Goal: Task Accomplishment & Management: Complete application form

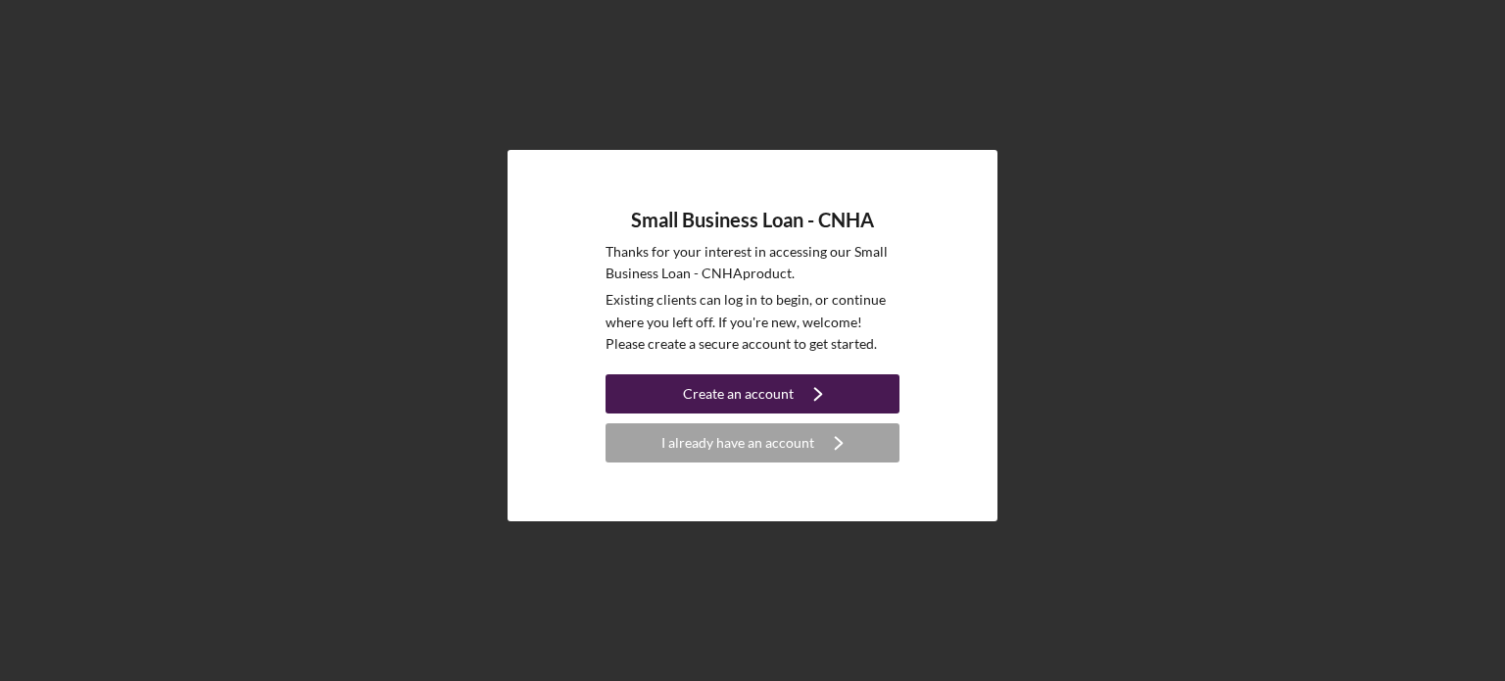
click at [774, 388] on div "Create an account" at bounding box center [738, 393] width 111 height 39
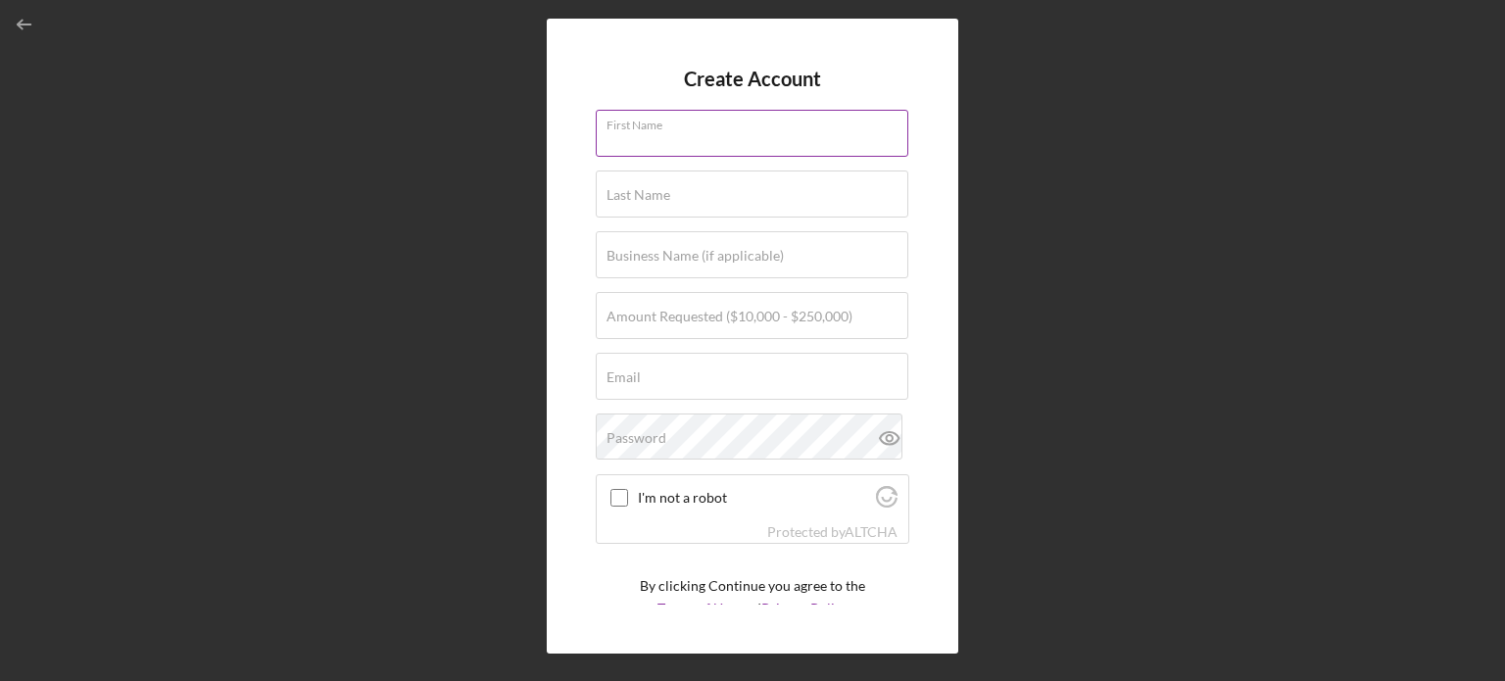
click at [651, 144] on input "First Name" at bounding box center [752, 133] width 313 height 47
type input "[PERSON_NAME]"
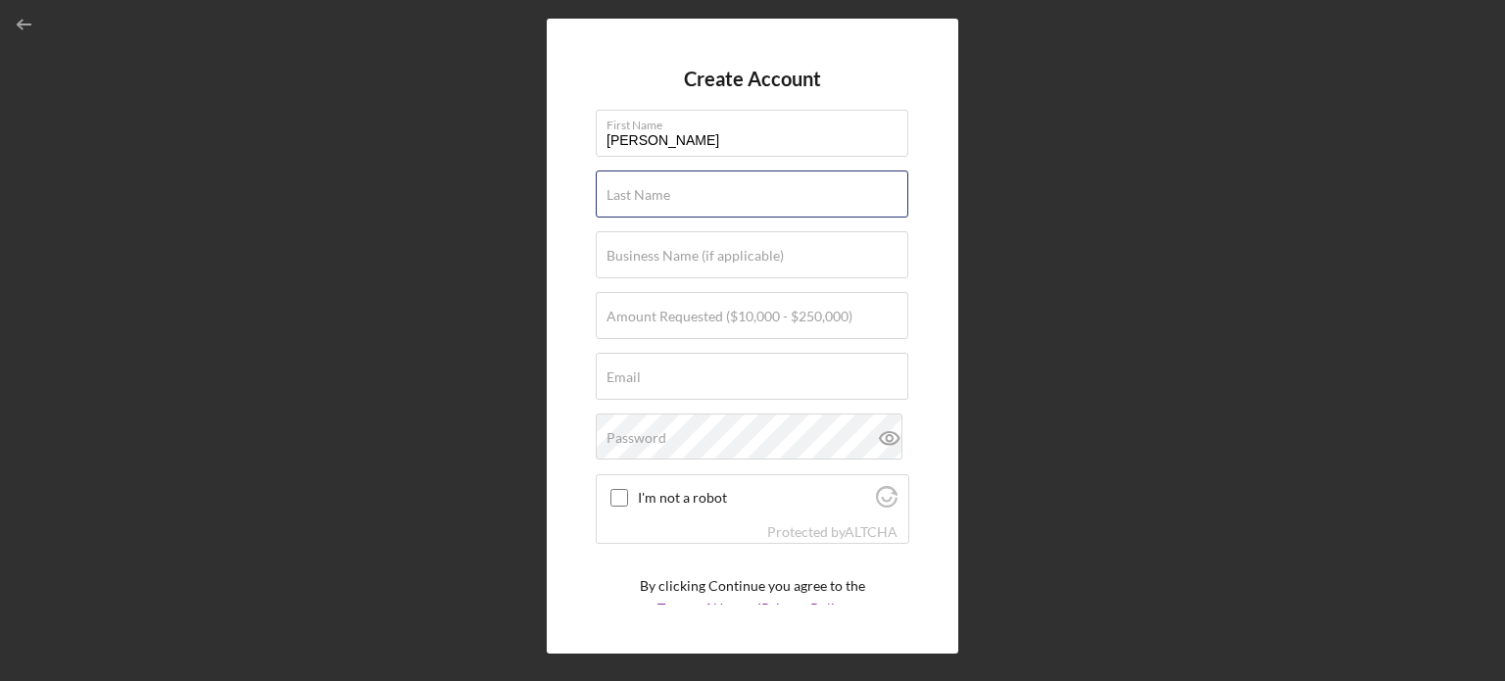
type input "[PERSON_NAME]"
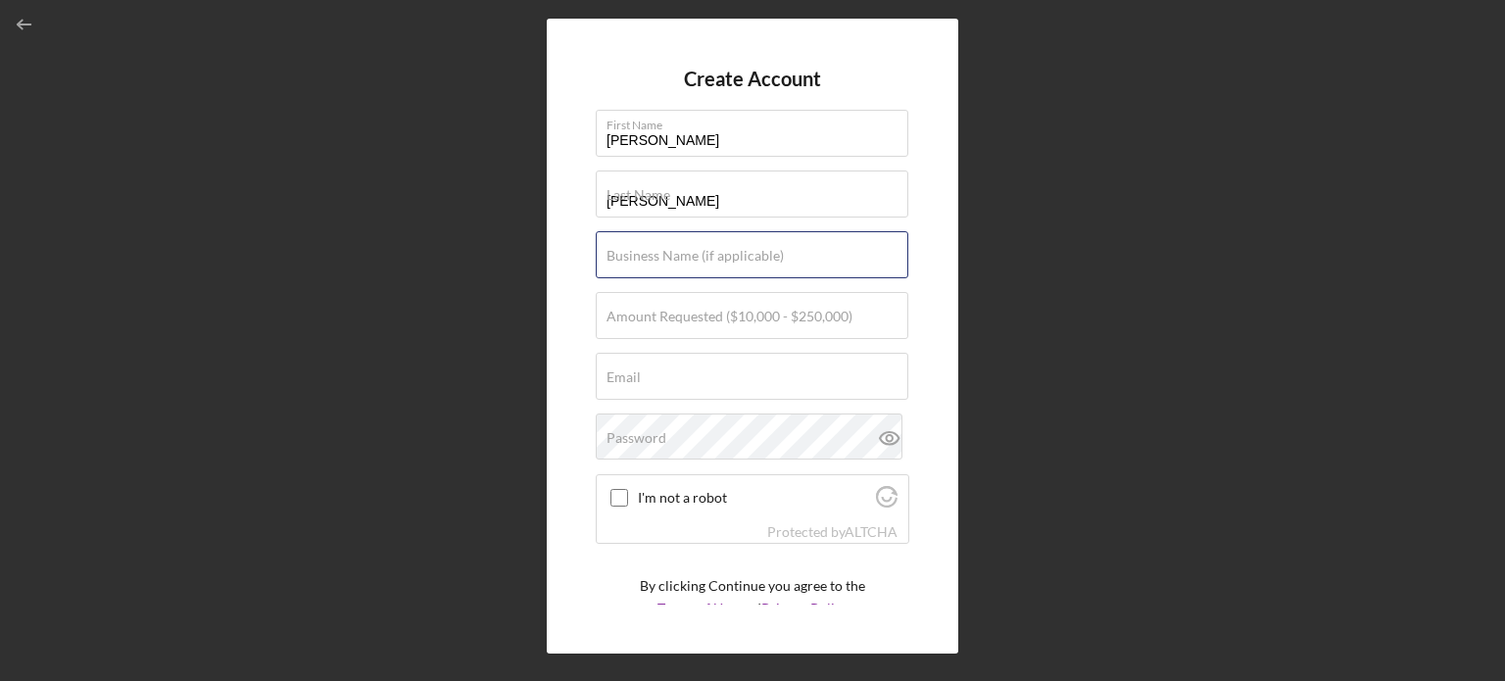
type input "HiYield Pacific LLC"
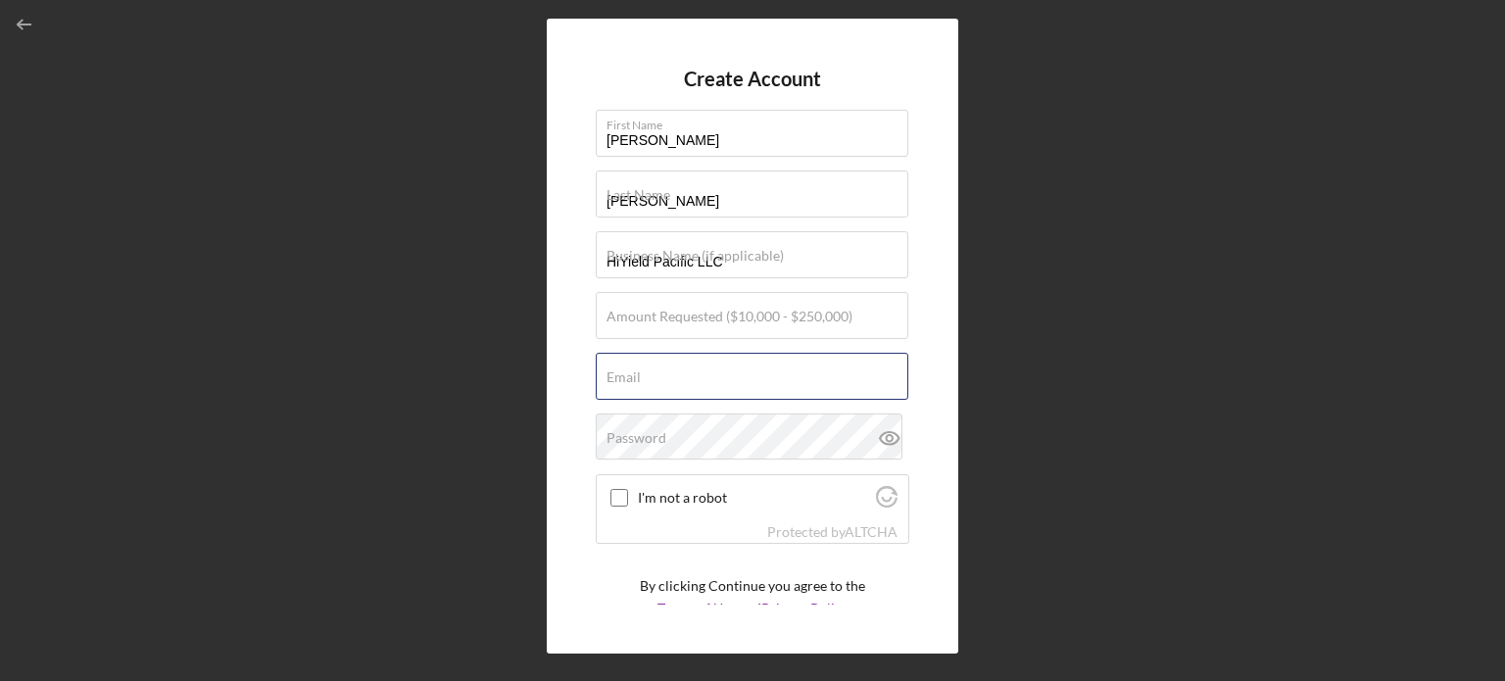
type input "[PERSON_NAME][EMAIL_ADDRESS][DOMAIN_NAME]"
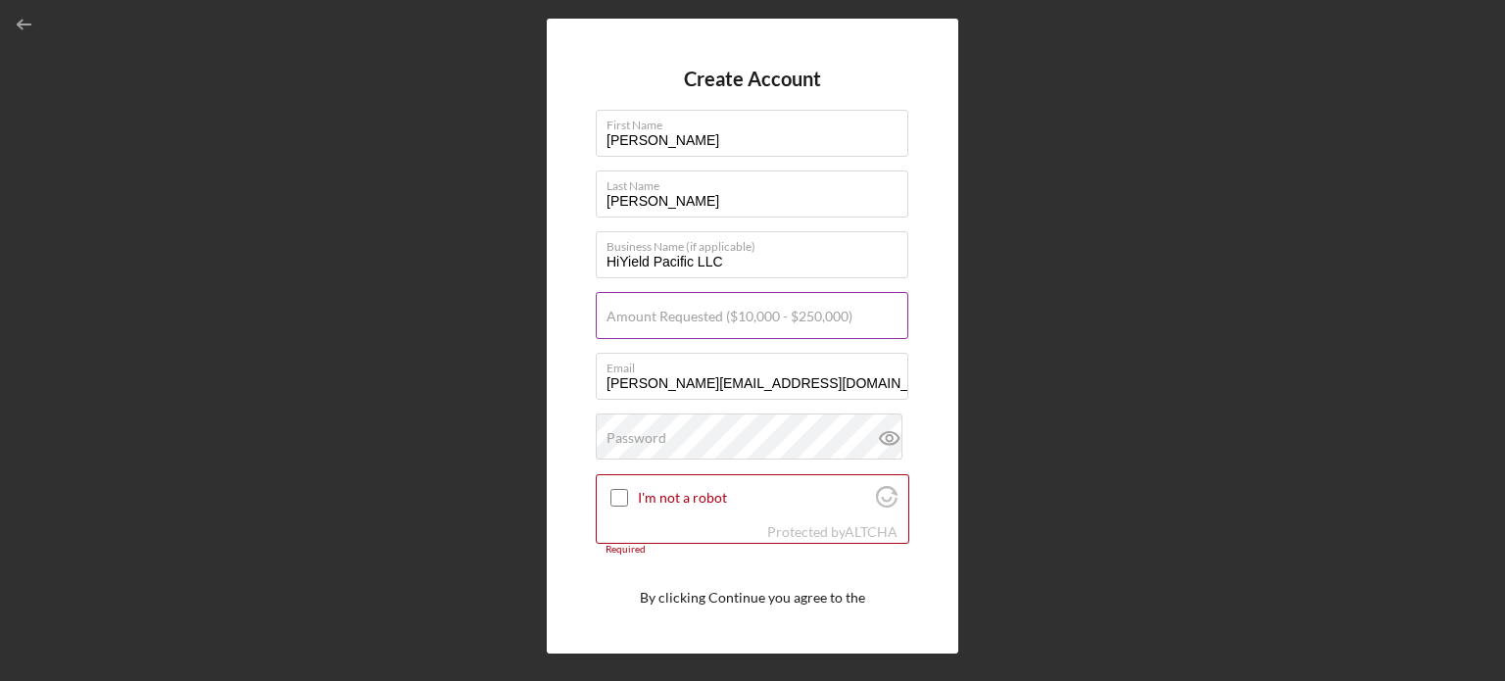
click at [720, 313] on label "Amount Requested ($10,000 - $250,000)" at bounding box center [730, 317] width 246 height 16
click at [720, 313] on input "Amount Requested ($10,000 - $250,000)" at bounding box center [752, 315] width 313 height 47
type input "$50,000"
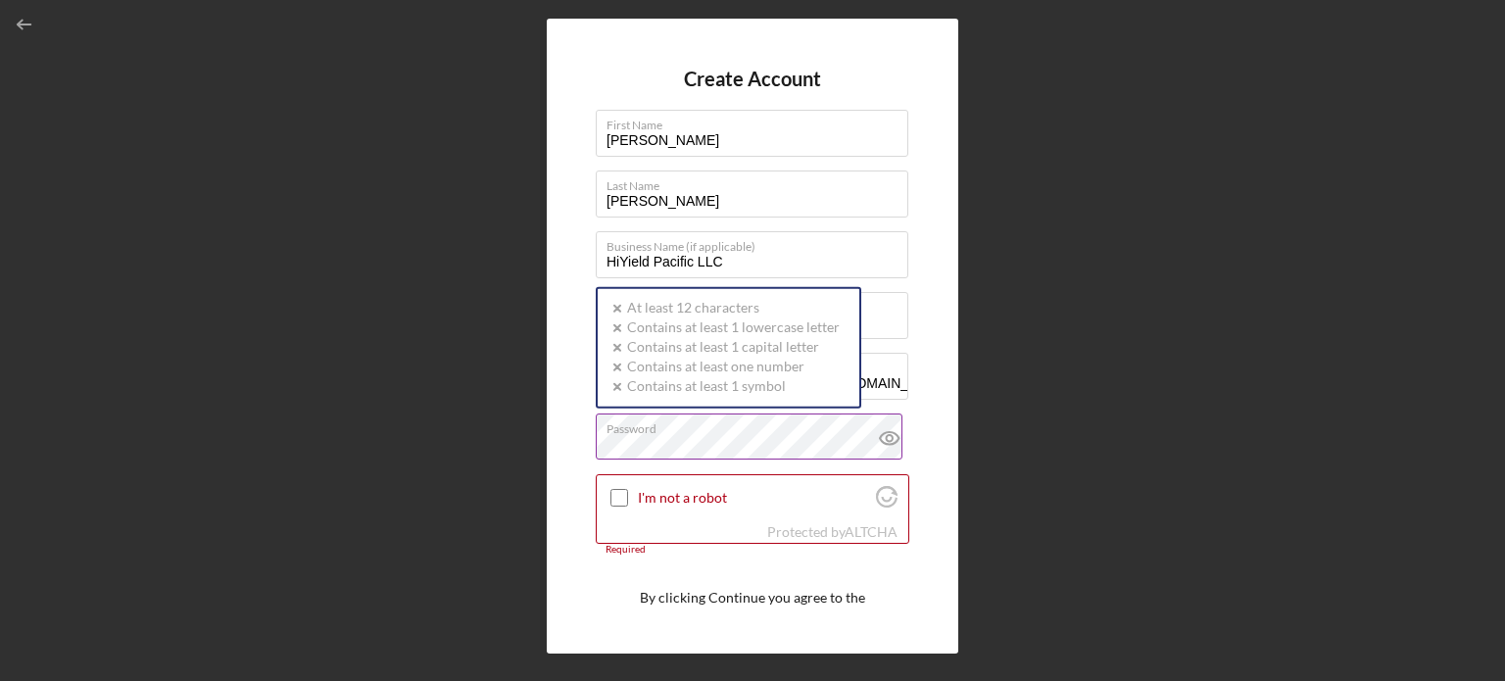
click at [662, 431] on div "Password Icon/icon-validation-no At least 12 characters Icon/icon-validation-no…" at bounding box center [753, 437] width 314 height 49
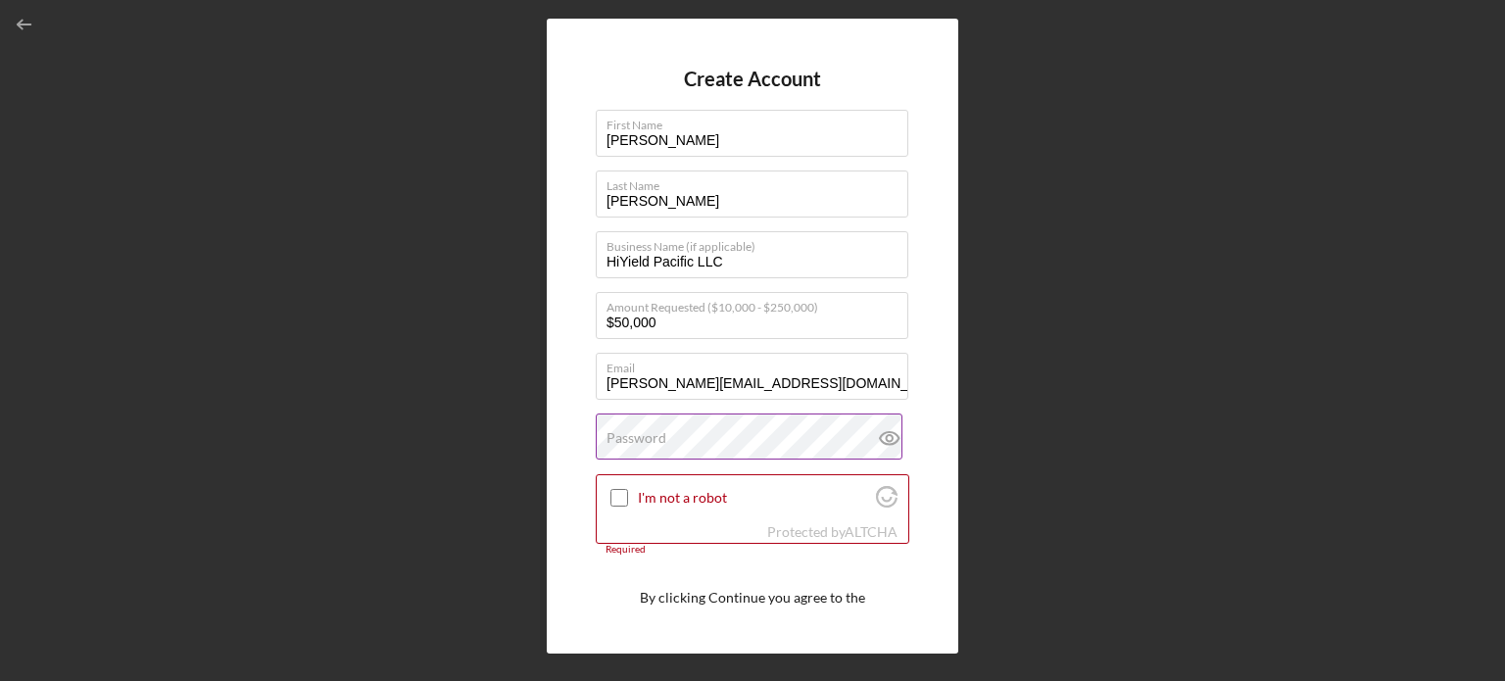
click at [662, 431] on label "Password" at bounding box center [637, 438] width 60 height 16
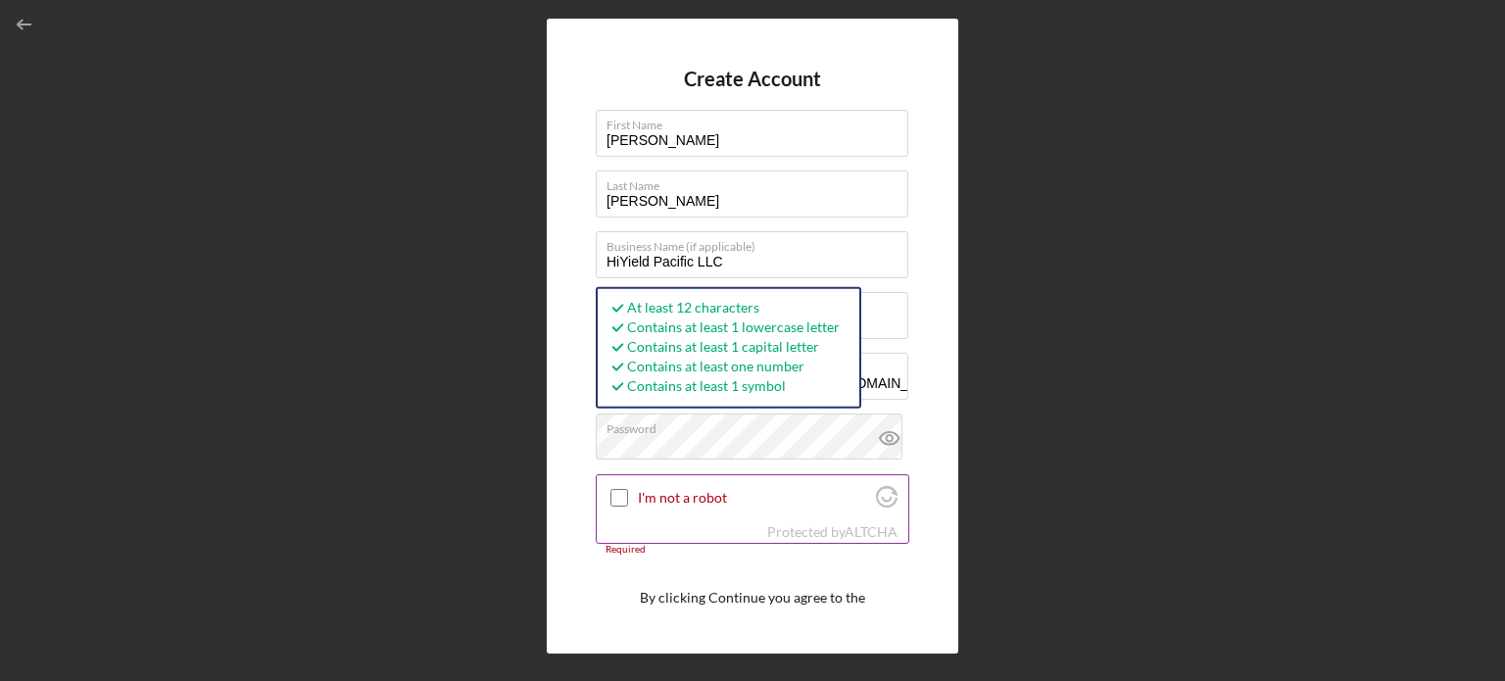
click at [623, 500] on input "I'm not a robot" at bounding box center [619, 498] width 18 height 18
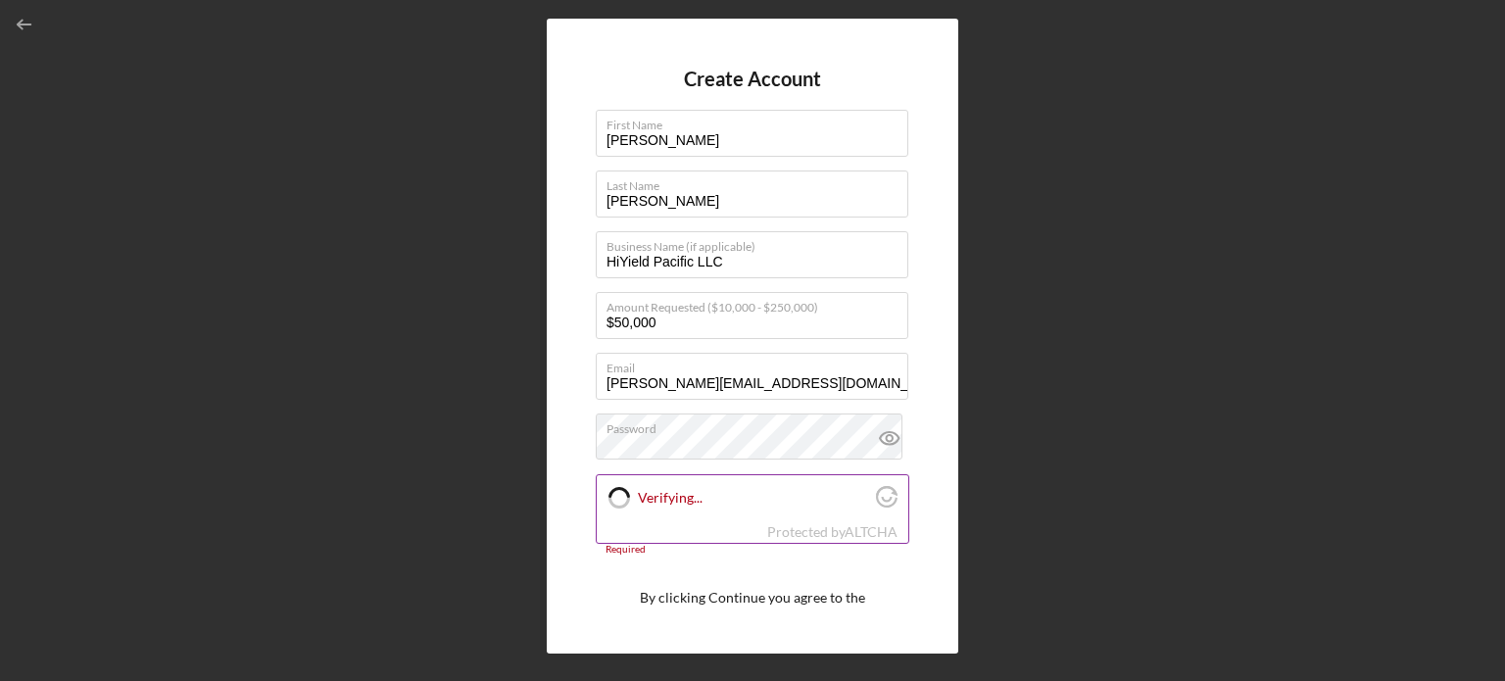
checkbox input "true"
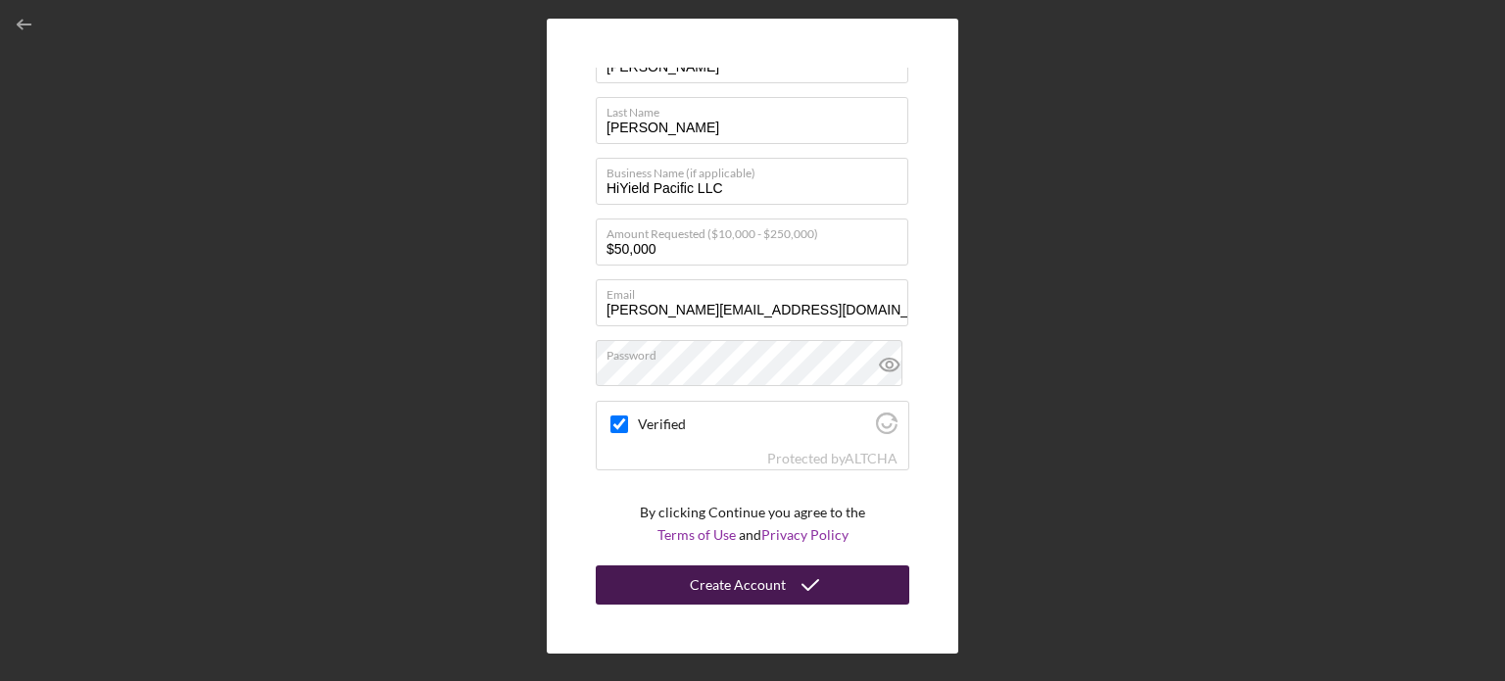
click at [747, 579] on div "Create Account" at bounding box center [738, 584] width 96 height 39
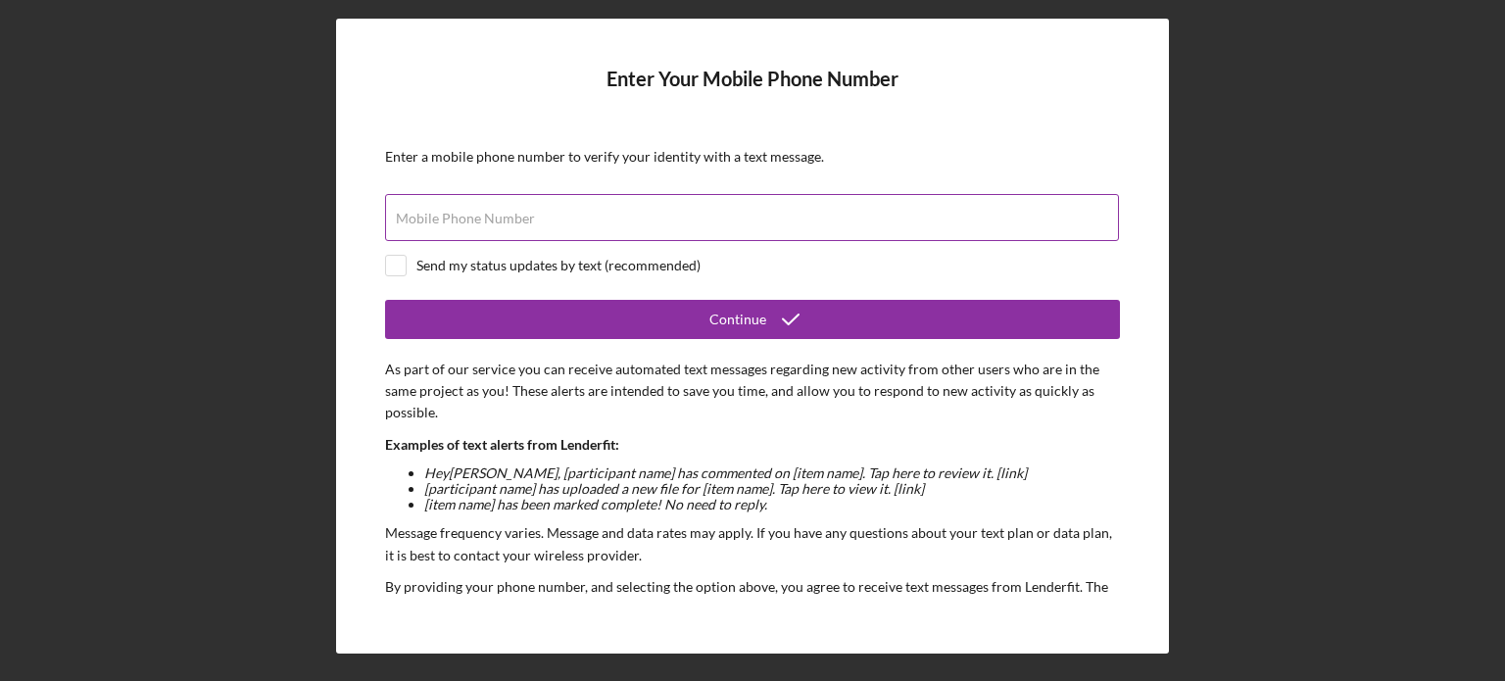
click at [667, 207] on div "Mobile Phone Number" at bounding box center [752, 218] width 735 height 49
type input "[PHONE_NUMBER]"
click at [392, 264] on input "checkbox" at bounding box center [396, 266] width 20 height 20
checkbox input "true"
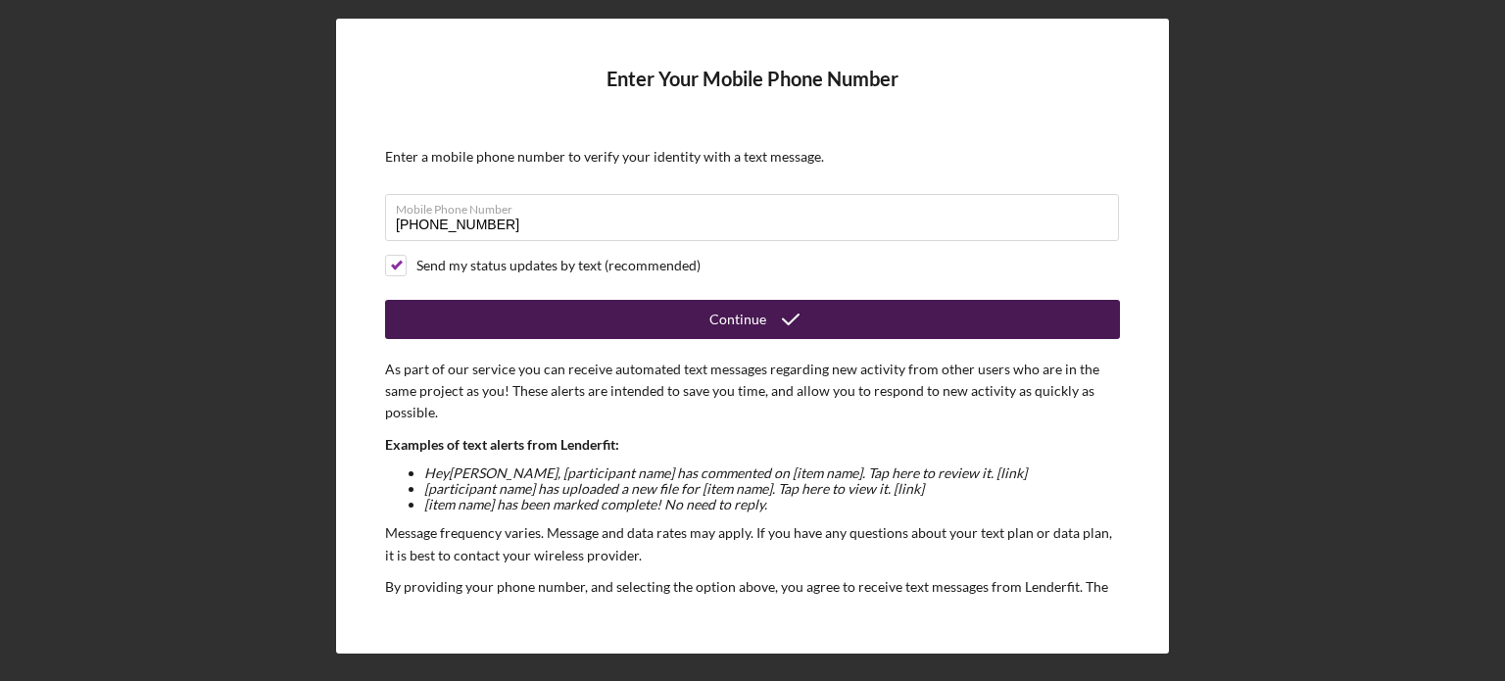
click at [486, 316] on button "Continue" at bounding box center [752, 319] width 735 height 39
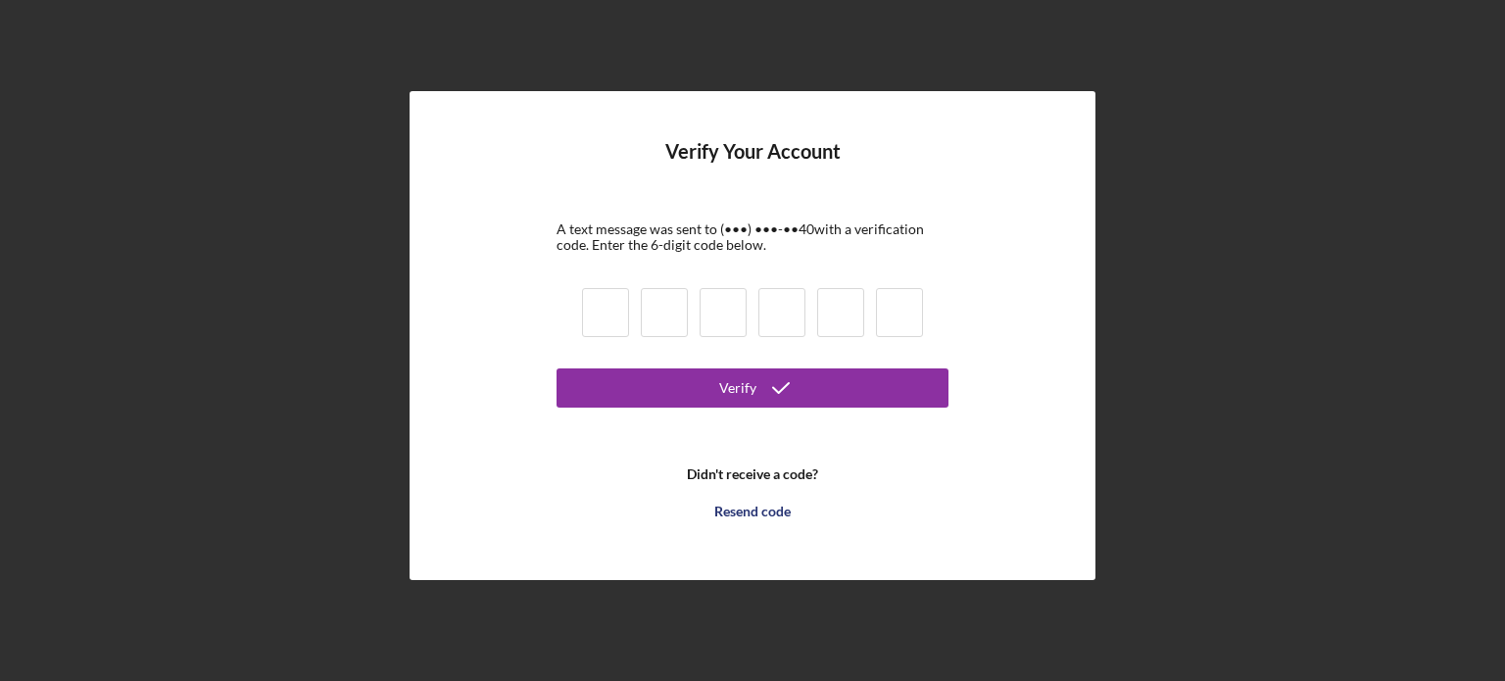
click at [596, 322] on input at bounding box center [605, 312] width 47 height 49
type input "7"
type input "6"
type input "4"
type input "2"
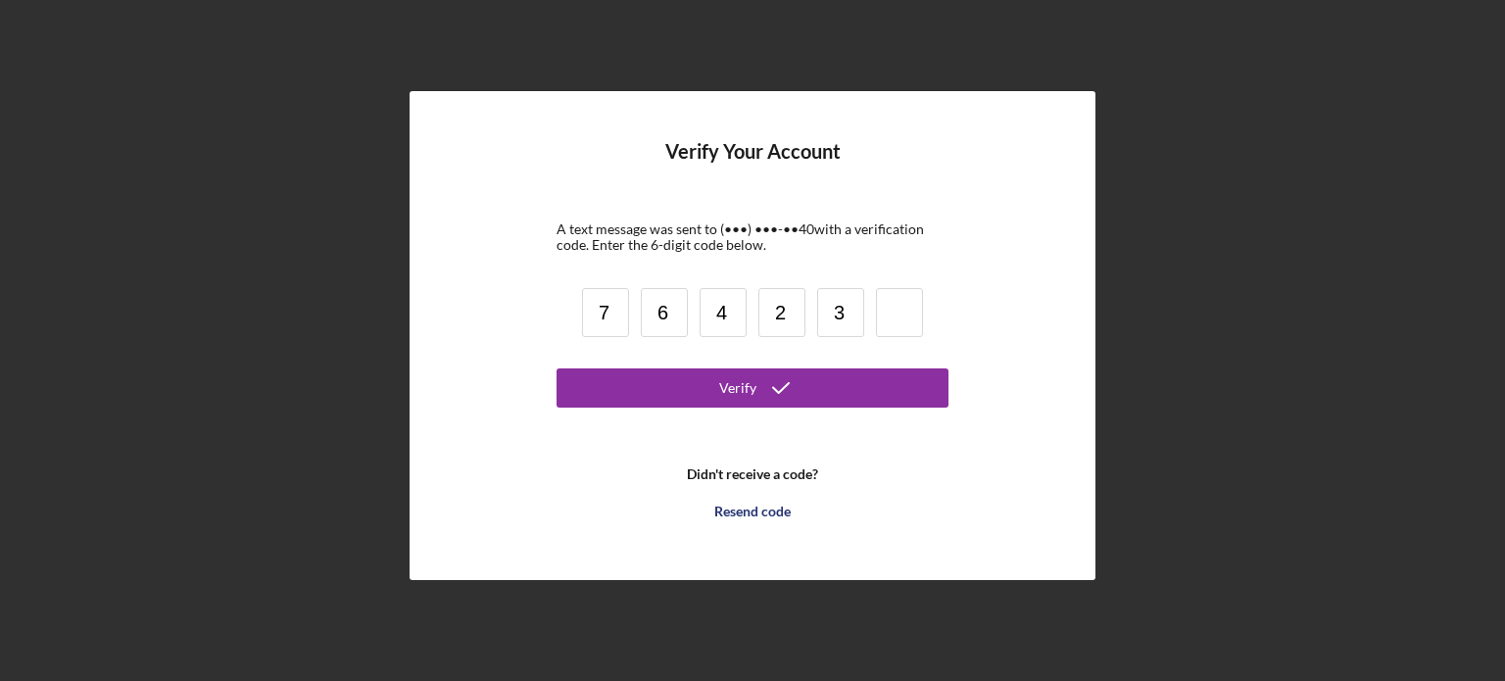
type input "3"
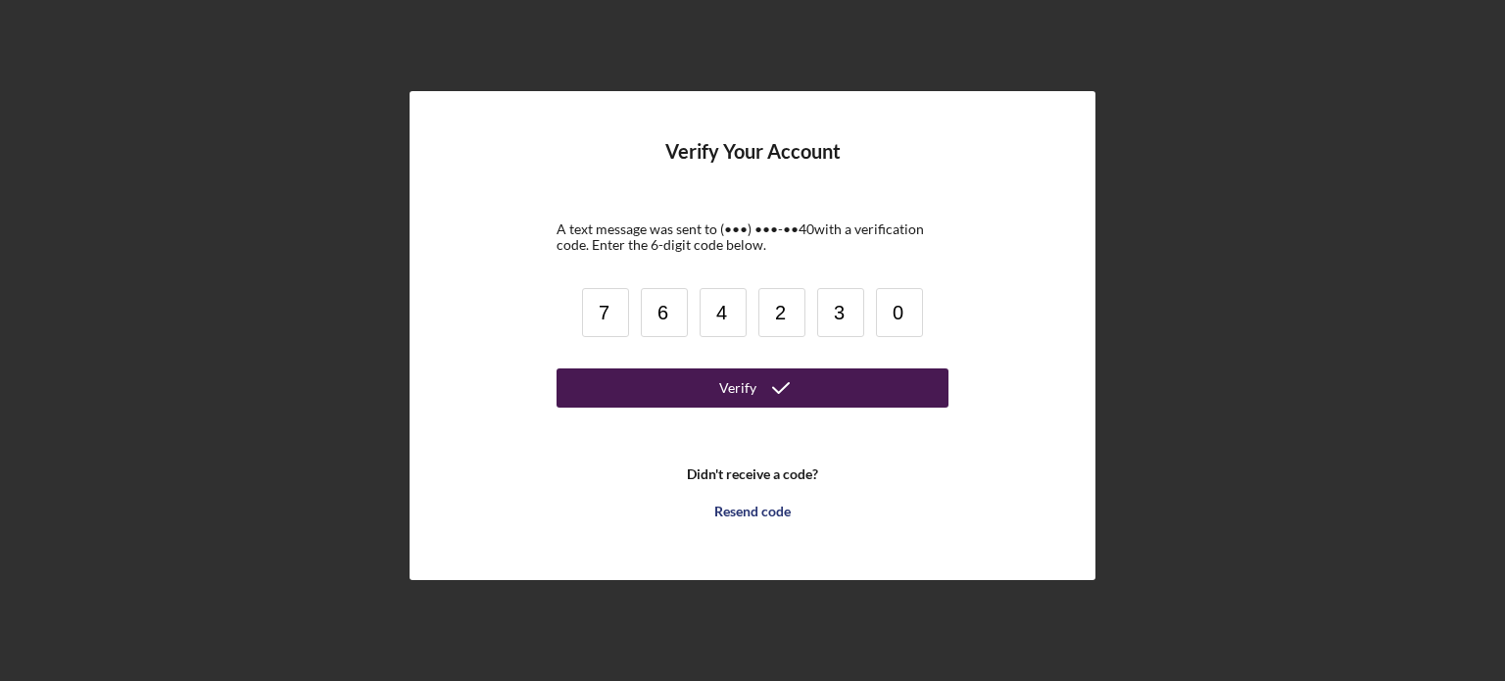
type input "0"
click at [643, 382] on button "Verify" at bounding box center [753, 387] width 392 height 39
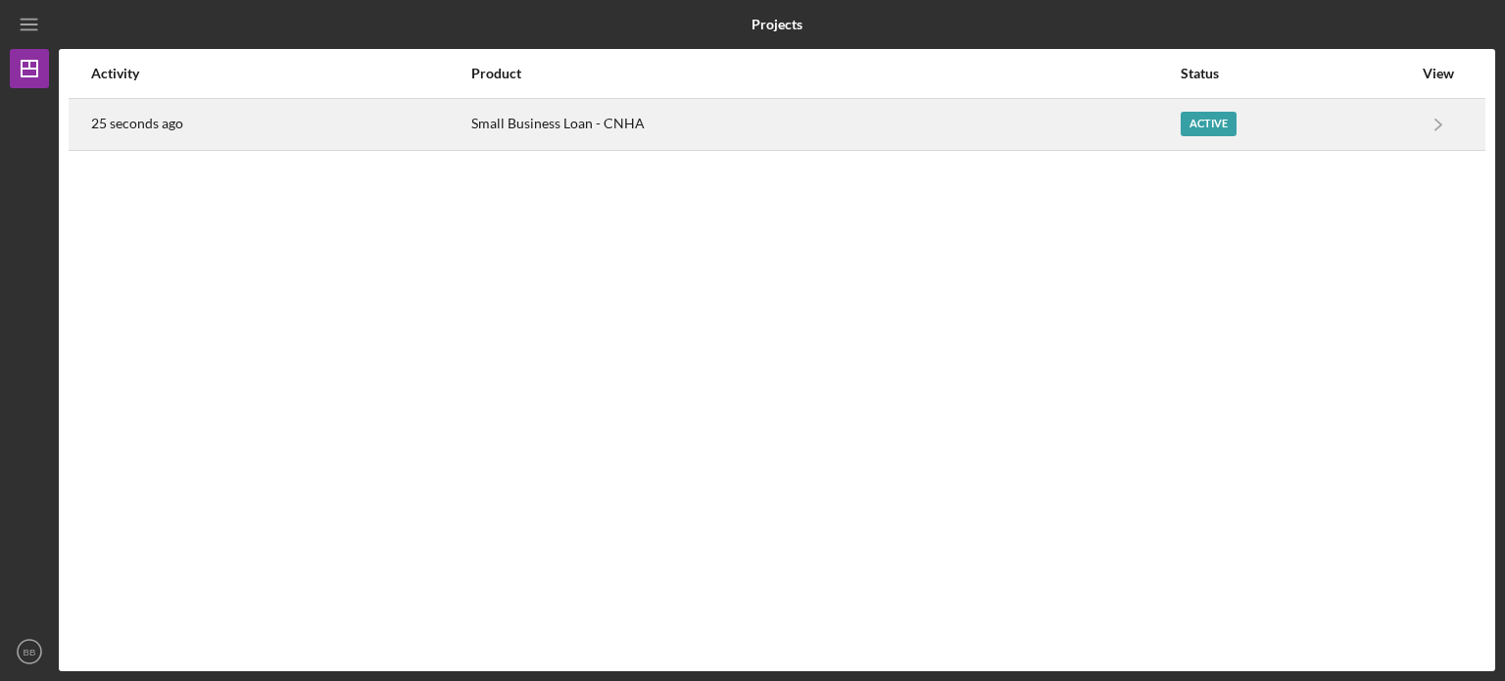
click at [1043, 127] on div "Small Business Loan - CNHA" at bounding box center [824, 124] width 707 height 49
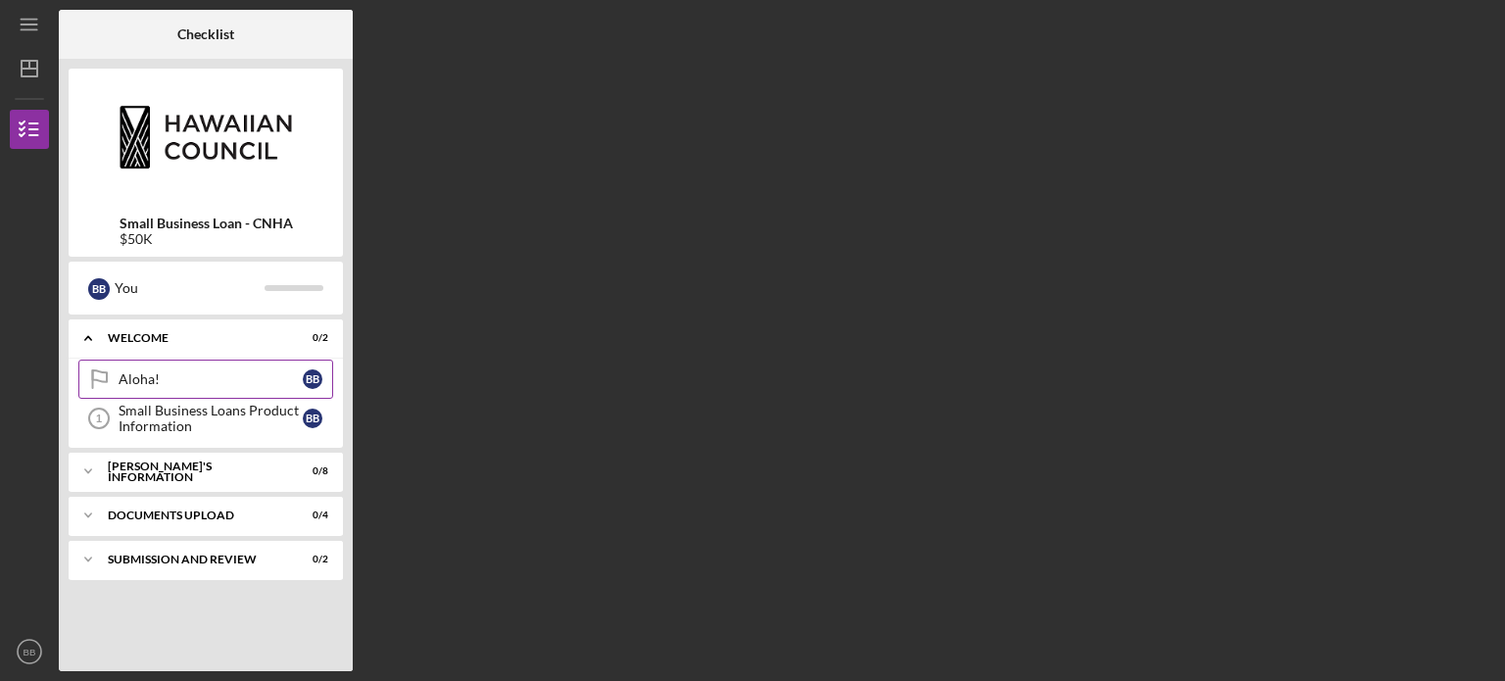
click at [173, 371] on div "Aloha!" at bounding box center [211, 379] width 184 height 16
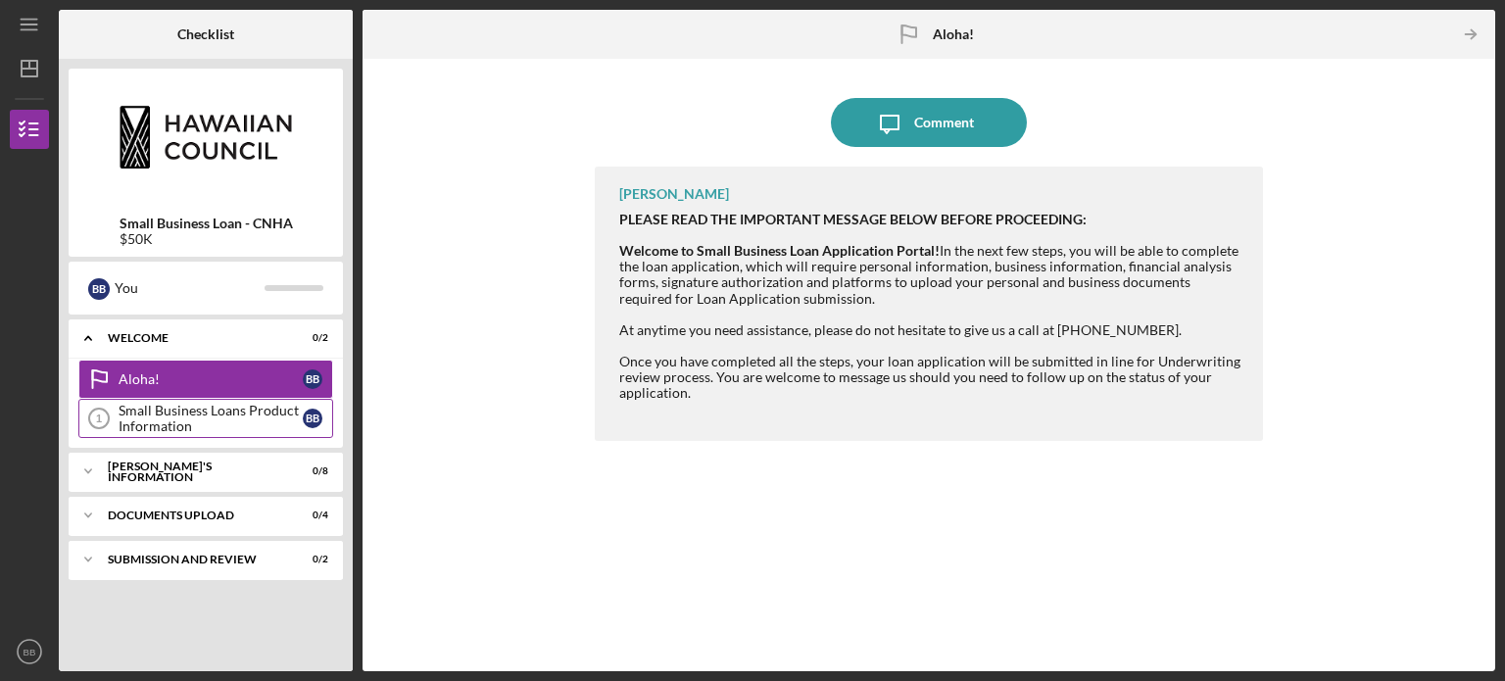
click at [265, 414] on div "Small Business Loans Product Information" at bounding box center [211, 418] width 184 height 31
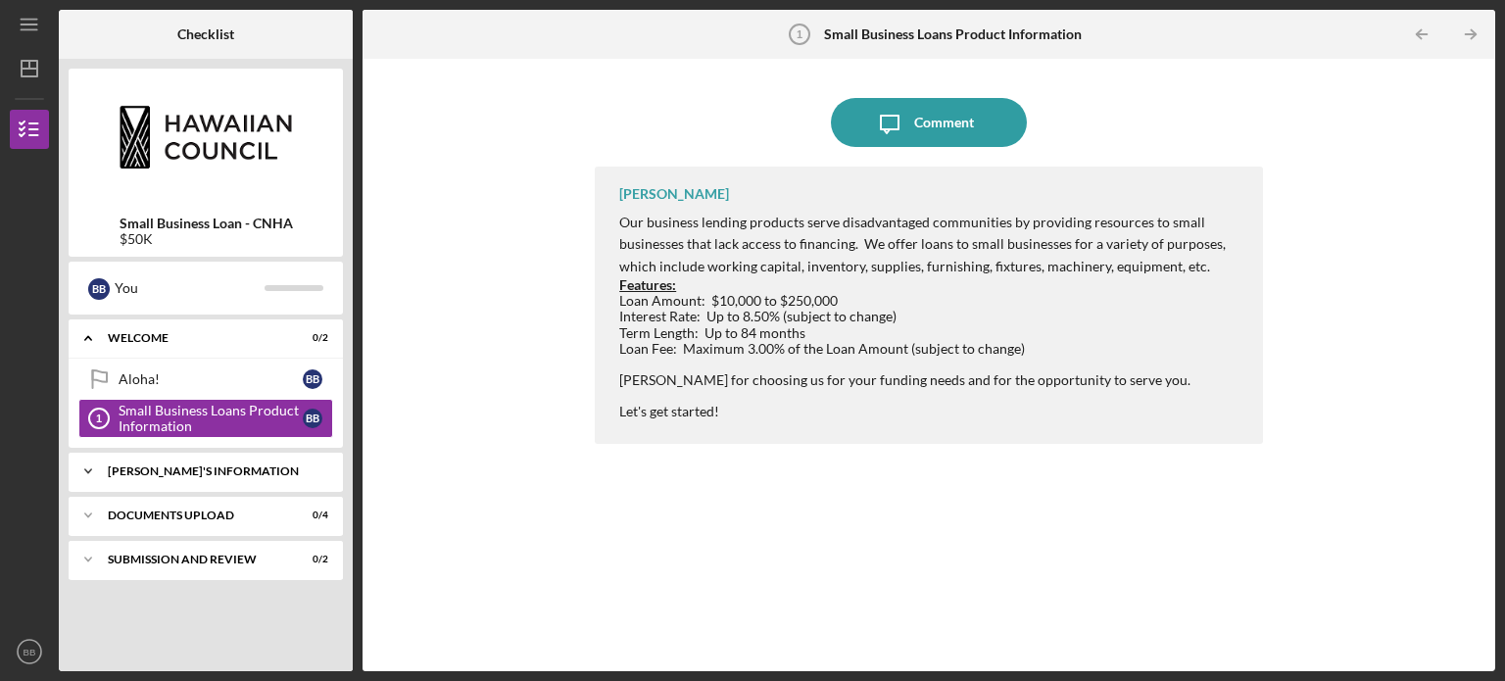
click at [209, 480] on div "Icon/Expander [PERSON_NAME]'S INFORMATION 0 / 8" at bounding box center [206, 471] width 274 height 39
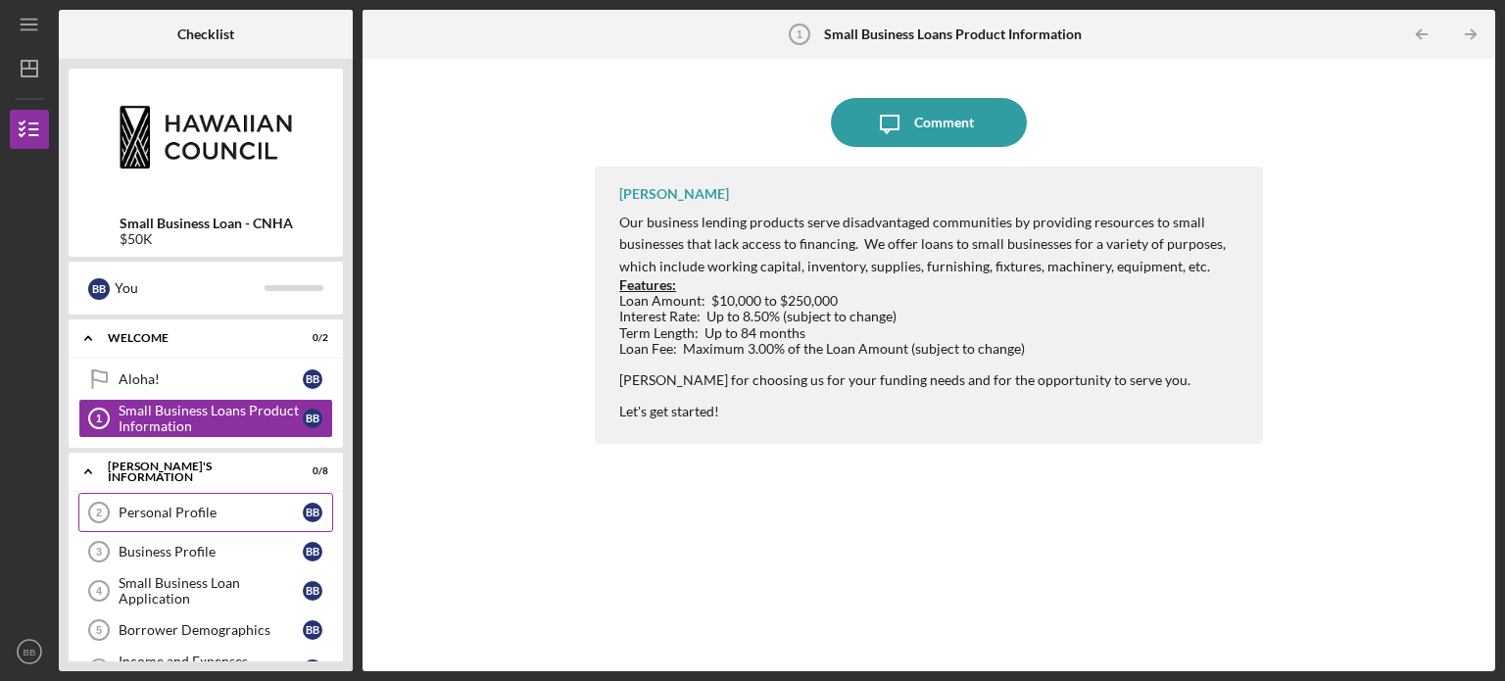
click at [189, 505] on div "Personal Profile" at bounding box center [211, 513] width 184 height 16
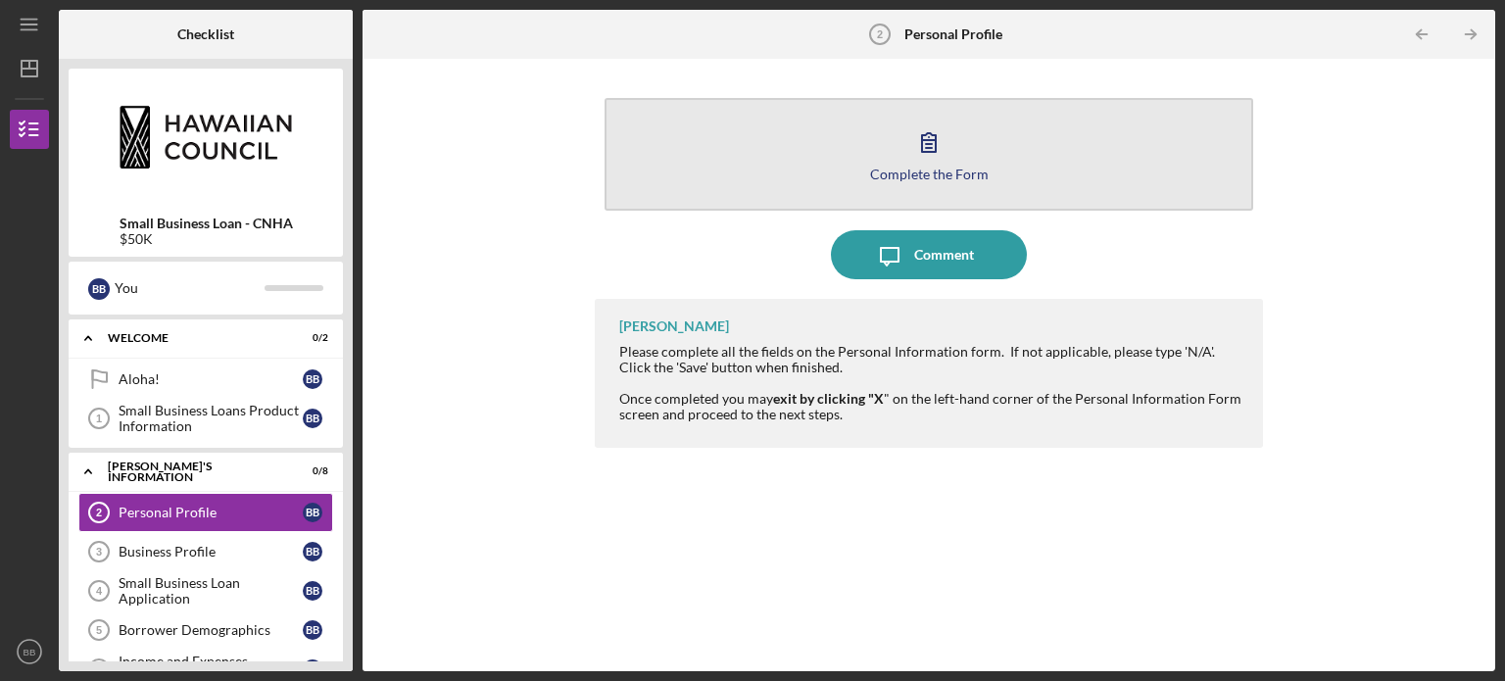
click at [946, 138] on icon "button" at bounding box center [928, 142] width 49 height 49
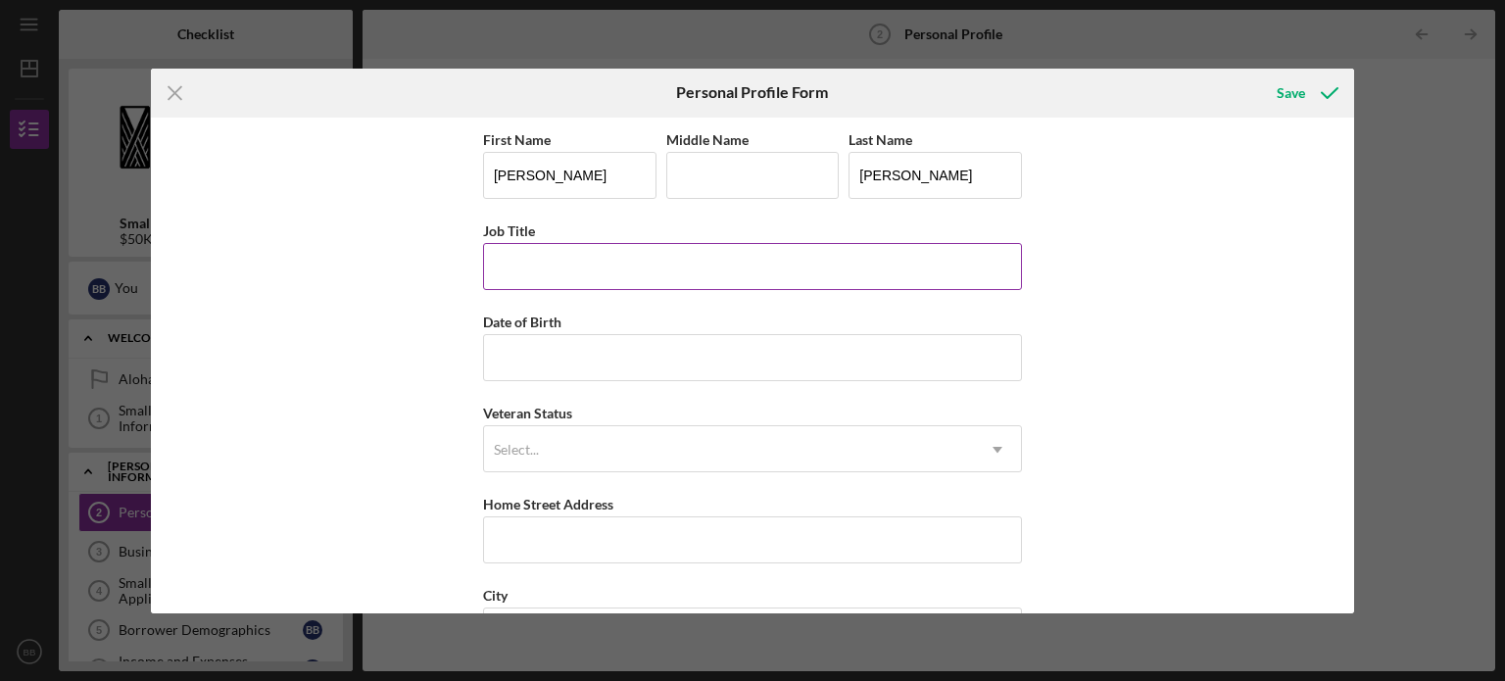
click at [646, 266] on input "Job Title" at bounding box center [752, 266] width 539 height 47
type input "Engineering & Operations Manager"
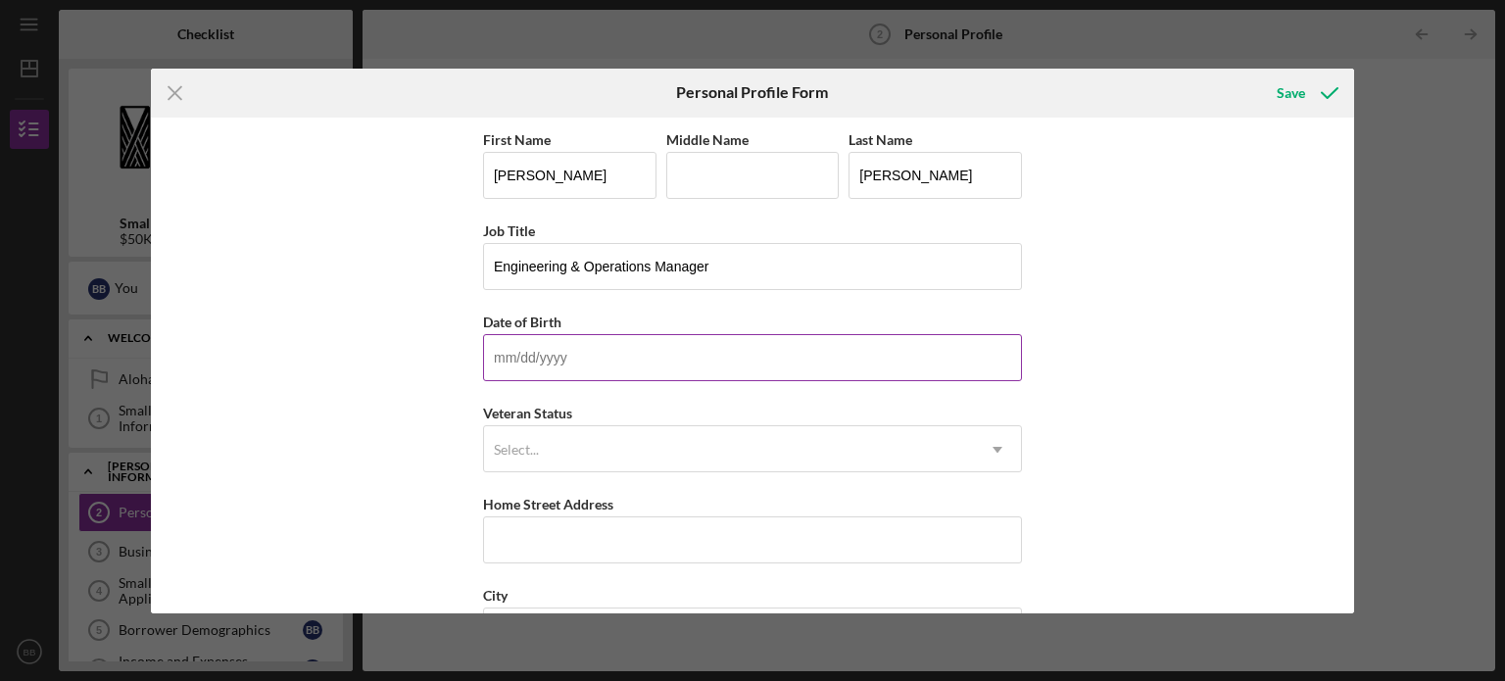
click at [631, 379] on input "Date of Birth" at bounding box center [752, 357] width 539 height 47
type input "[DATE]"
click at [578, 443] on div "Select..." at bounding box center [729, 449] width 490 height 45
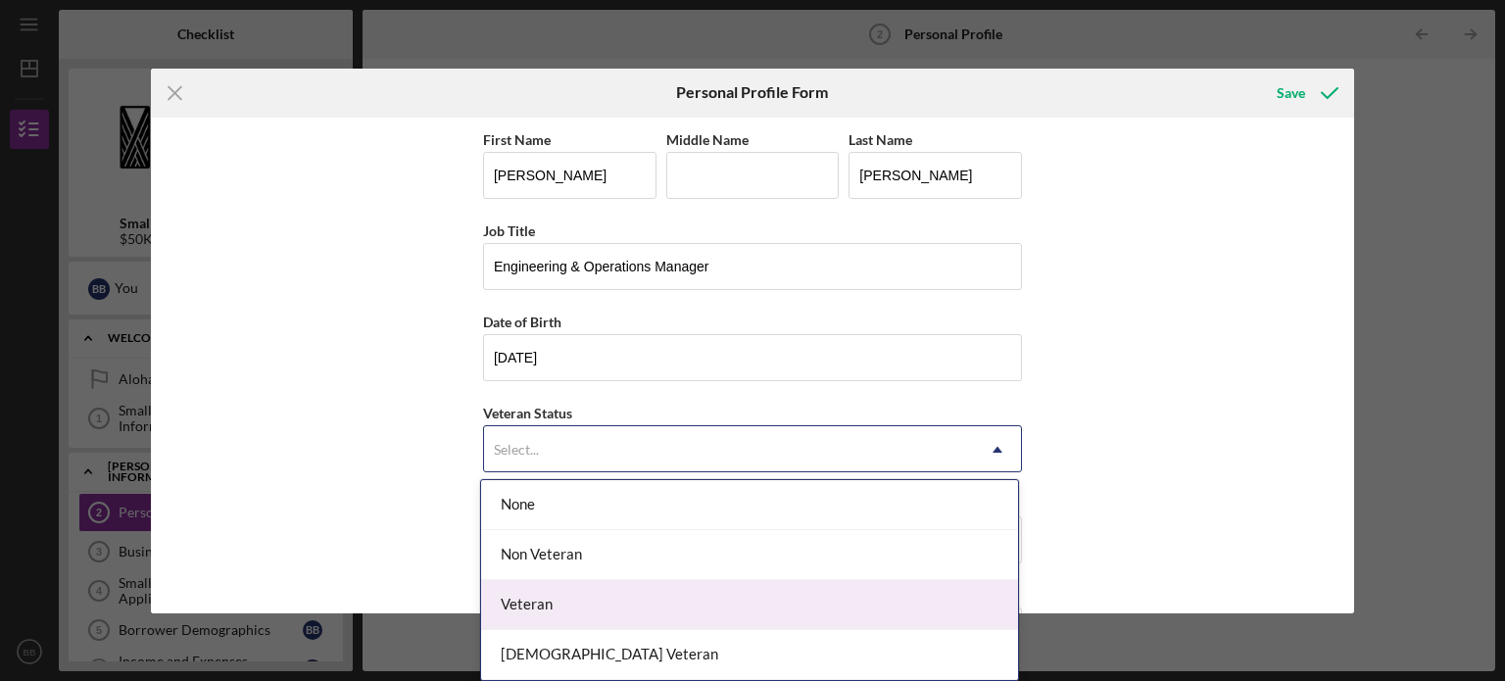
click at [549, 592] on div "Veteran" at bounding box center [749, 605] width 537 height 50
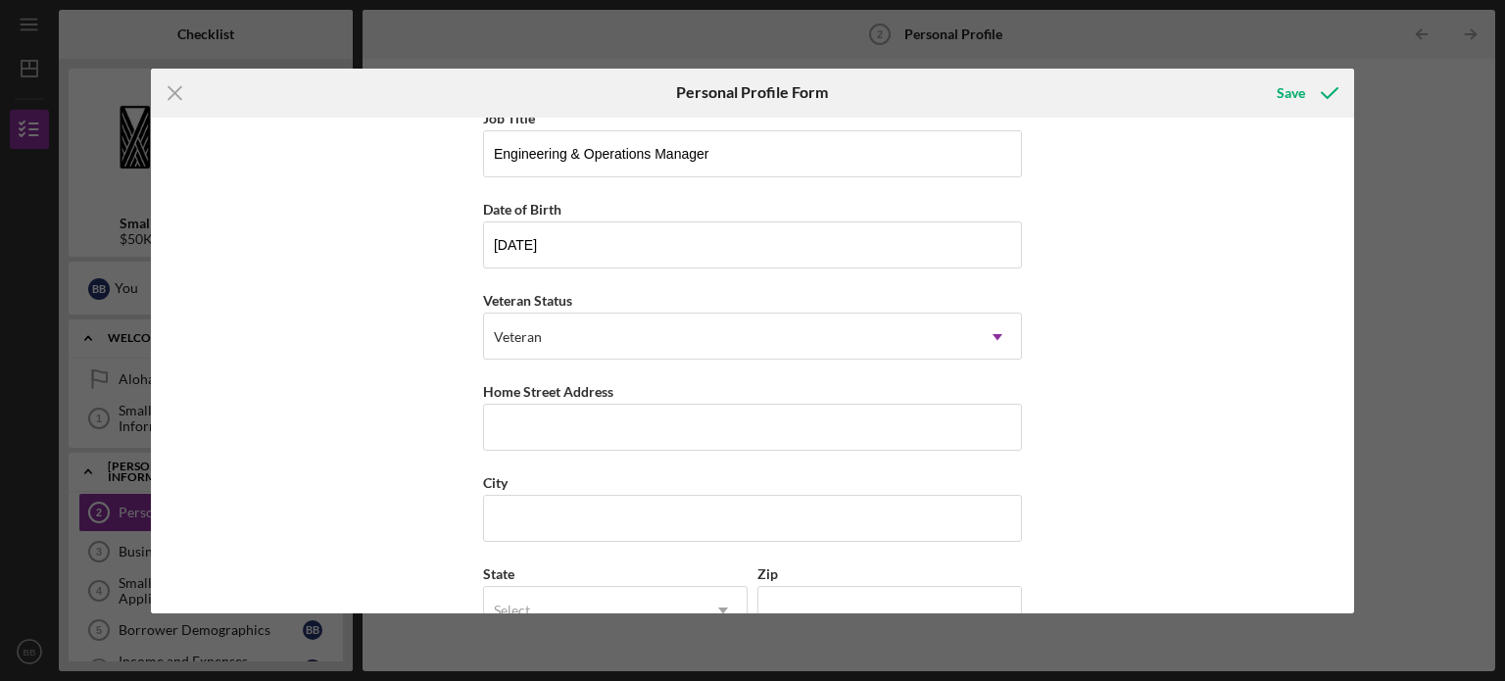
scroll to position [114, 0]
click at [580, 436] on input "Home Street Address" at bounding box center [752, 426] width 539 height 47
type input "[STREET_ADDRESS]"
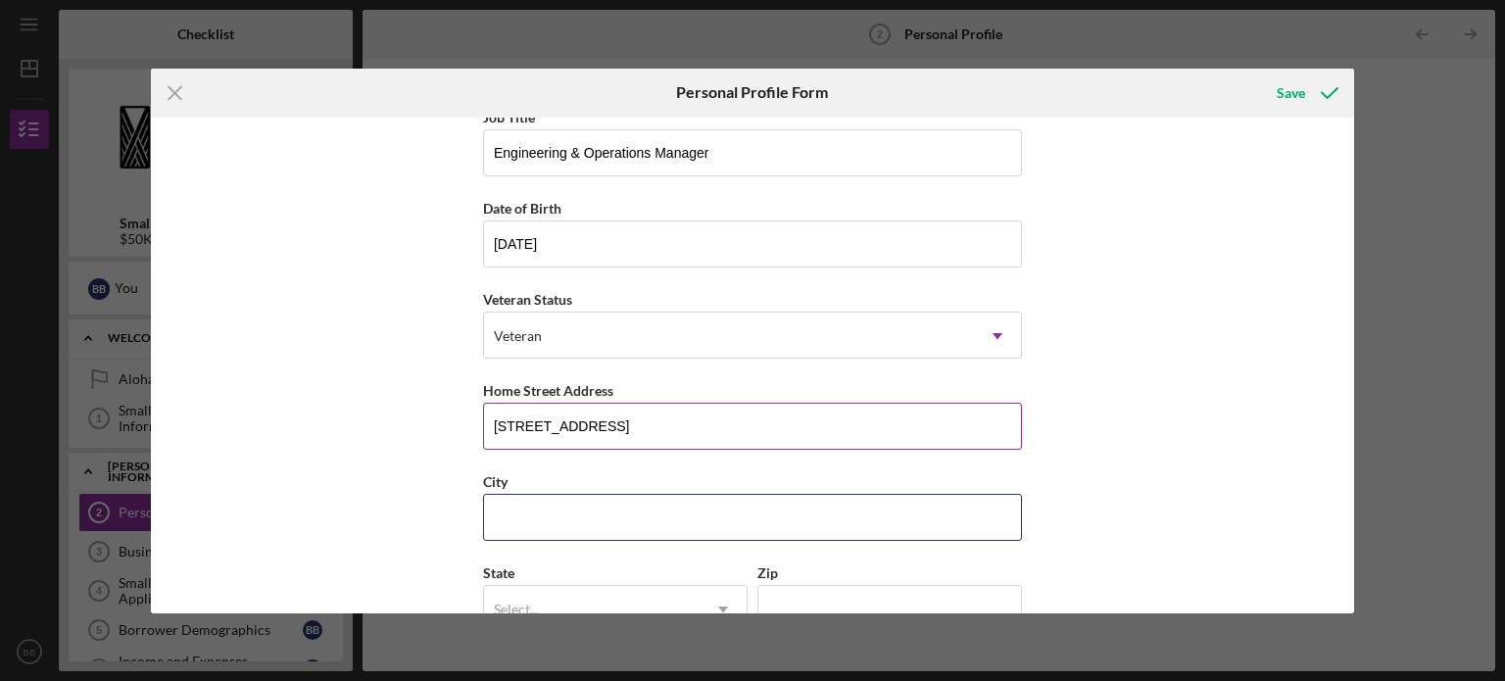
type input "[GEOGRAPHIC_DATA]"
type input "HI"
type input "96816"
type input "[GEOGRAPHIC_DATA]"
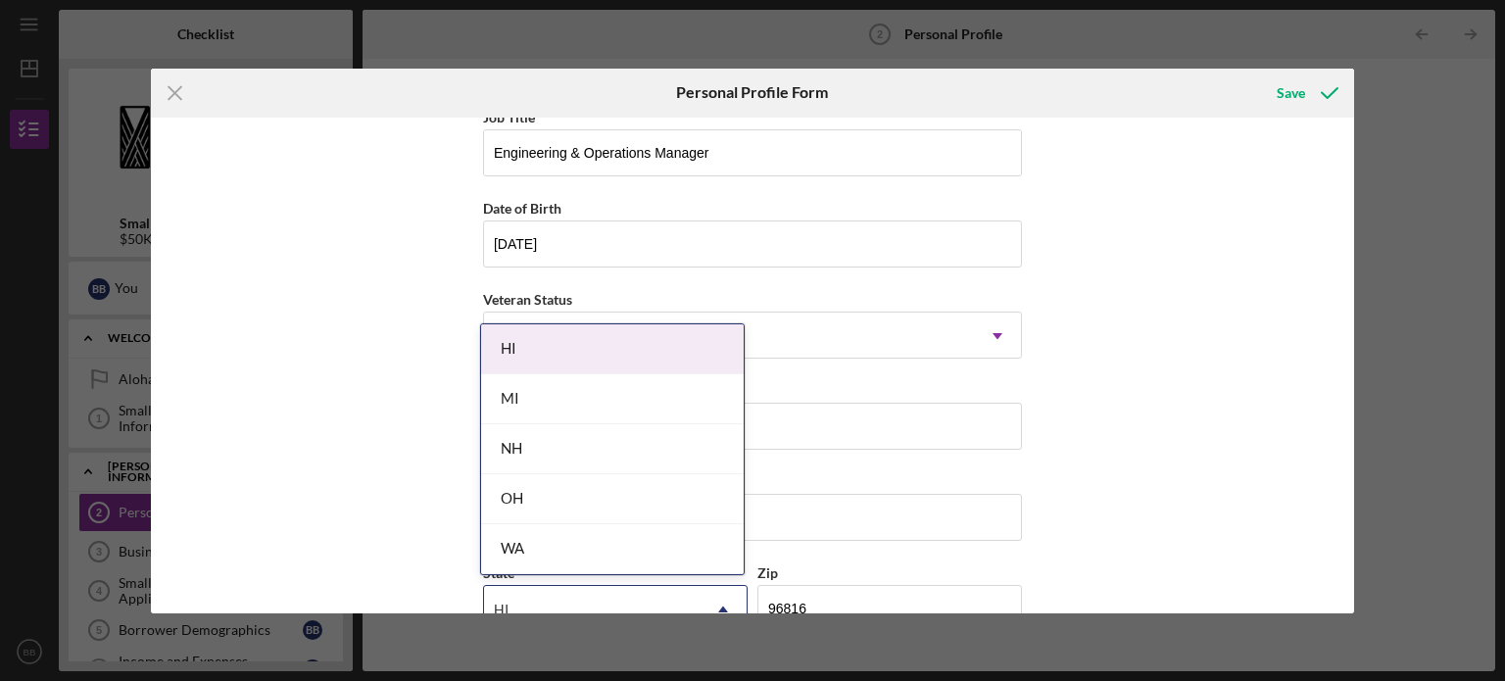
click at [670, 359] on div "HI" at bounding box center [612, 349] width 263 height 50
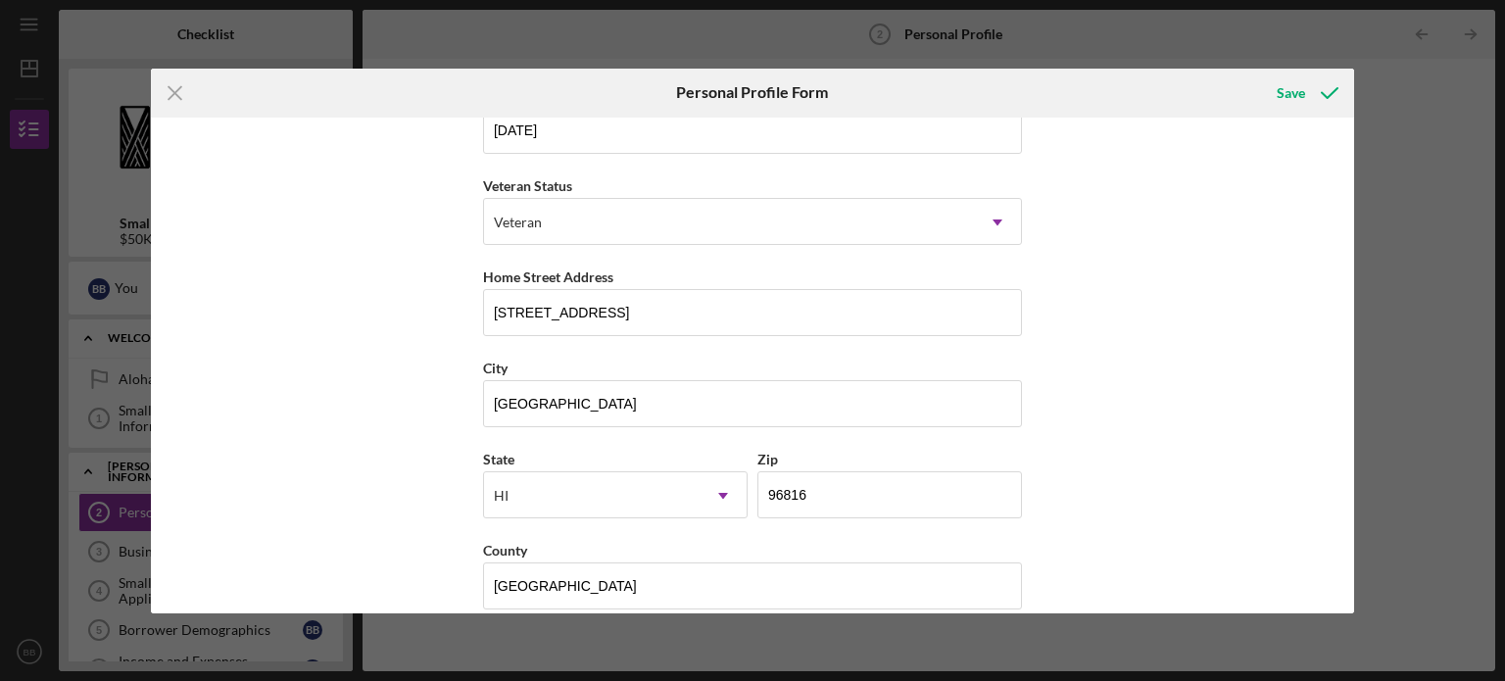
scroll to position [250, 0]
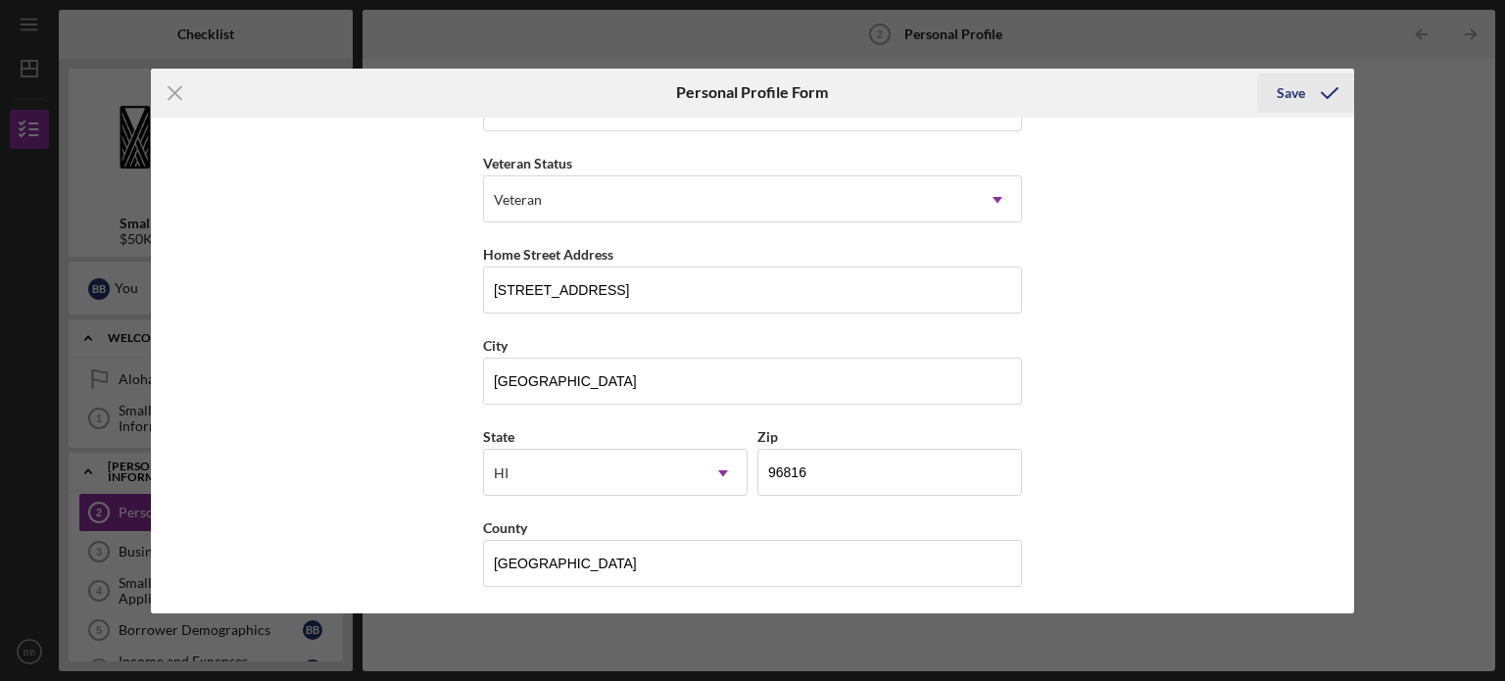
click at [1314, 97] on icon "submit" at bounding box center [1329, 93] width 49 height 49
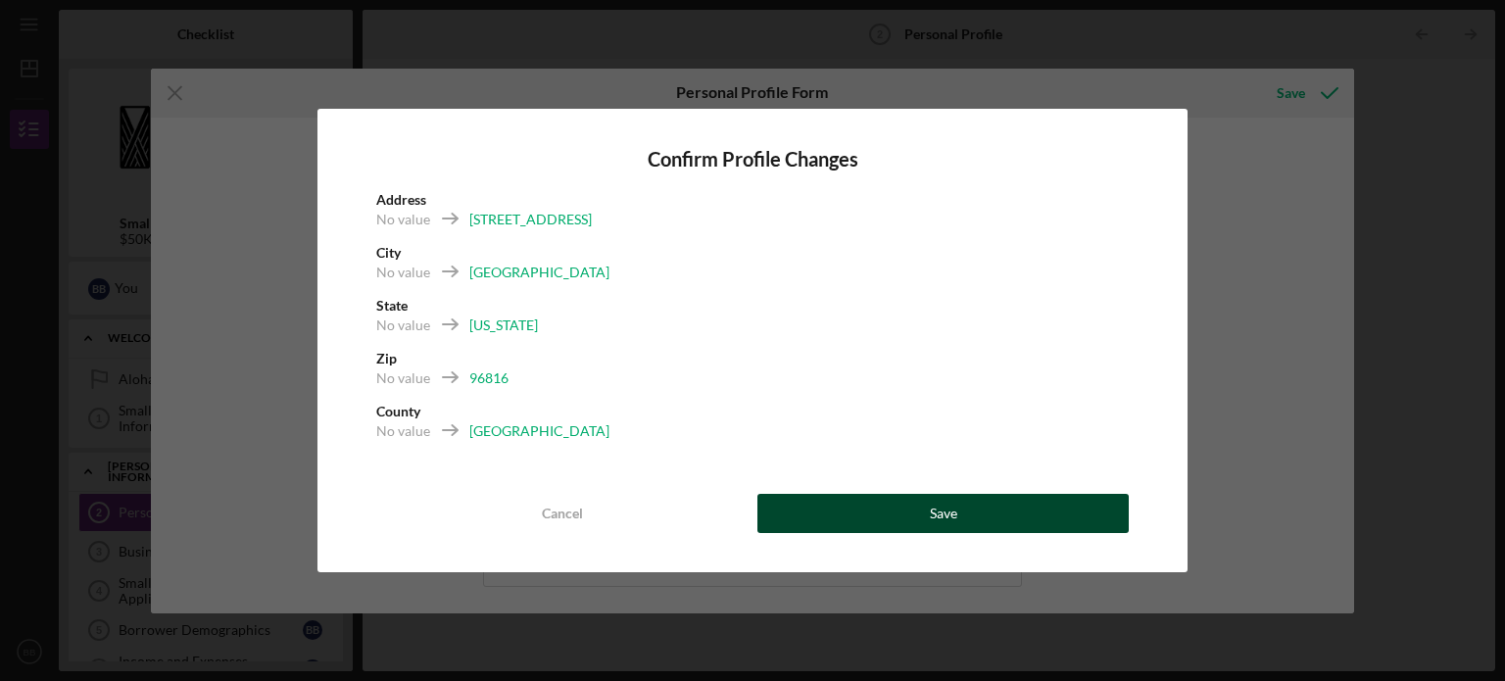
click at [866, 520] on button "Save" at bounding box center [942, 513] width 371 height 39
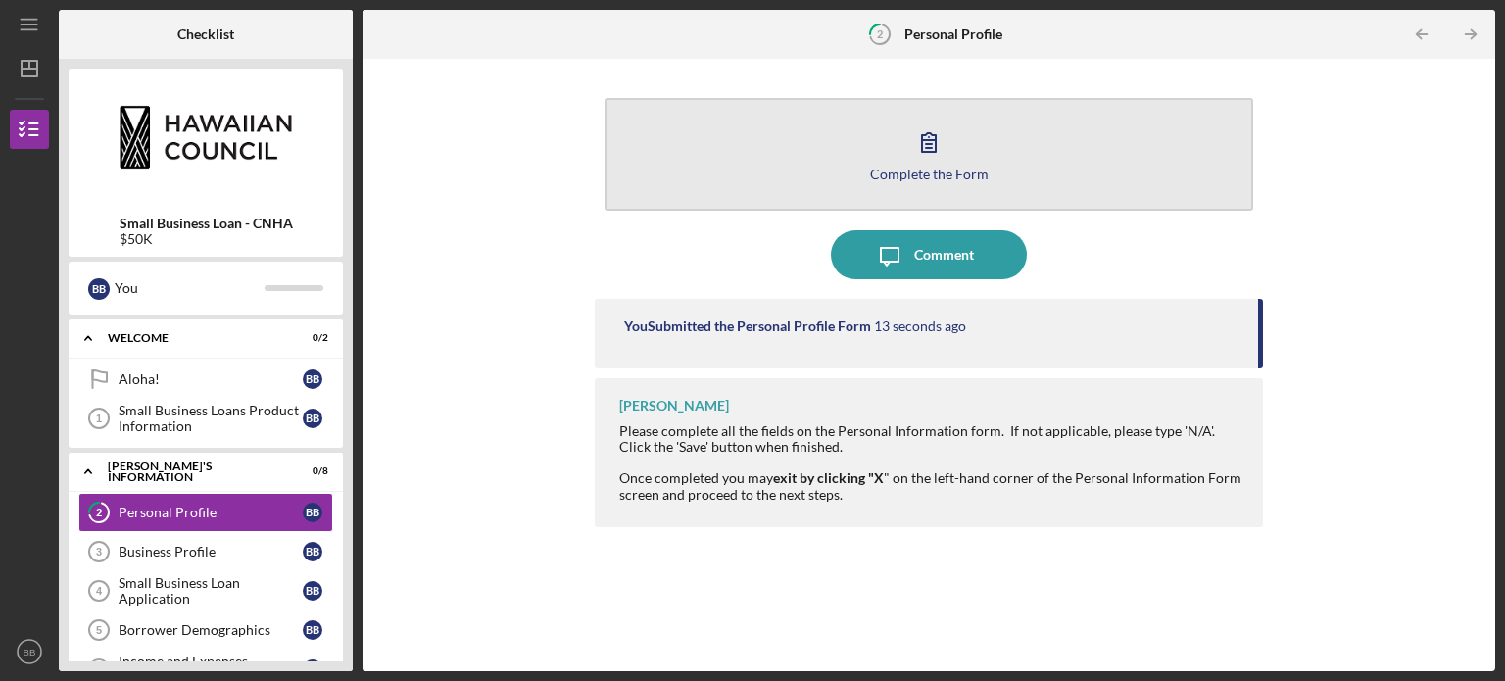
click at [944, 156] on icon "button" at bounding box center [928, 142] width 49 height 49
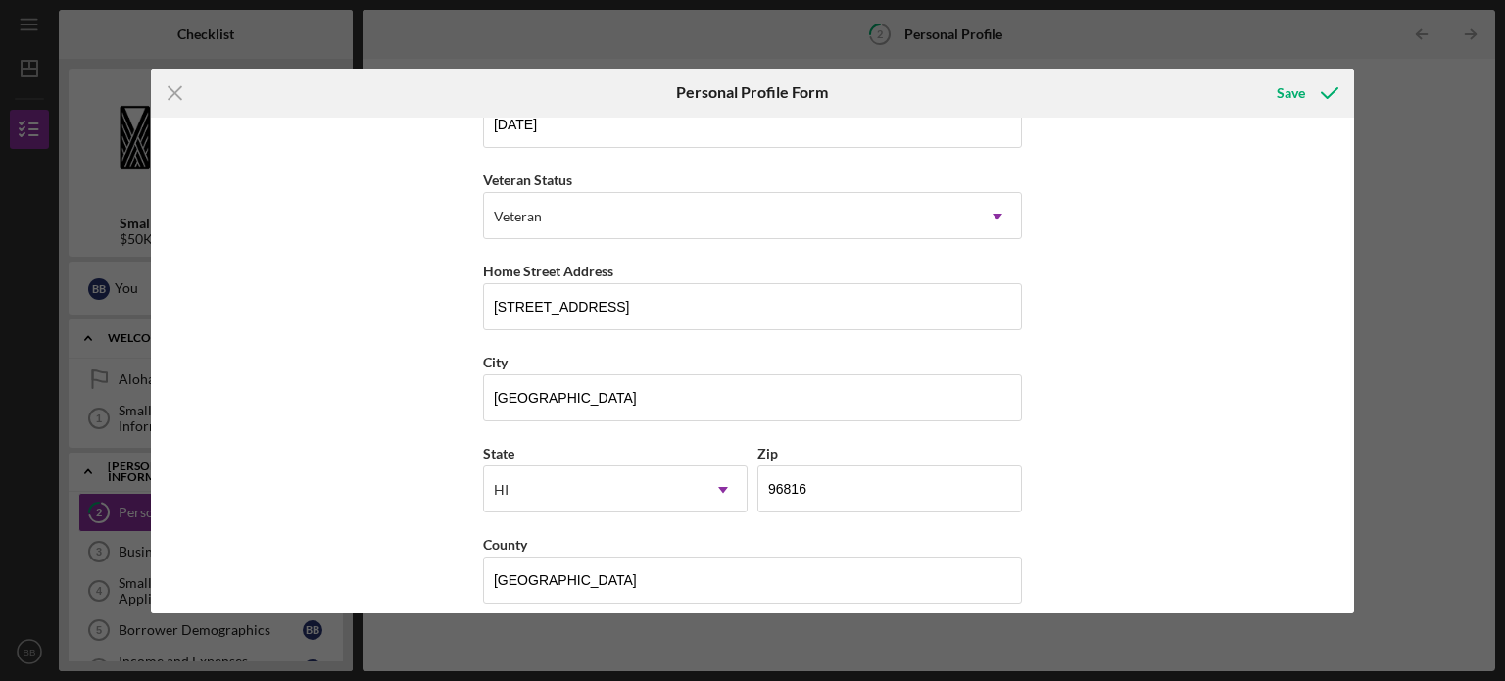
scroll to position [250, 0]
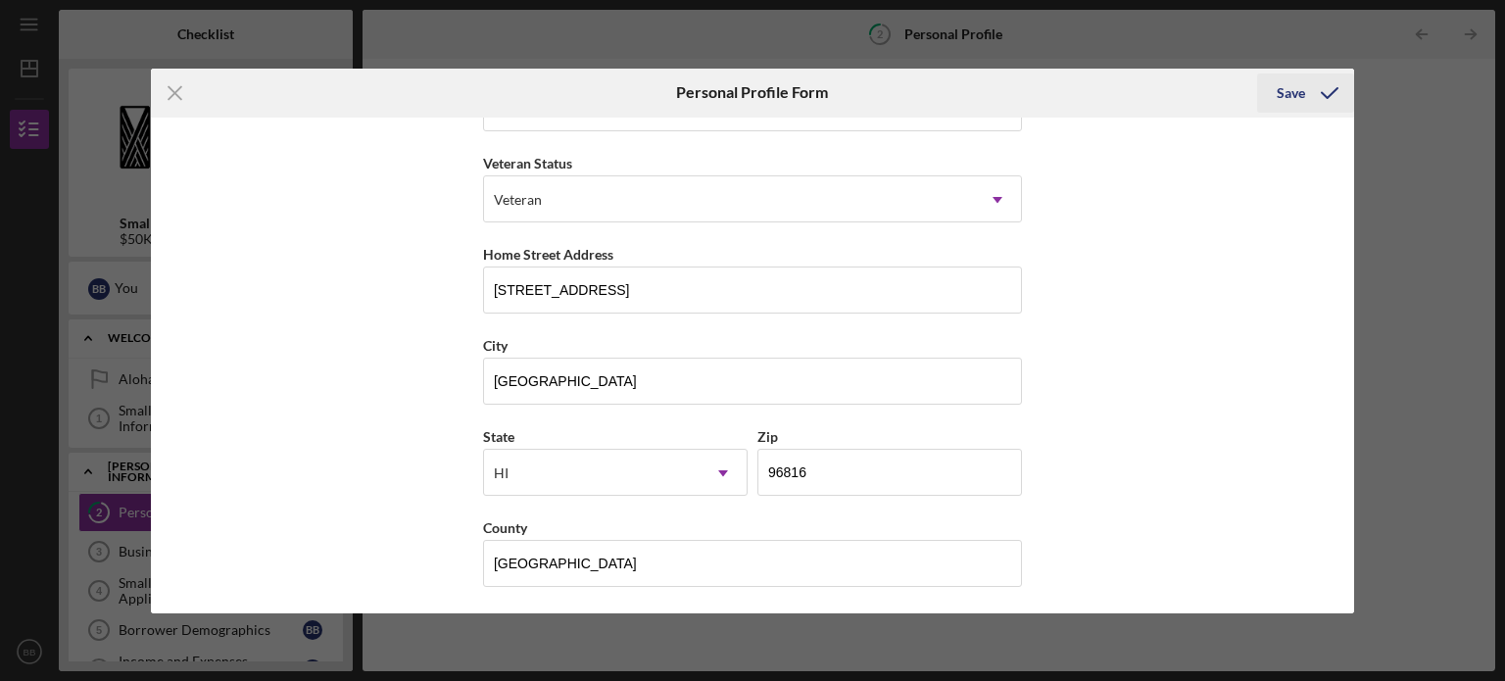
click at [1294, 83] on div "Save" at bounding box center [1291, 92] width 28 height 39
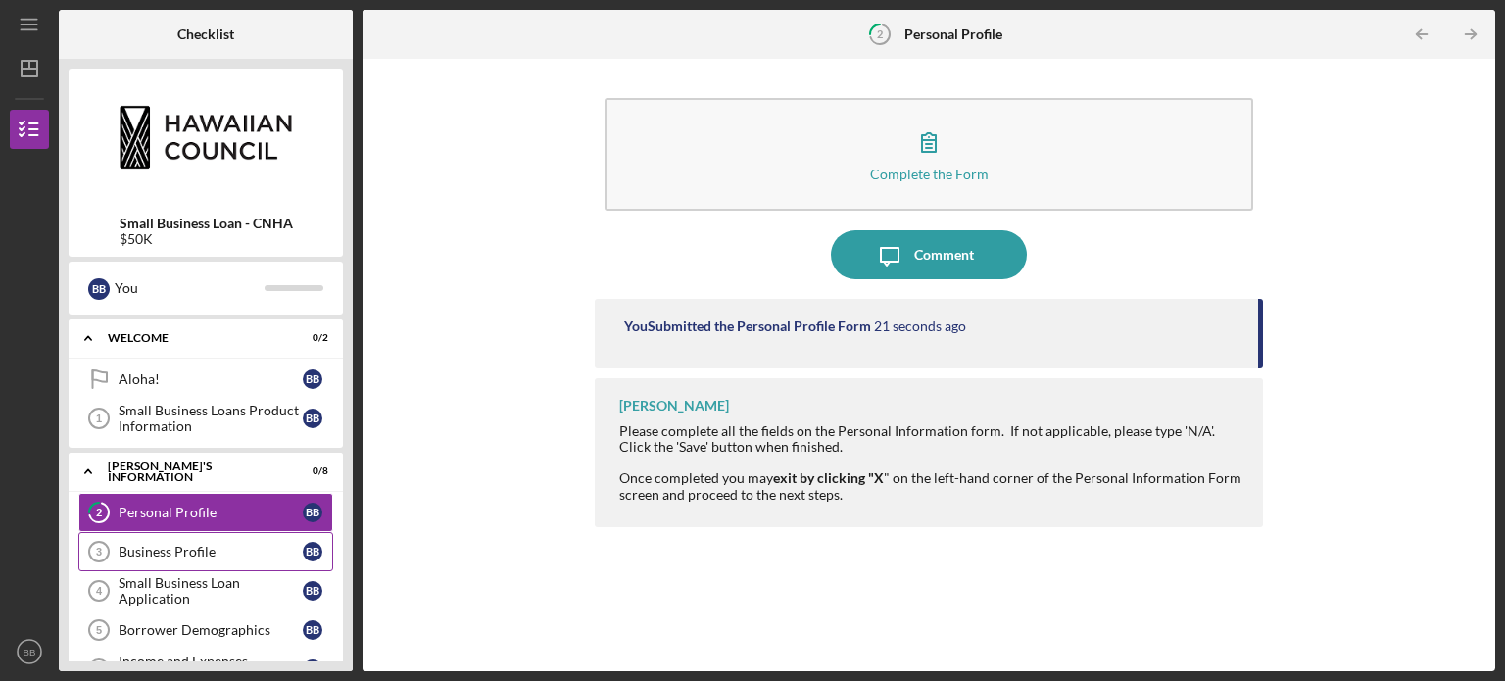
click at [227, 544] on div "Business Profile" at bounding box center [211, 552] width 184 height 16
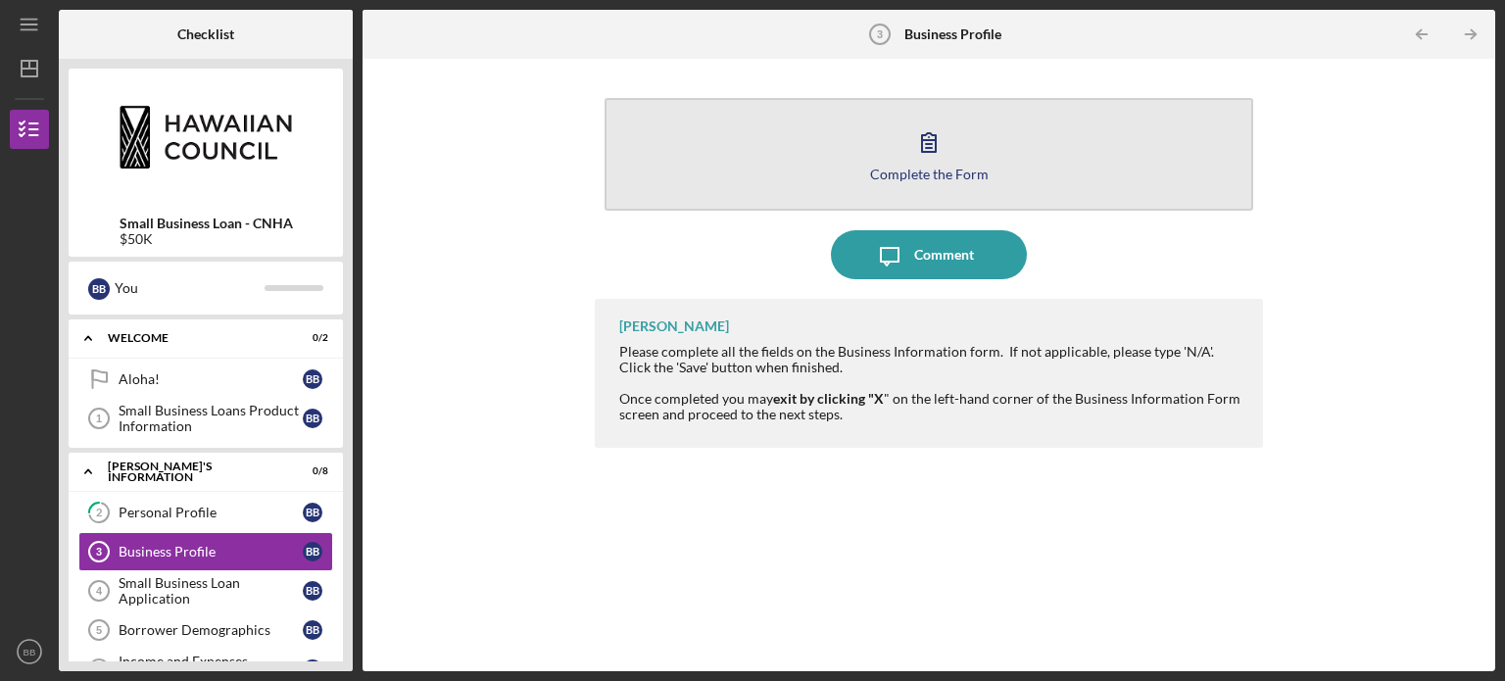
click at [929, 145] on icon "button" at bounding box center [928, 142] width 49 height 49
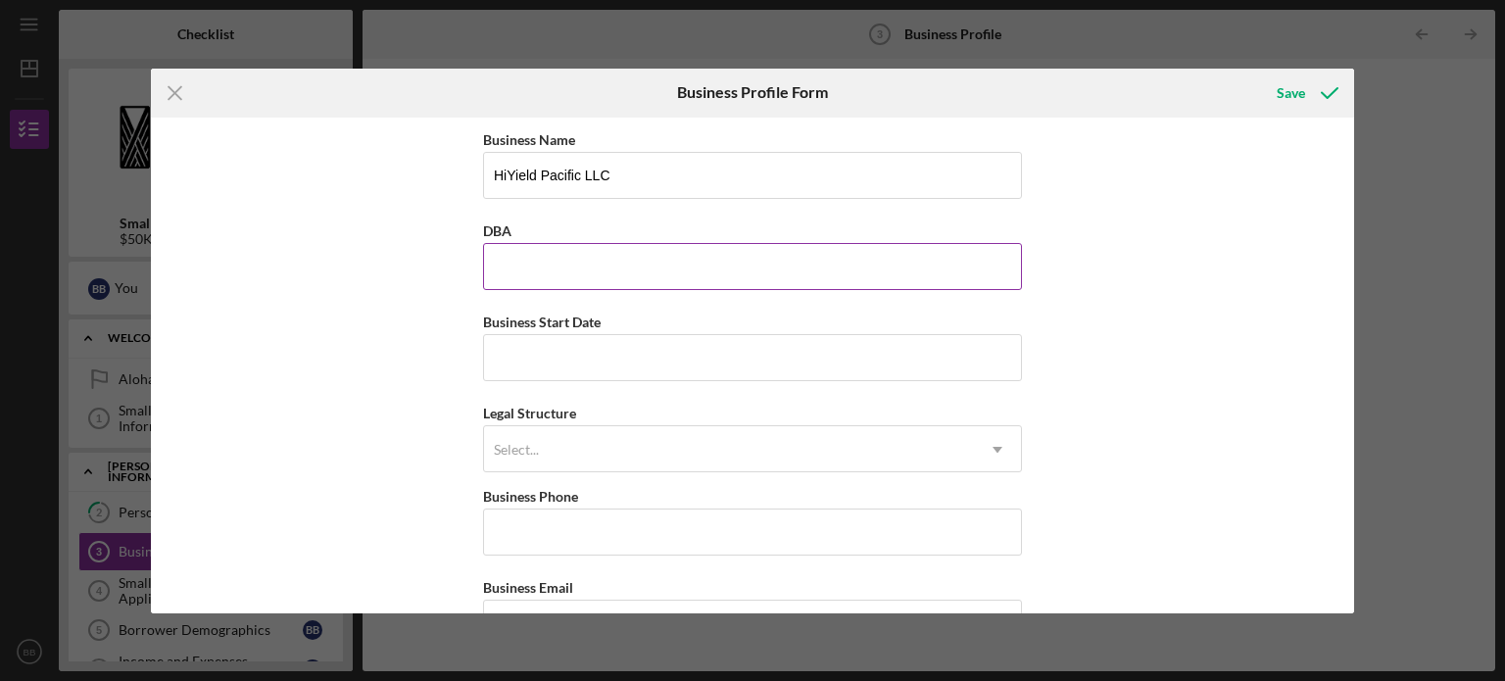
click at [749, 264] on input "DBA" at bounding box center [752, 266] width 539 height 47
click at [1182, 287] on div "Business Name HiYield Pacific LLC DBA Business Start Date Legal Structure Selec…" at bounding box center [753, 366] width 1204 height 496
click at [768, 344] on input "Business Start Date" at bounding box center [752, 357] width 539 height 47
type input "[DATE]"
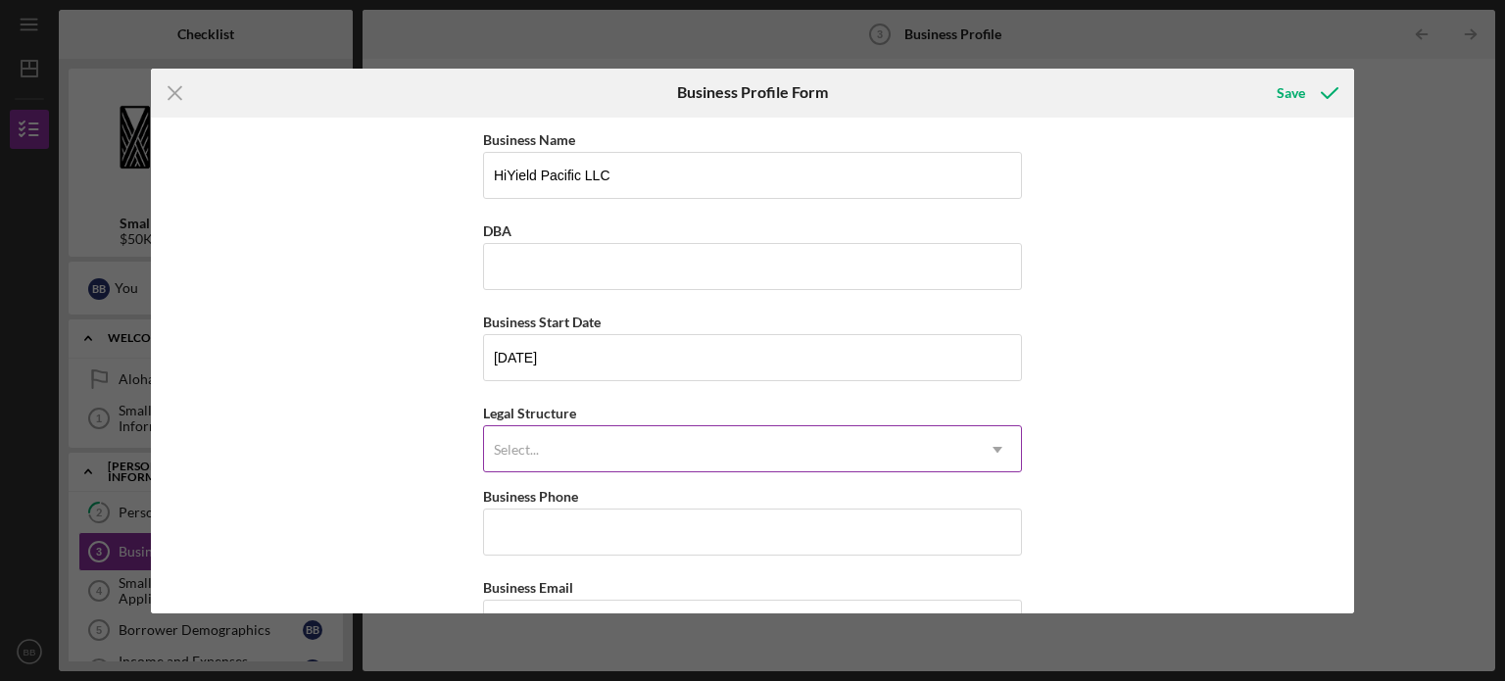
click at [645, 453] on div "Select..." at bounding box center [729, 449] width 490 height 45
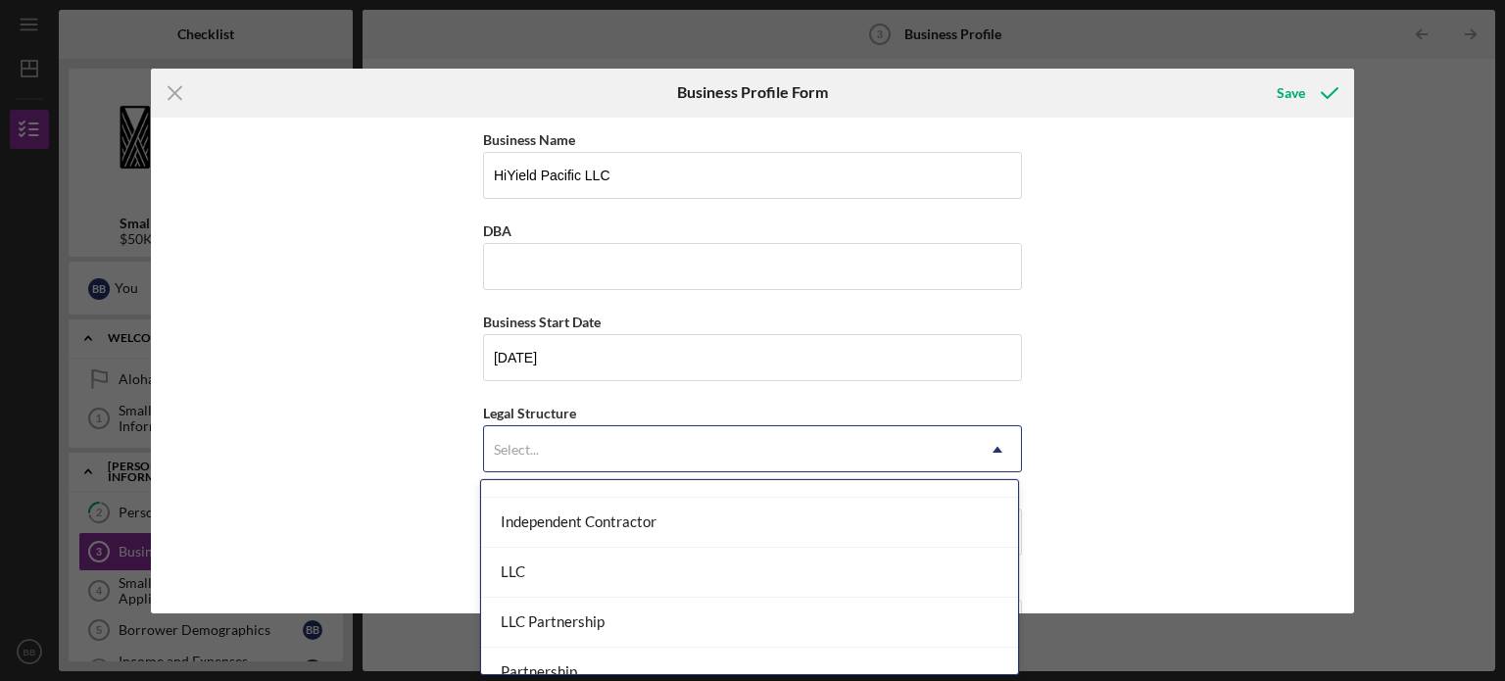
scroll to position [297, 0]
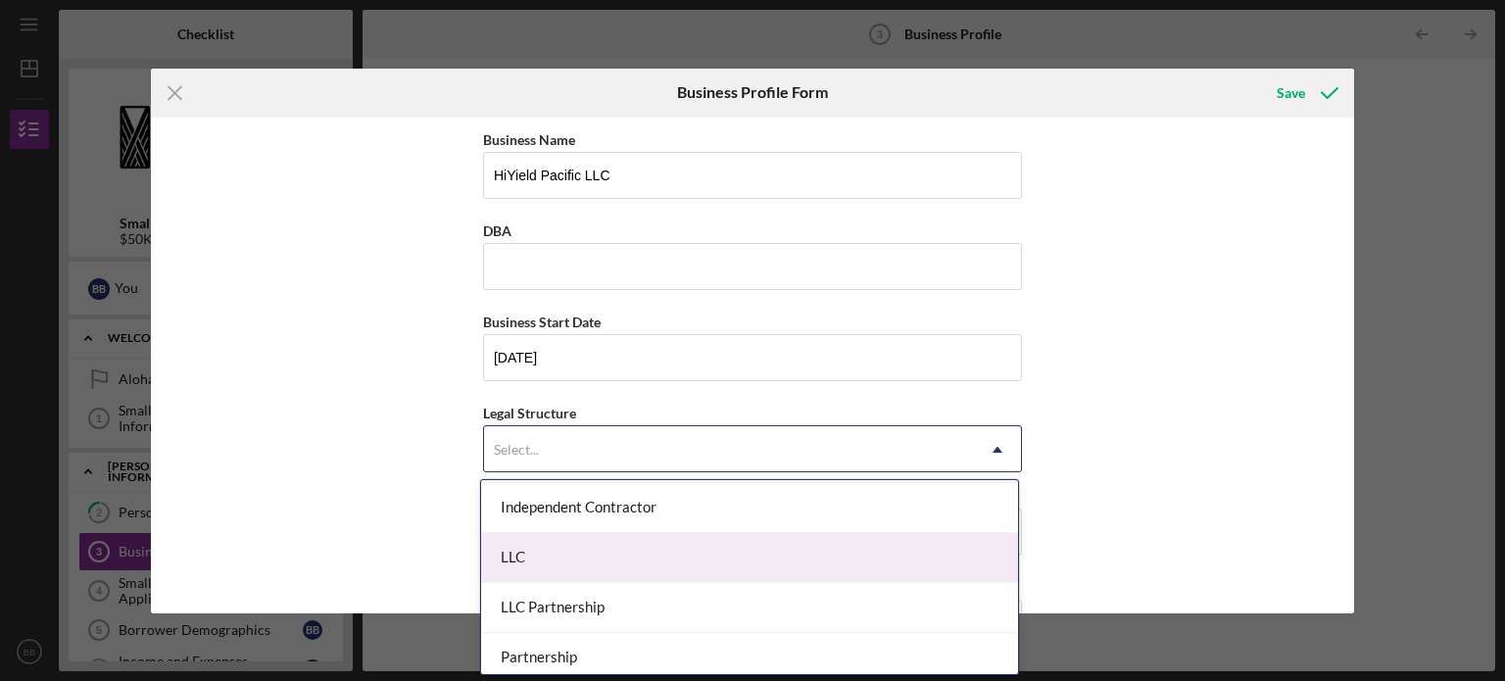
click at [639, 556] on div "LLC" at bounding box center [749, 558] width 537 height 50
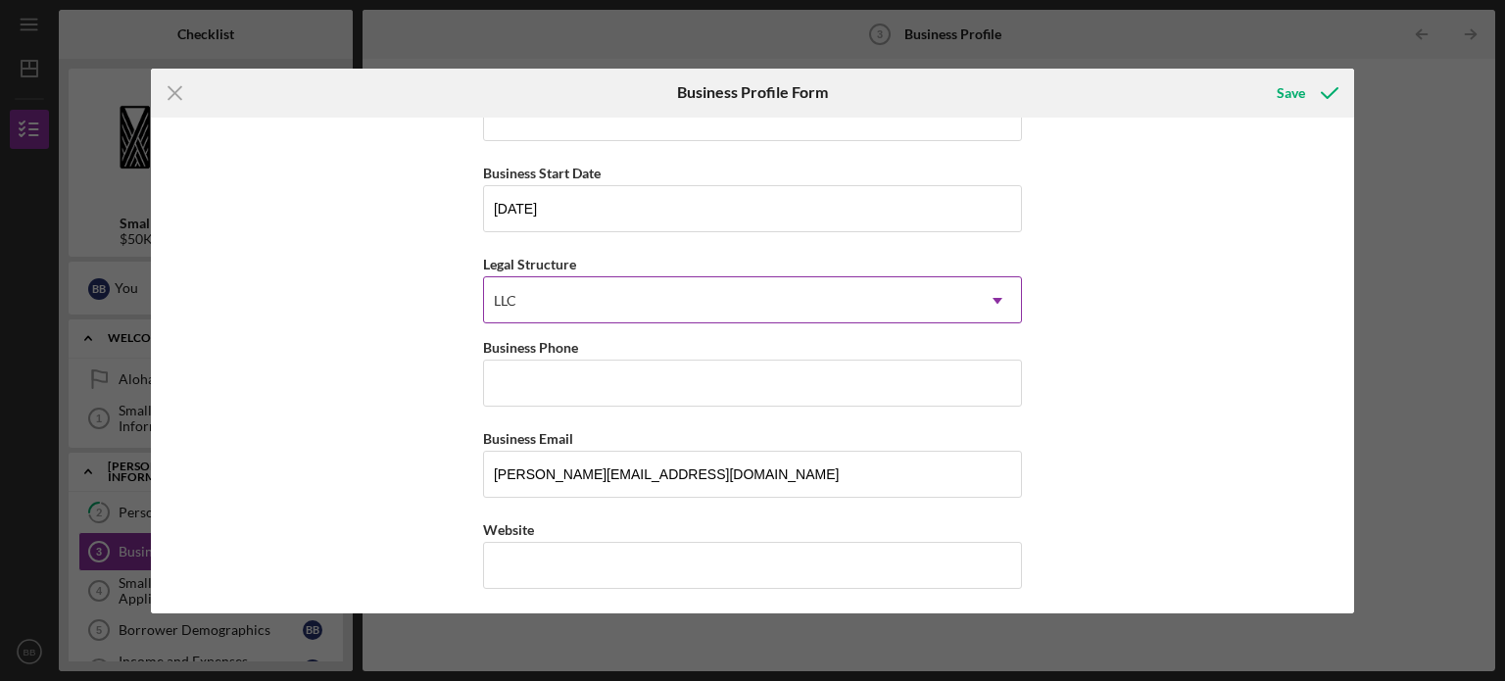
scroll to position [157, 0]
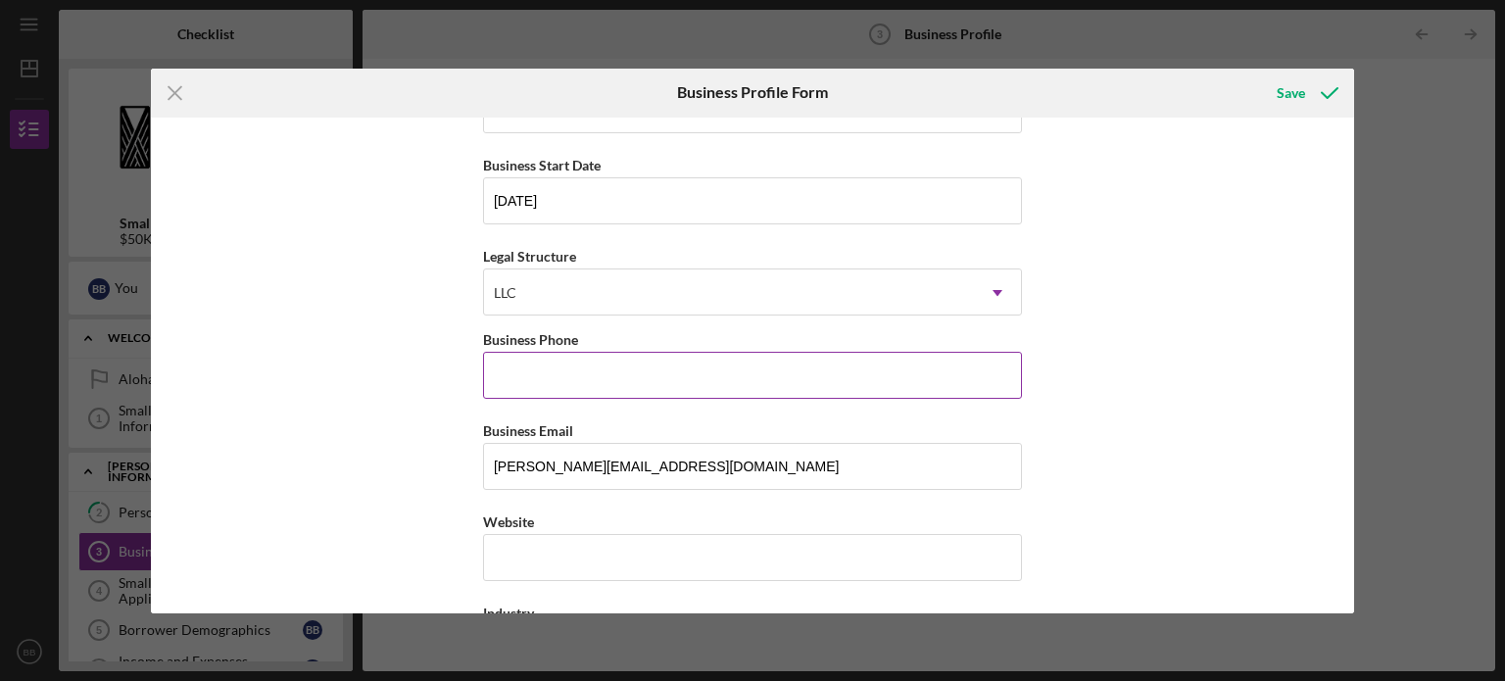
click at [676, 388] on input "Business Phone" at bounding box center [752, 375] width 539 height 47
type input "[PHONE_NUMBER]"
type input "HiYield Pacific LLC"
type input "[STREET_ADDRESS]"
type input "[GEOGRAPHIC_DATA]"
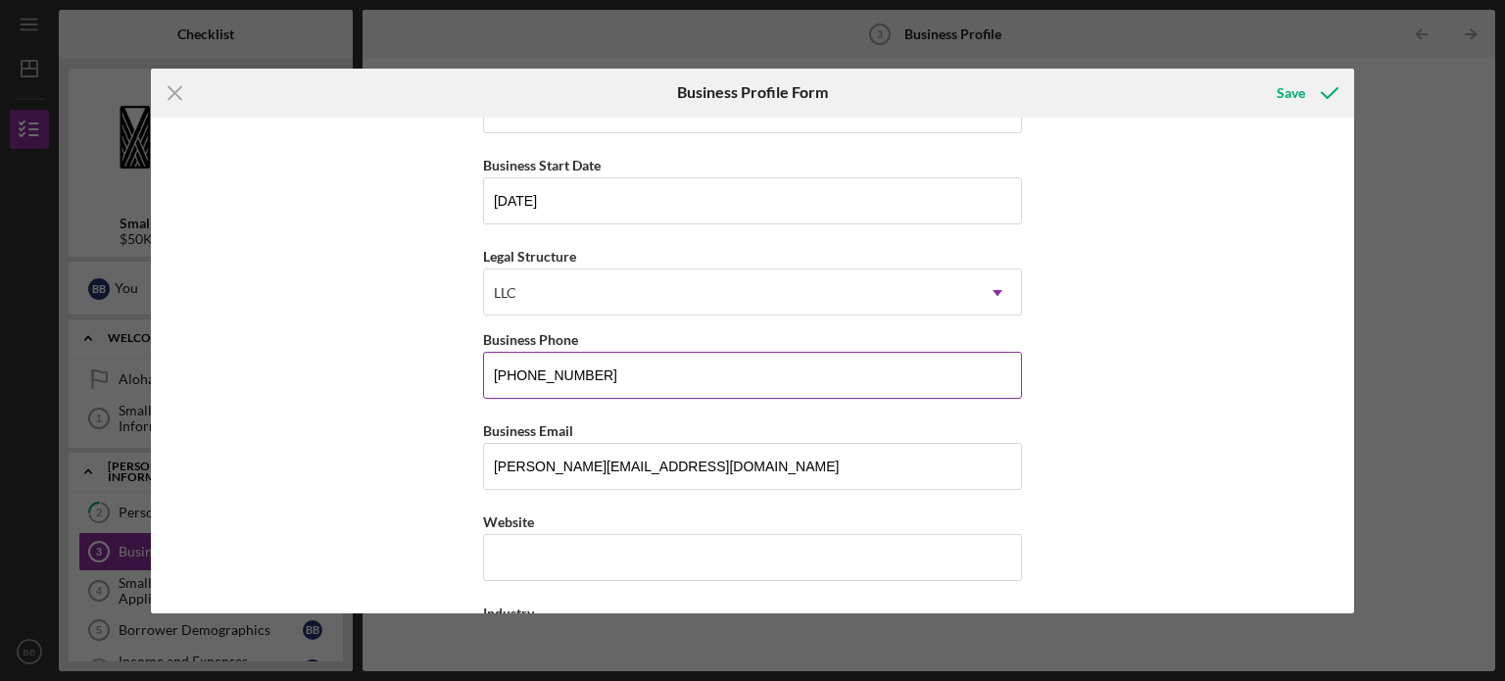
type input "HI"
type input "96816"
type input "HI"
type input "[PHONE_NUMBER]"
drag, startPoint x: 674, startPoint y: 465, endPoint x: 388, endPoint y: 398, distance: 294.0
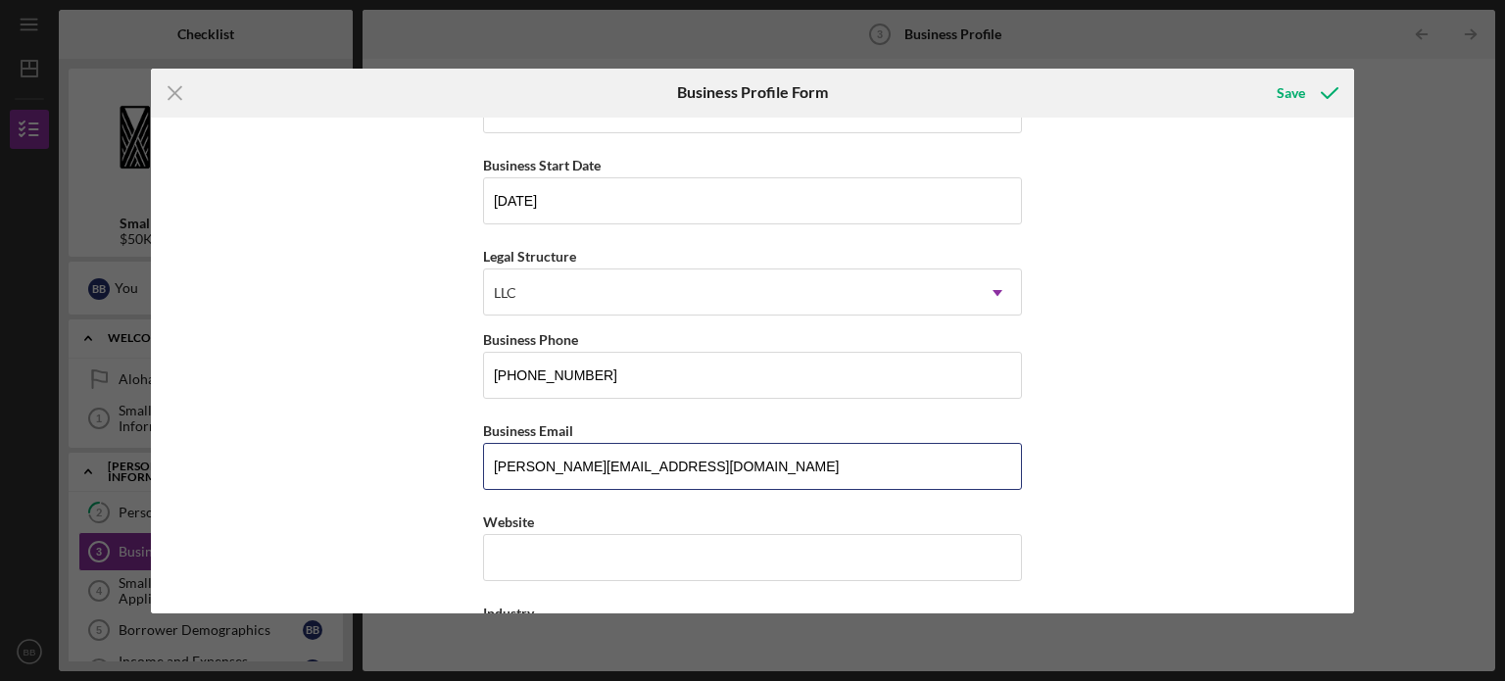
click at [388, 398] on div "Business Name HiYield Pacific LLC DBA HiYield Pacific LLC Business Start Date […" at bounding box center [753, 366] width 1204 height 496
type input "[PERSON_NAME][EMAIL_ADDRESS][DOMAIN_NAME]"
click at [647, 548] on input "Website" at bounding box center [752, 557] width 539 height 47
paste input "[DOMAIN_NAME][URL]"
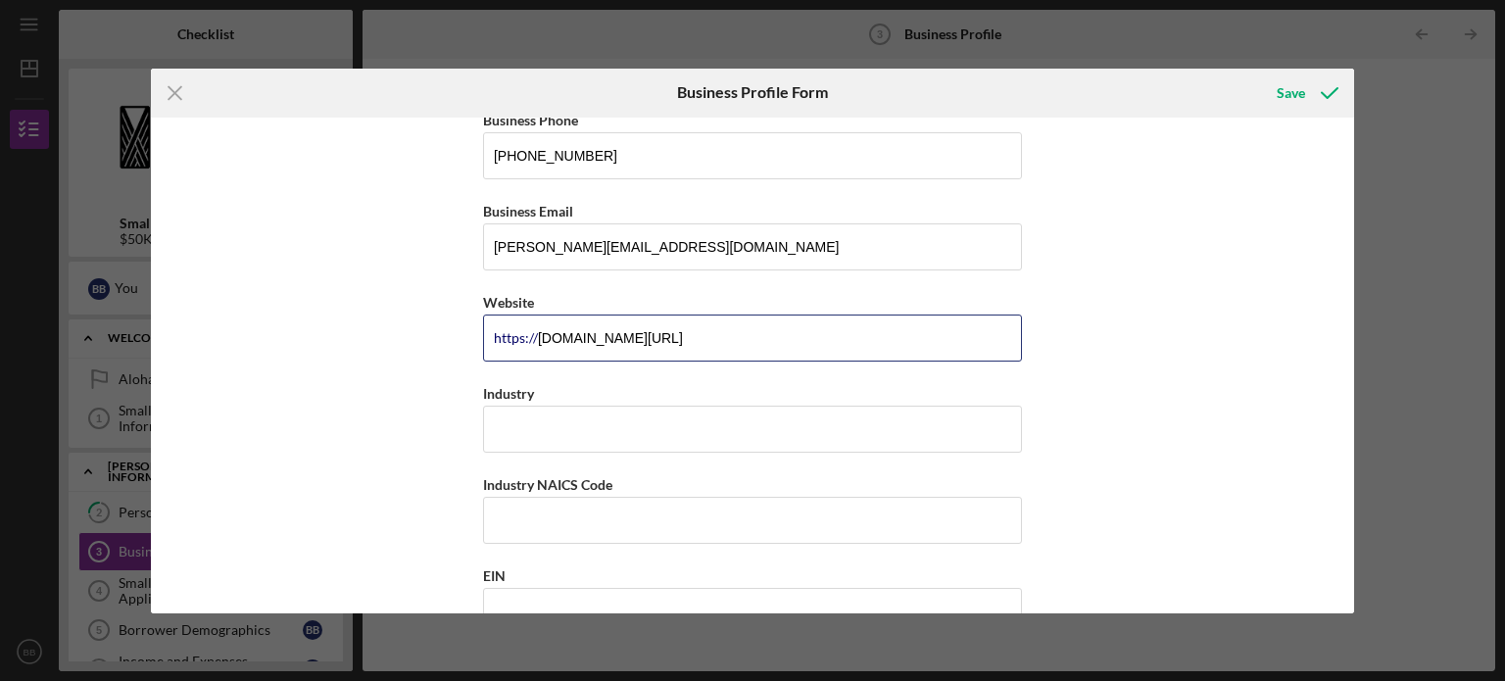
scroll to position [376, 0]
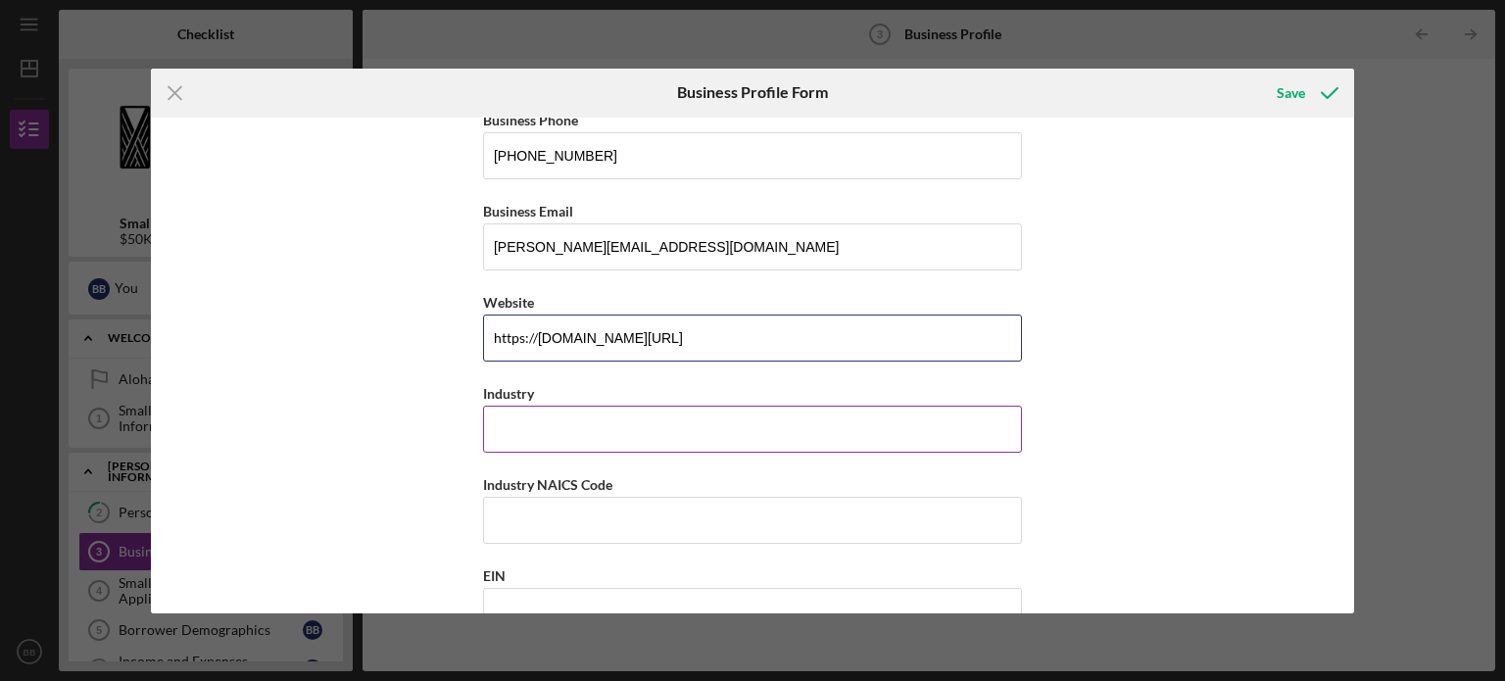
type input "[DOMAIN_NAME][URL]"
click at [649, 421] on input "Industry" at bounding box center [752, 429] width 539 height 47
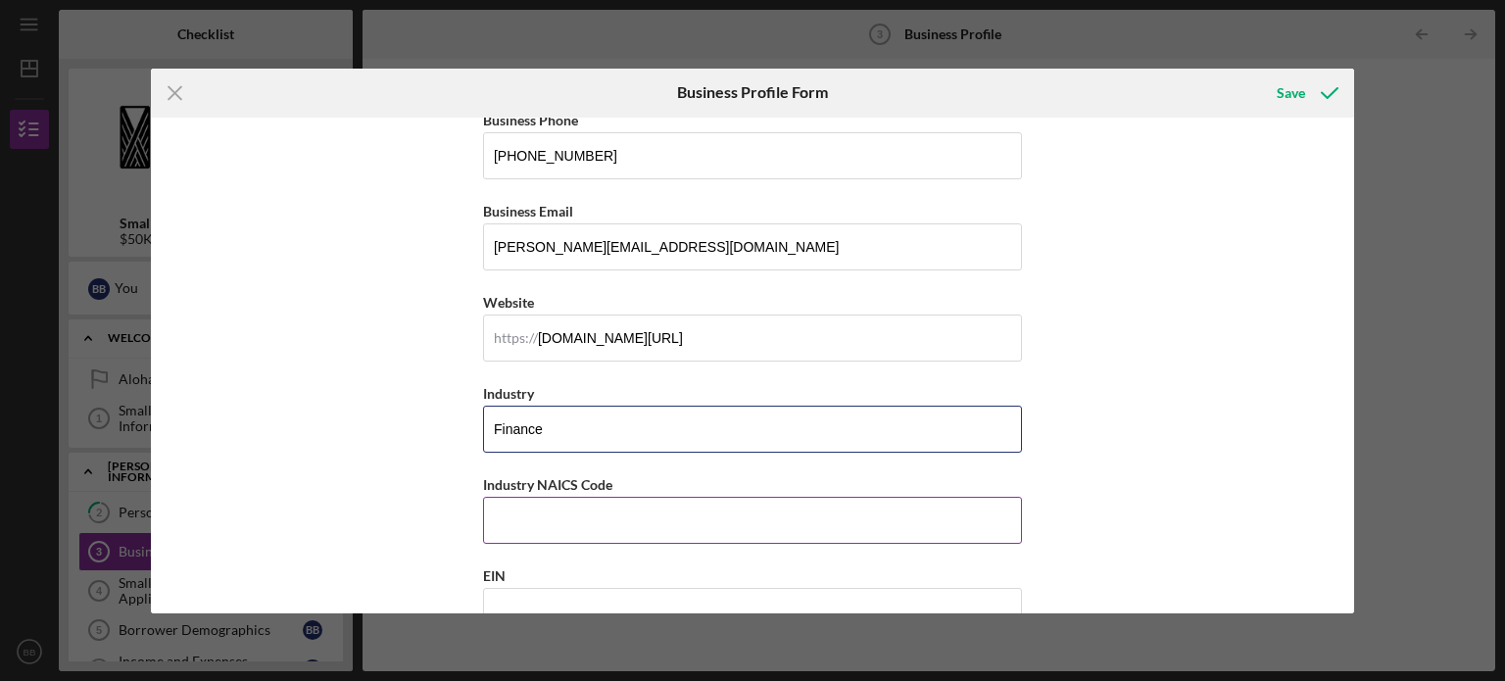
type input "Finance"
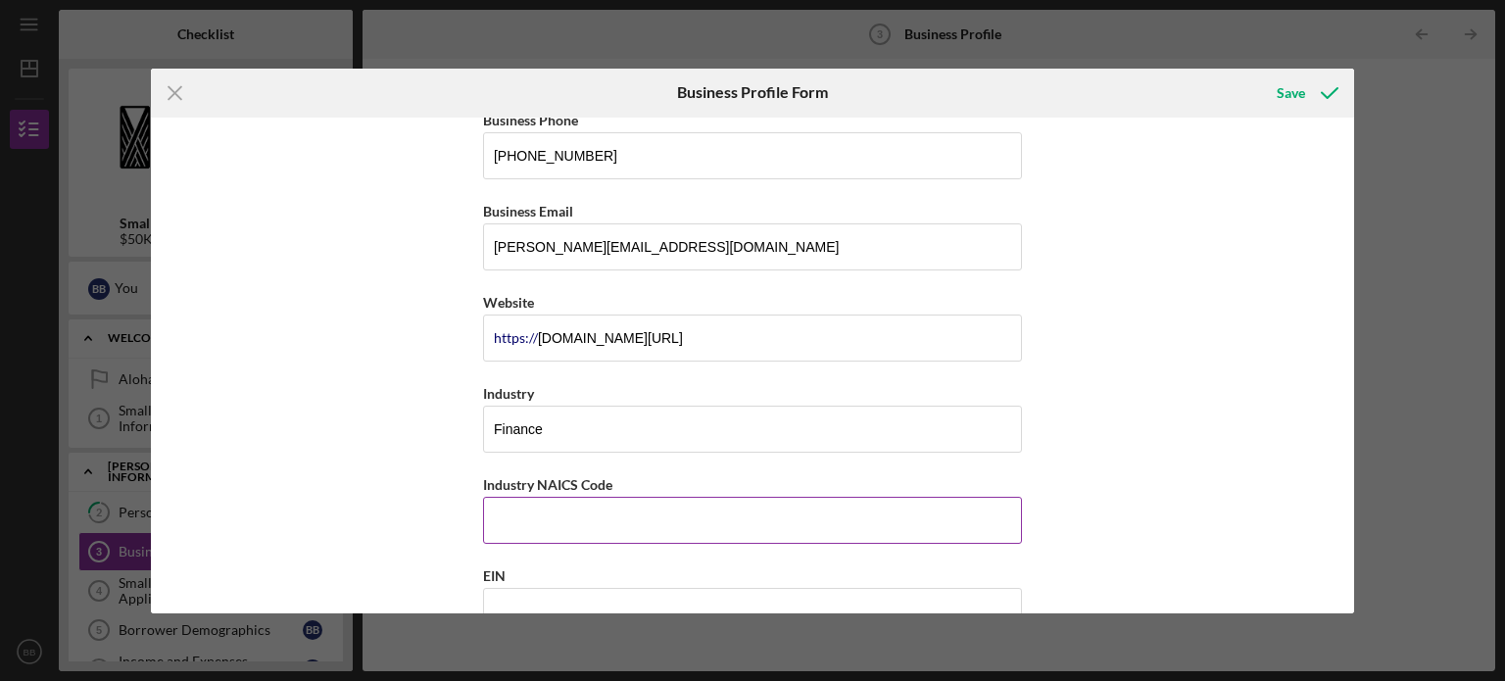
click at [587, 517] on input "Industry NAICS Code" at bounding box center [752, 520] width 539 height 47
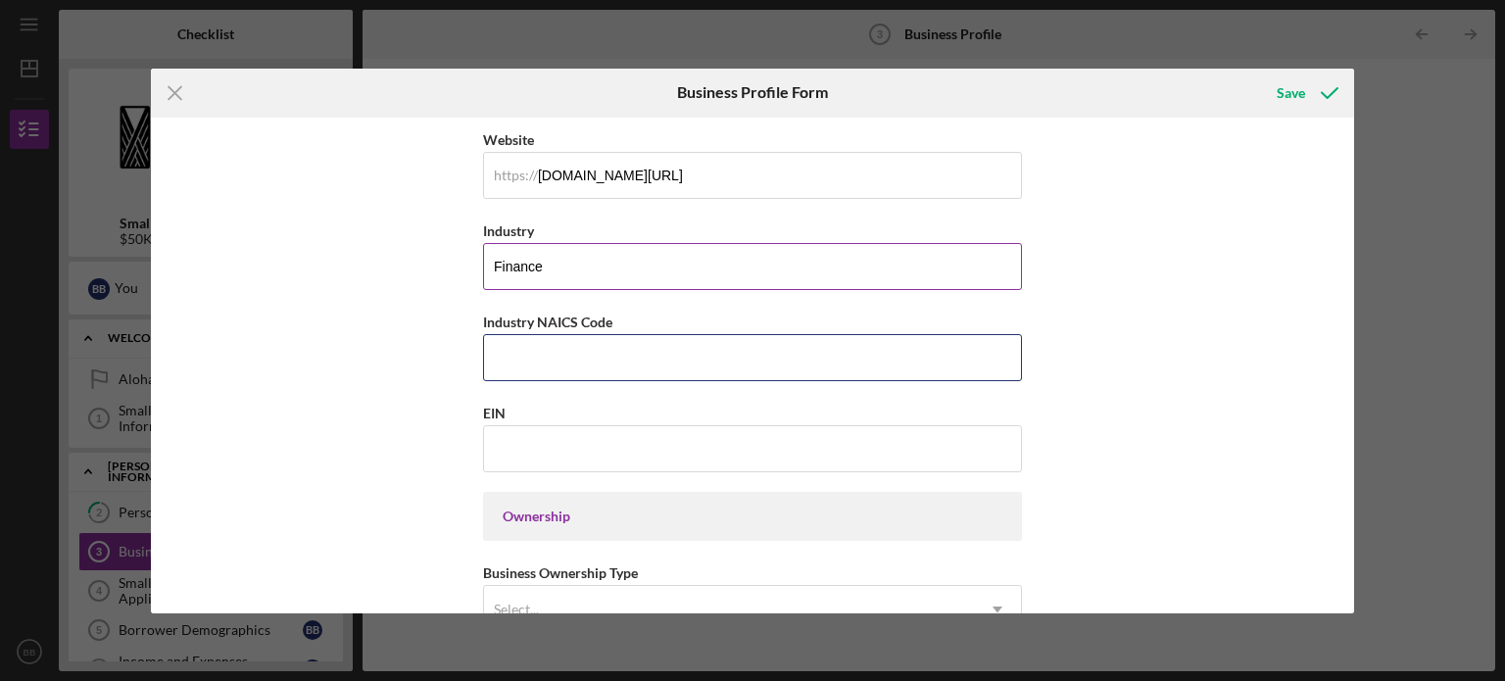
scroll to position [541, 0]
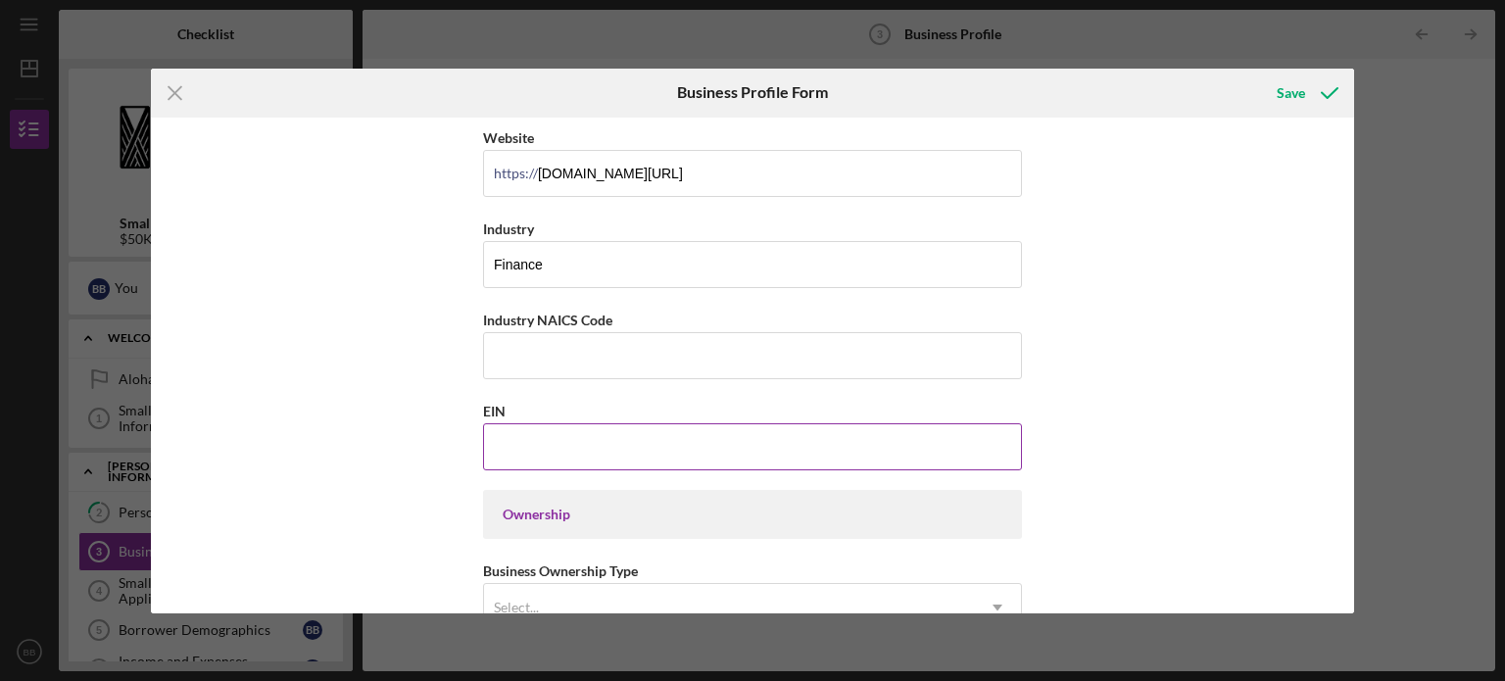
click at [643, 461] on input "EIN" at bounding box center [752, 446] width 539 height 47
paste input "[US_EMPLOYER_IDENTIFICATION_NUMBER]"
type input "[US_EMPLOYER_IDENTIFICATION_NUMBER]"
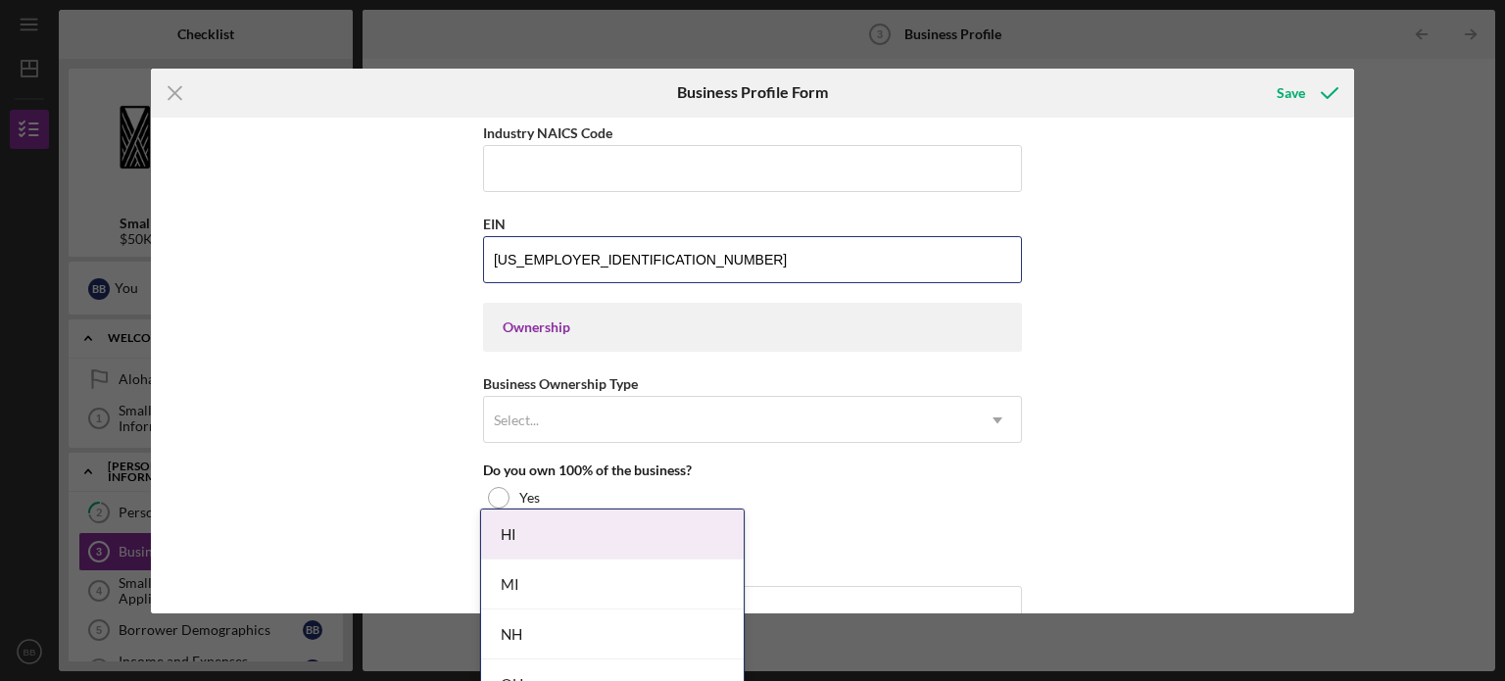
scroll to position [731, 0]
click at [538, 422] on div "Select..." at bounding box center [729, 417] width 490 height 45
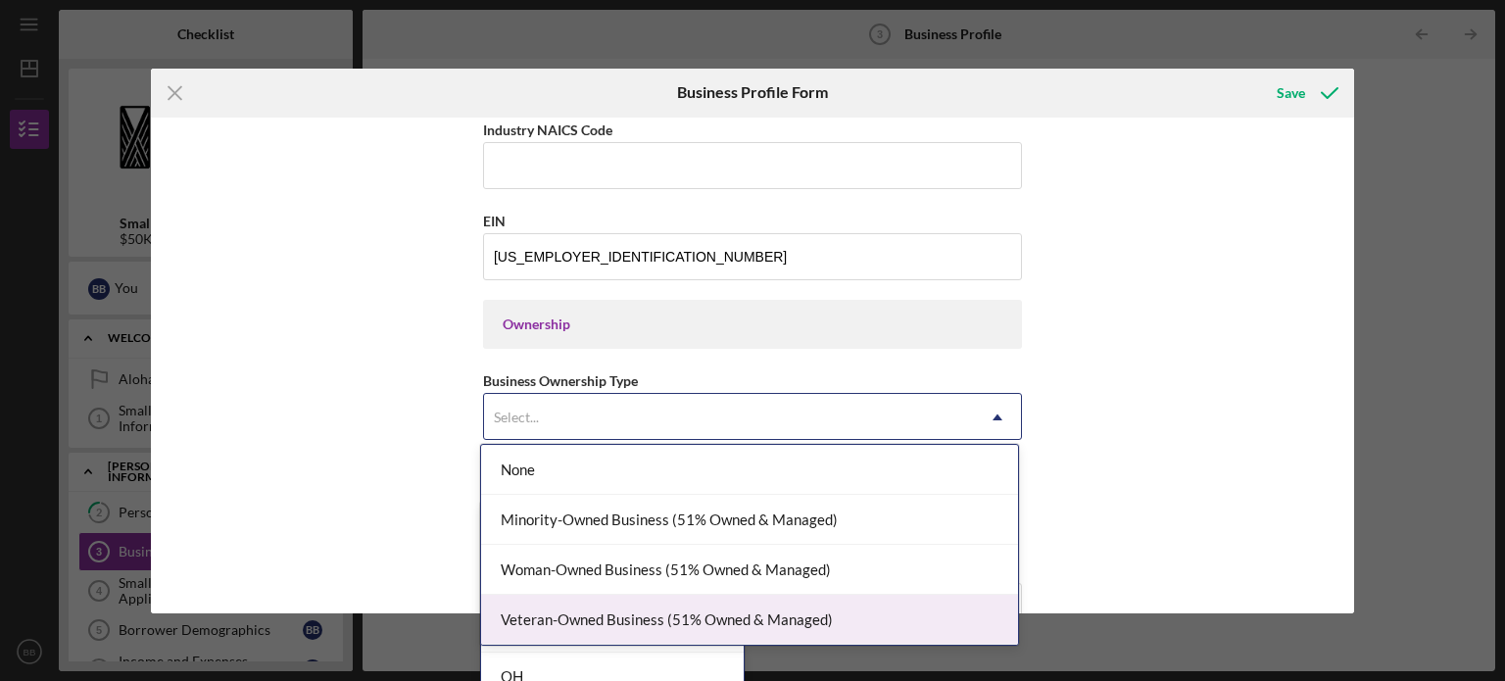
click at [673, 611] on div "Veteran-Owned Business (51% Owned & Managed)" at bounding box center [749, 620] width 537 height 50
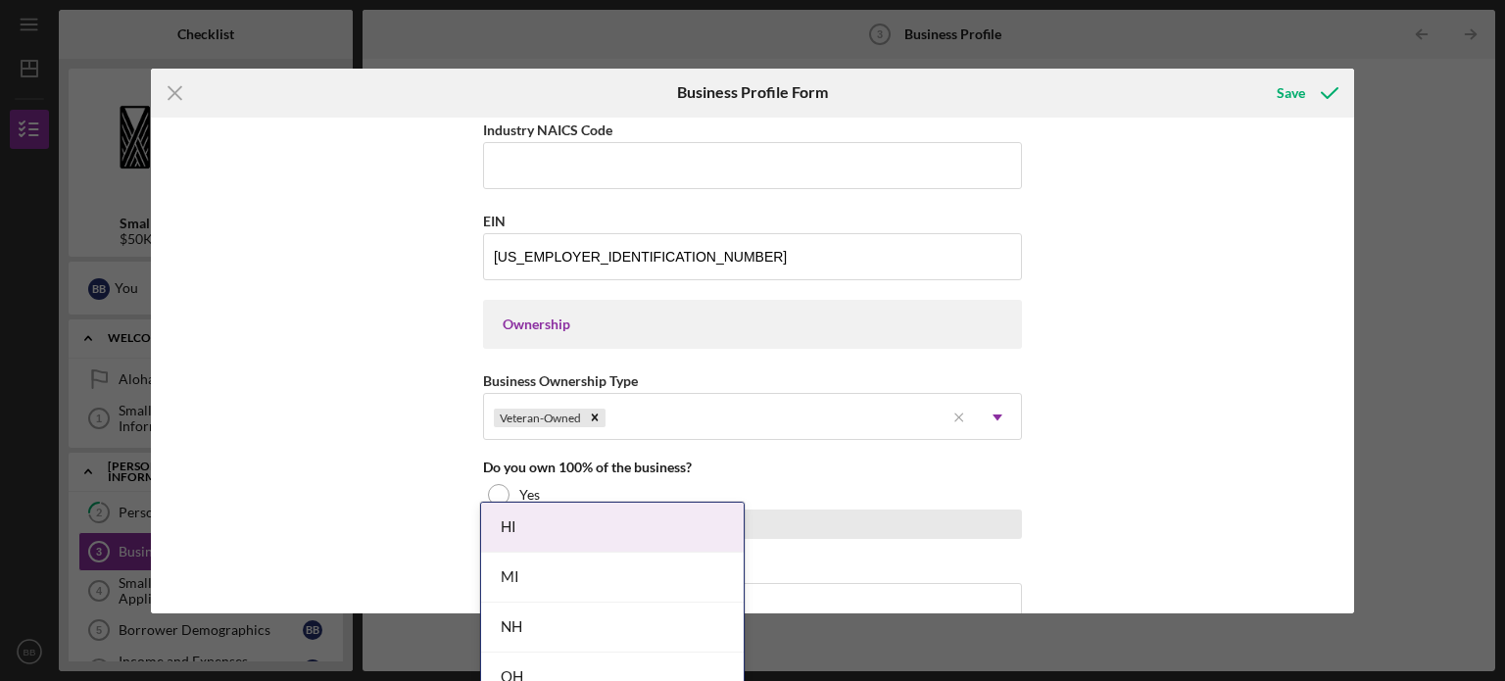
click at [844, 518] on div "No" at bounding box center [752, 524] width 539 height 29
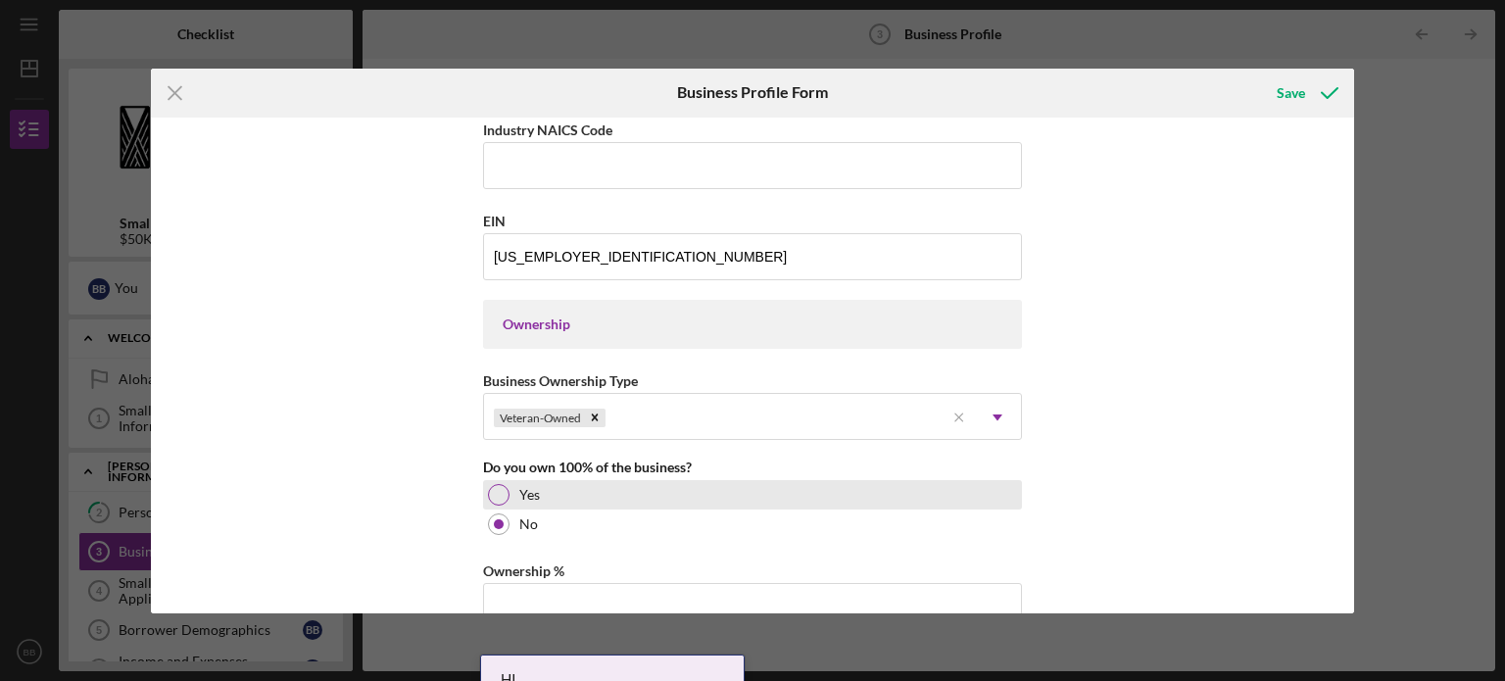
click at [598, 490] on div "Yes" at bounding box center [752, 494] width 539 height 29
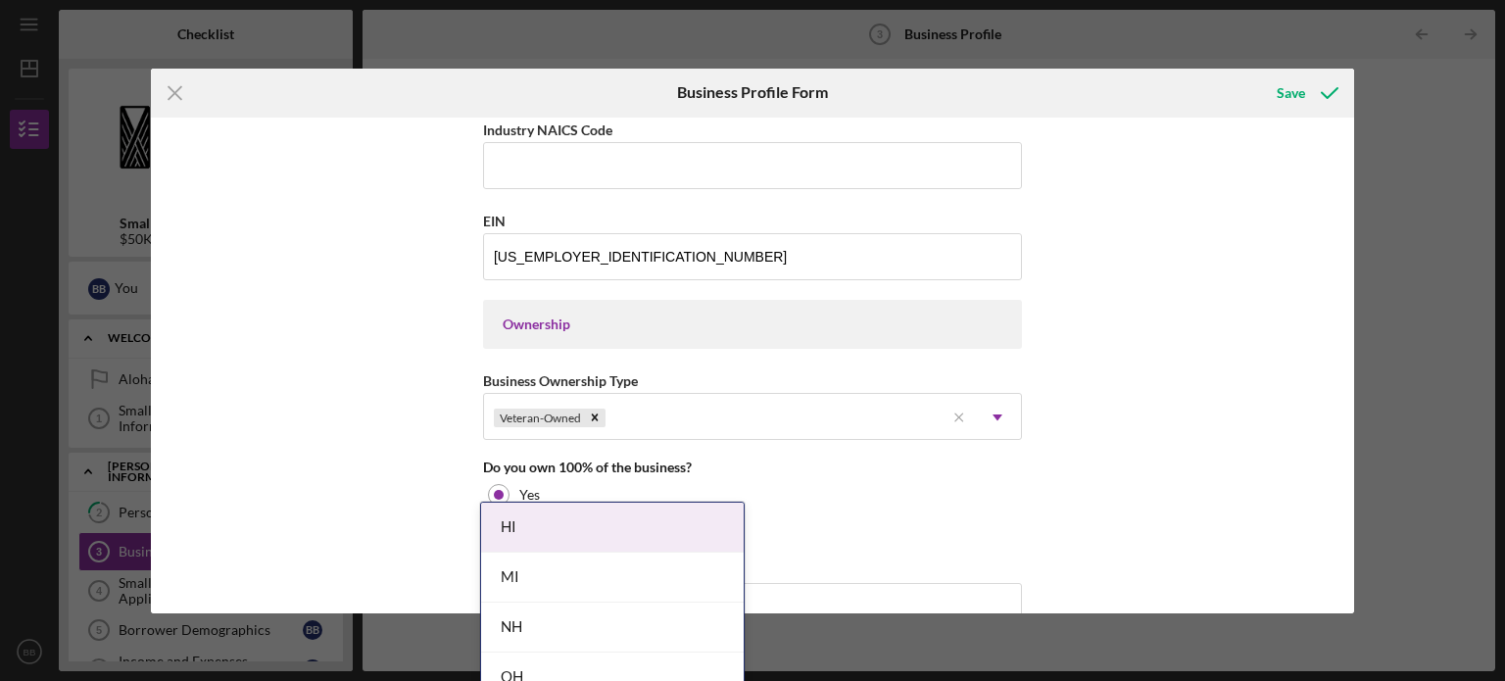
click at [381, 426] on div "Business Name HiYield Pacific LLC DBA HiYield Pacific LLC Business Start Date […" at bounding box center [753, 366] width 1204 height 496
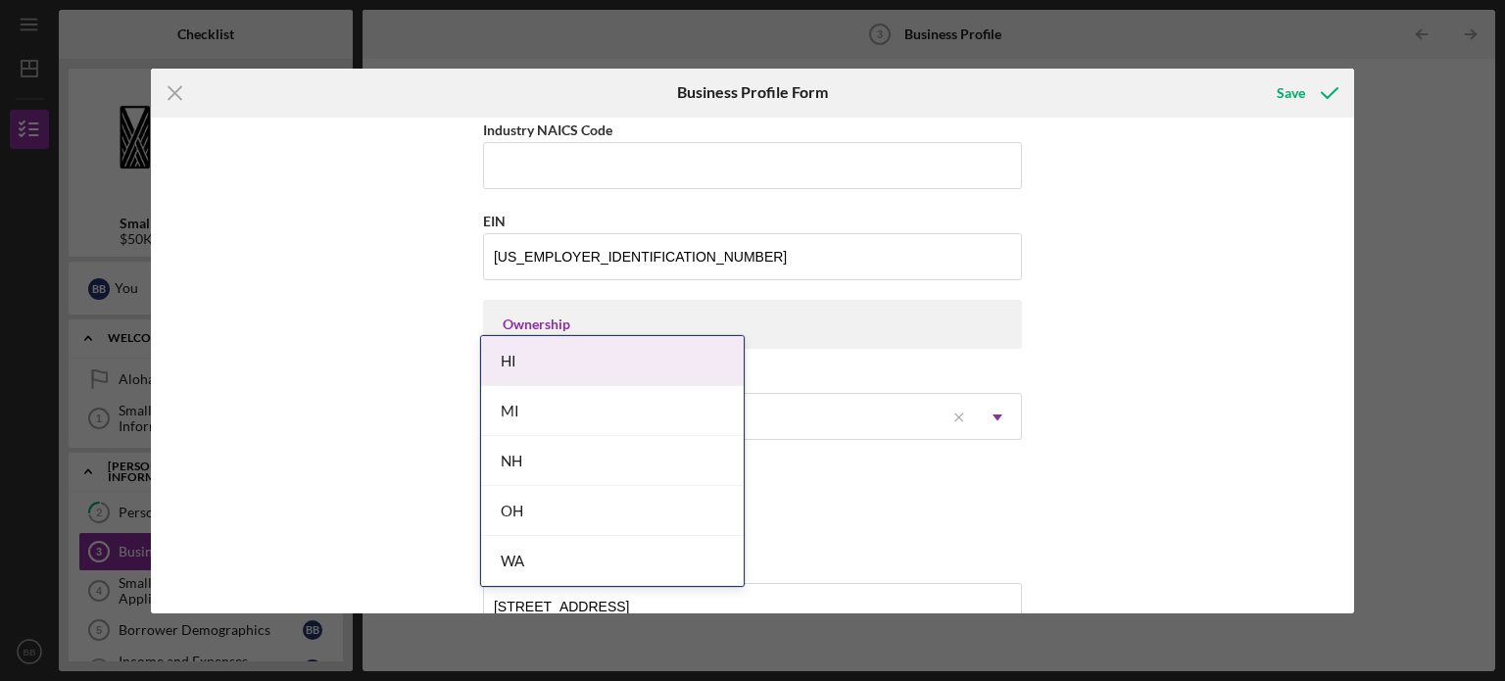
scroll to position [960, 0]
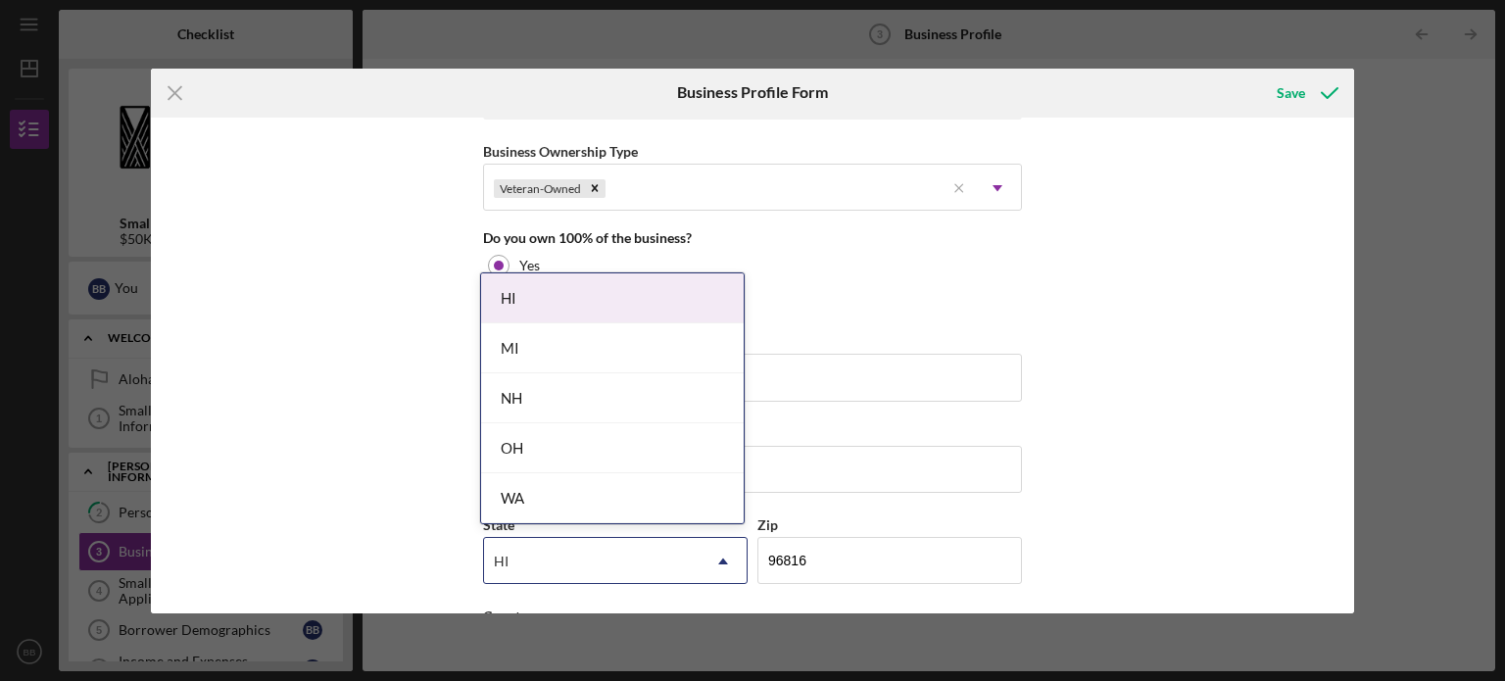
click at [563, 289] on div "HI" at bounding box center [612, 298] width 263 height 50
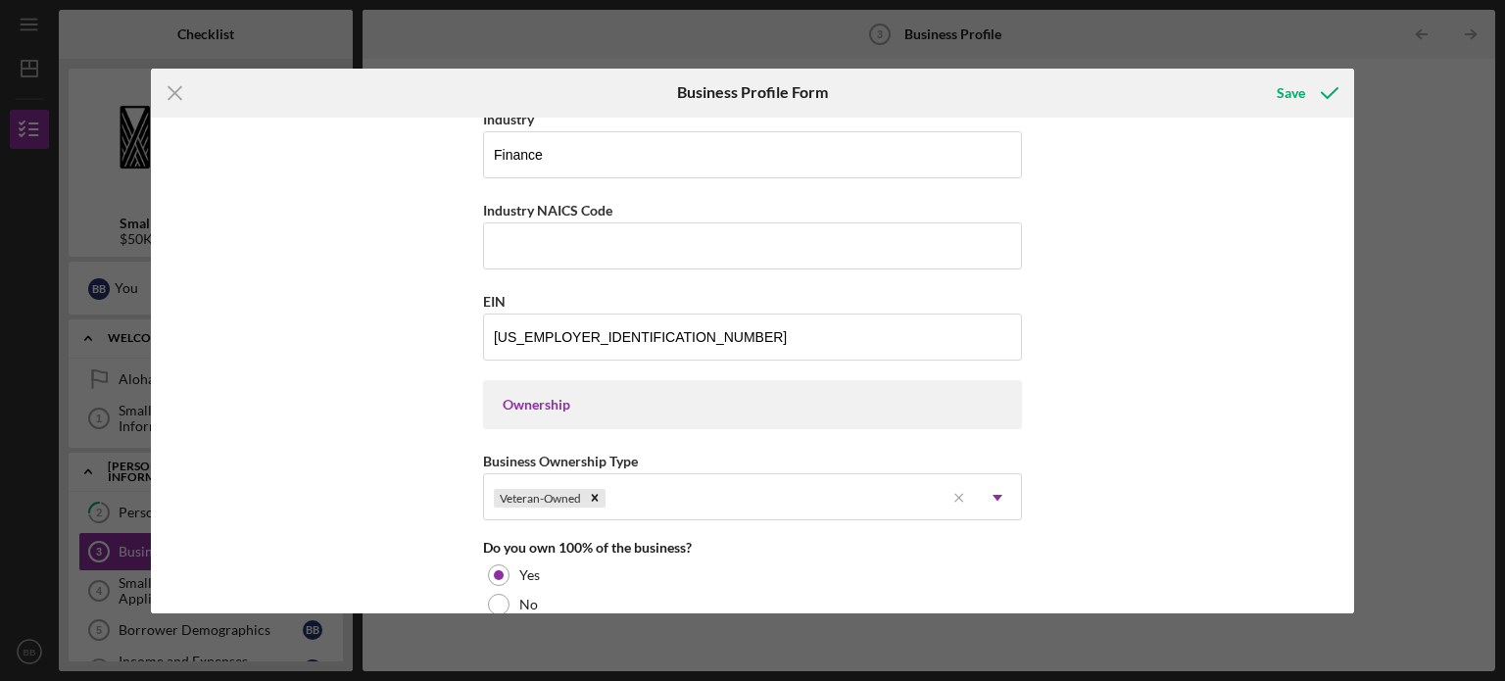
scroll to position [647, 0]
click at [597, 247] on input "Industry NAICS Code" at bounding box center [752, 249] width 539 height 47
type input "523900"
click at [394, 354] on div "Business Name HiYield Pacific LLC DBA HiYield Pacific LLC Business Start Date […" at bounding box center [753, 366] width 1204 height 496
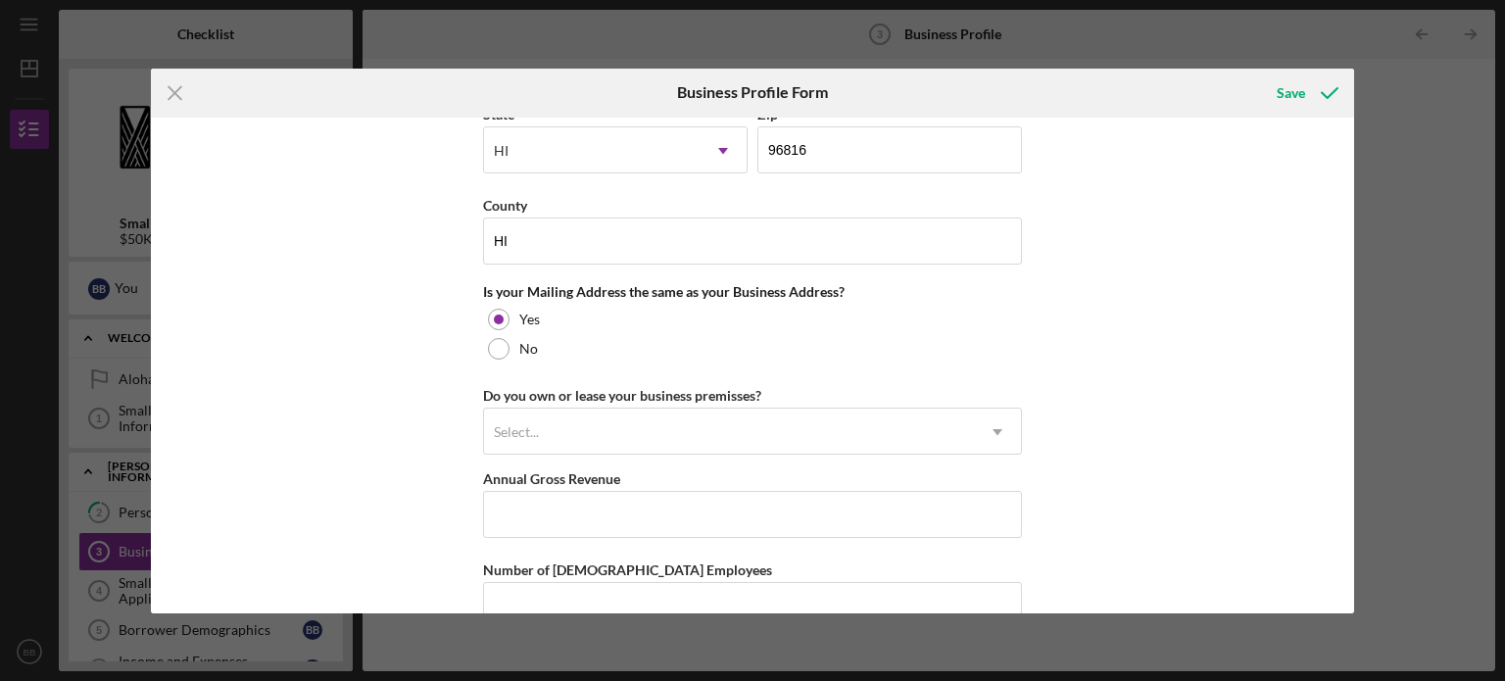
scroll to position [1391, 0]
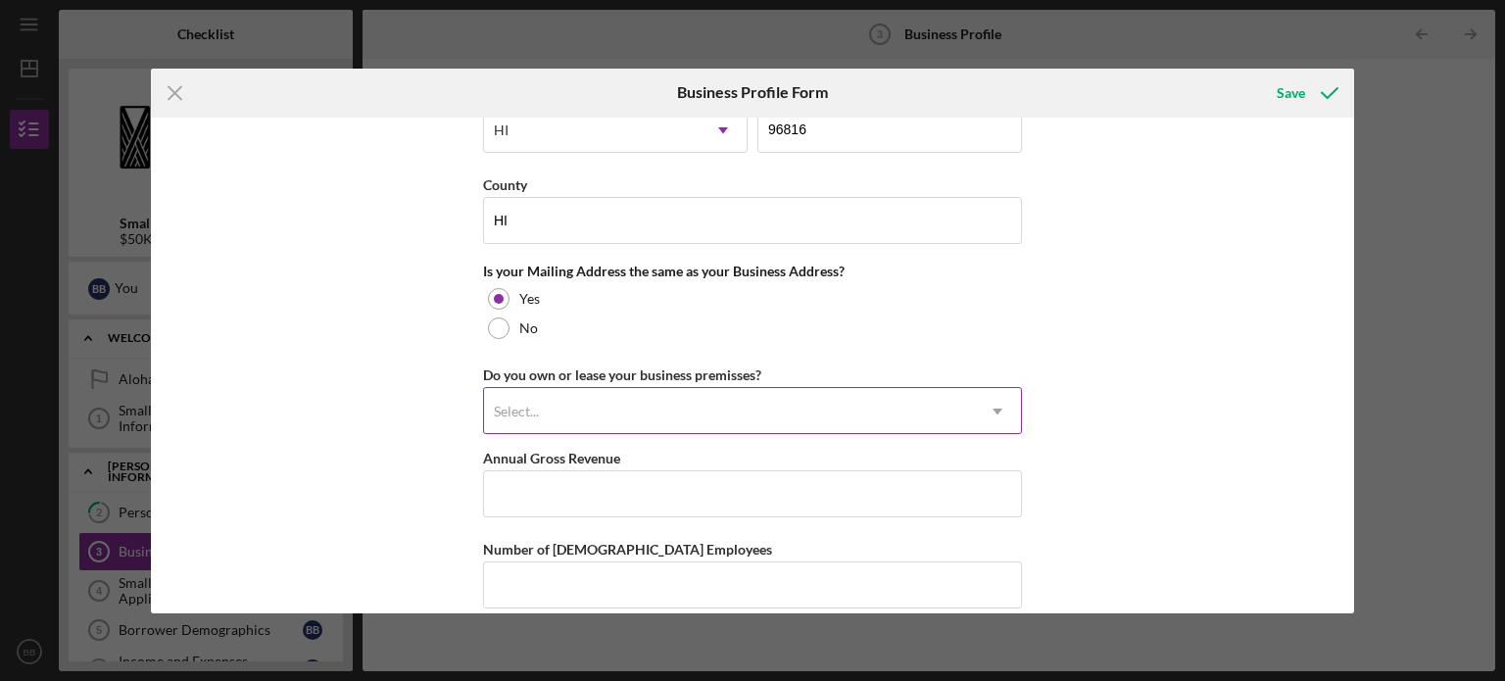
click at [588, 400] on div "Select..." at bounding box center [729, 411] width 490 height 45
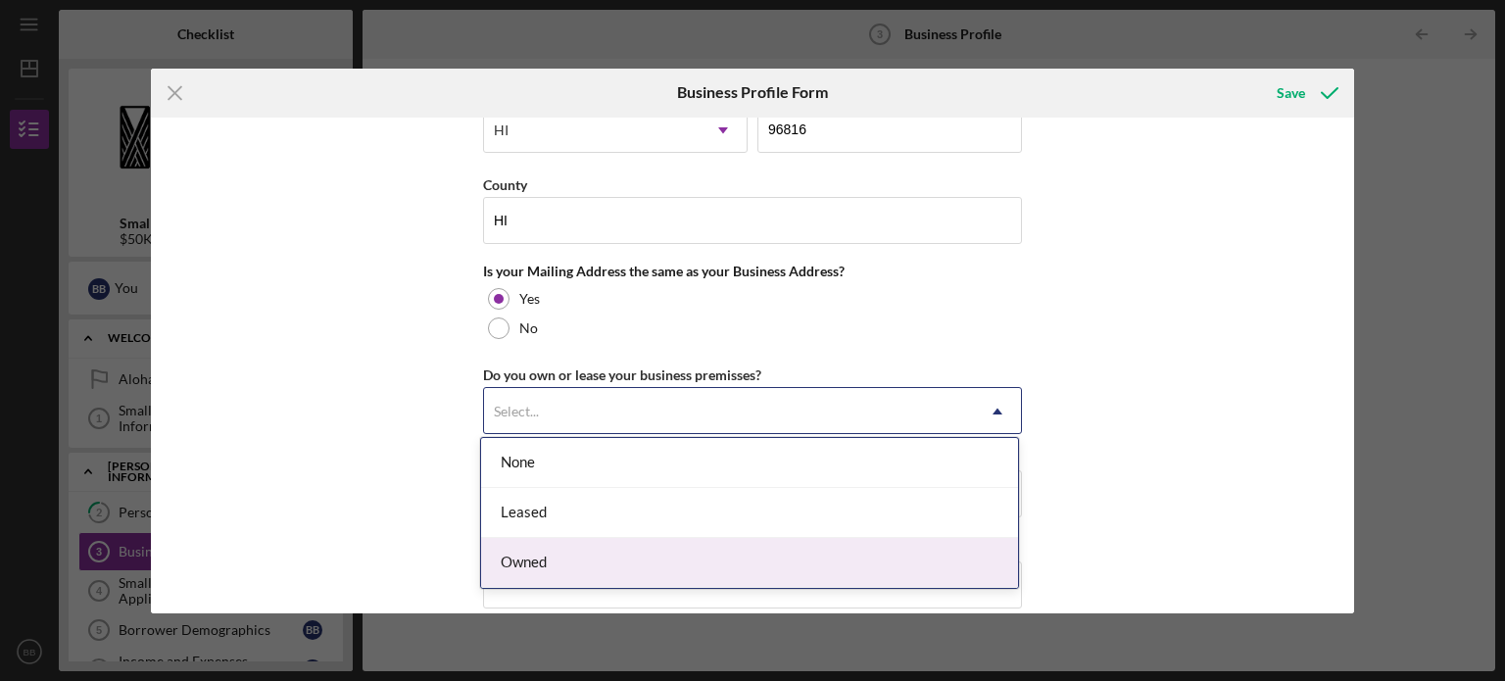
click at [543, 550] on div "Owned" at bounding box center [749, 563] width 537 height 50
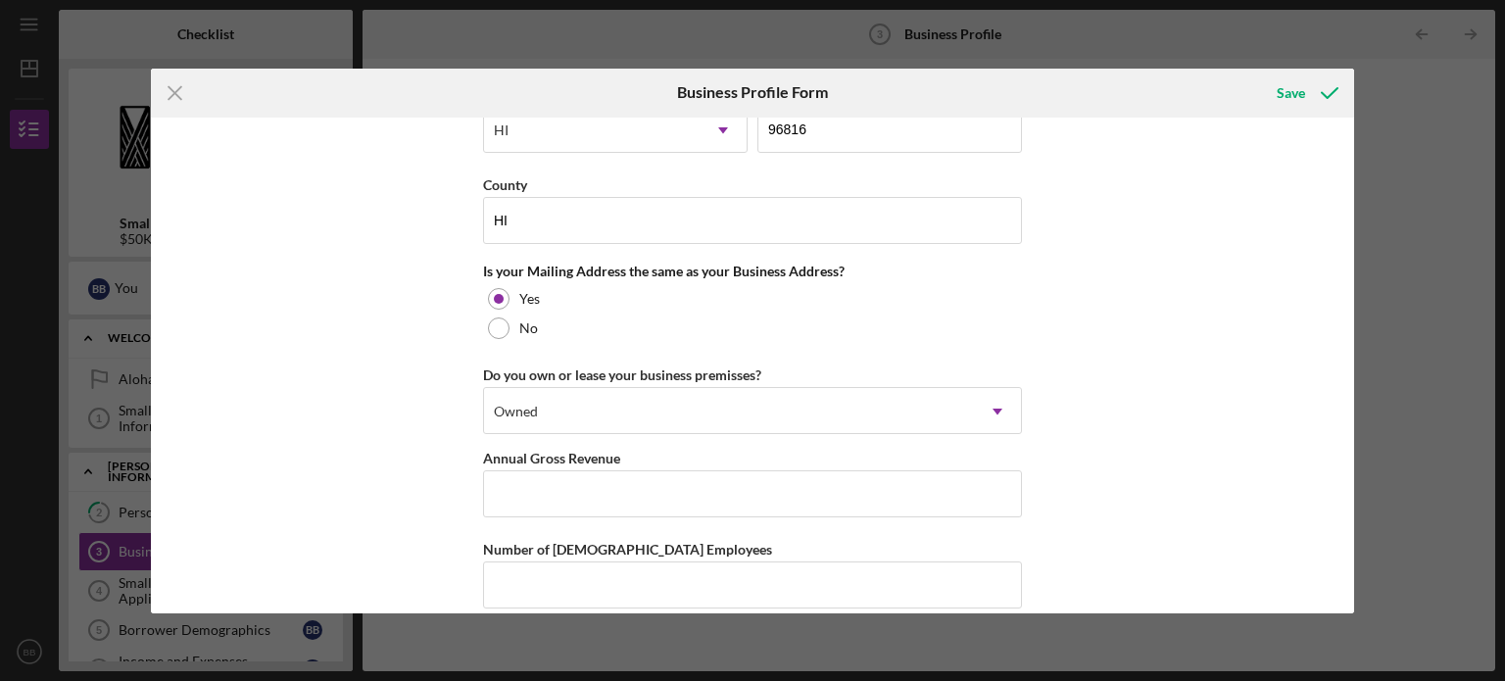
click at [354, 475] on div "Business Name HiYield Pacific LLC DBA HiYield Pacific LLC Business Start Date […" at bounding box center [753, 366] width 1204 height 496
click at [529, 473] on input "Annual Gross Revenue" at bounding box center [752, 493] width 539 height 47
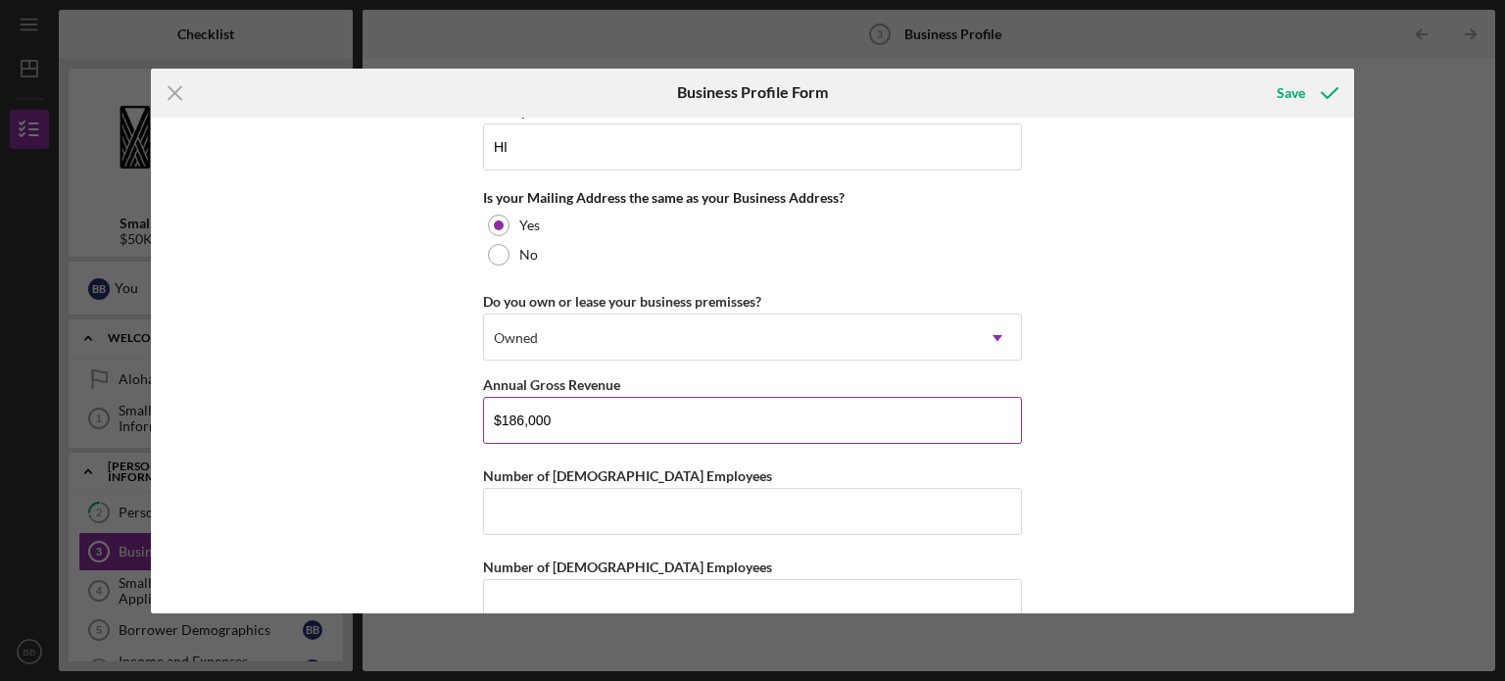
scroll to position [1480, 0]
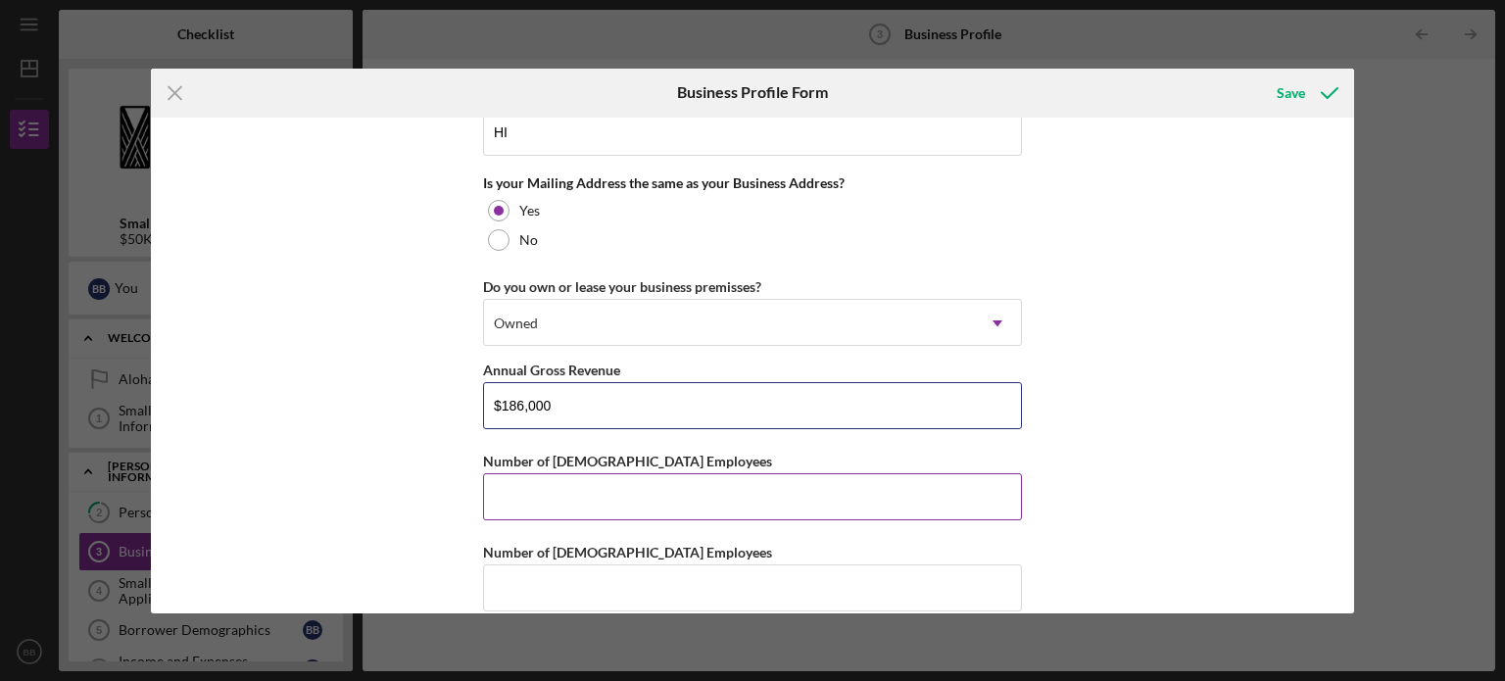
type input "$186,000"
click at [522, 485] on input "Number of [DEMOGRAPHIC_DATA] Employees" at bounding box center [752, 496] width 539 height 47
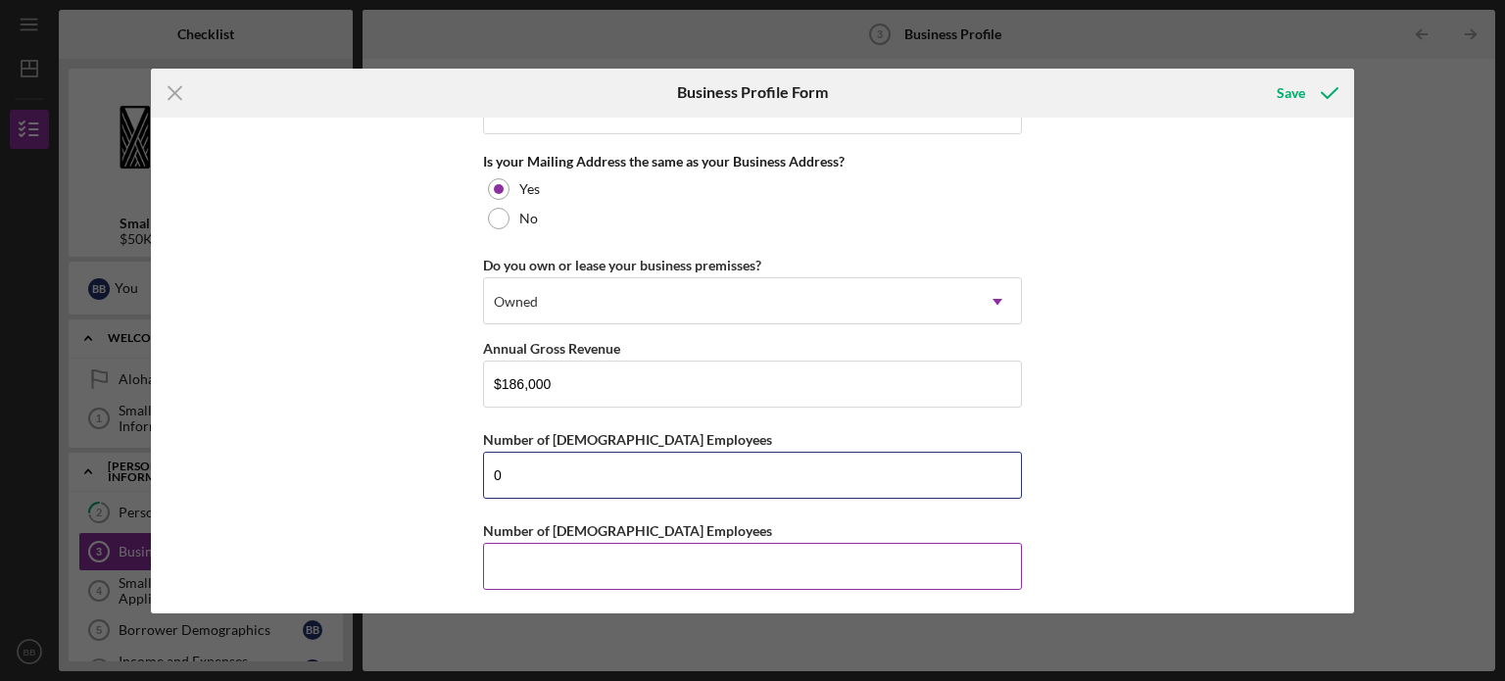
type input "0"
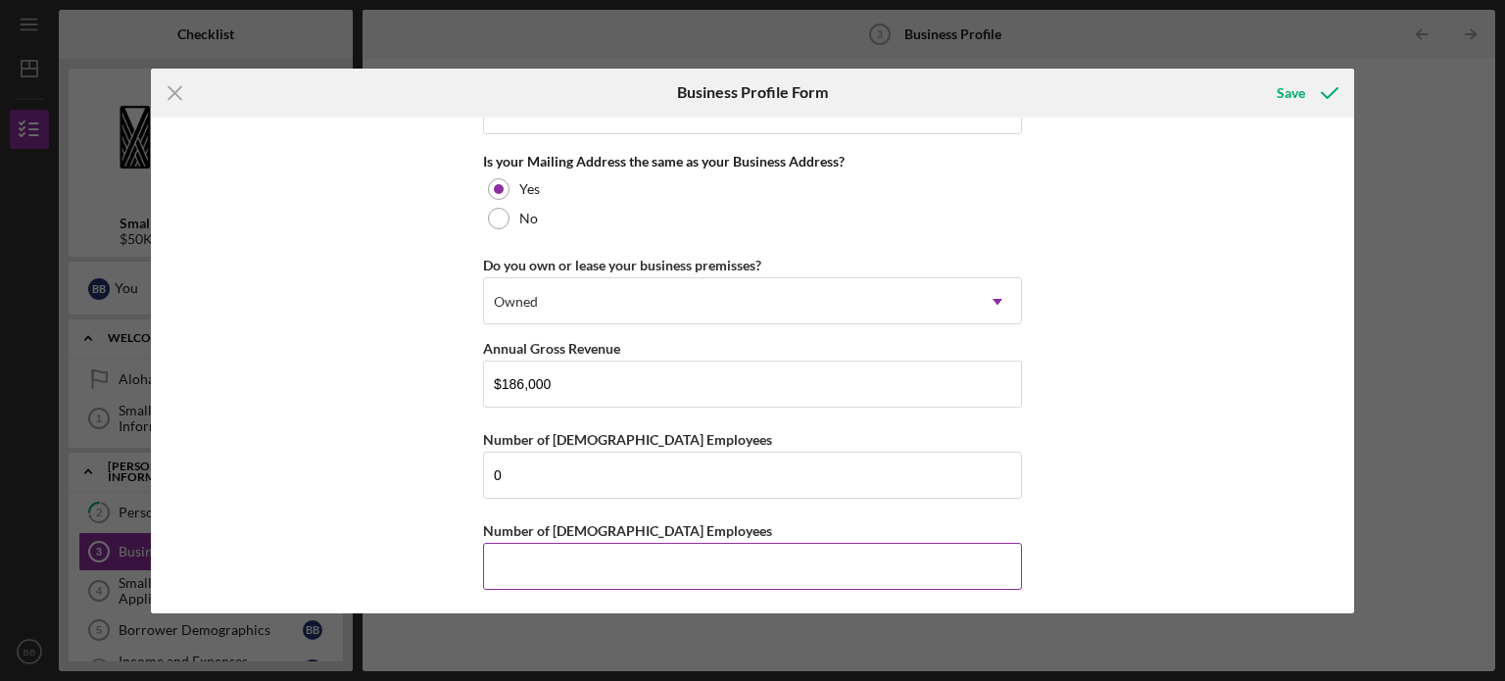
click at [541, 554] on input "Number of [DEMOGRAPHIC_DATA] Employees" at bounding box center [752, 566] width 539 height 47
type input "0"
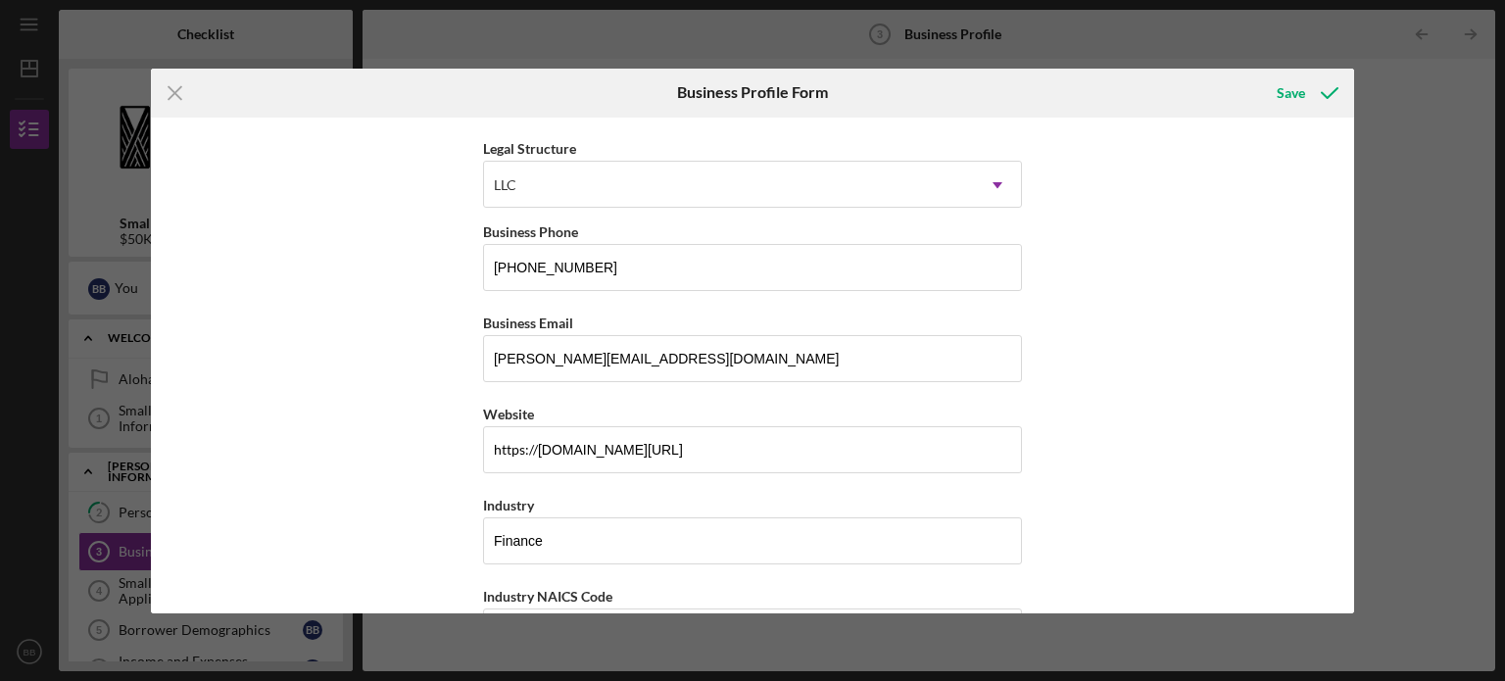
scroll to position [0, 0]
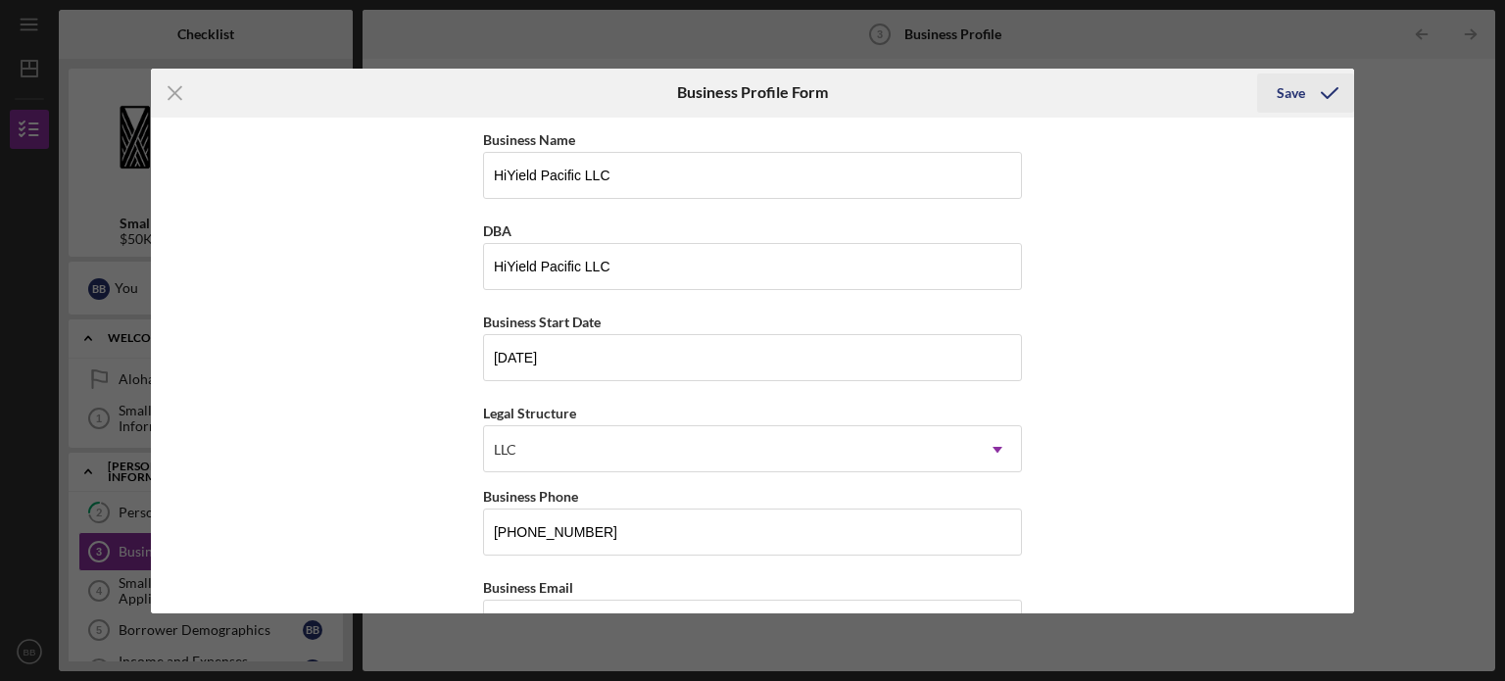
click at [1302, 90] on div "Save" at bounding box center [1291, 92] width 28 height 39
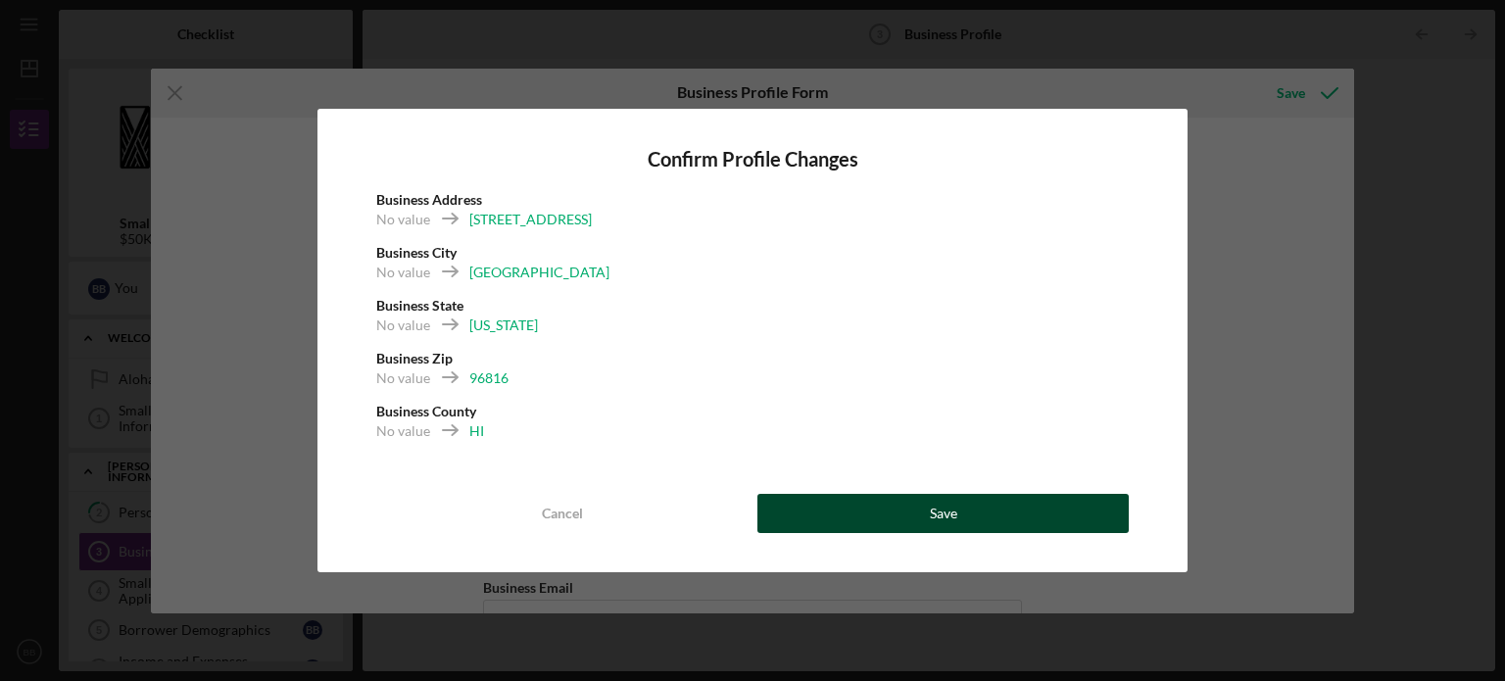
drag, startPoint x: 832, startPoint y: 536, endPoint x: 889, endPoint y: 497, distance: 69.0
click at [889, 497] on div "Confirm Profile Changes Business Address No value [STREET_ADDRESS] No value [US…" at bounding box center [752, 340] width 870 height 463
click at [889, 497] on button "Save" at bounding box center [942, 513] width 371 height 39
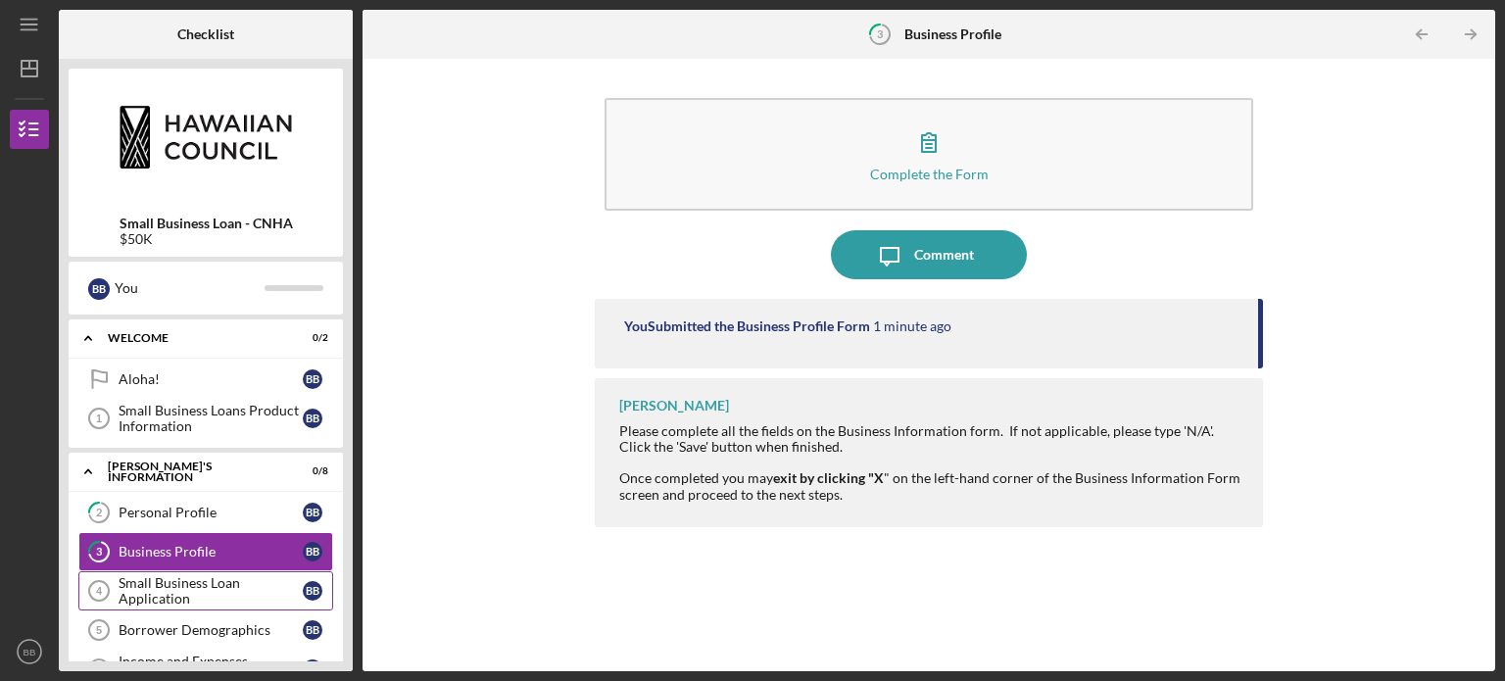
click at [163, 579] on div "Small Business Loan Application" at bounding box center [211, 590] width 184 height 31
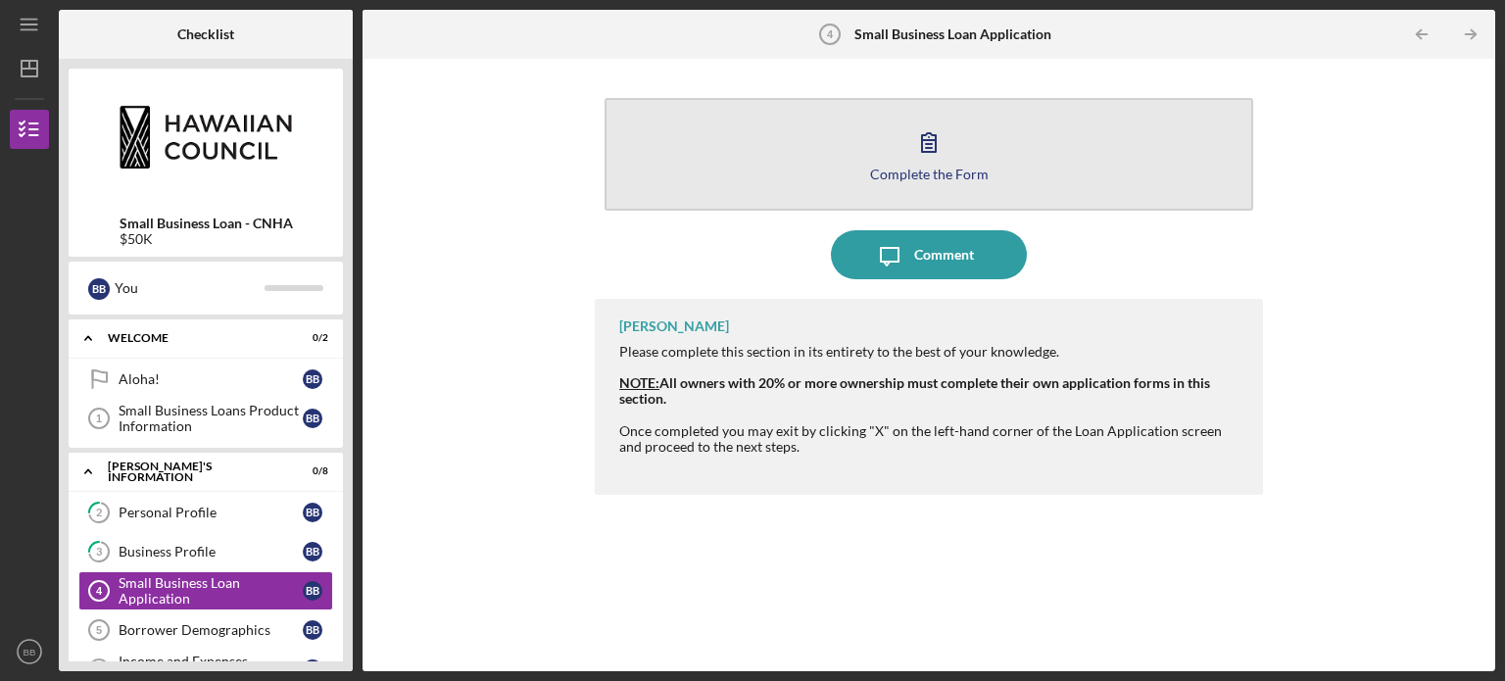
click at [964, 158] on button "Complete the Form Form" at bounding box center [929, 154] width 649 height 113
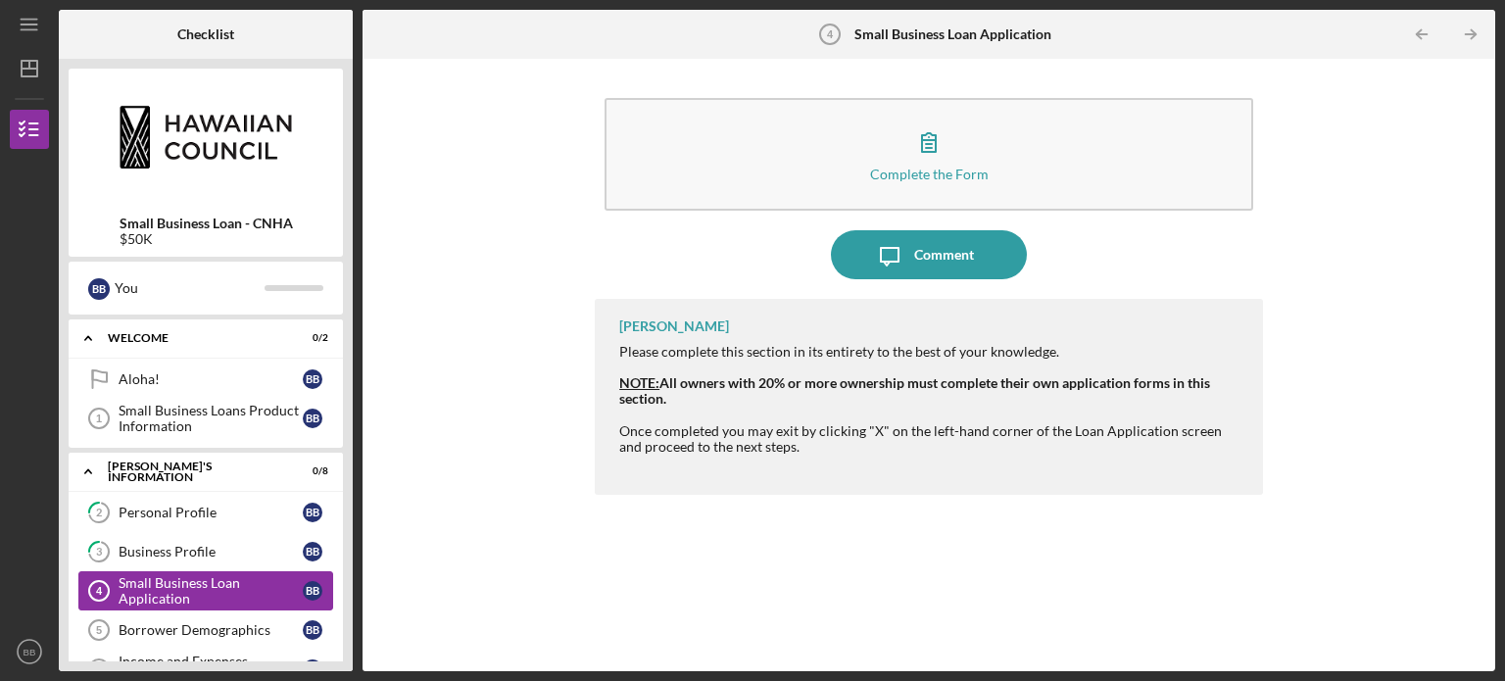
click at [222, 592] on div "Small Business Loan Application" at bounding box center [211, 590] width 184 height 31
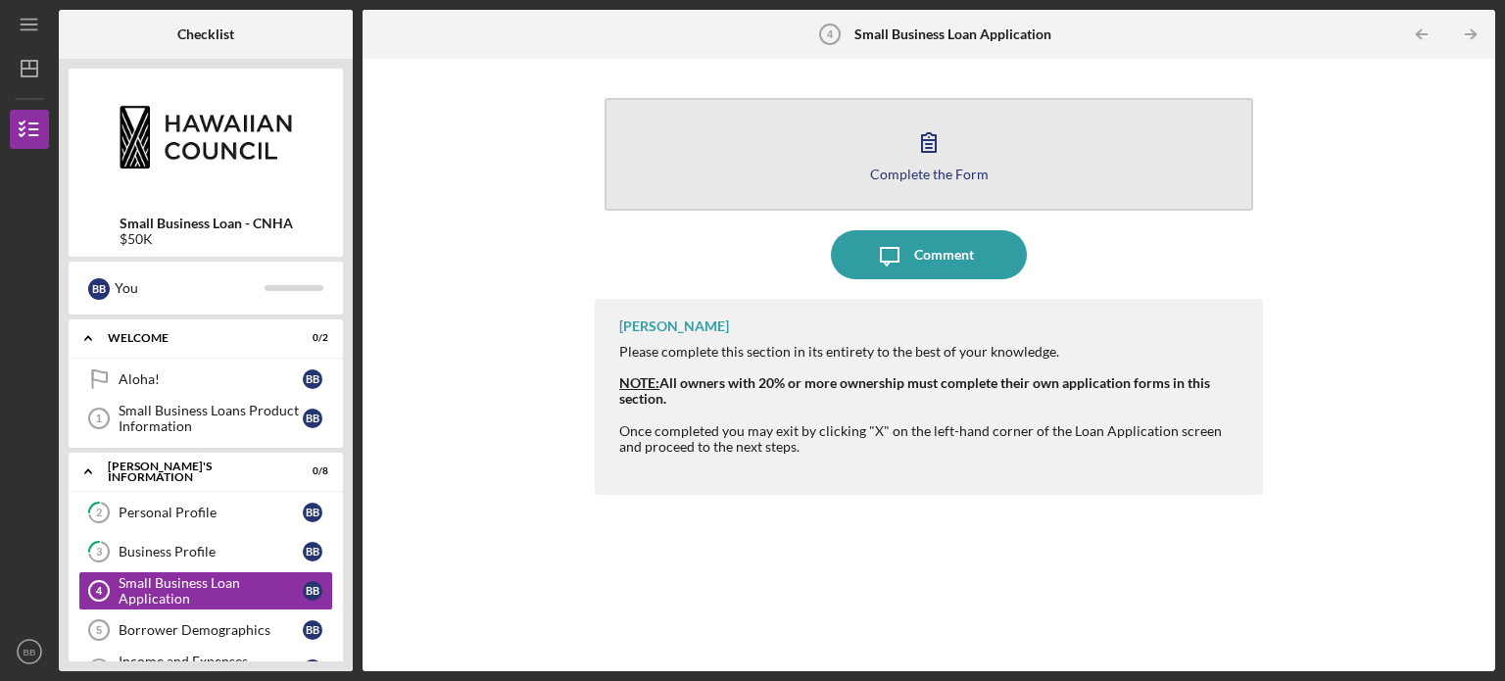
click at [916, 121] on icon "button" at bounding box center [928, 142] width 49 height 49
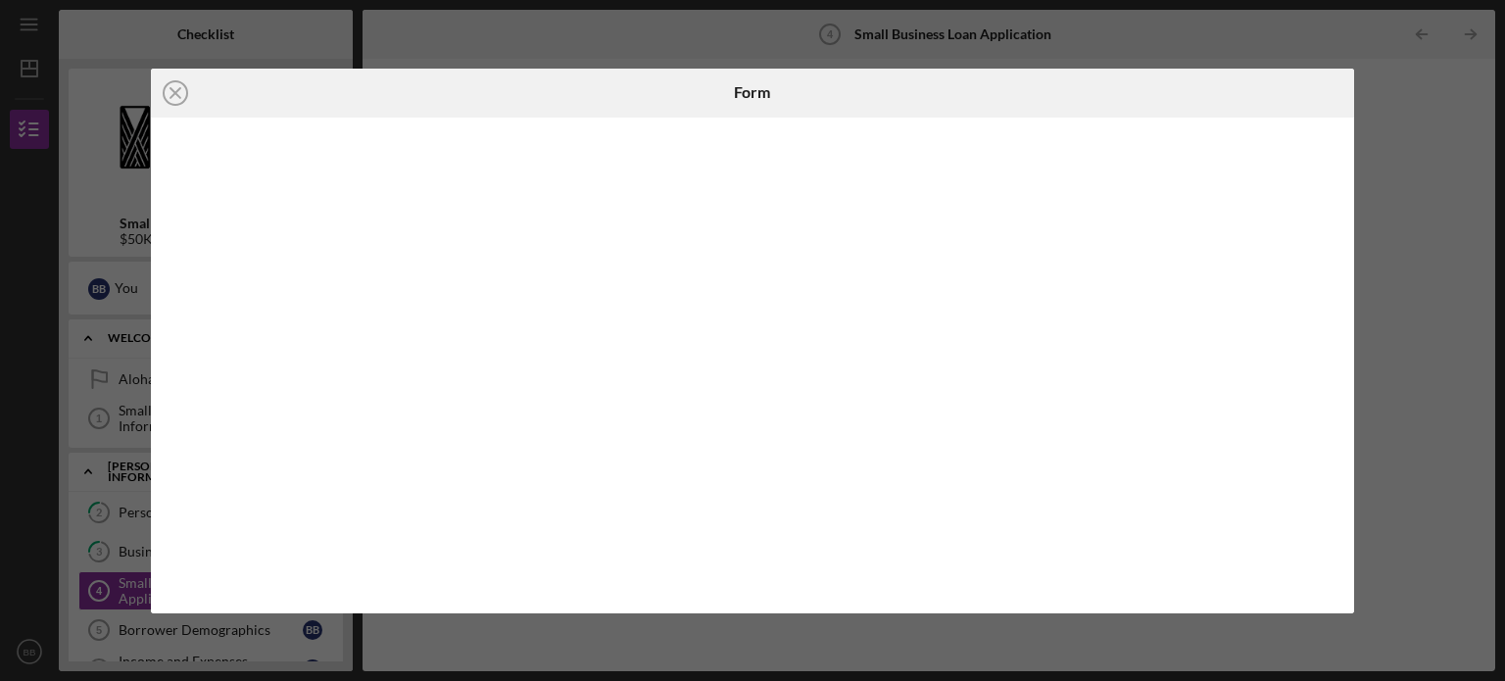
click at [1444, 341] on div "Icon/Close Form" at bounding box center [752, 340] width 1505 height 681
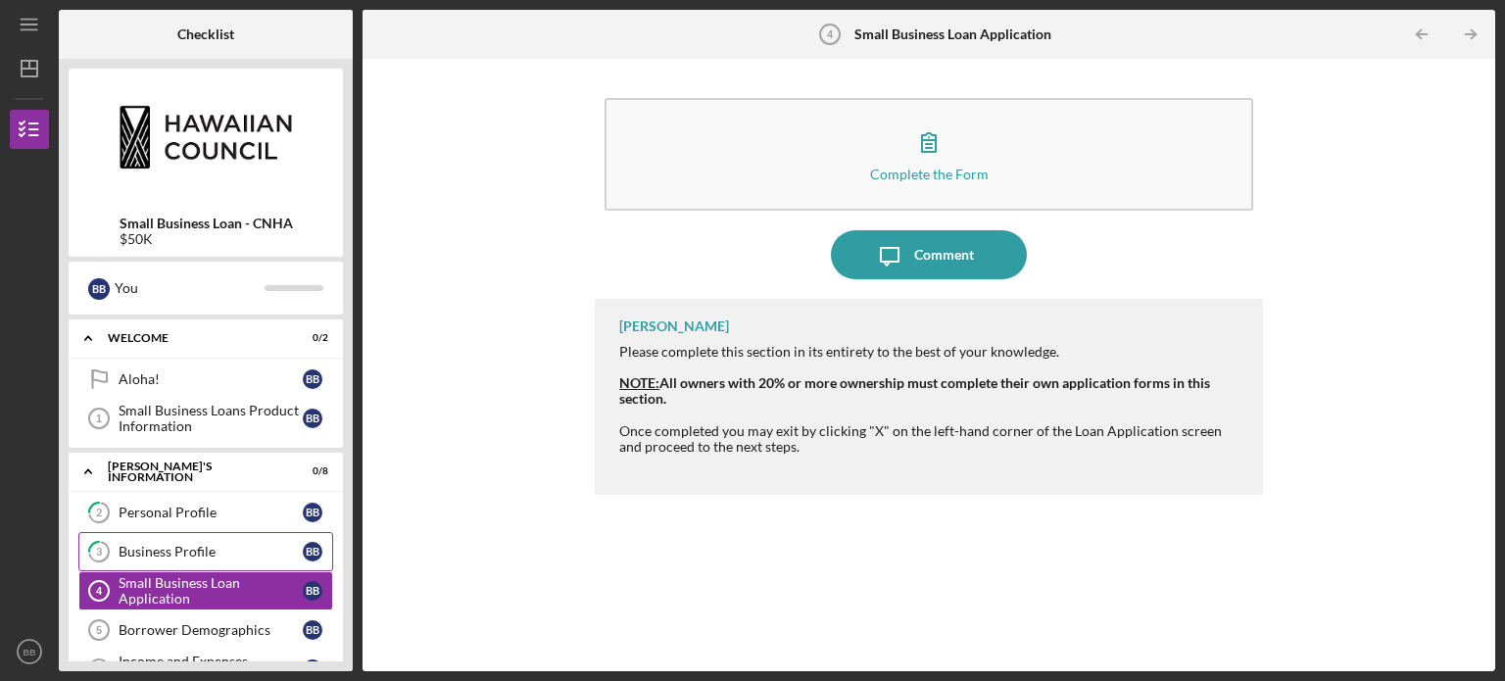
click at [192, 539] on link "3 Business Profile B B" at bounding box center [205, 551] width 255 height 39
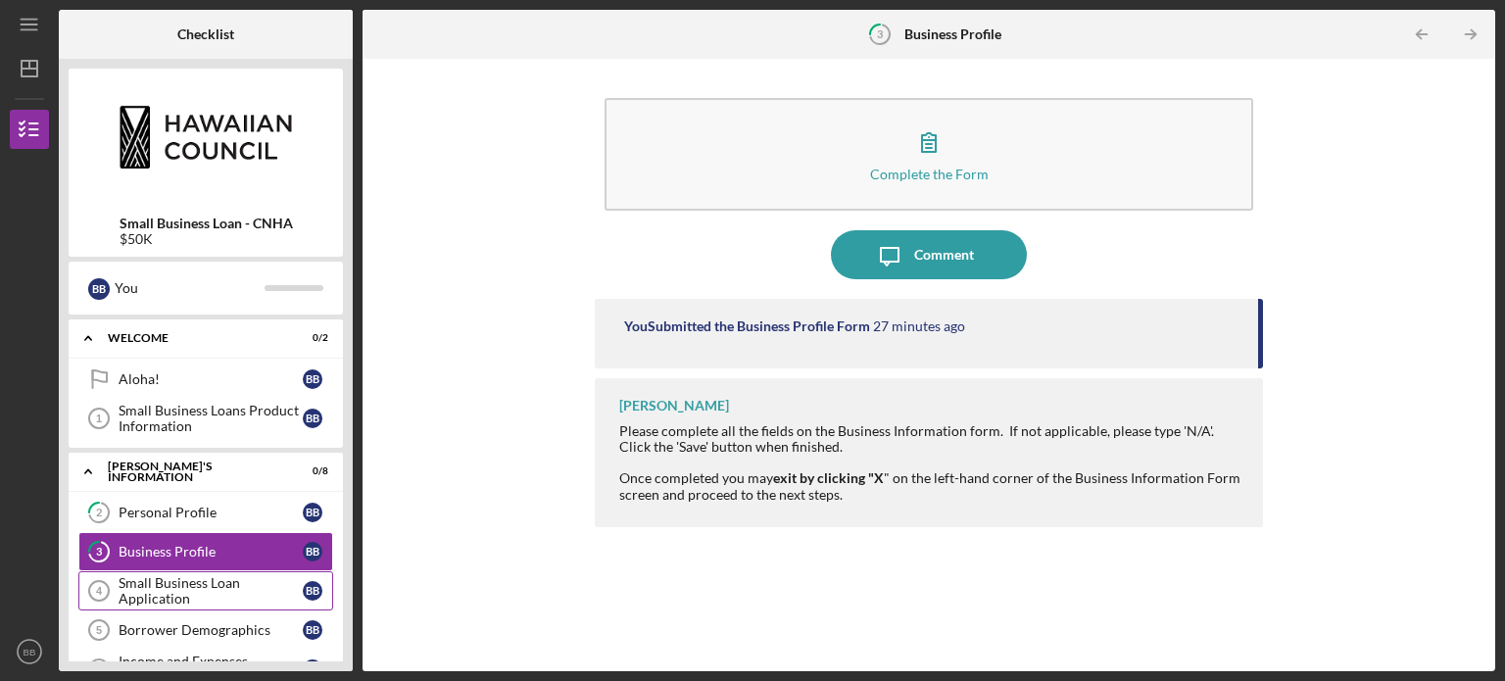
click at [183, 581] on div "Small Business Loan Application" at bounding box center [211, 590] width 184 height 31
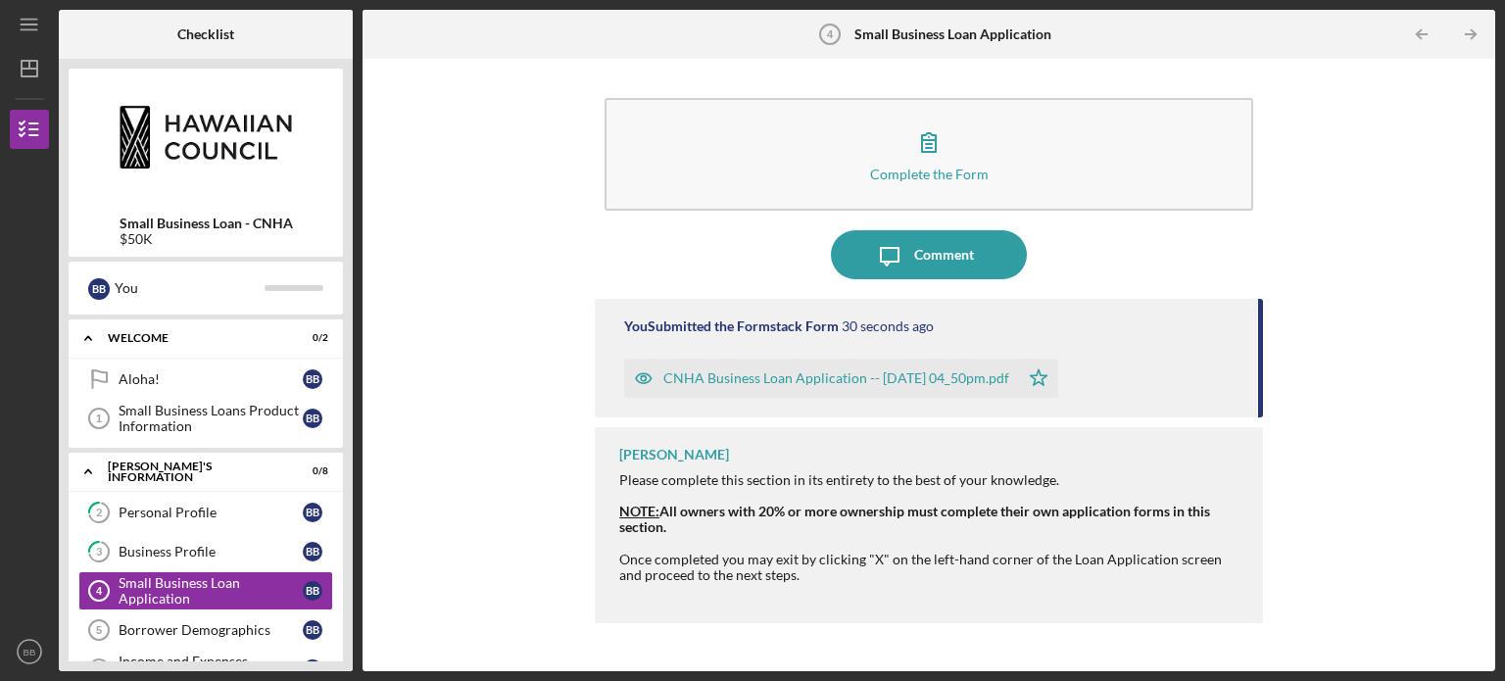
click at [829, 379] on div "CNHA Business Loan Application -- [DATE] 04_50pm.pdf" at bounding box center [836, 378] width 346 height 16
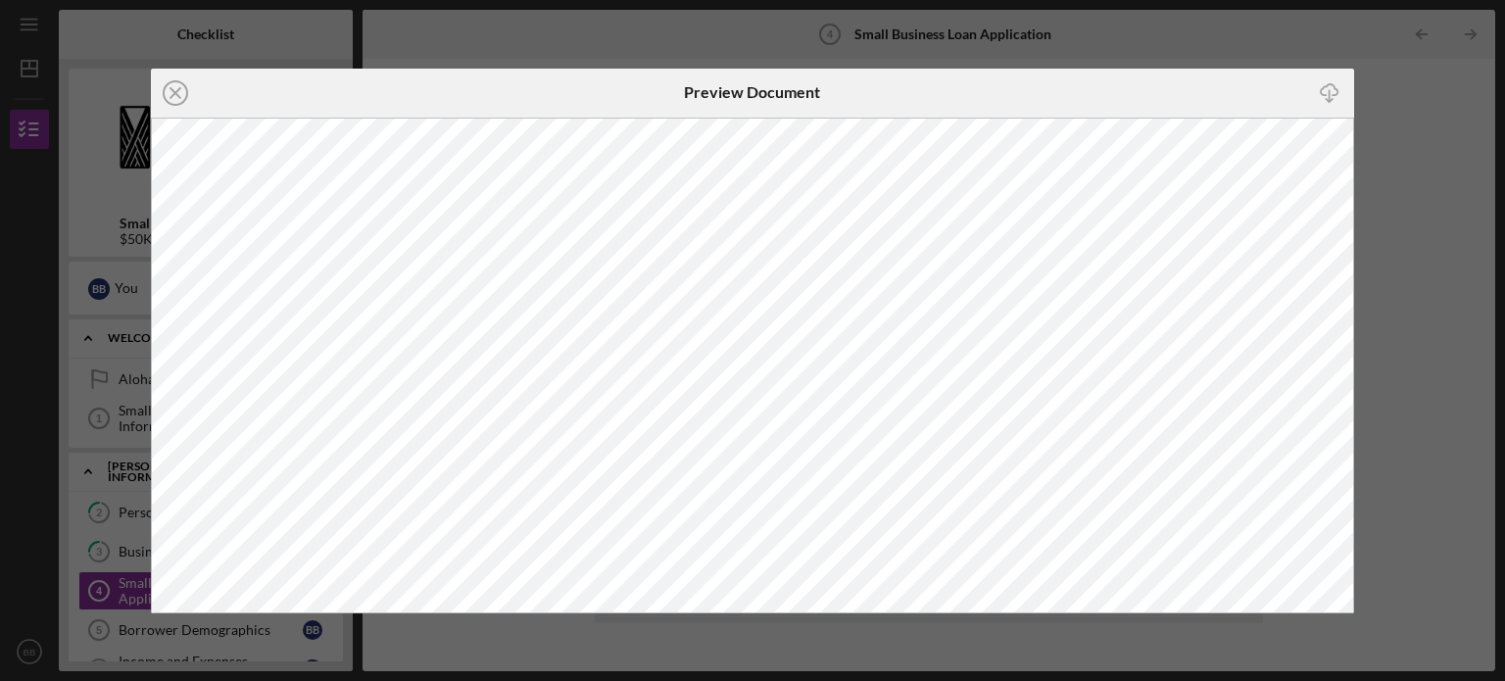
click at [1467, 188] on div "Icon/Close Preview Document Icon/Download" at bounding box center [752, 340] width 1505 height 681
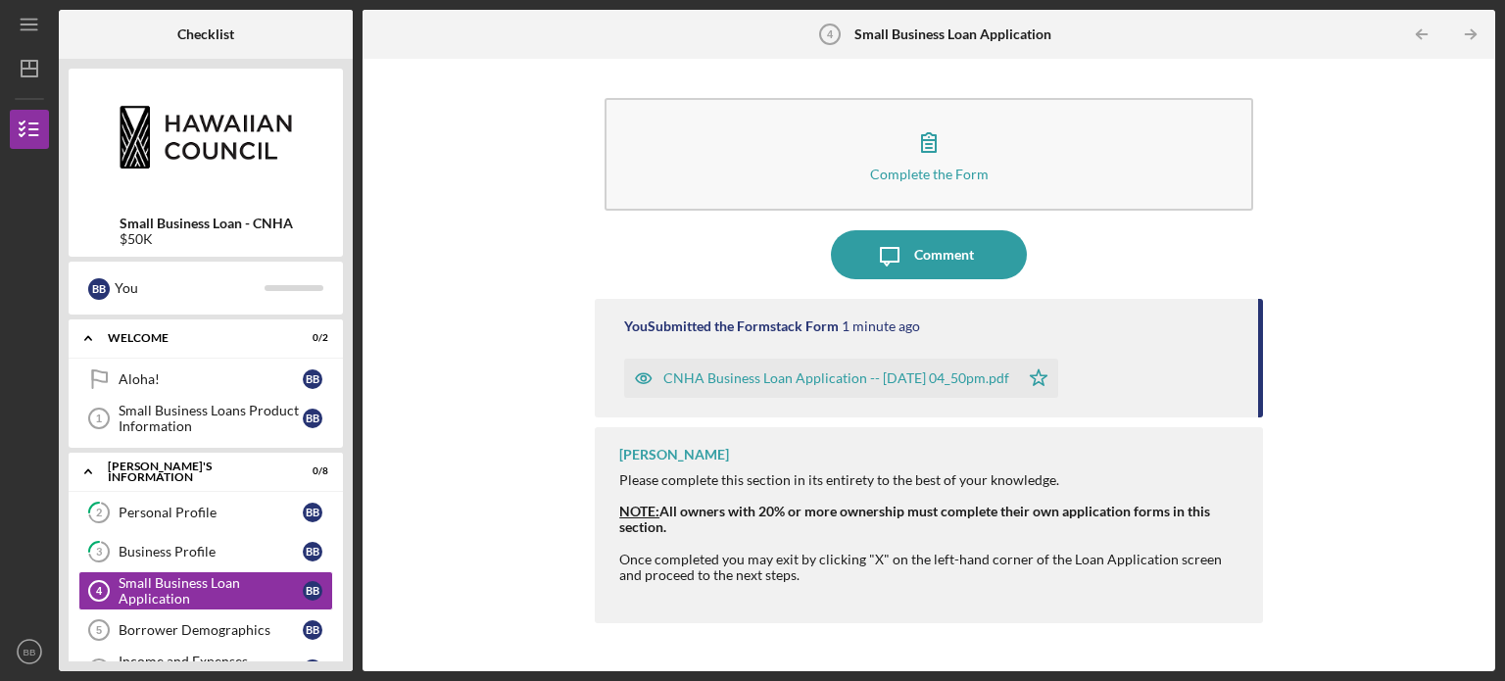
click at [983, 378] on div "CNHA Business Loan Application -- [DATE] 04_50pm.pdf" at bounding box center [836, 378] width 346 height 16
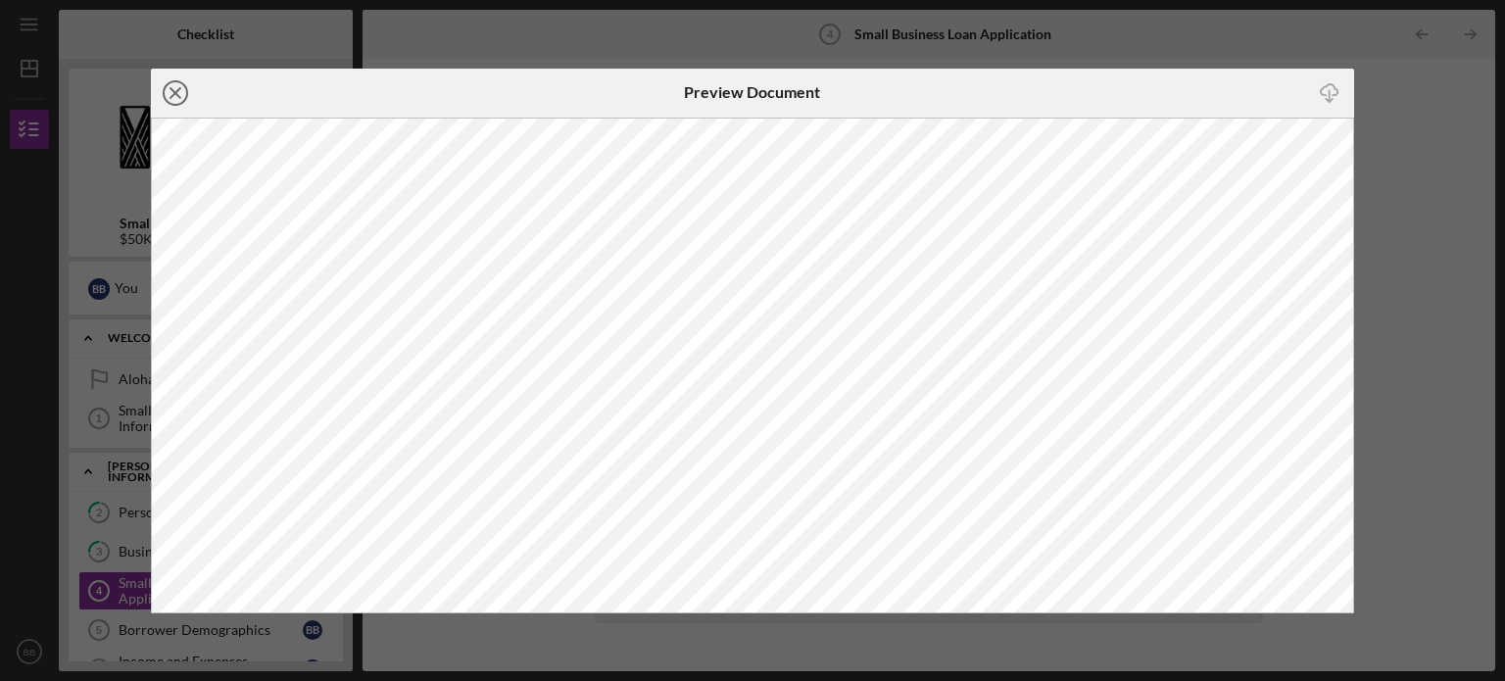
click at [170, 97] on line at bounding box center [175, 93] width 10 height 10
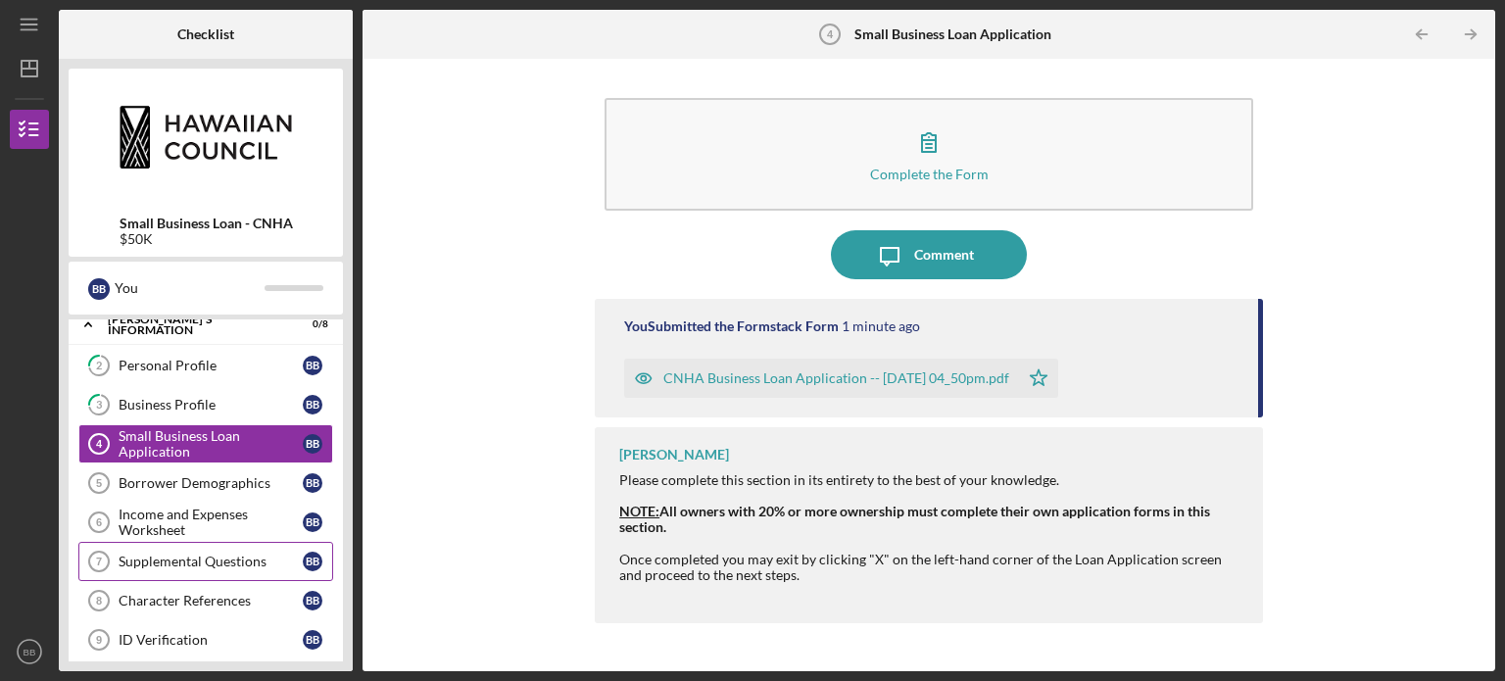
scroll to position [130, 0]
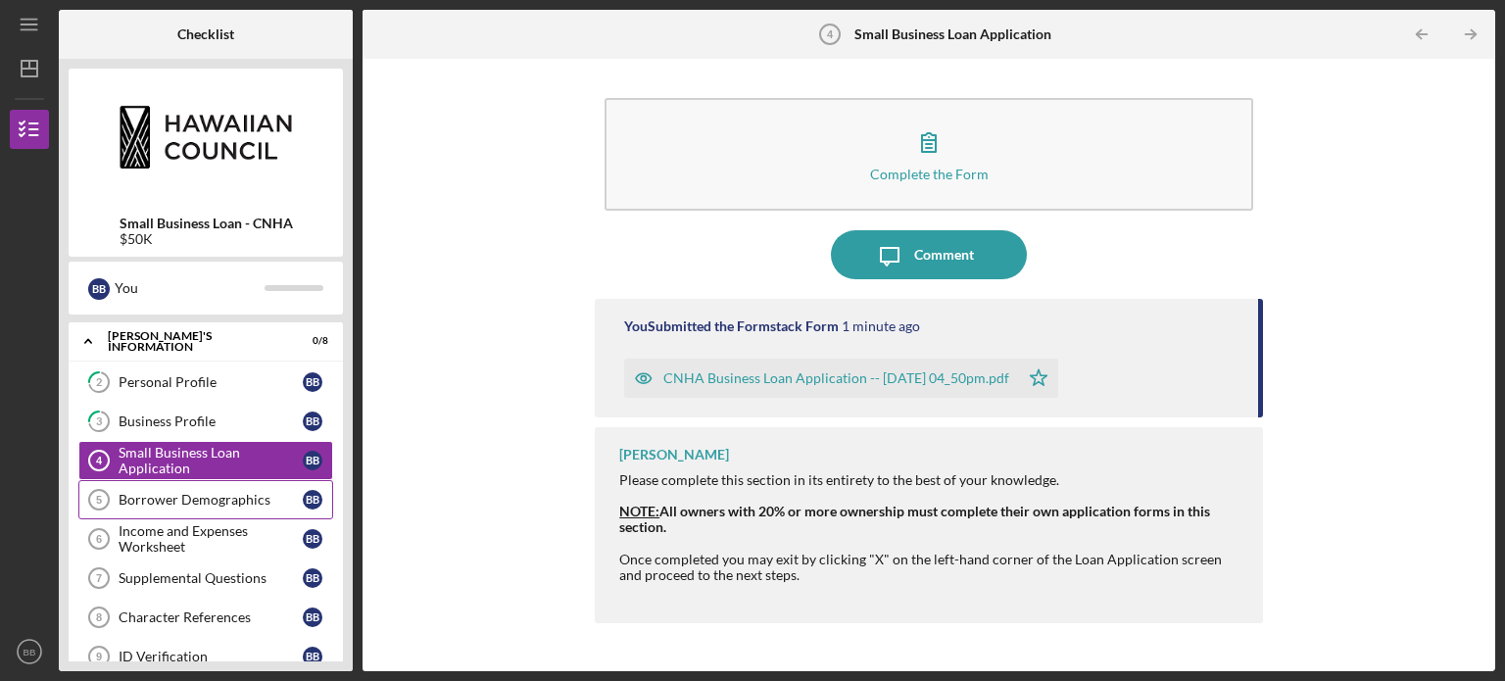
click at [216, 503] on div "Borrower Demographics" at bounding box center [211, 500] width 184 height 16
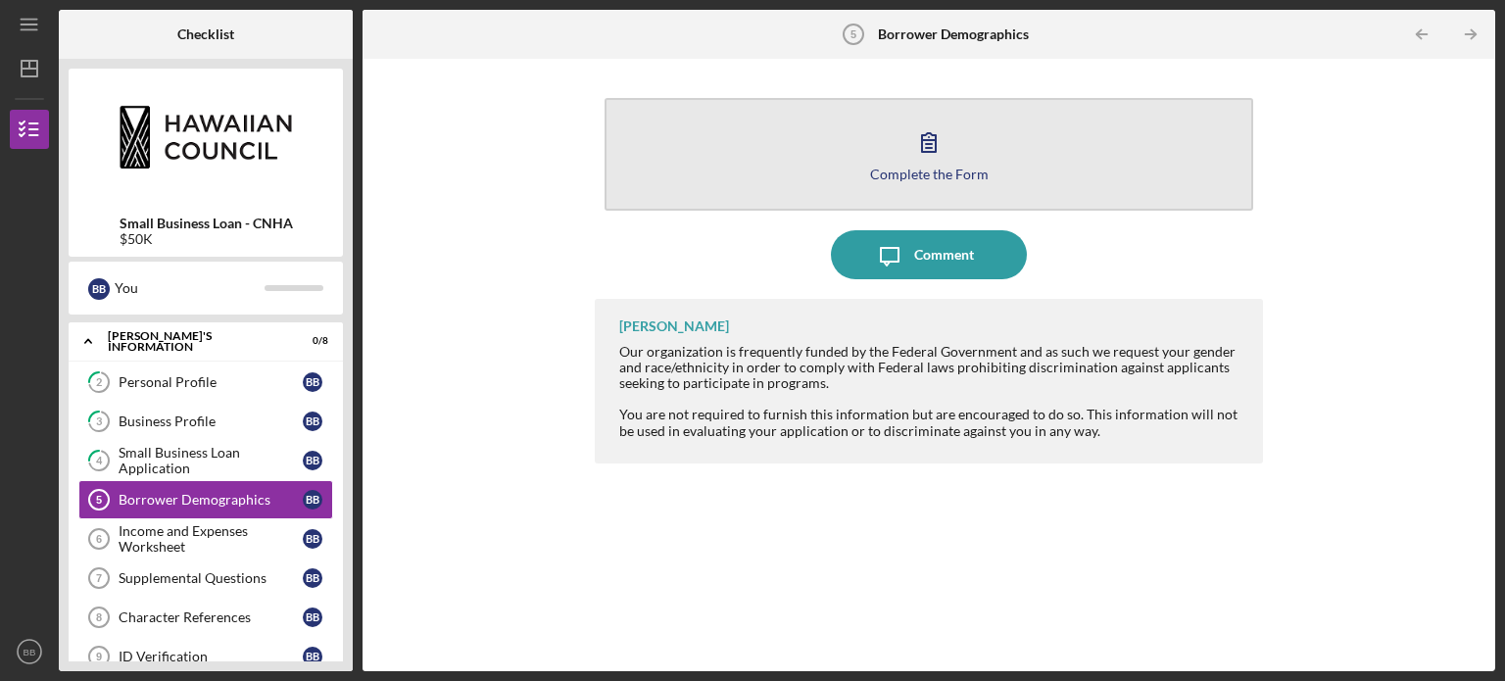
click at [995, 155] on button "Complete the Form Form" at bounding box center [929, 154] width 649 height 113
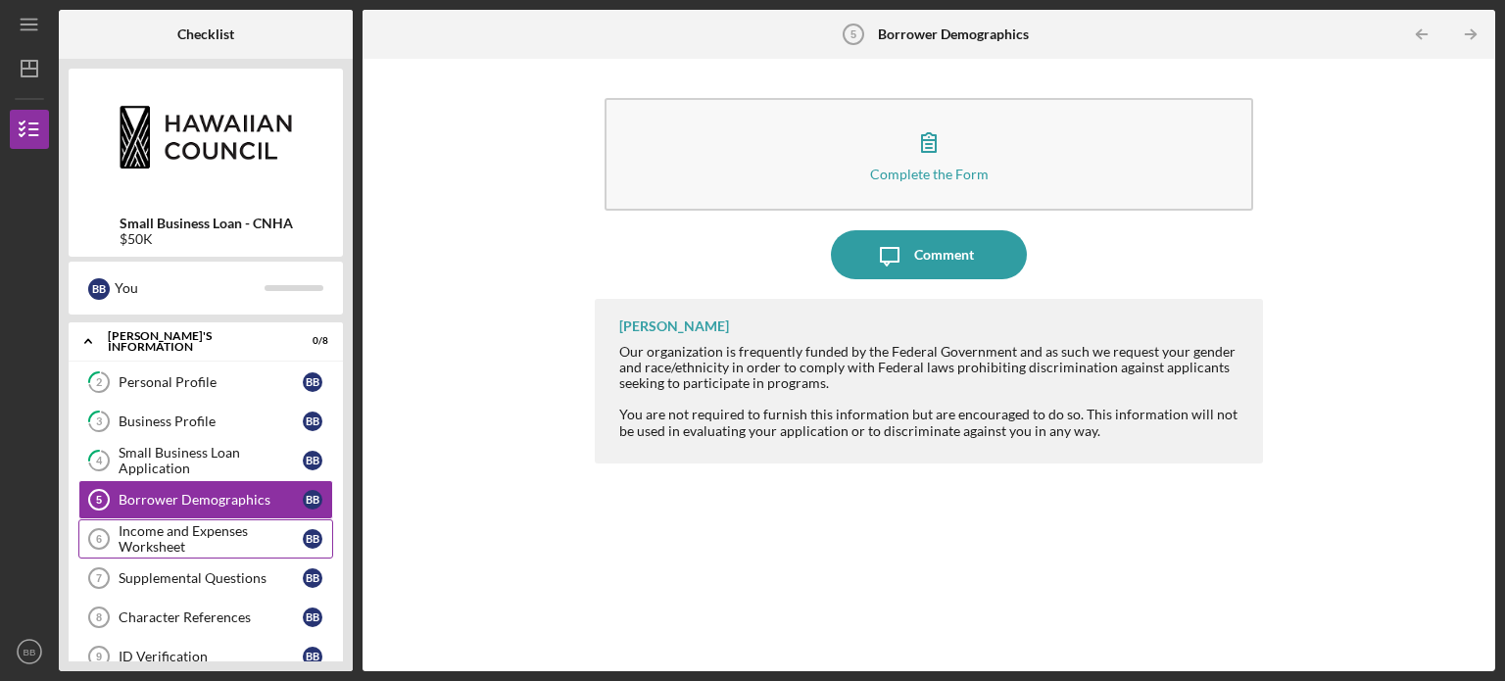
click at [227, 529] on div "Income and Expenses Worksheet" at bounding box center [211, 538] width 184 height 31
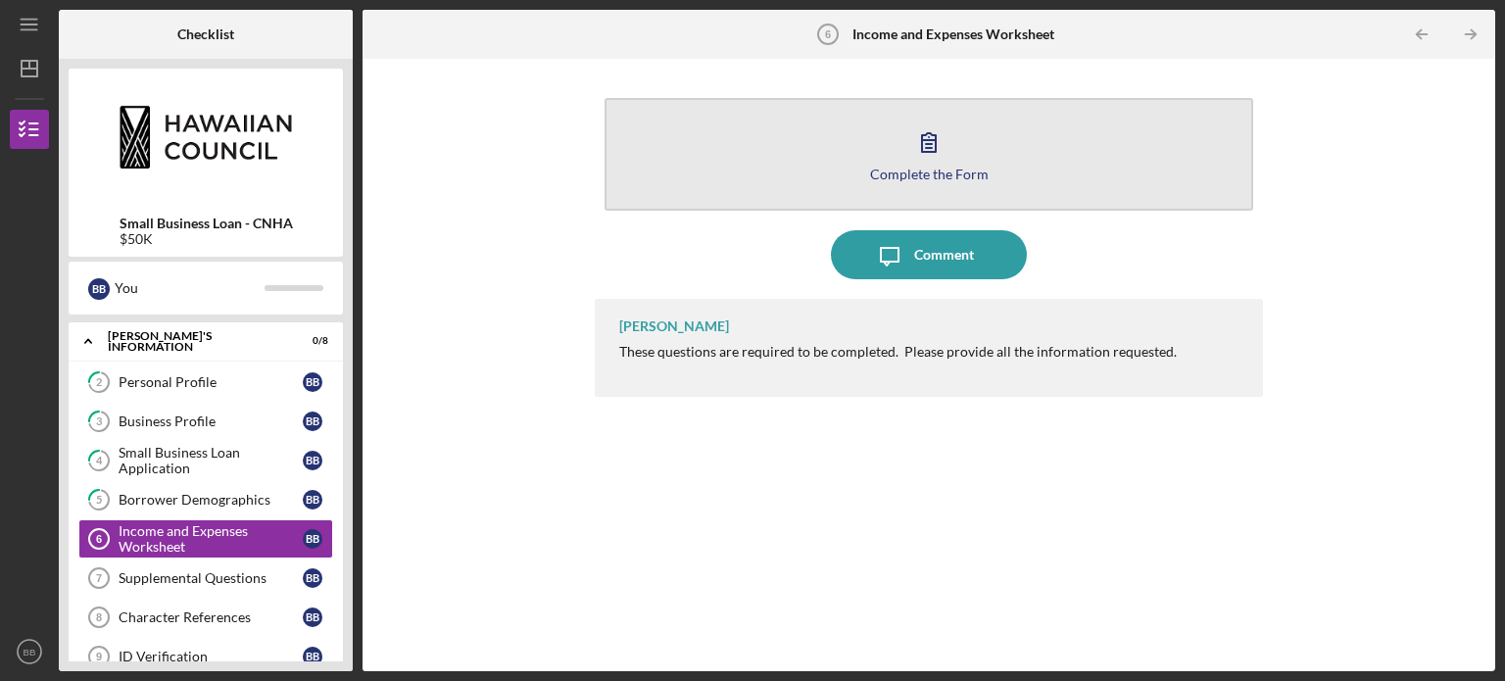
click at [952, 170] on div "Complete the Form" at bounding box center [929, 174] width 119 height 15
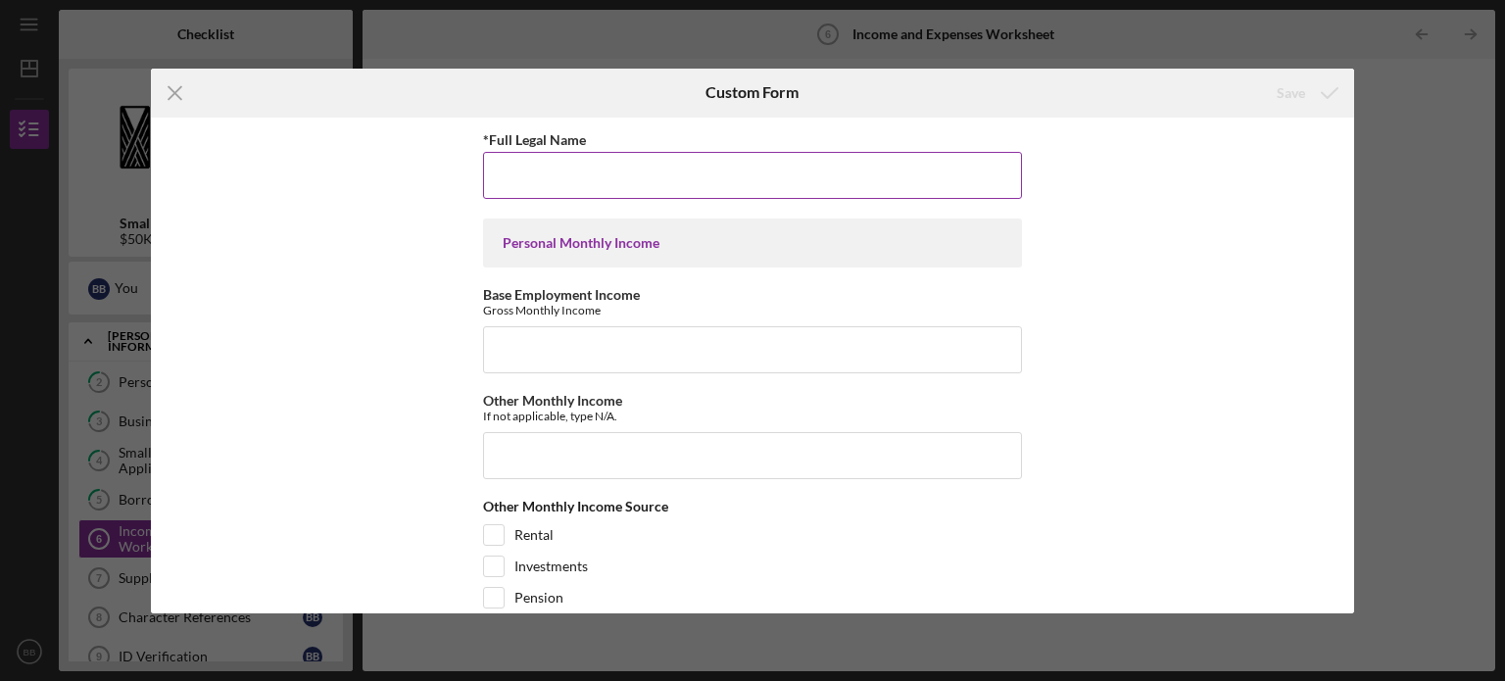
click at [798, 163] on input "*Full Legal Name" at bounding box center [752, 175] width 539 height 47
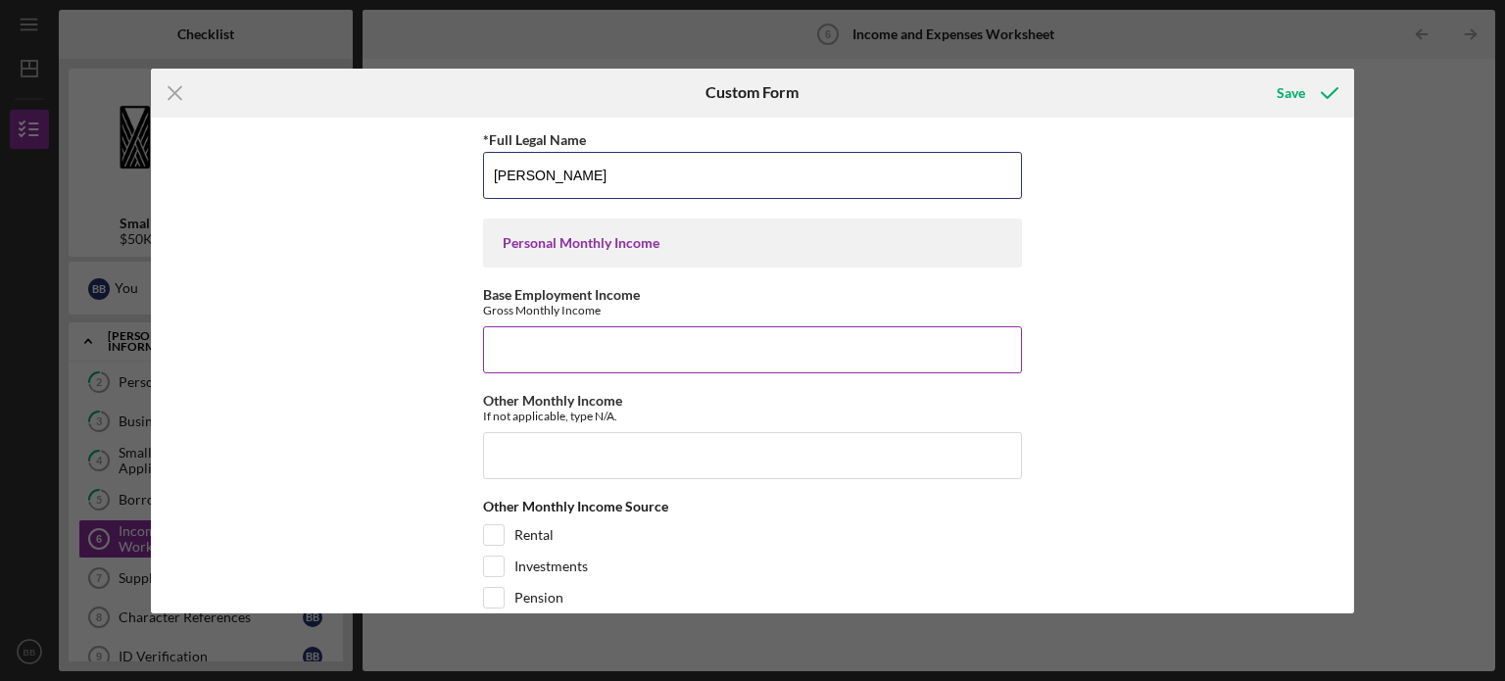
type input "[PERSON_NAME]"
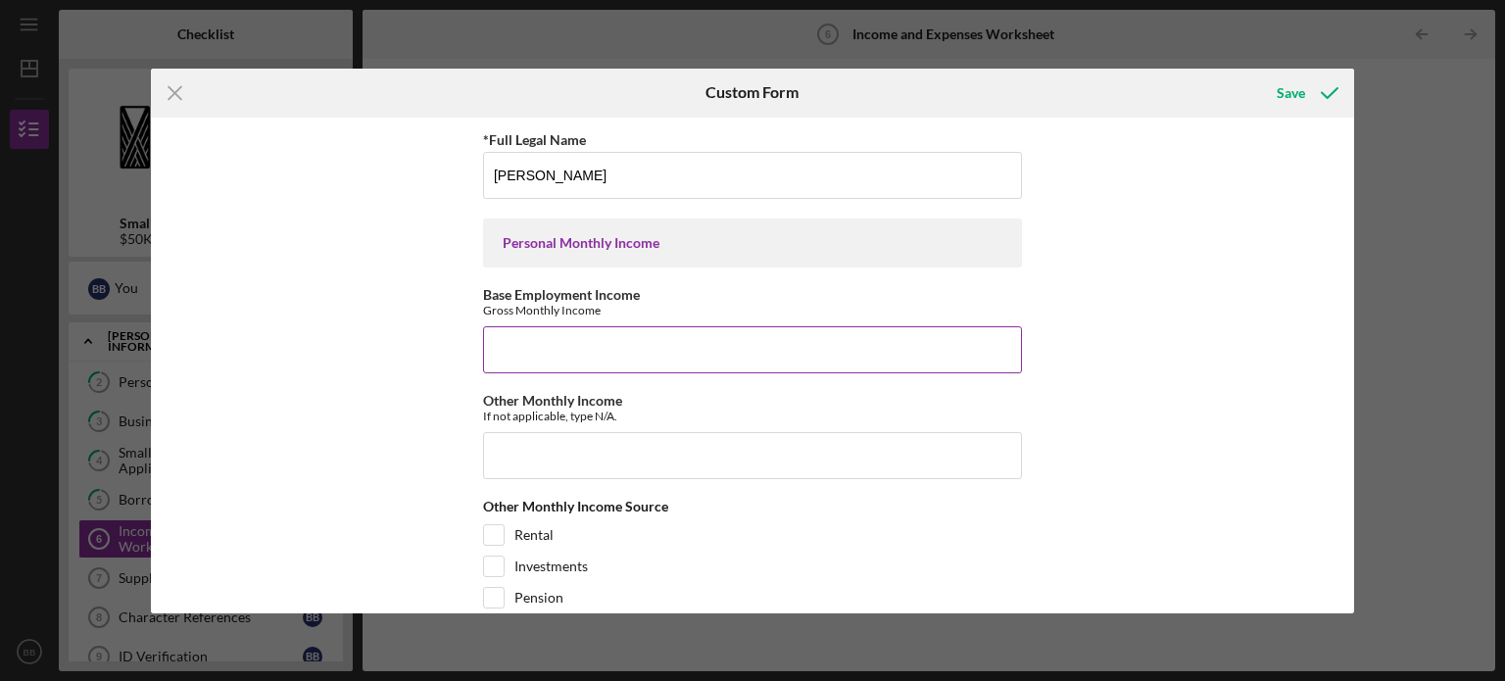
click at [580, 351] on input "Base Employment Income" at bounding box center [752, 349] width 539 height 47
click at [517, 350] on input "160000" at bounding box center [752, 349] width 539 height 47
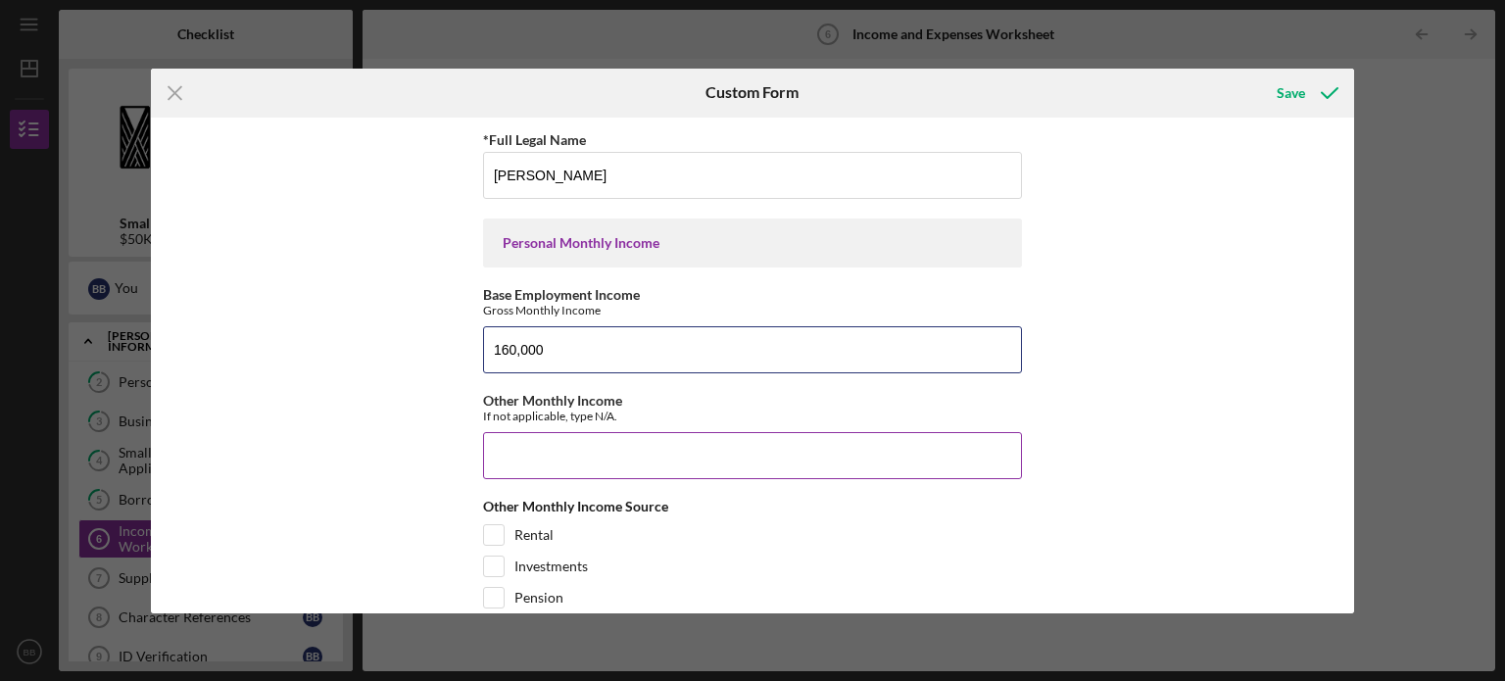
type input "160,000"
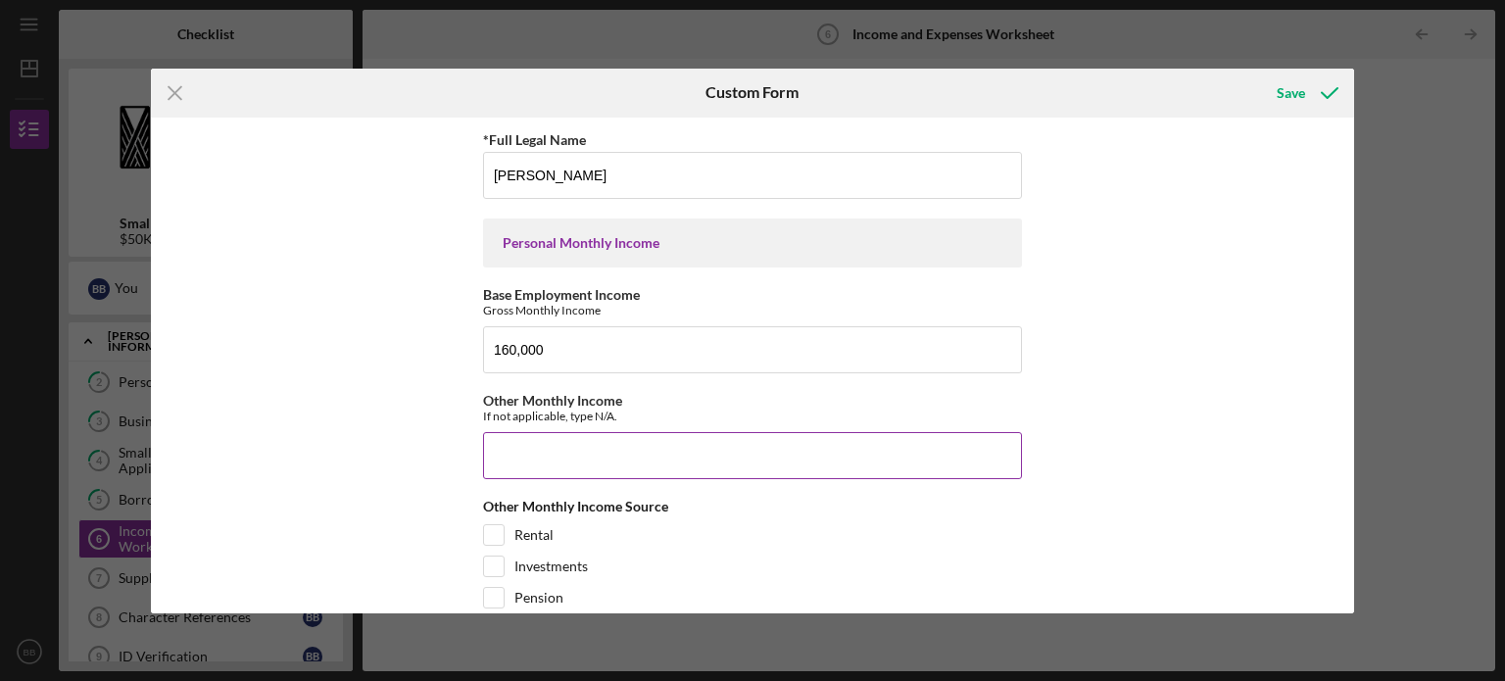
click at [517, 452] on input "Other Monthly Income" at bounding box center [752, 455] width 539 height 47
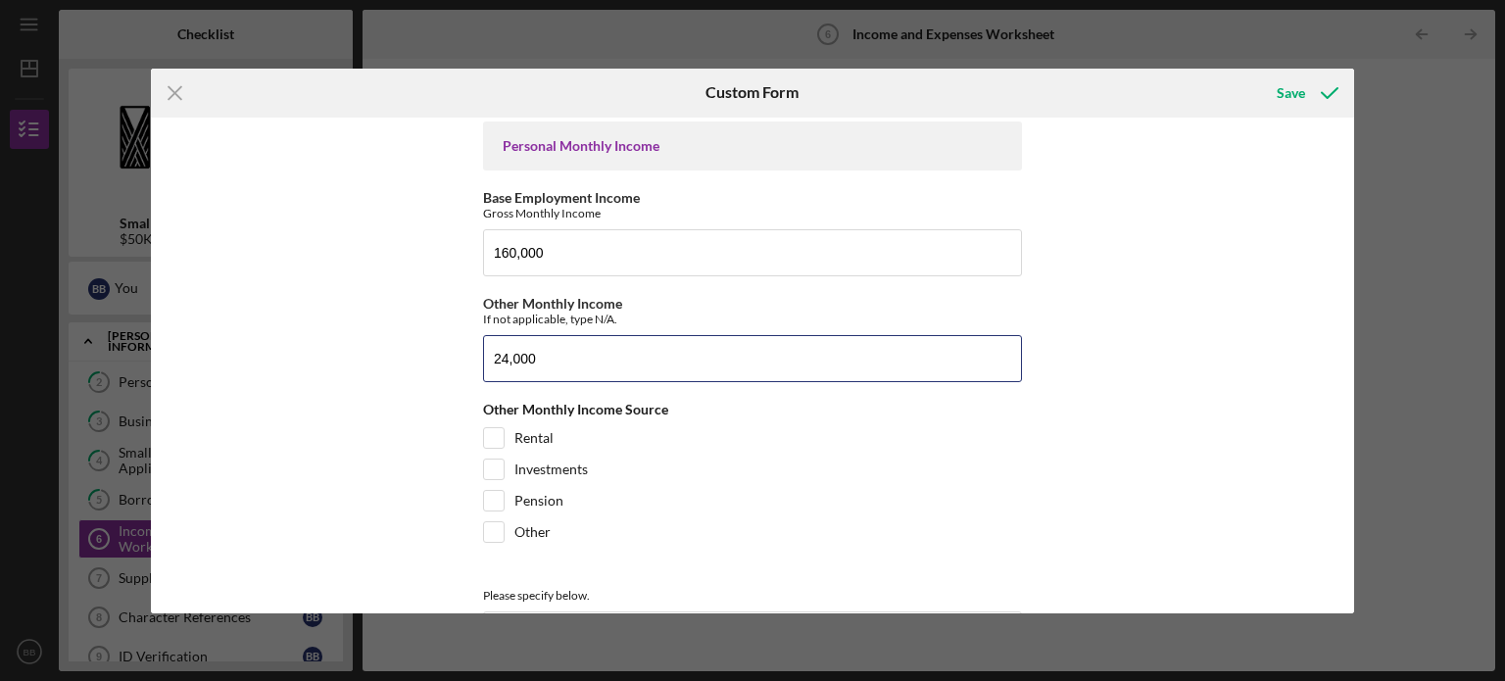
scroll to position [106, 0]
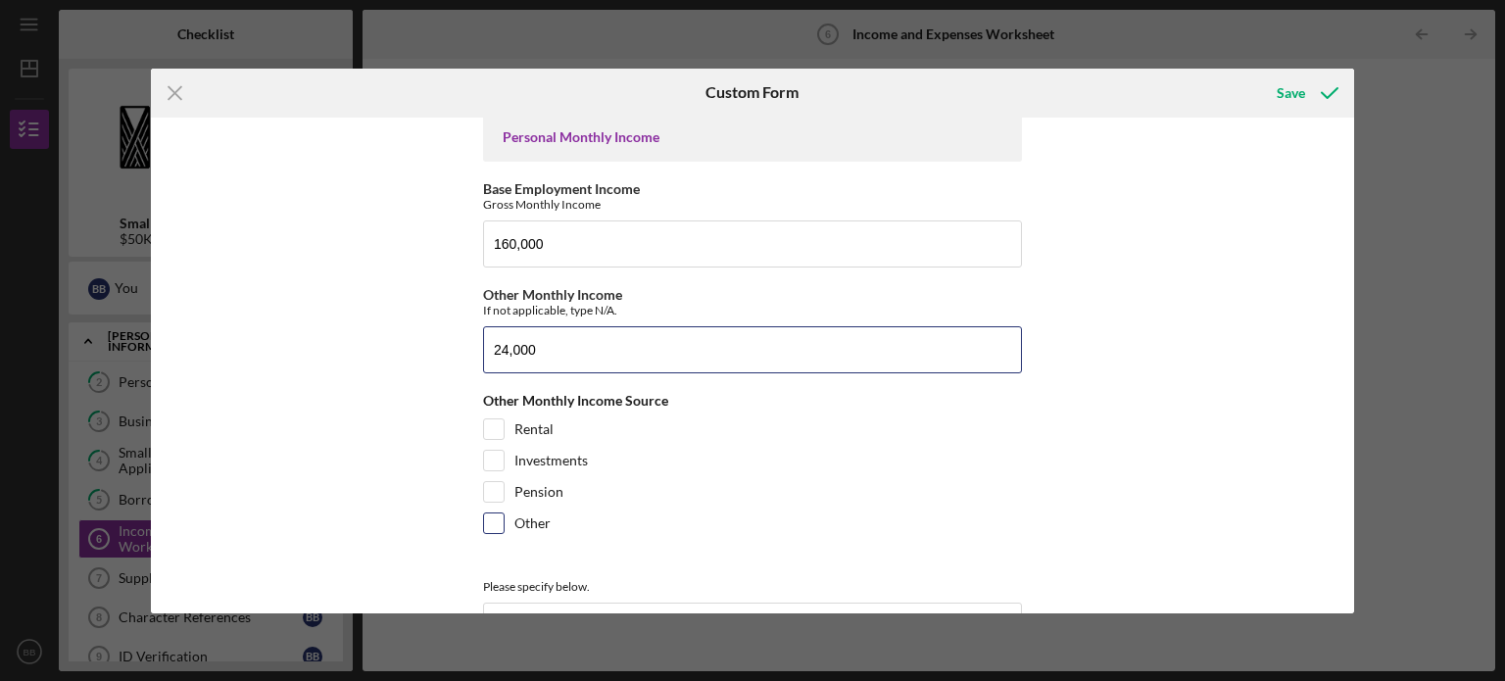
type input "24,000"
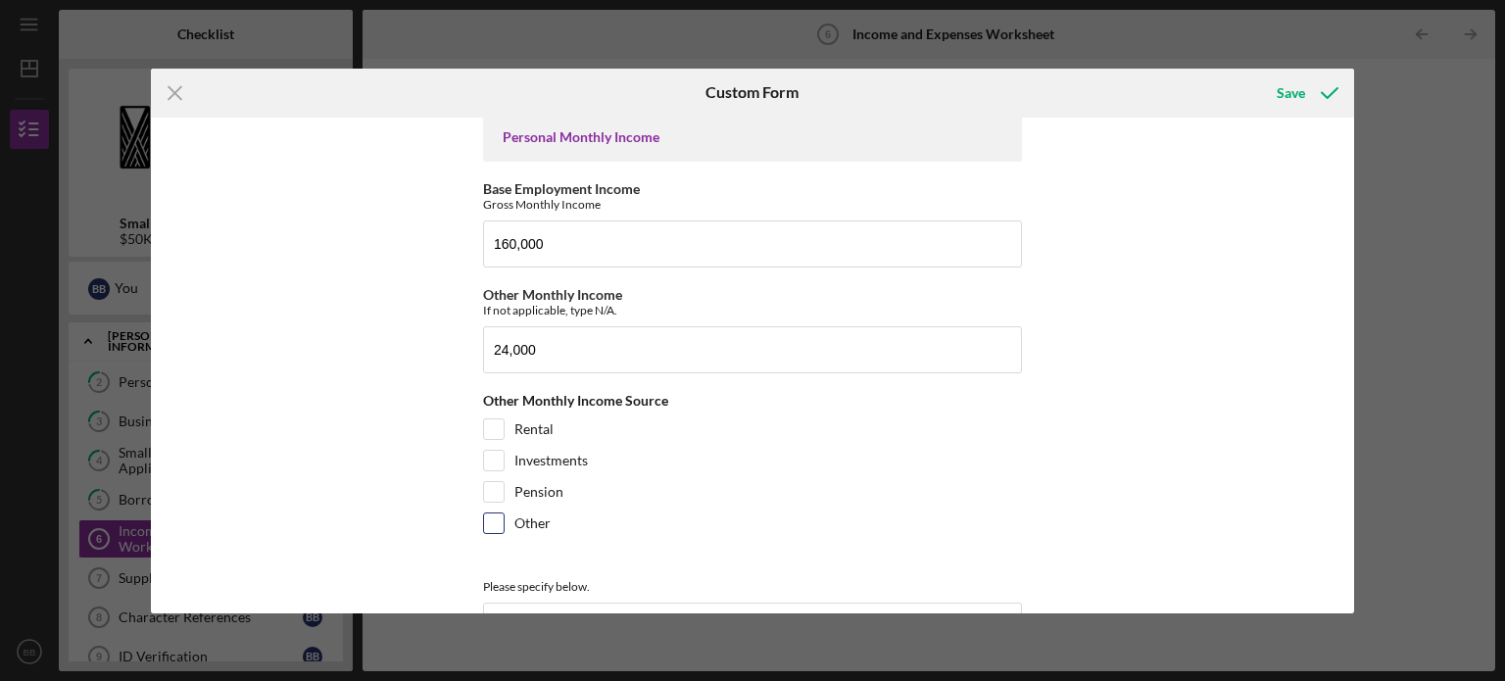
click at [491, 524] on input "Other" at bounding box center [494, 523] width 20 height 20
checkbox input "true"
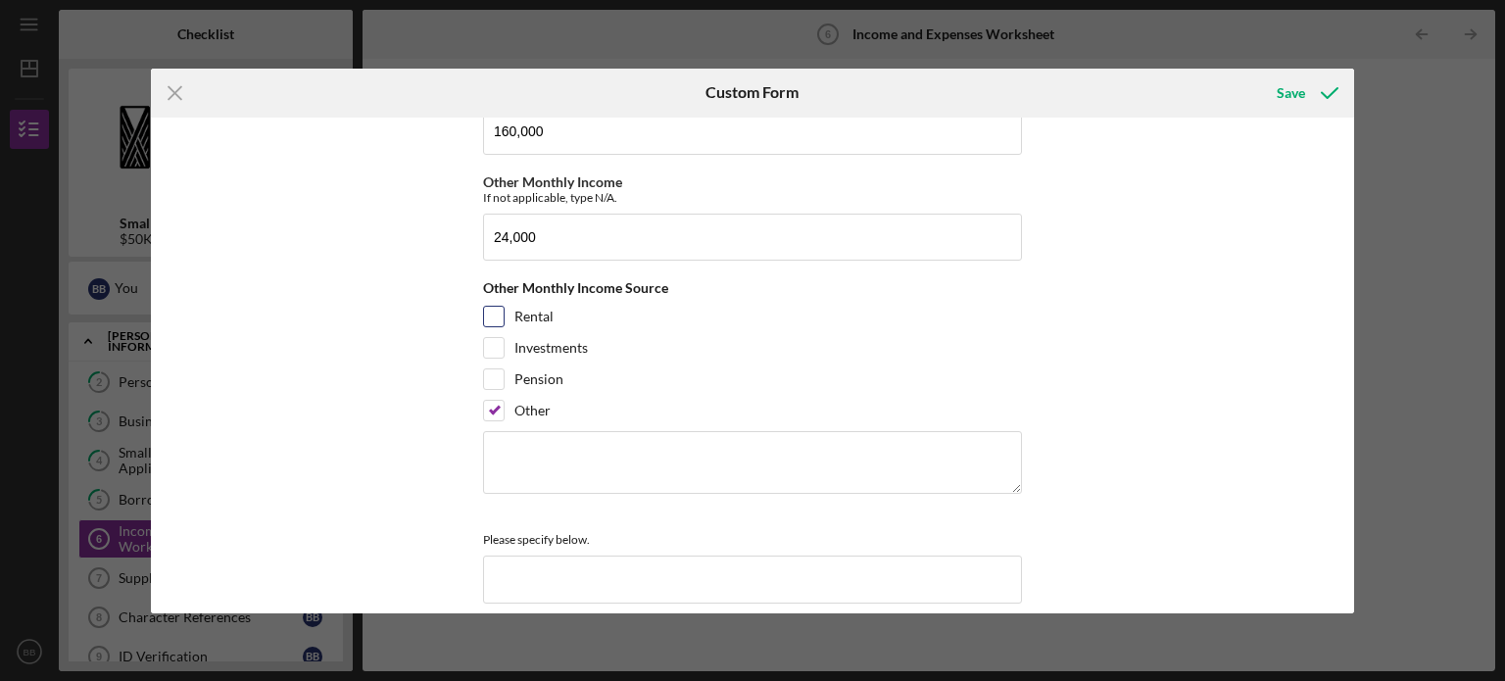
scroll to position [223, 0]
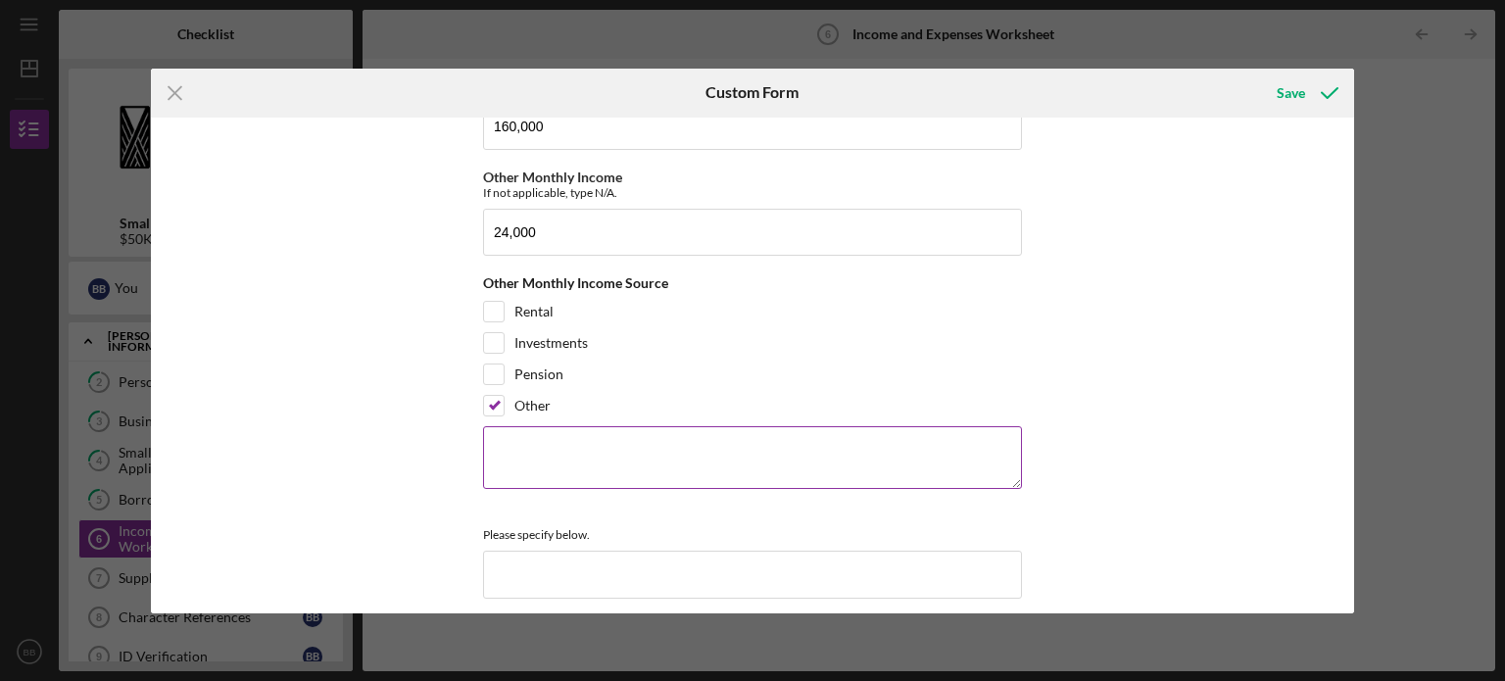
click at [670, 447] on textarea at bounding box center [752, 457] width 539 height 63
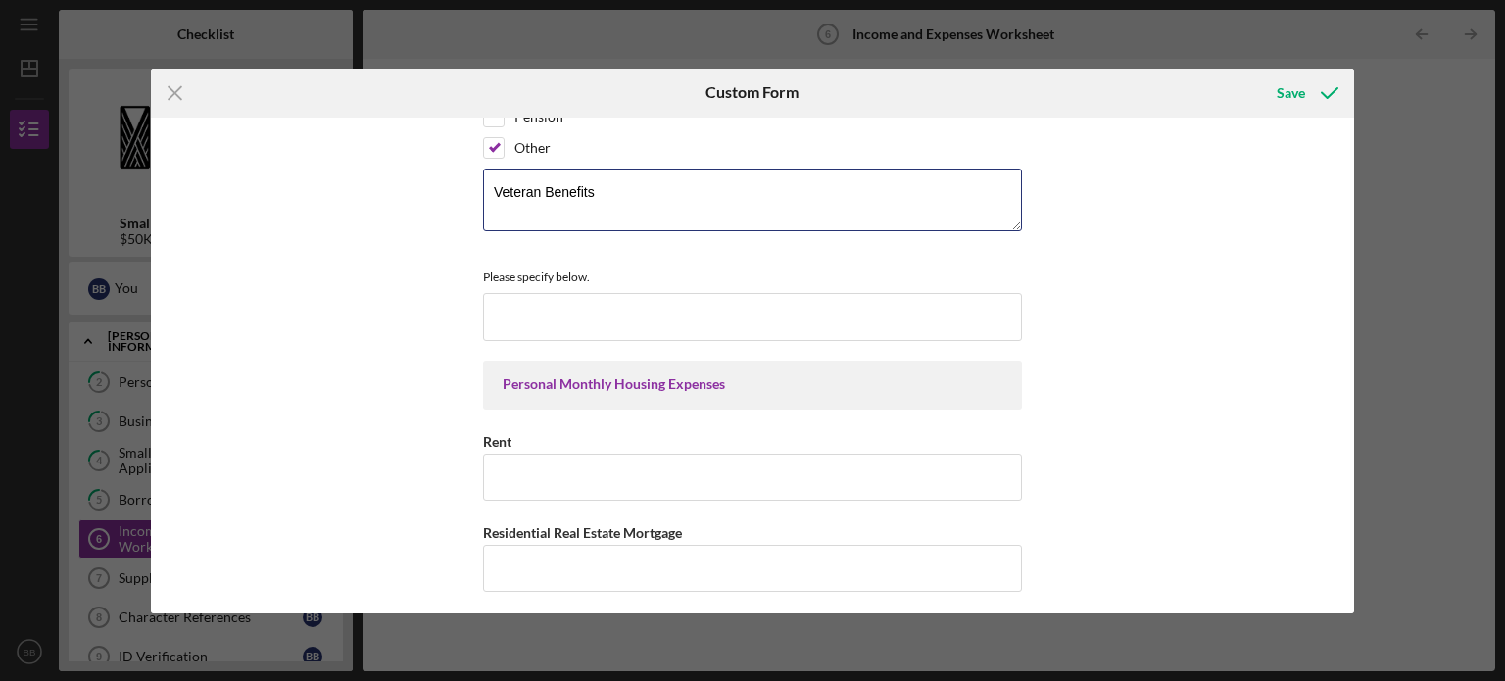
scroll to position [482, 0]
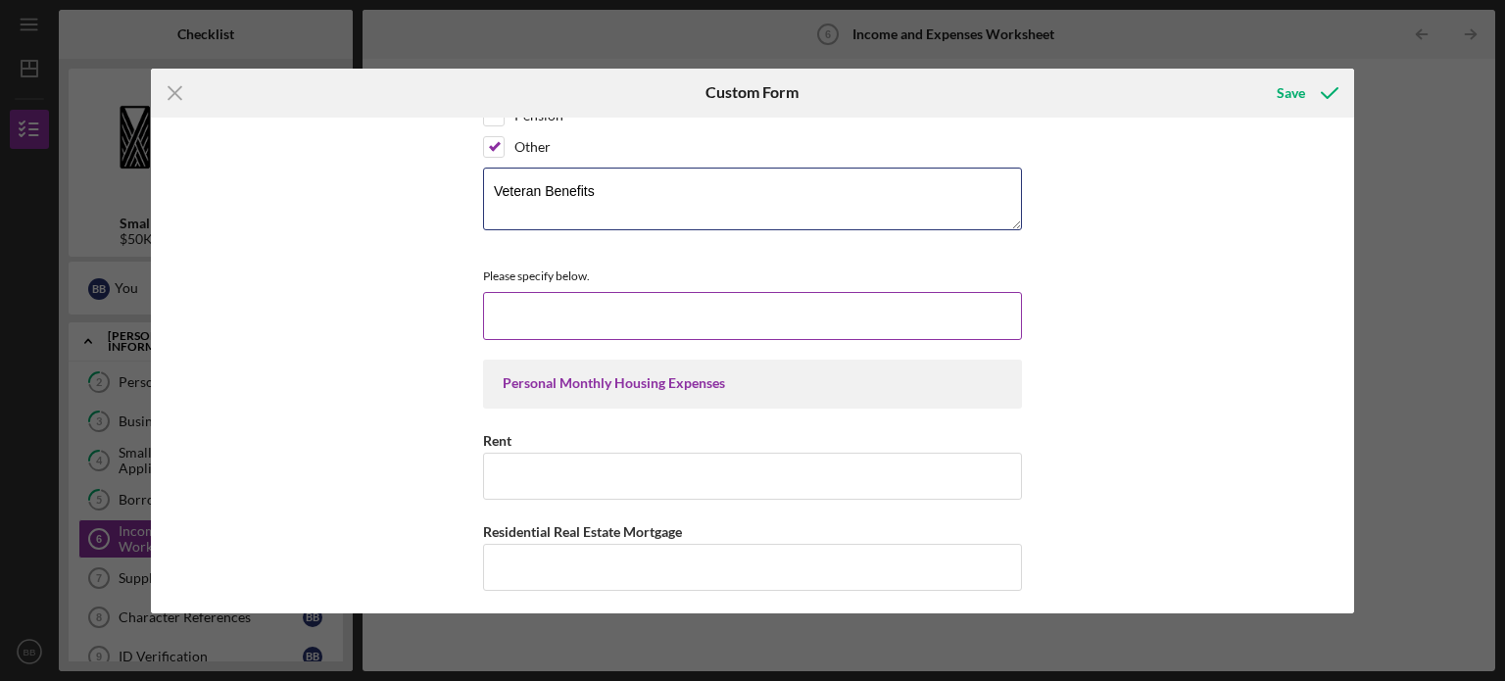
type textarea "Veteran Benefits"
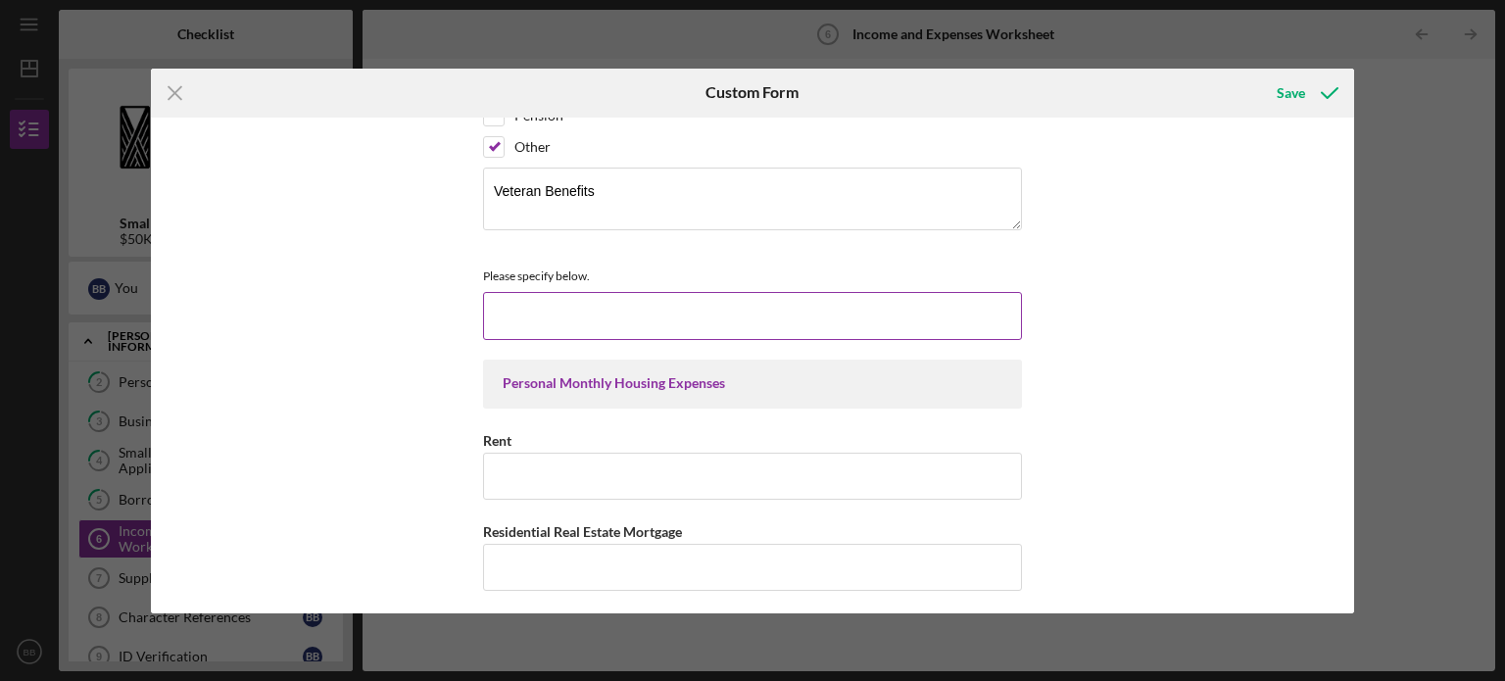
click at [704, 315] on input at bounding box center [752, 315] width 539 height 47
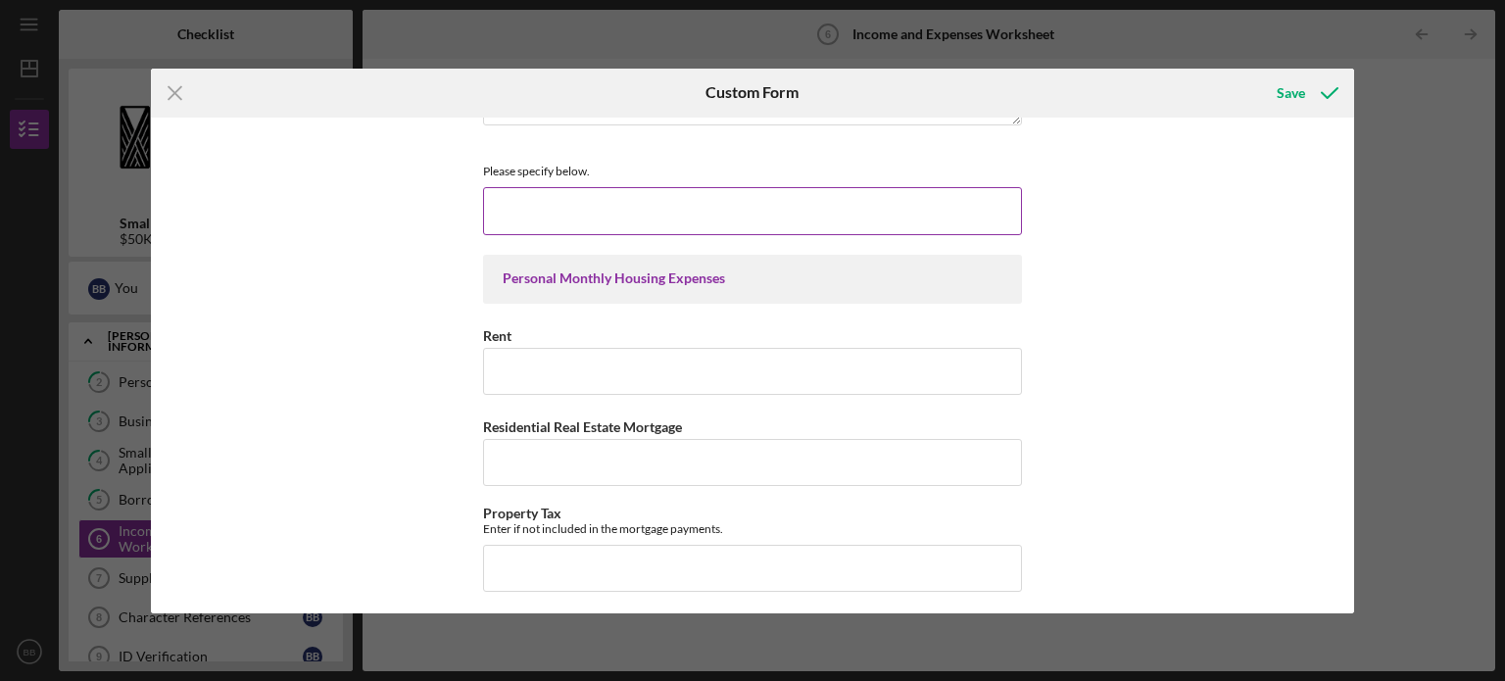
scroll to position [590, 0]
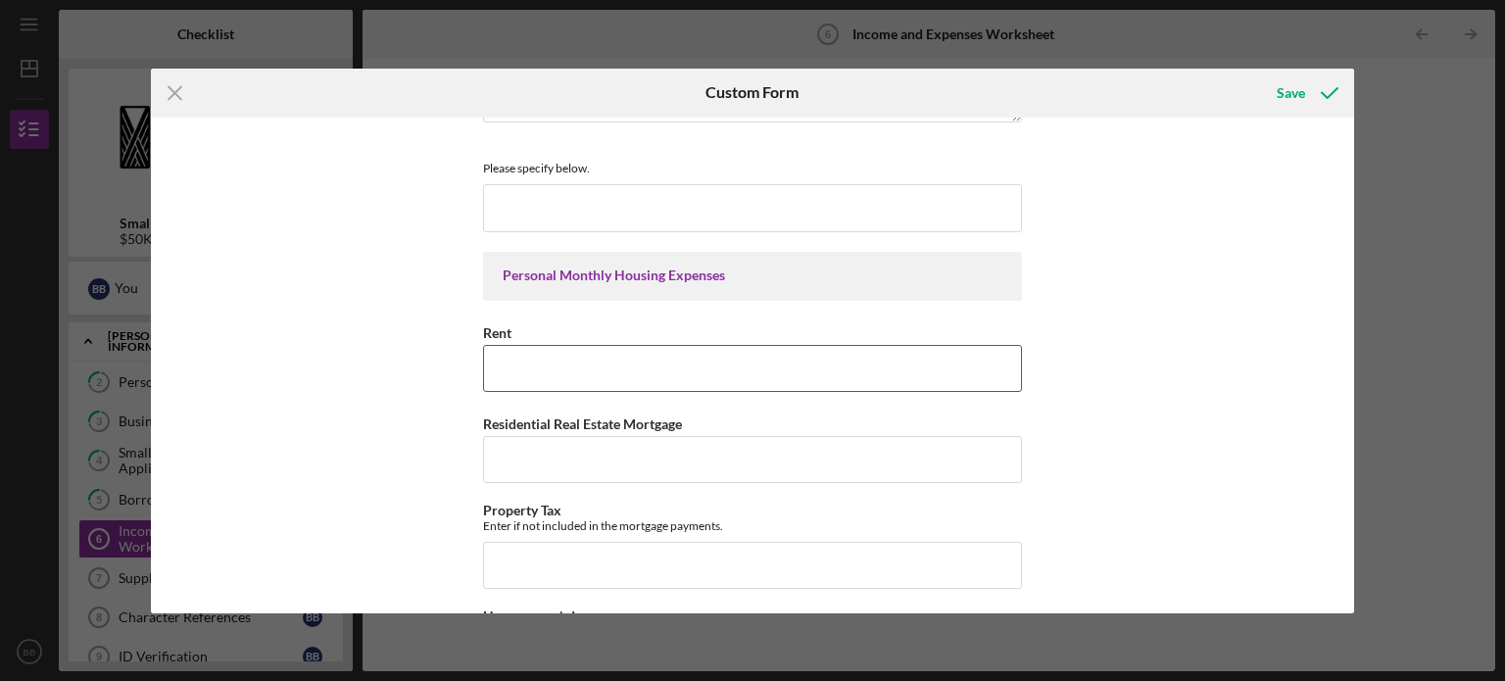
click at [680, 374] on input "Rent" at bounding box center [752, 368] width 539 height 47
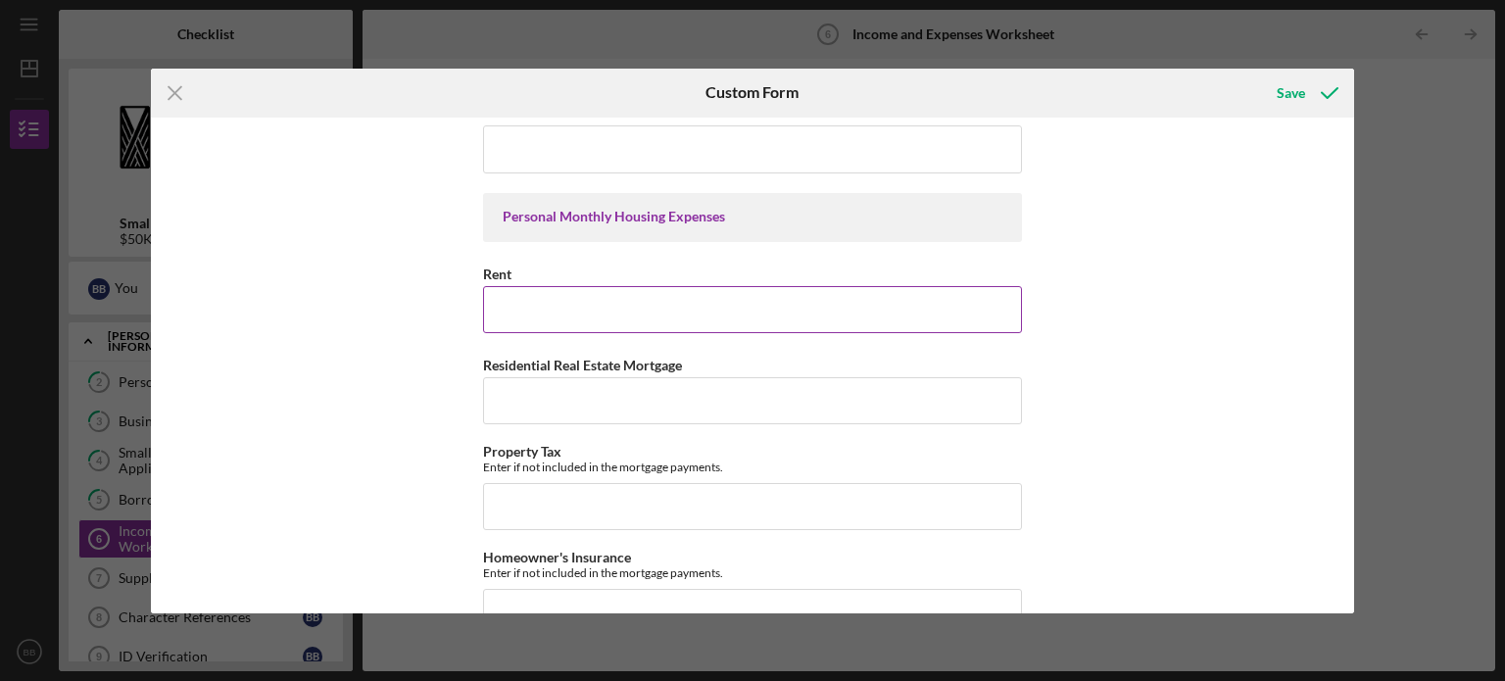
scroll to position [657, 0]
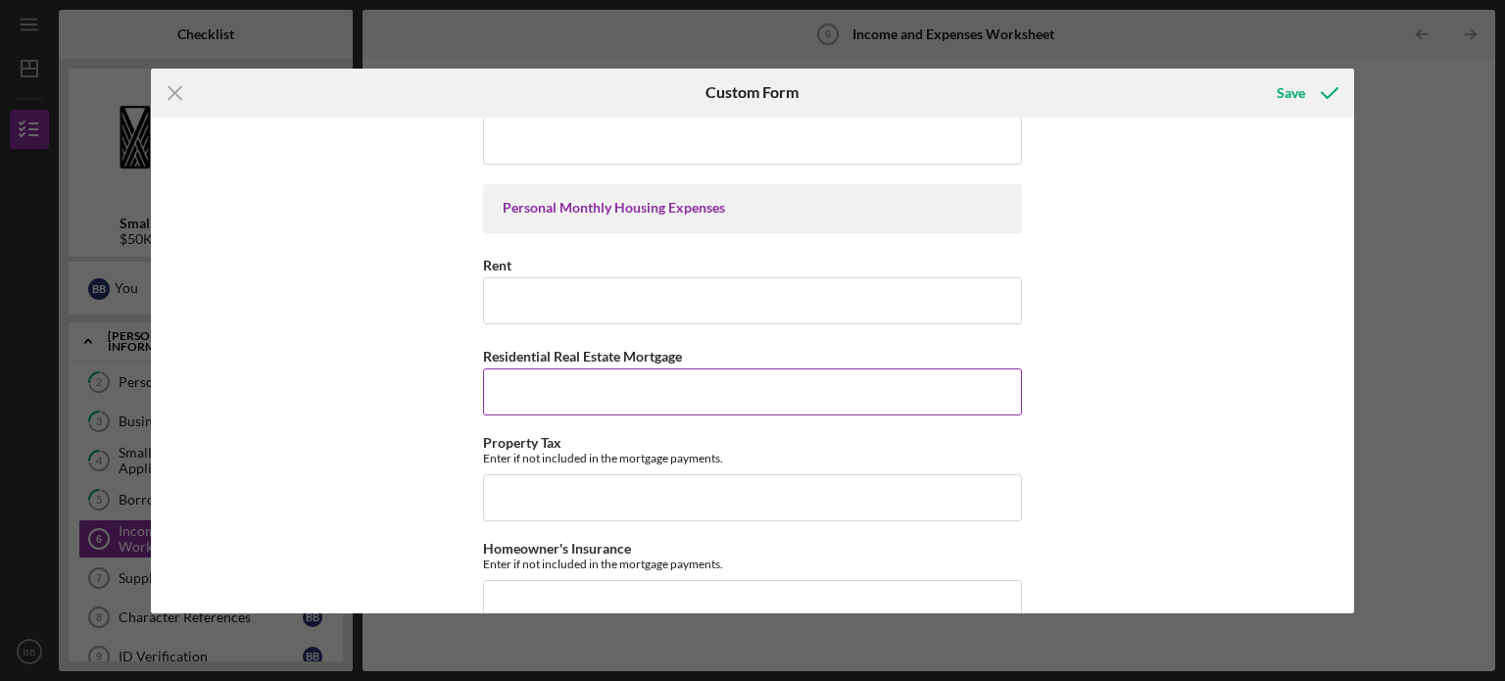
click at [659, 389] on input "Residential Real Estate Mortgage" at bounding box center [752, 391] width 539 height 47
type input "4000"
click at [1231, 492] on div "*Full Legal Name [PERSON_NAME] Personal Monthly Income Base Employment Income G…" at bounding box center [753, 366] width 1204 height 496
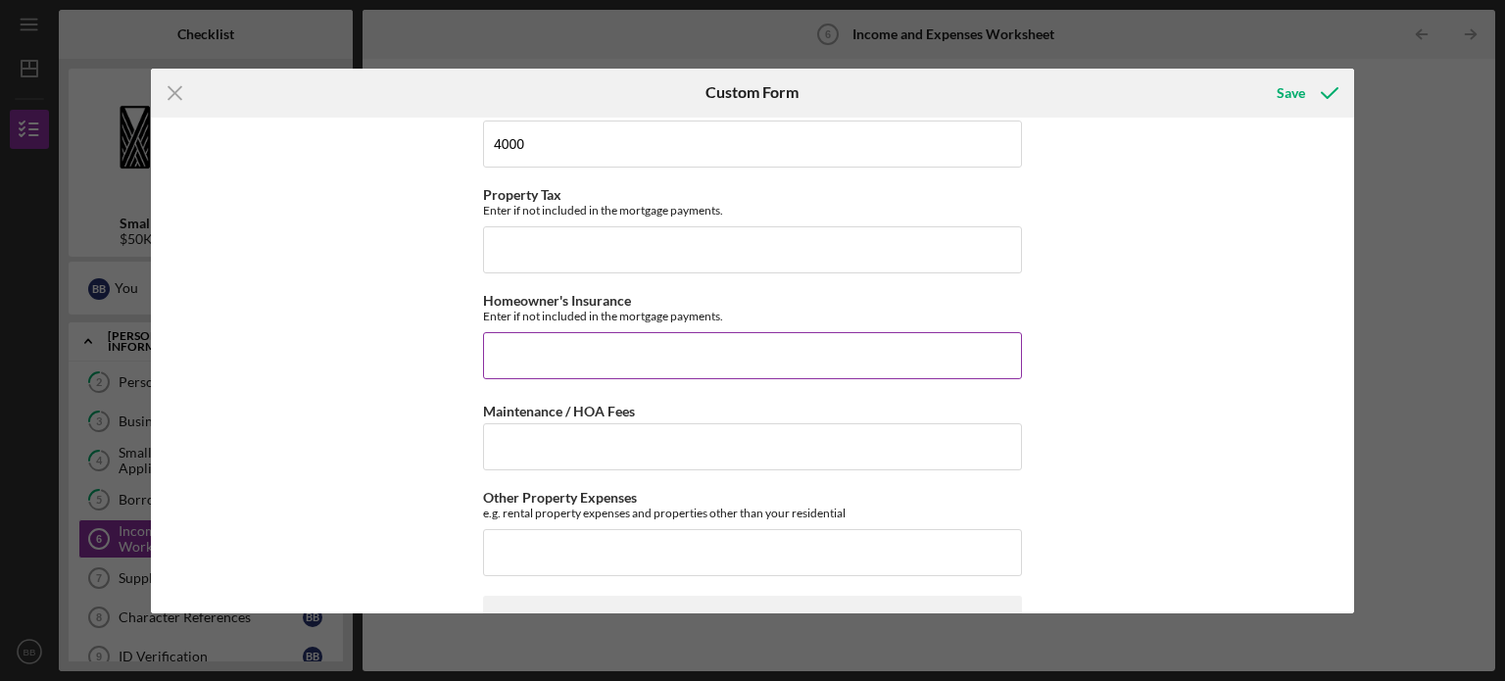
scroll to position [913, 0]
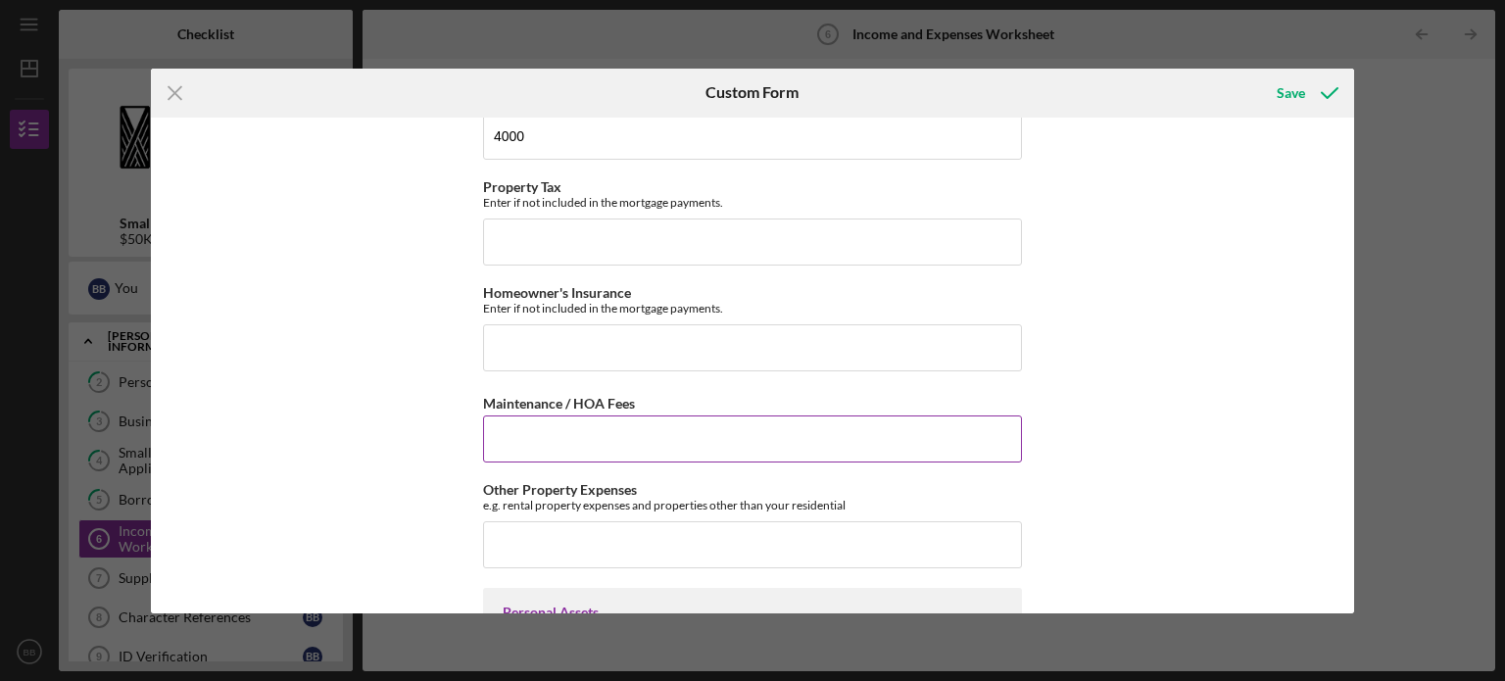
click at [678, 431] on input "Maintenance / HOA Fees" at bounding box center [752, 438] width 539 height 47
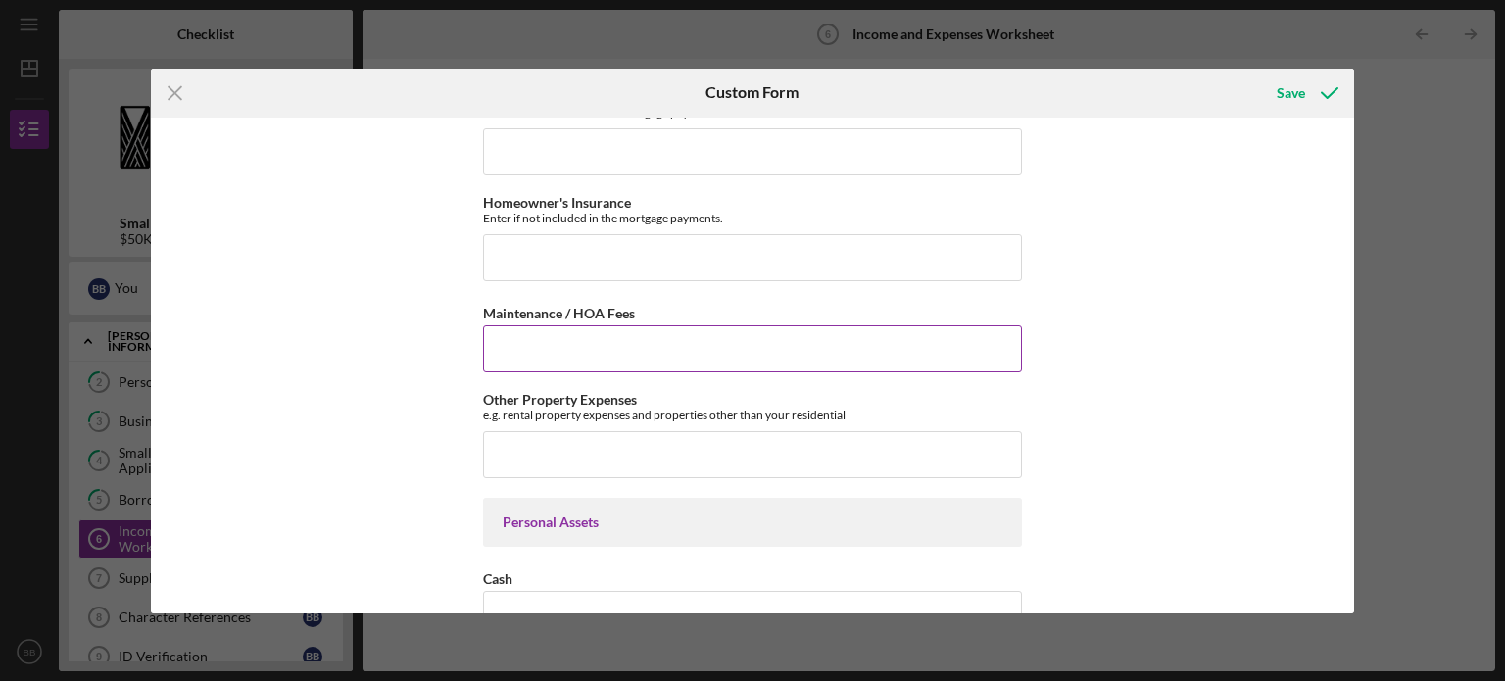
scroll to position [1031, 0]
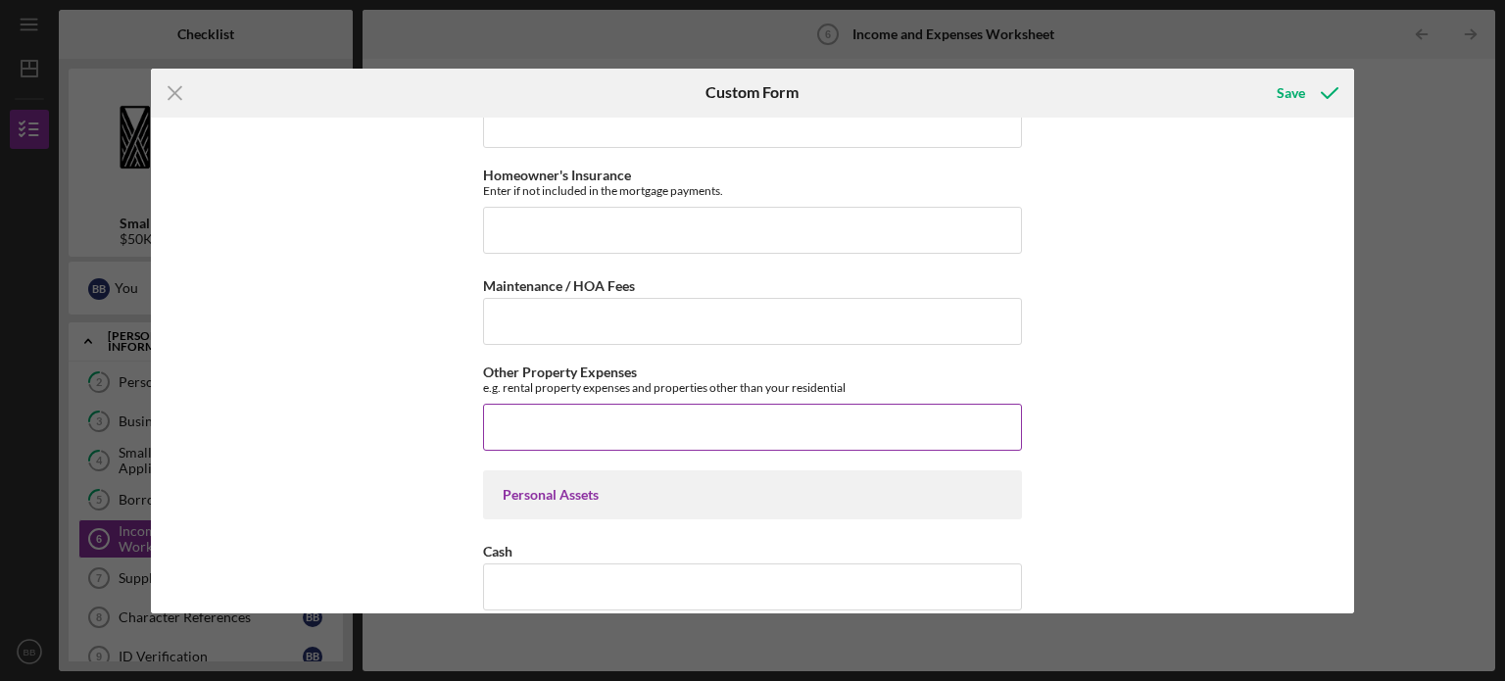
click at [643, 440] on input "Other Property Expenses" at bounding box center [752, 427] width 539 height 47
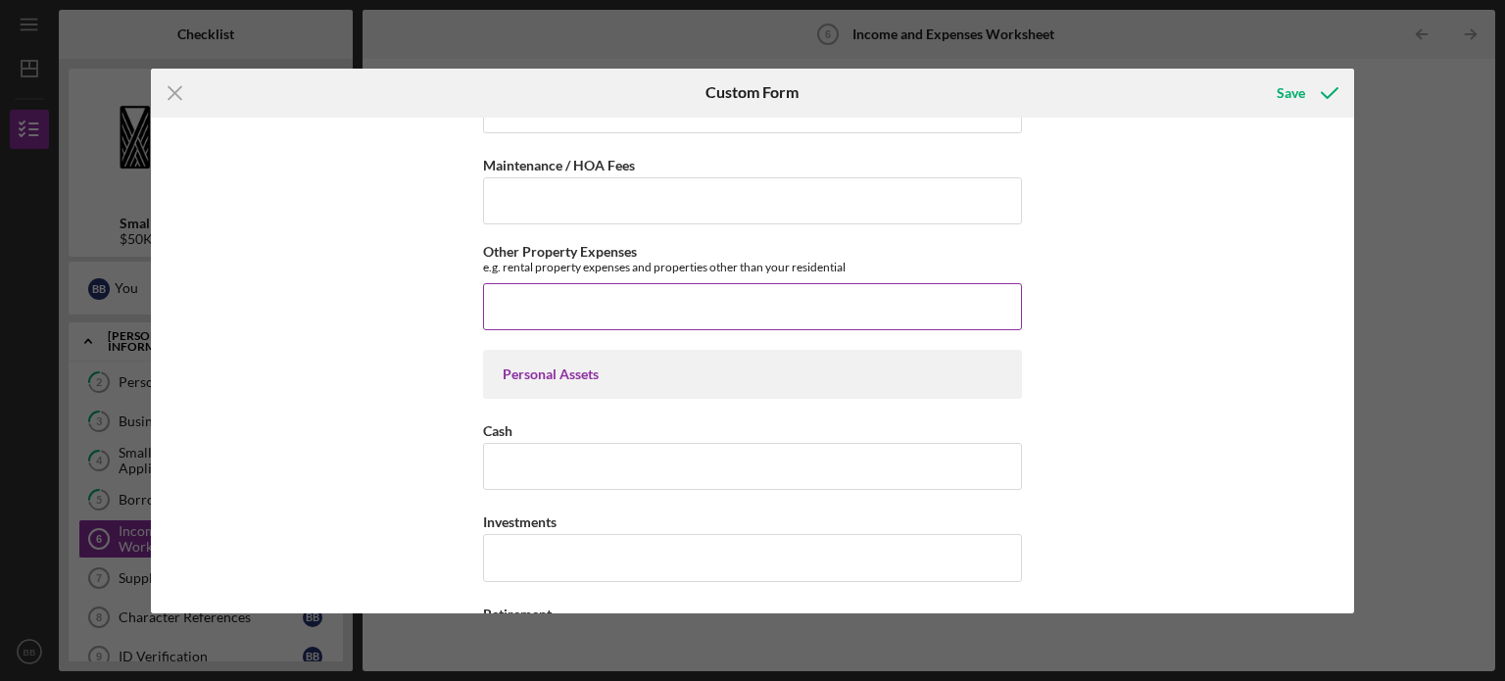
scroll to position [1156, 0]
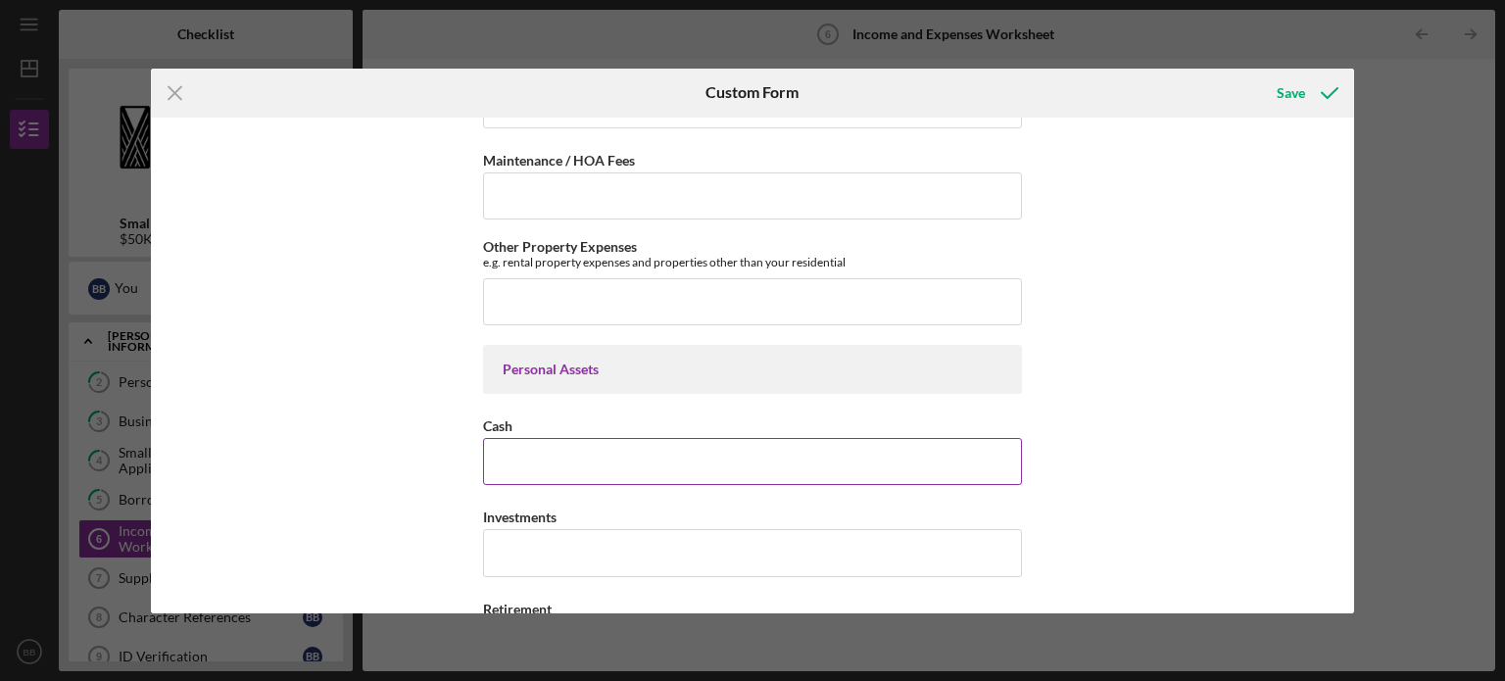
click at [592, 458] on input "Cash" at bounding box center [752, 461] width 539 height 47
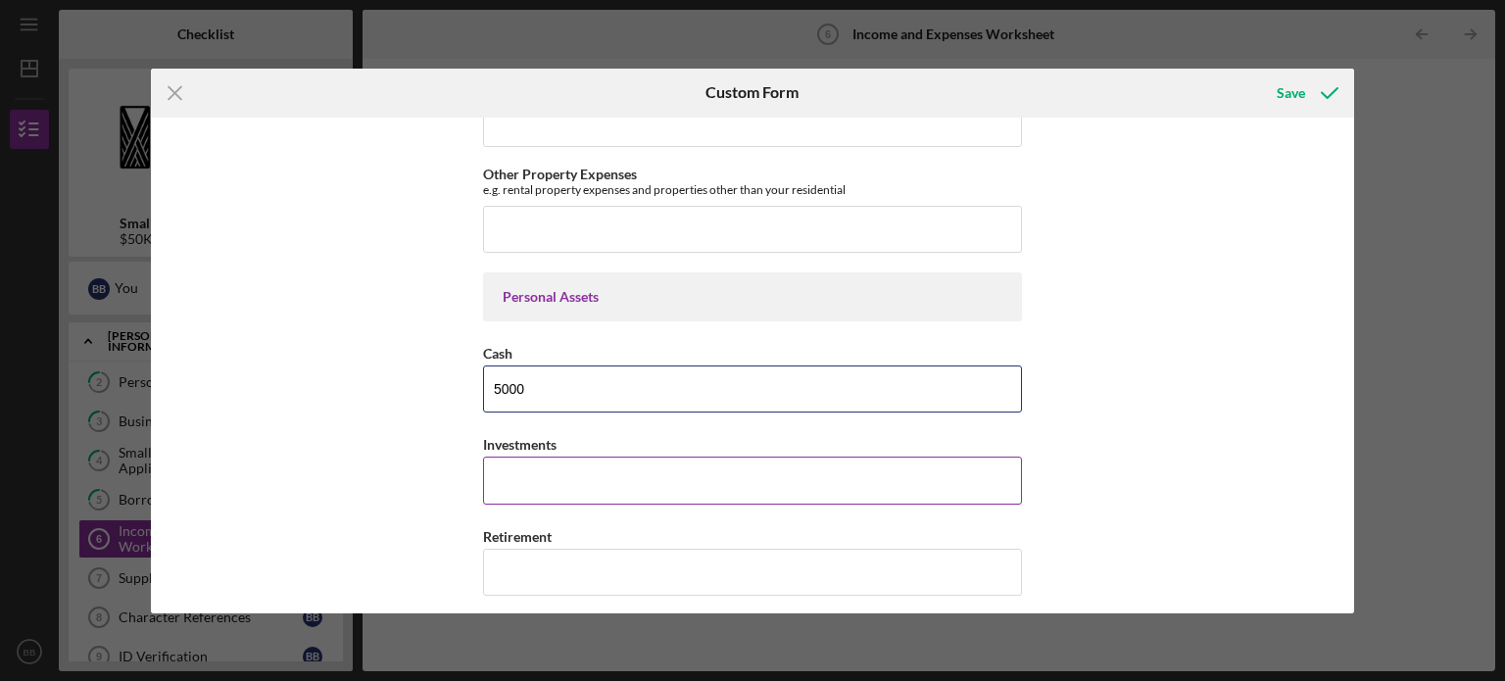
type input "5000"
click at [565, 473] on input "Investments" at bounding box center [752, 480] width 539 height 47
type input "200000"
click at [556, 562] on input "Retirement" at bounding box center [752, 572] width 539 height 47
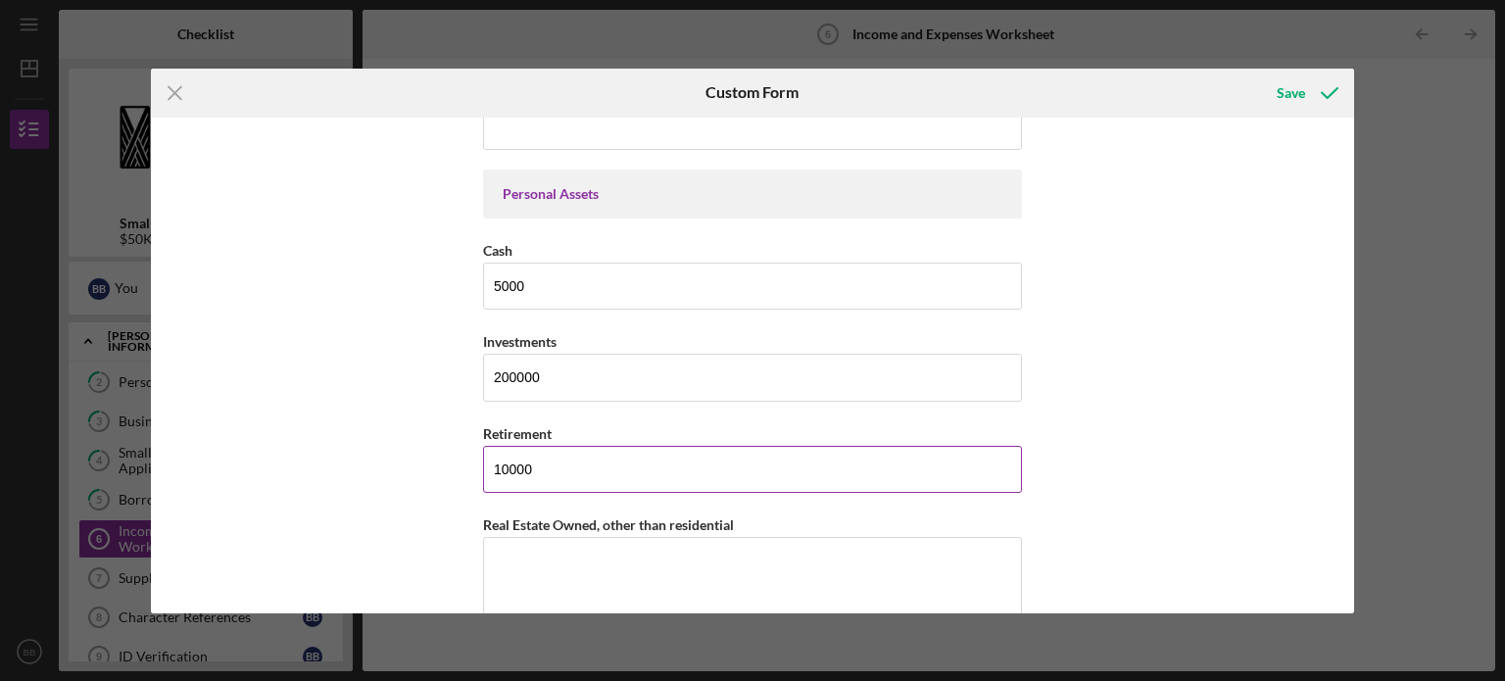
scroll to position [1333, 0]
type input "10000"
click at [607, 544] on textarea "Real Estate Owned, other than residential" at bounding box center [752, 583] width 539 height 94
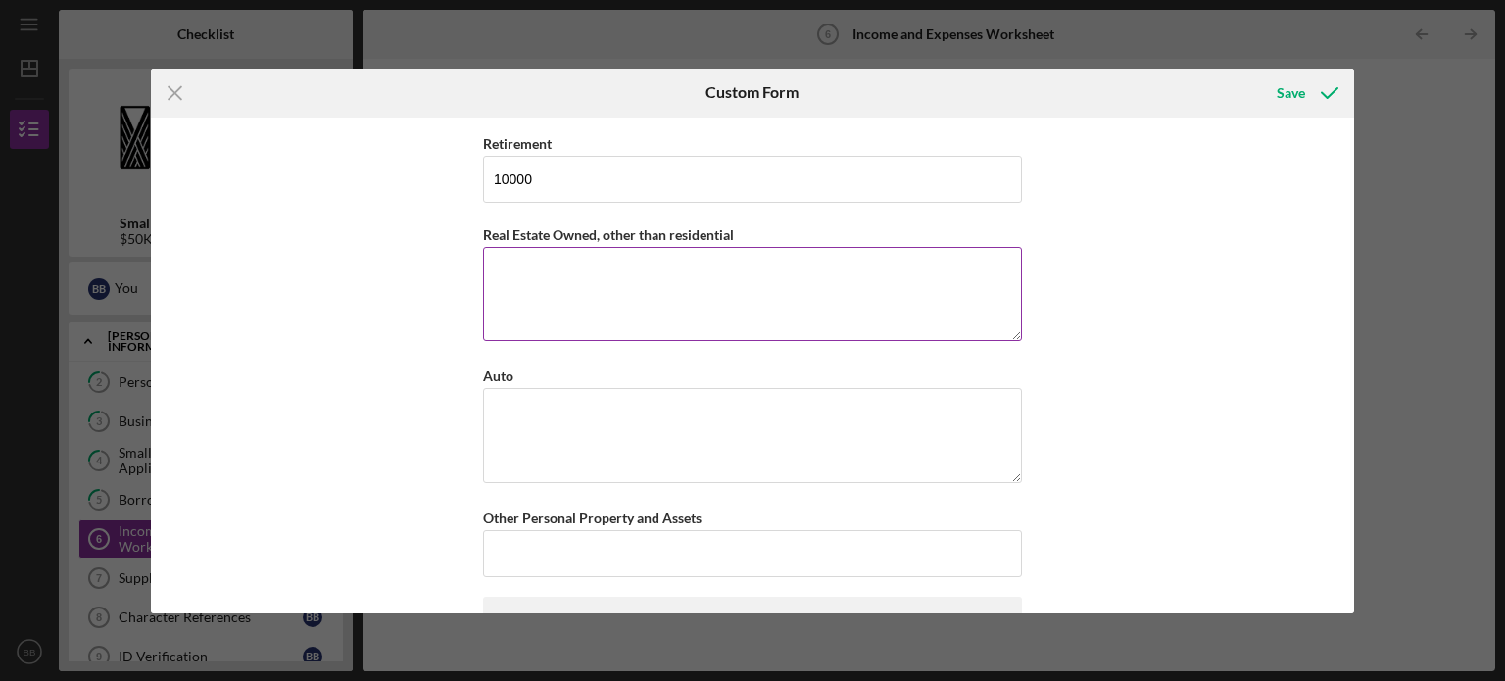
scroll to position [1625, 0]
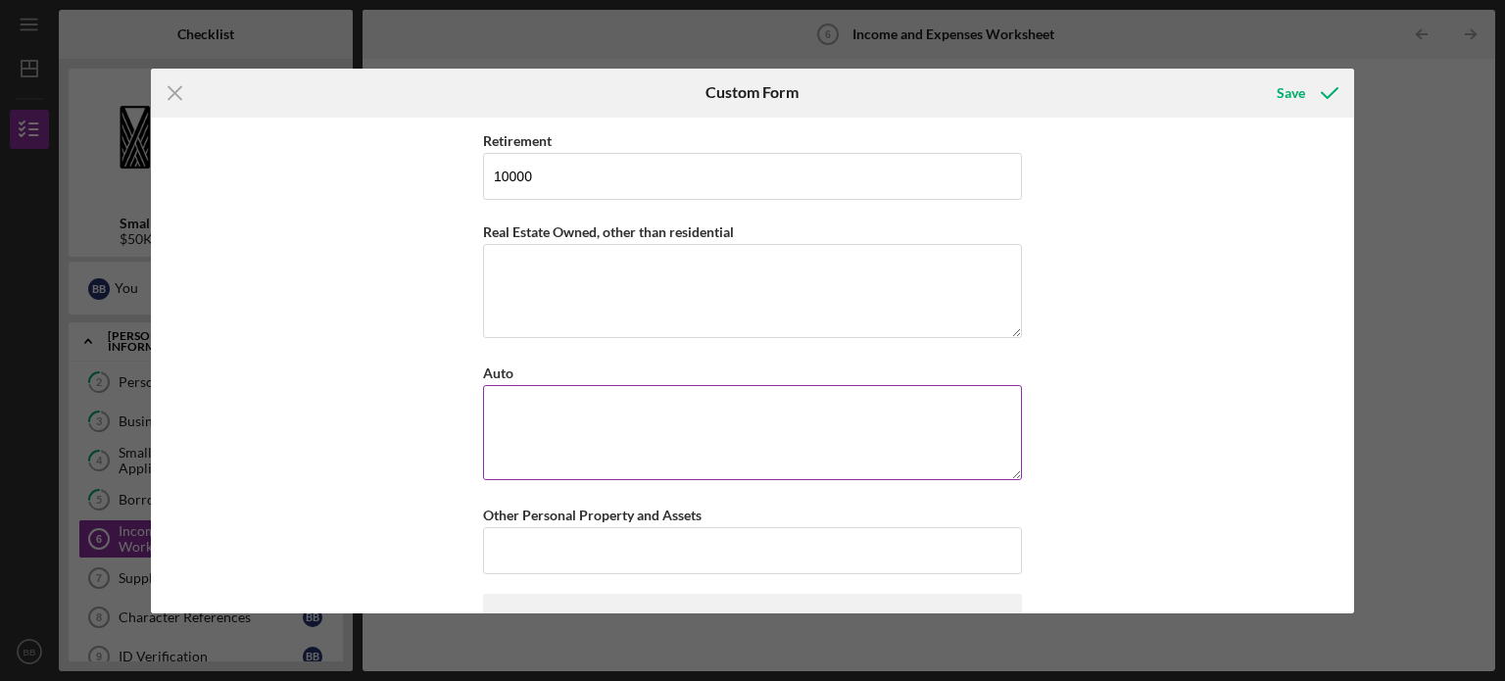
click at [654, 422] on textarea "Auto" at bounding box center [752, 432] width 539 height 94
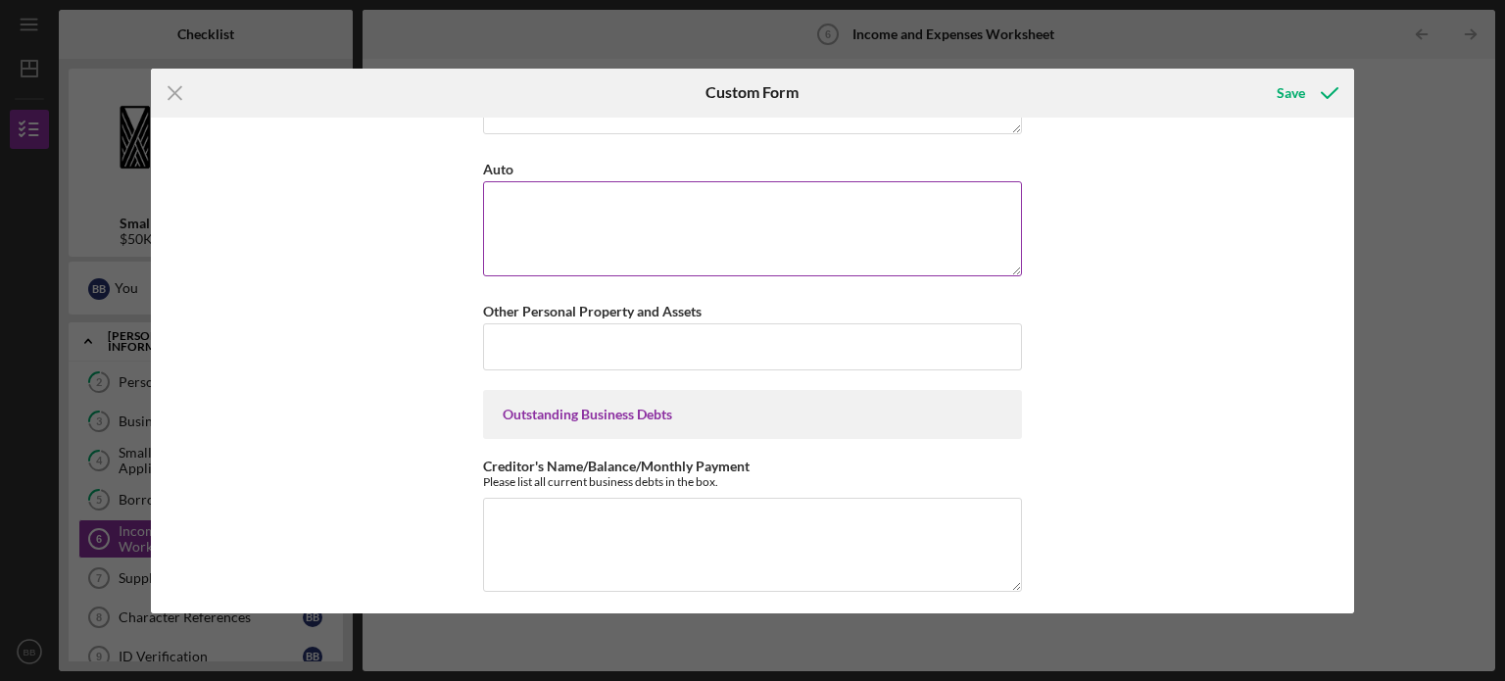
scroll to position [1831, 0]
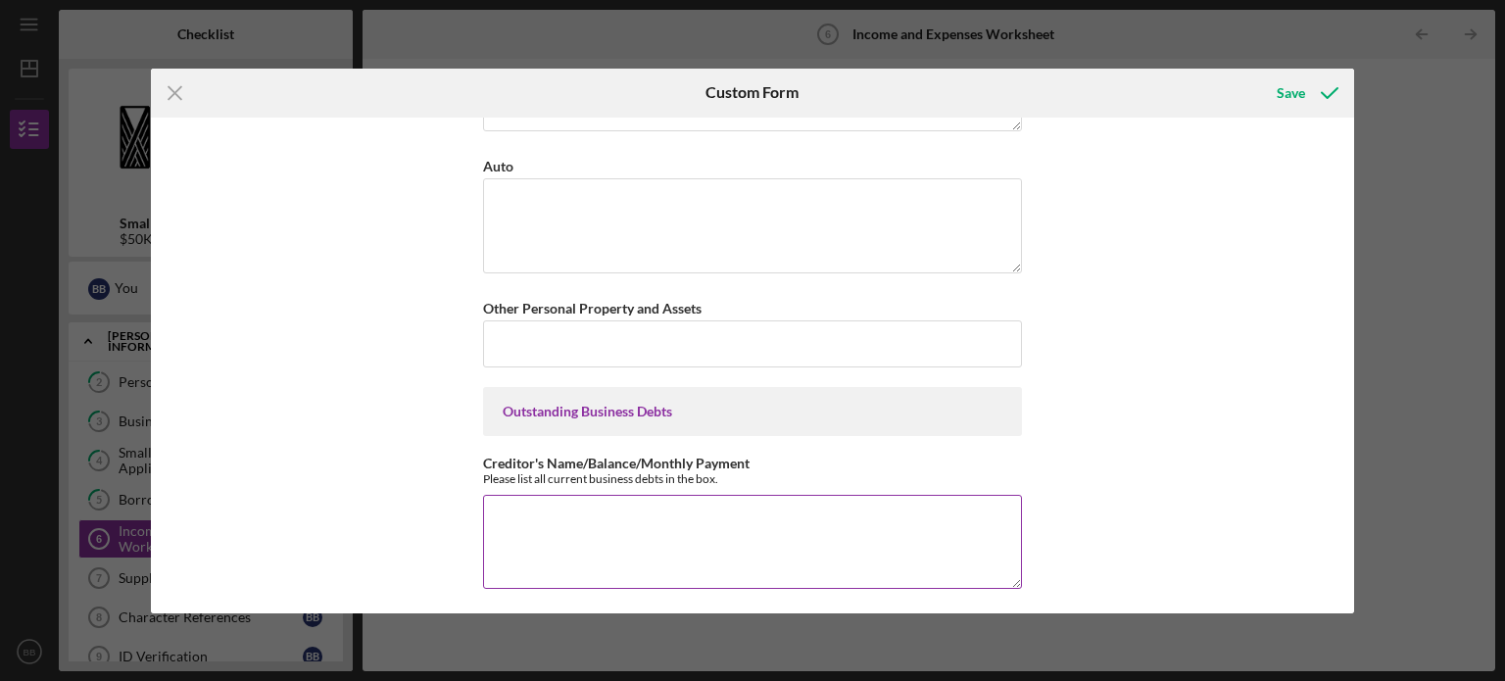
click at [616, 500] on textarea "Creditor's Name/Balance/Monthly Payment" at bounding box center [752, 542] width 539 height 94
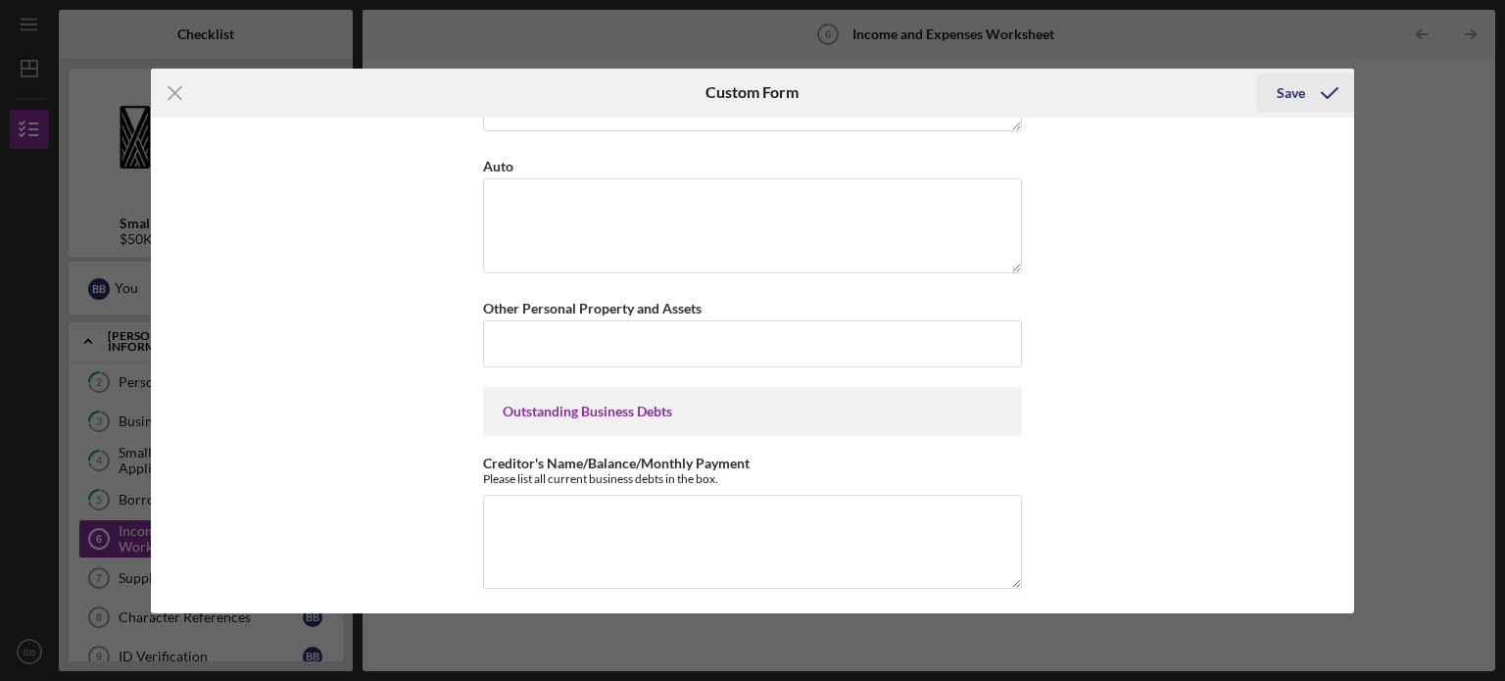
click at [1295, 81] on div "Save" at bounding box center [1291, 92] width 28 height 39
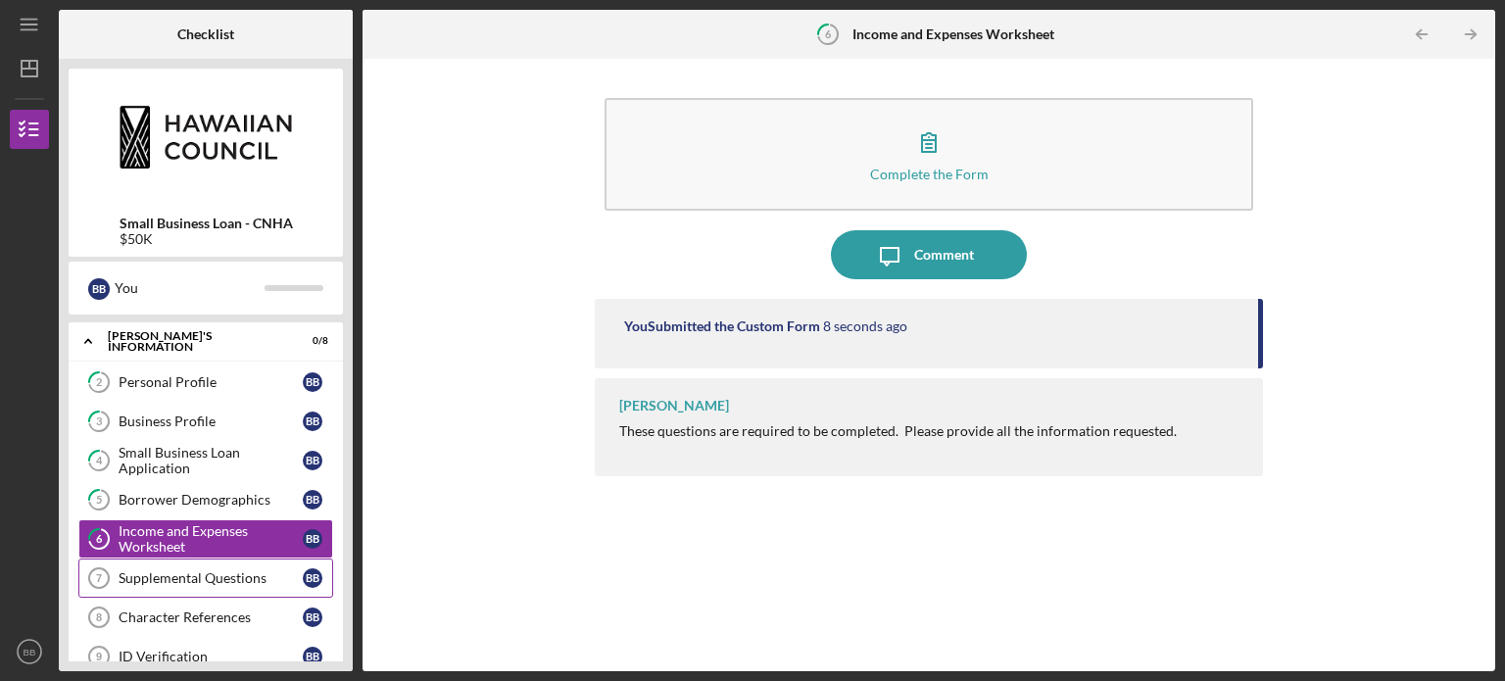
click at [208, 577] on div "Supplemental Questions" at bounding box center [211, 578] width 184 height 16
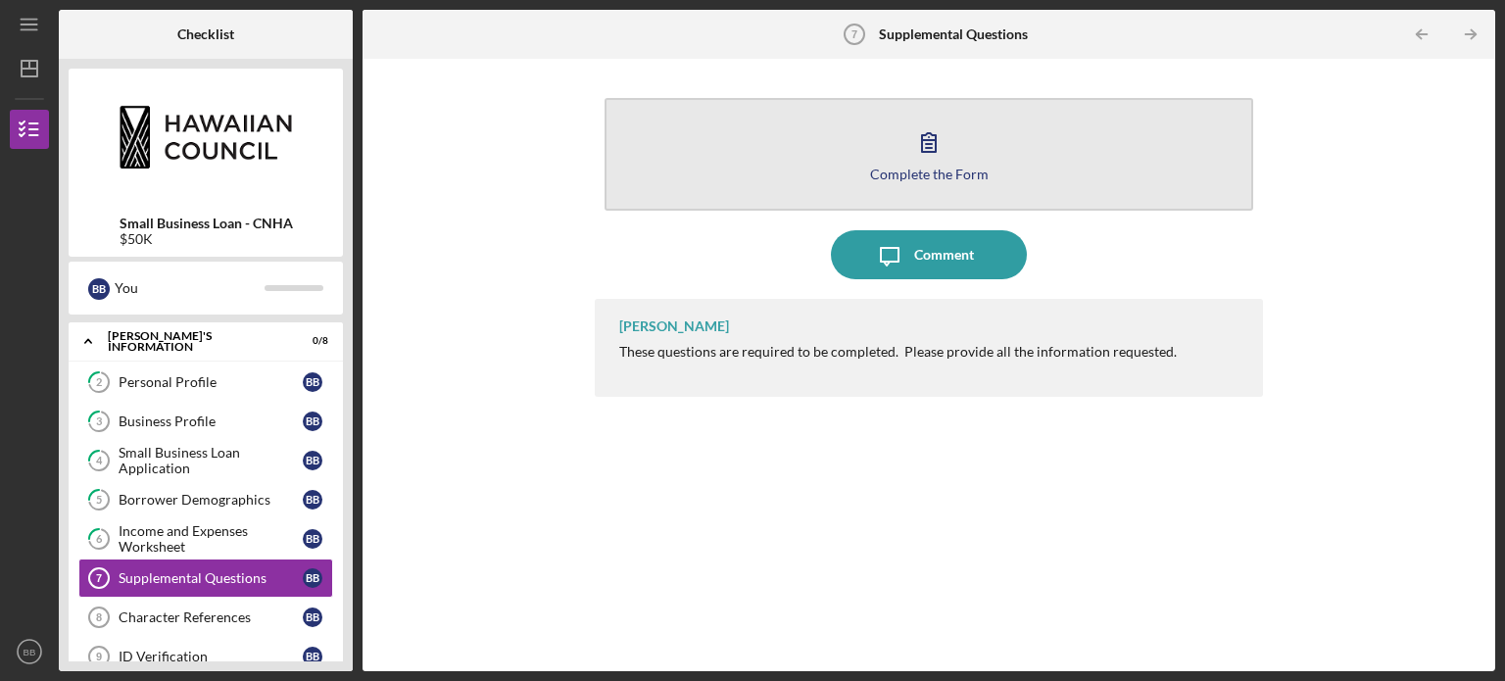
click at [986, 166] on button "Complete the Form Form" at bounding box center [929, 154] width 649 height 113
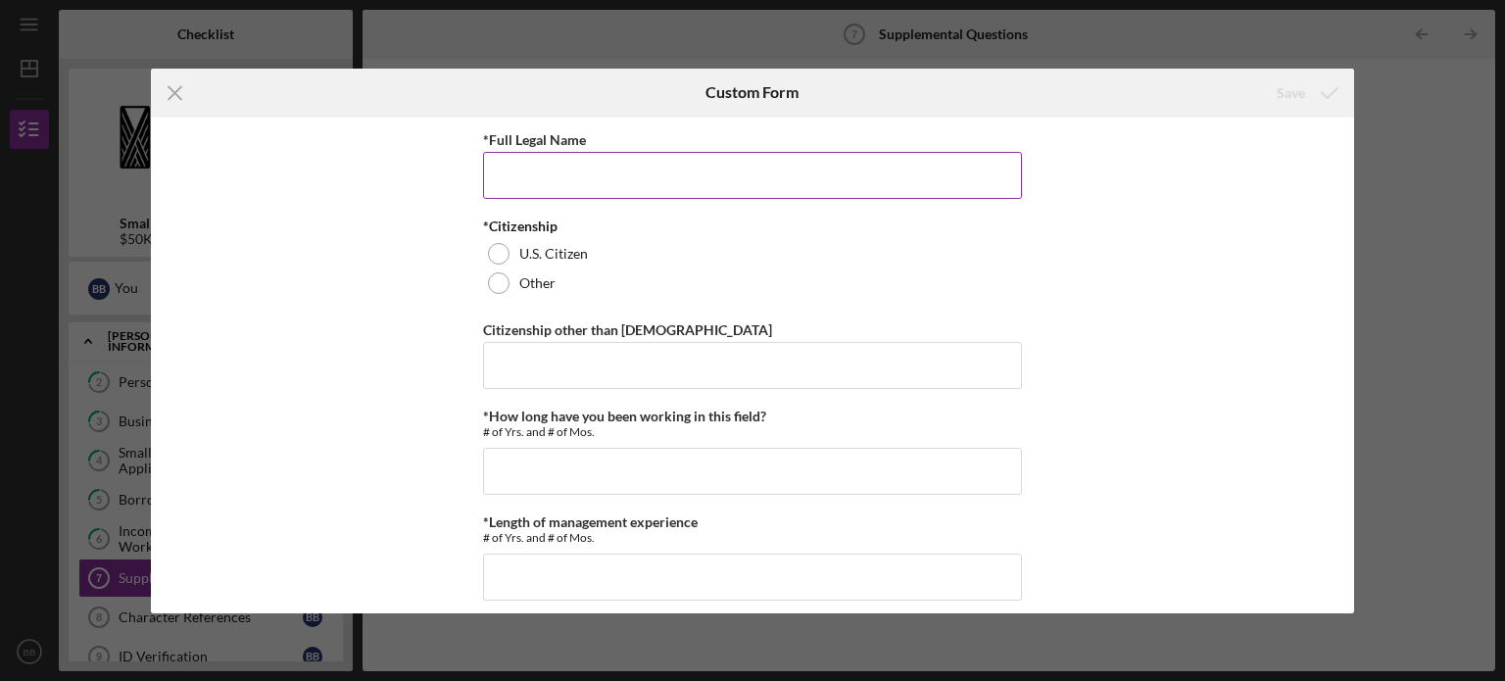
click at [670, 180] on input "*Full Legal Name" at bounding box center [752, 175] width 539 height 47
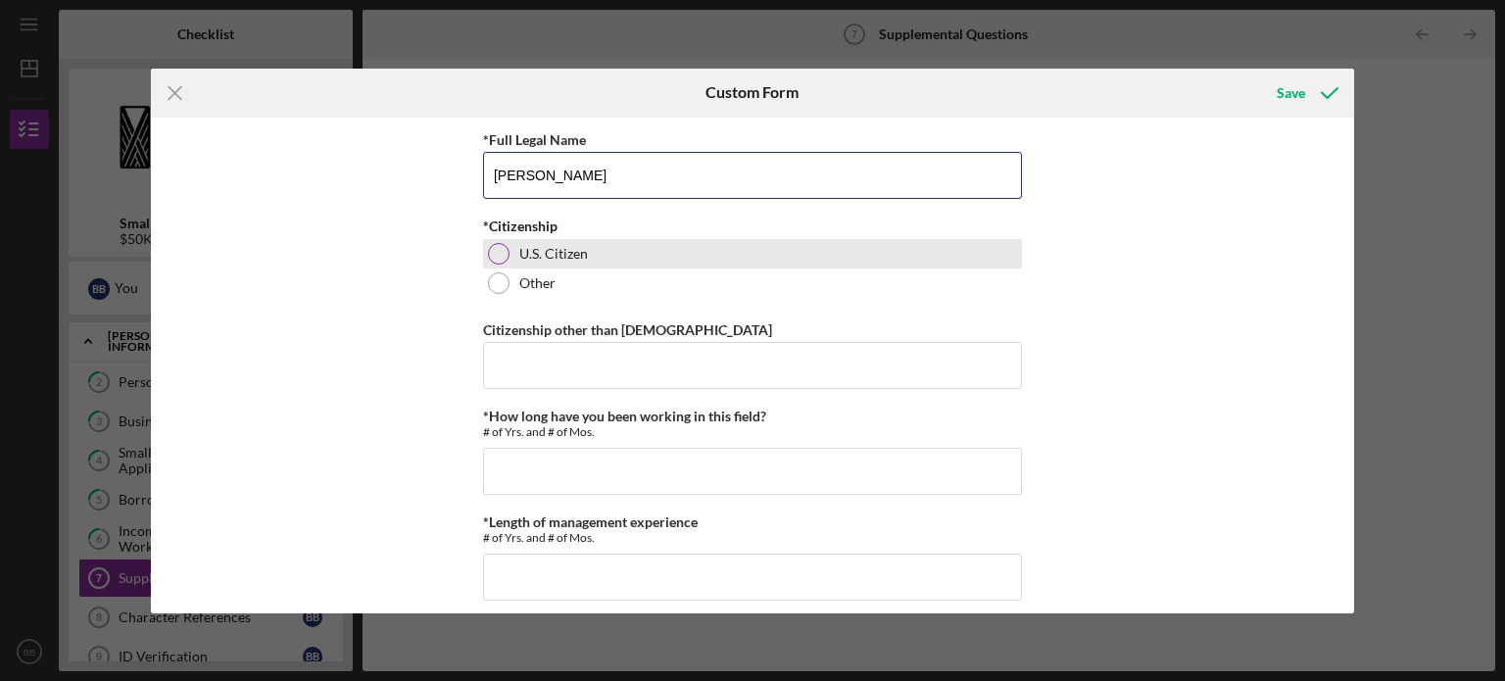
type input "[PERSON_NAME]"
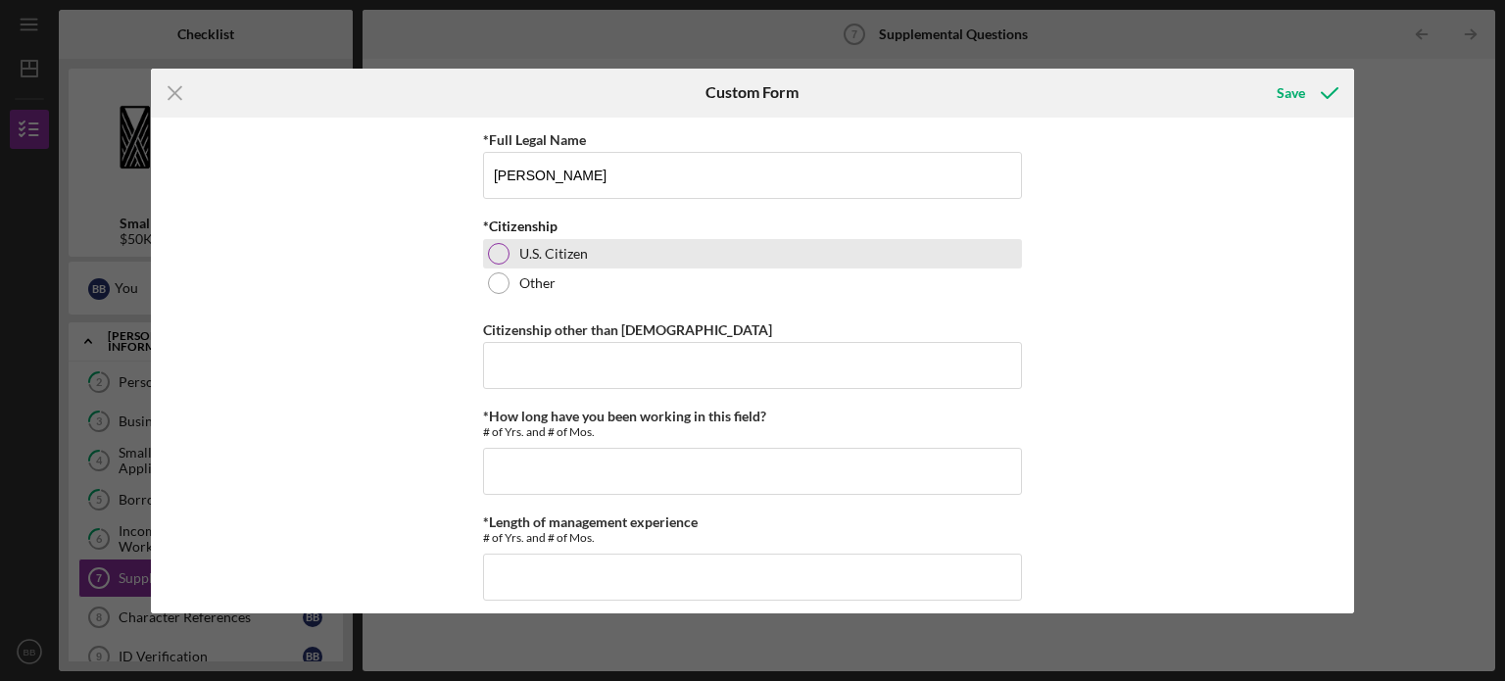
click at [488, 253] on div at bounding box center [499, 254] width 22 height 22
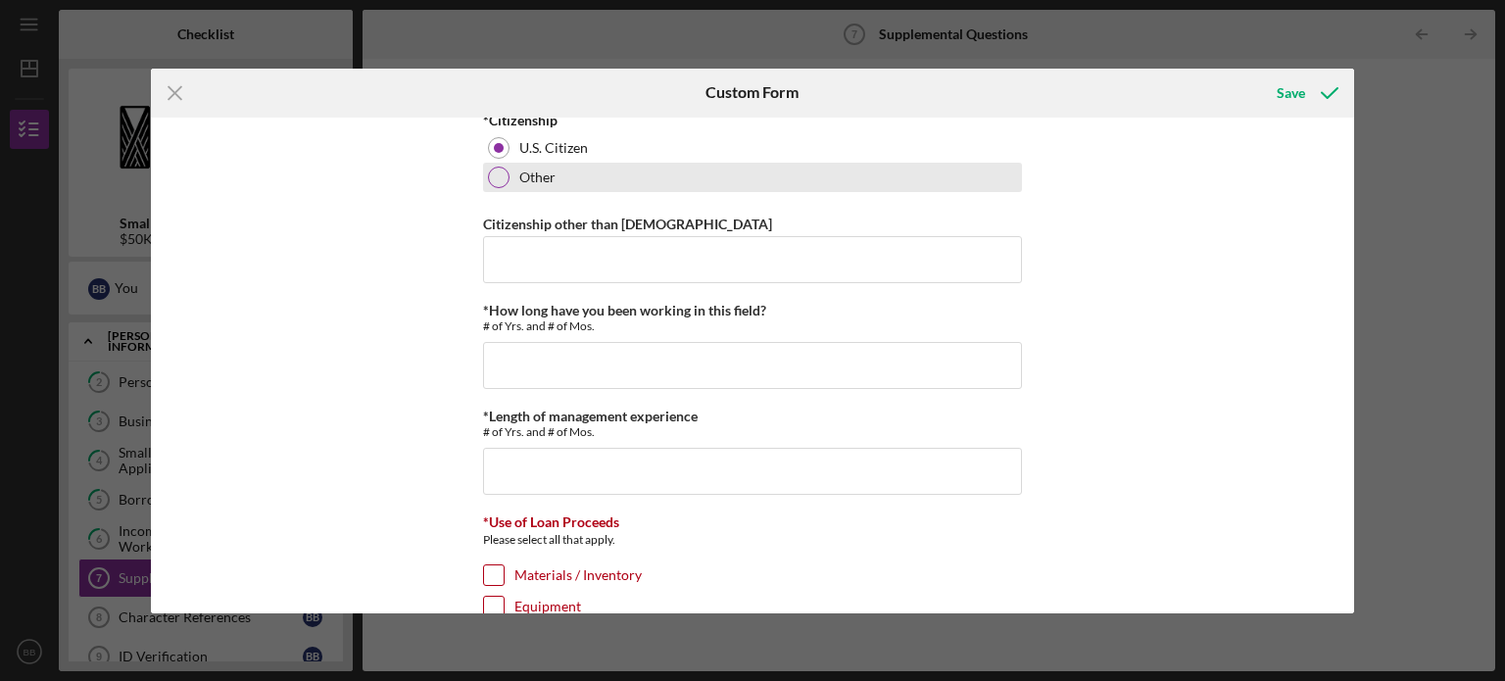
scroll to position [112, 0]
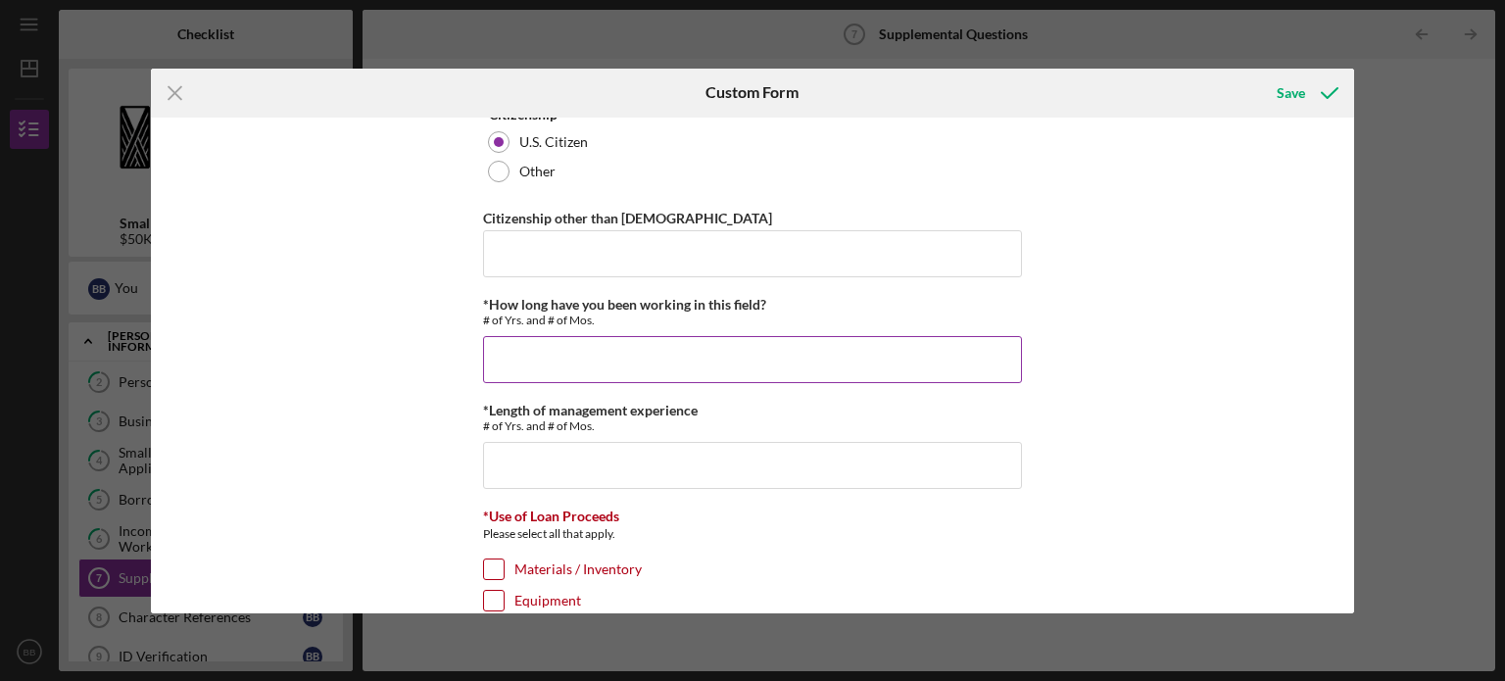
click at [589, 361] on input "*How long have you been working in this field?" at bounding box center [752, 359] width 539 height 47
click at [564, 458] on input "*Length of management experience" at bounding box center [752, 465] width 539 height 47
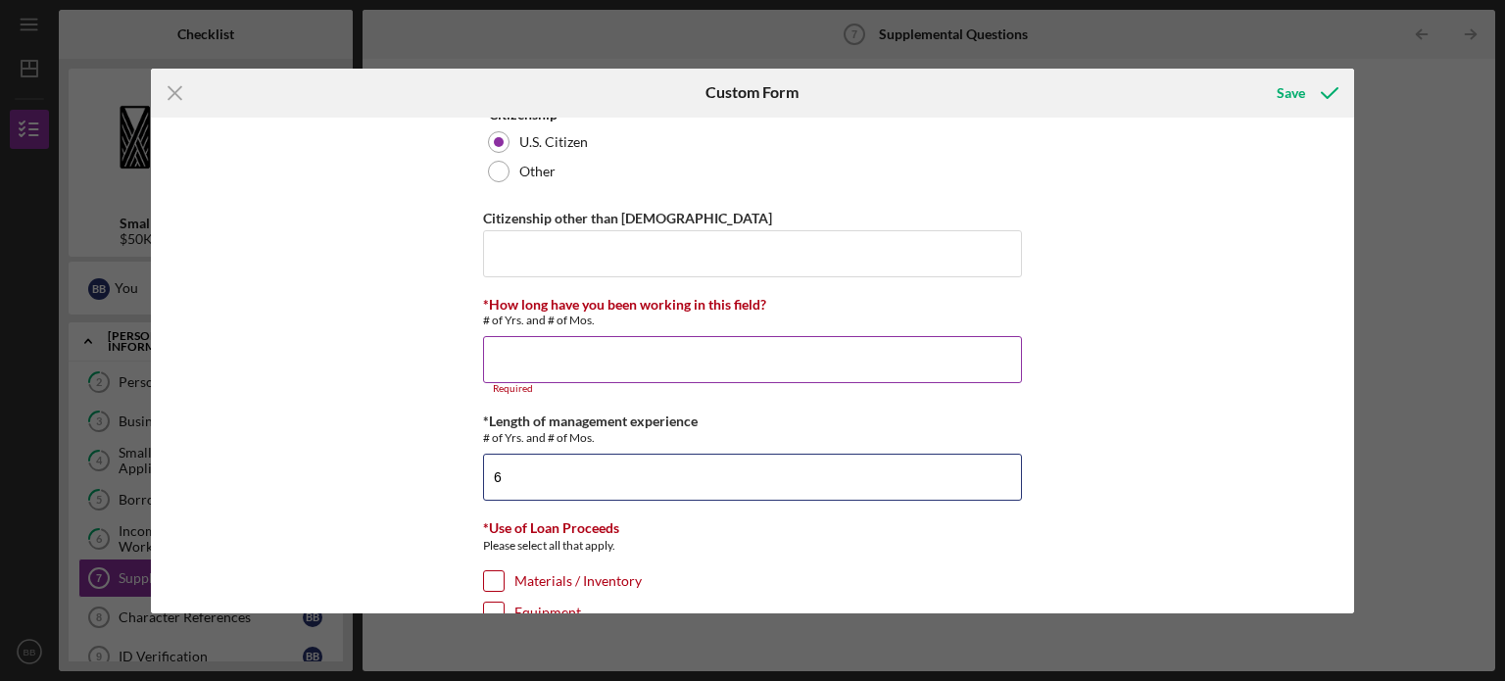
type input "6"
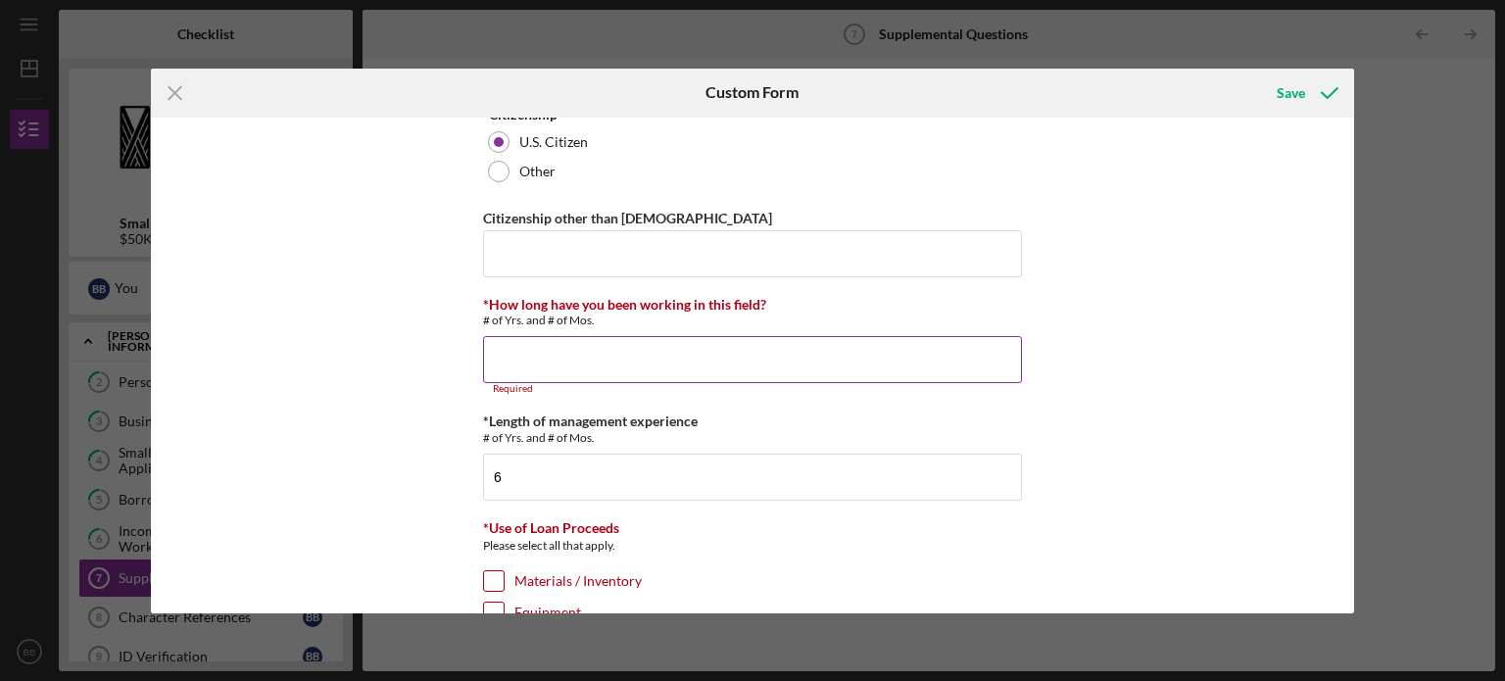
click at [600, 346] on input "*How long have you been working in this field?" at bounding box center [752, 359] width 539 height 47
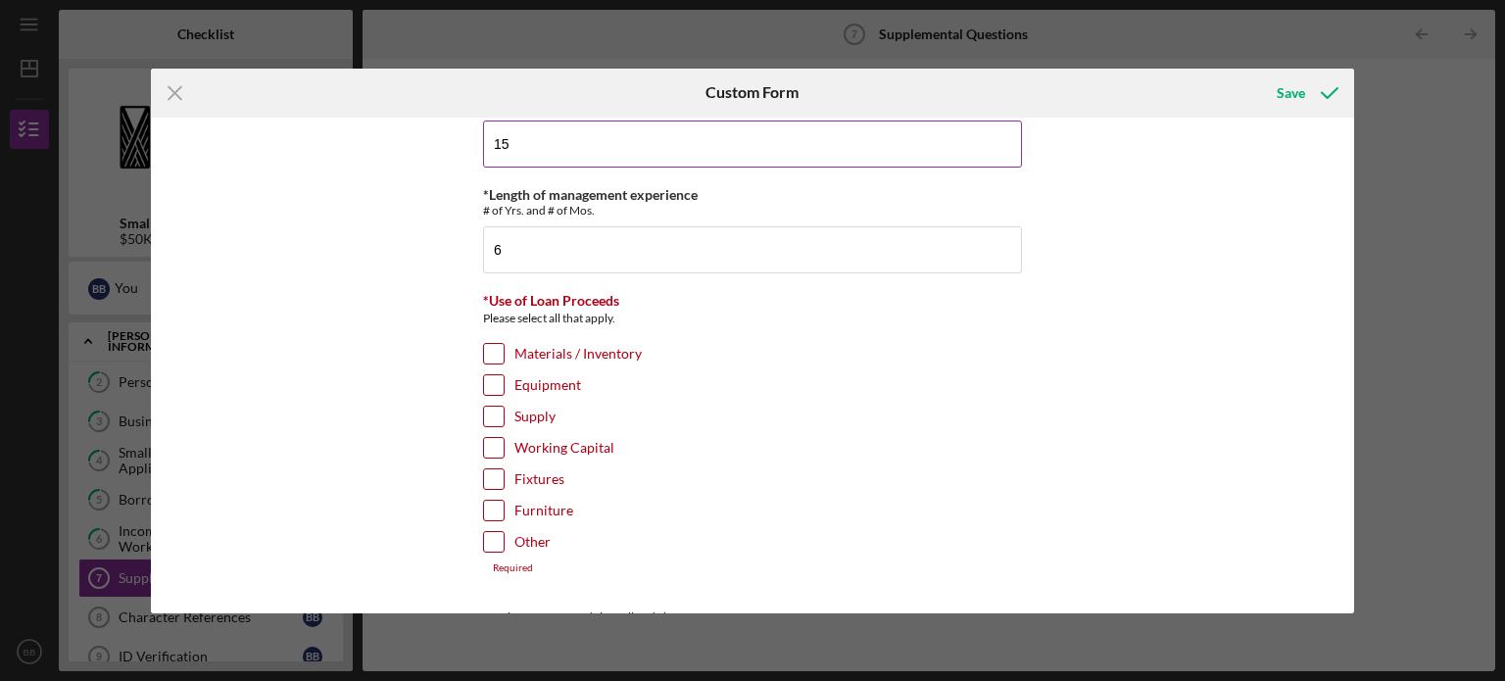
scroll to position [328, 0]
type input "15"
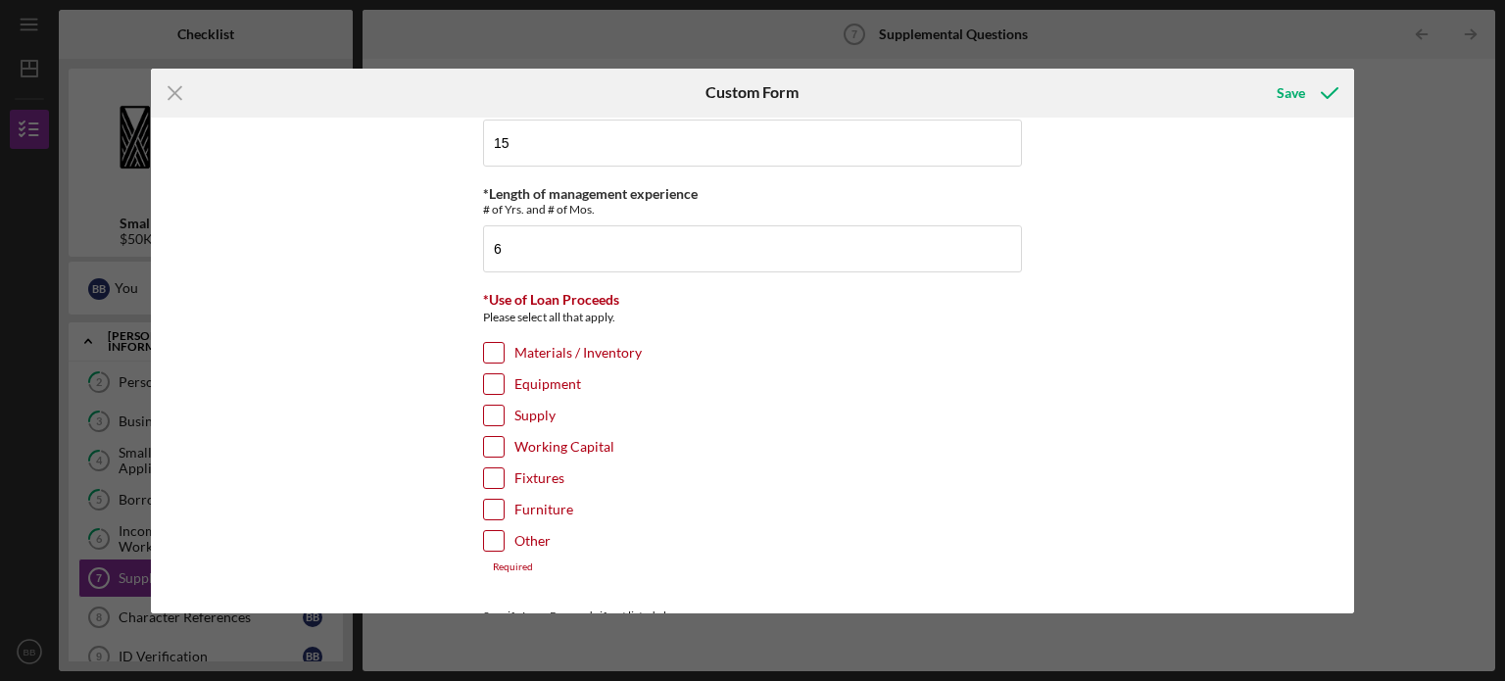
click at [490, 446] on input "Working Capital" at bounding box center [494, 447] width 20 height 20
checkbox input "true"
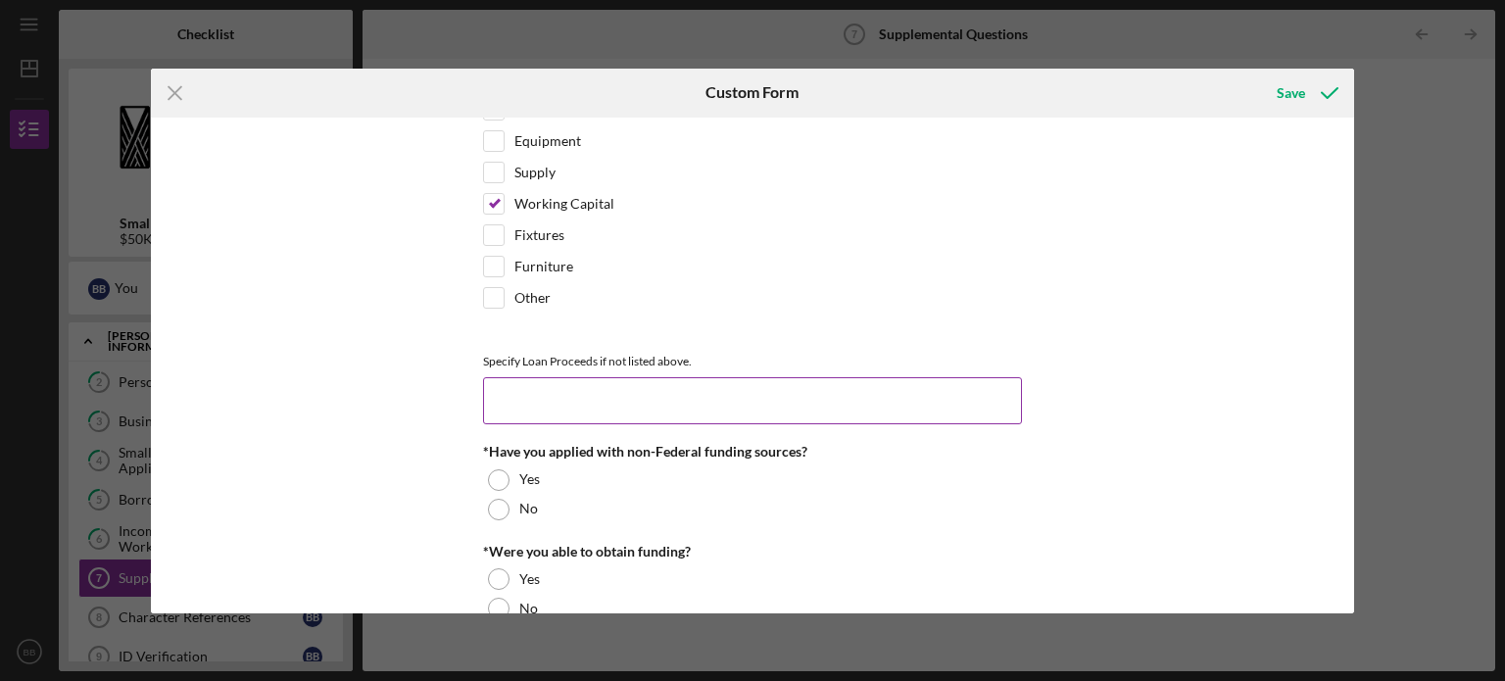
scroll to position [572, 0]
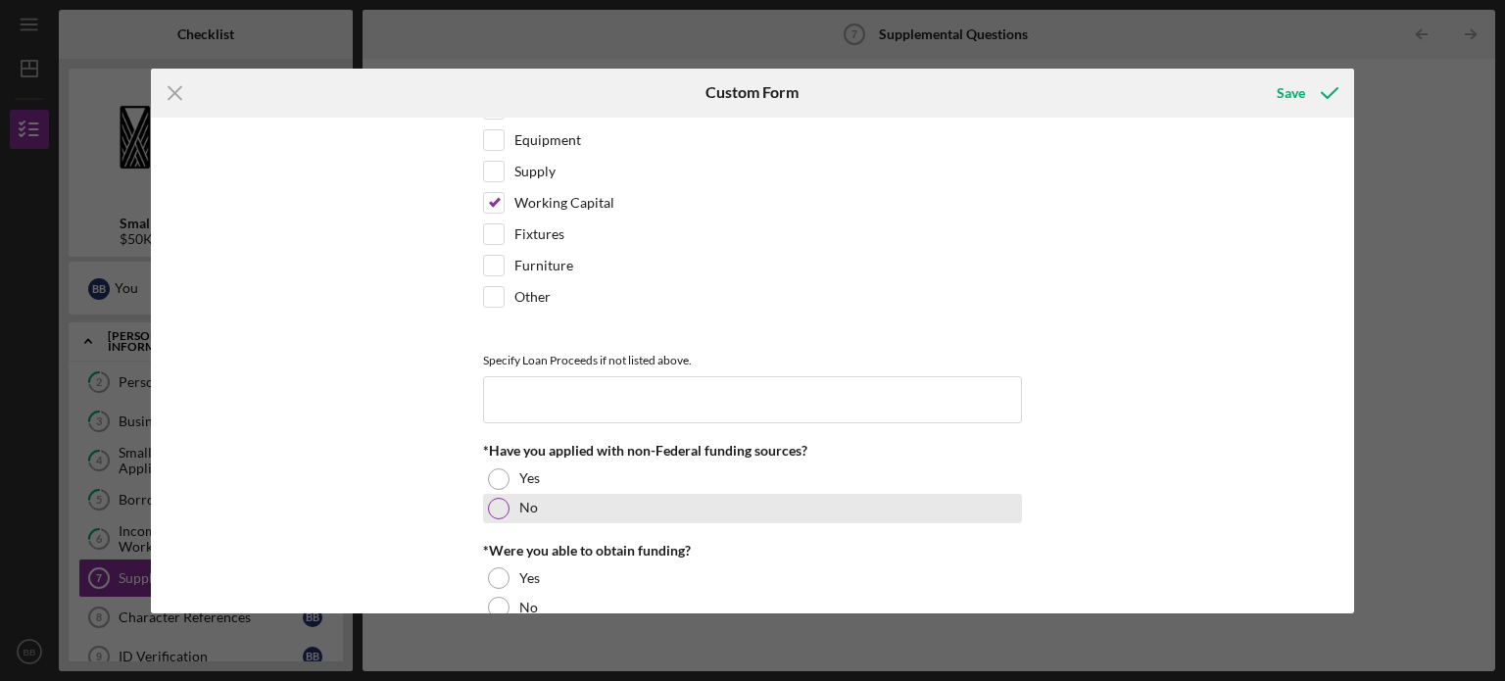
click at [508, 507] on div "No" at bounding box center [752, 508] width 539 height 29
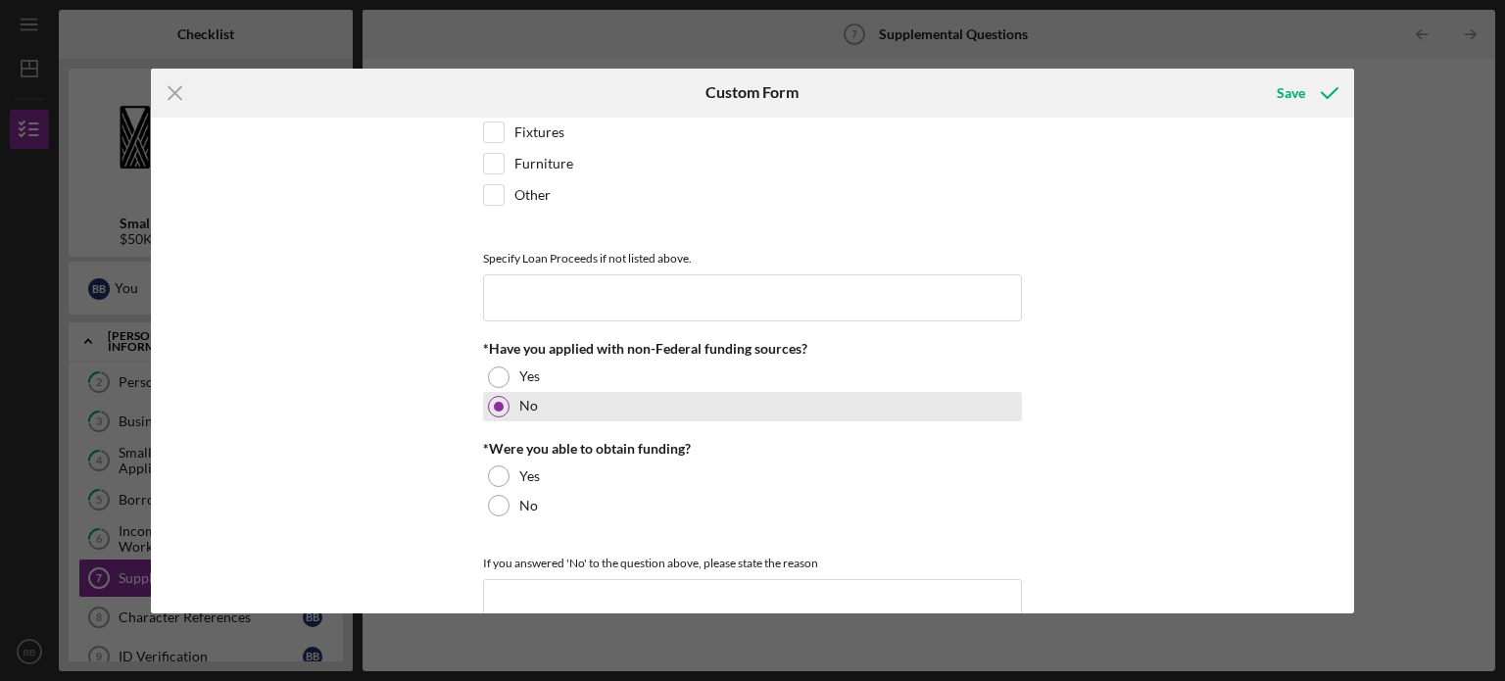
scroll to position [676, 0]
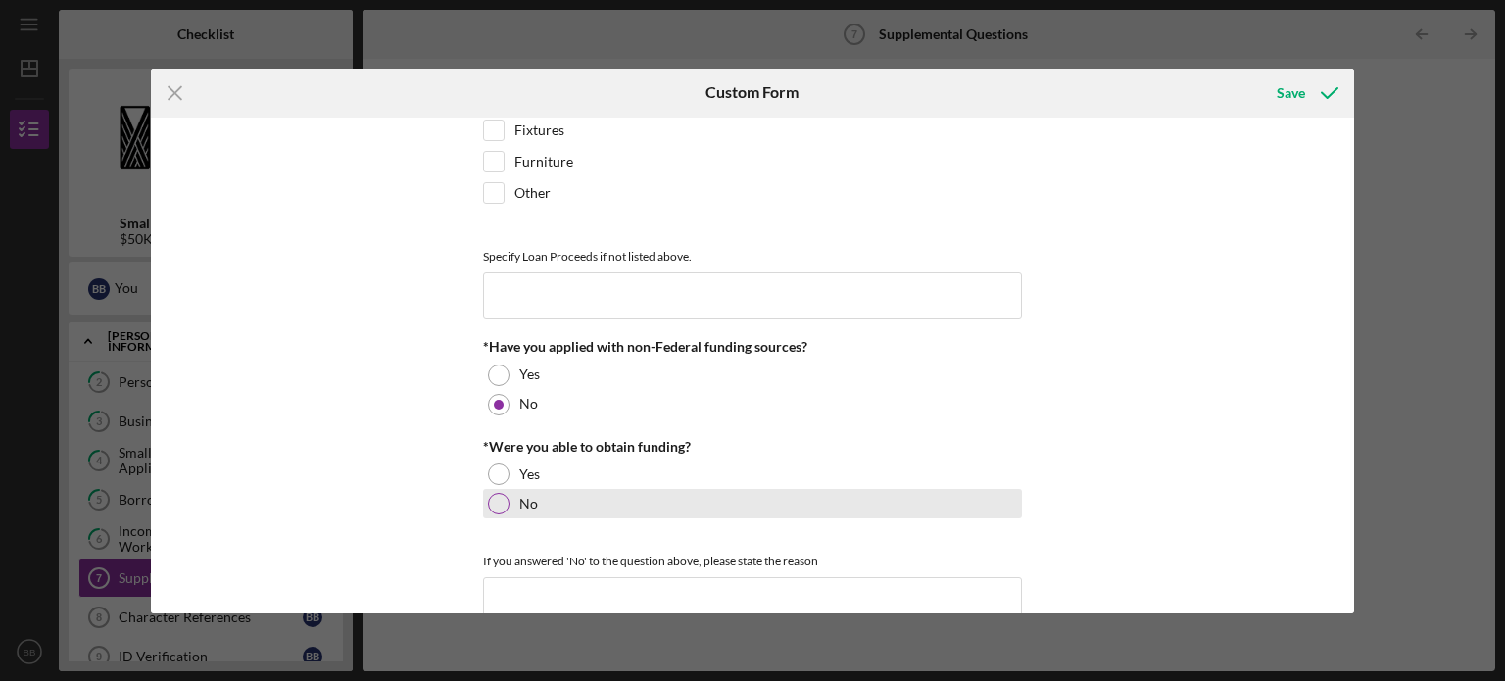
click at [525, 496] on label "No" at bounding box center [528, 504] width 19 height 16
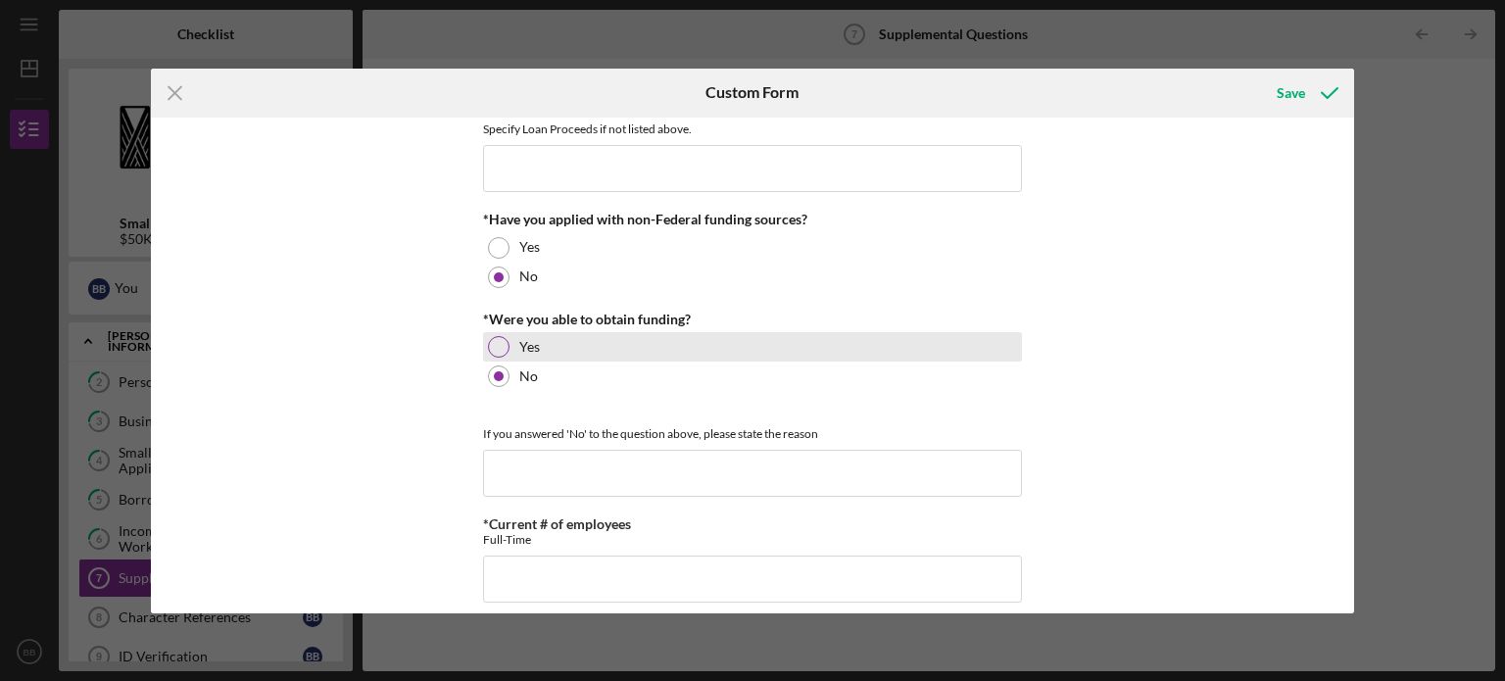
scroll to position [810, 0]
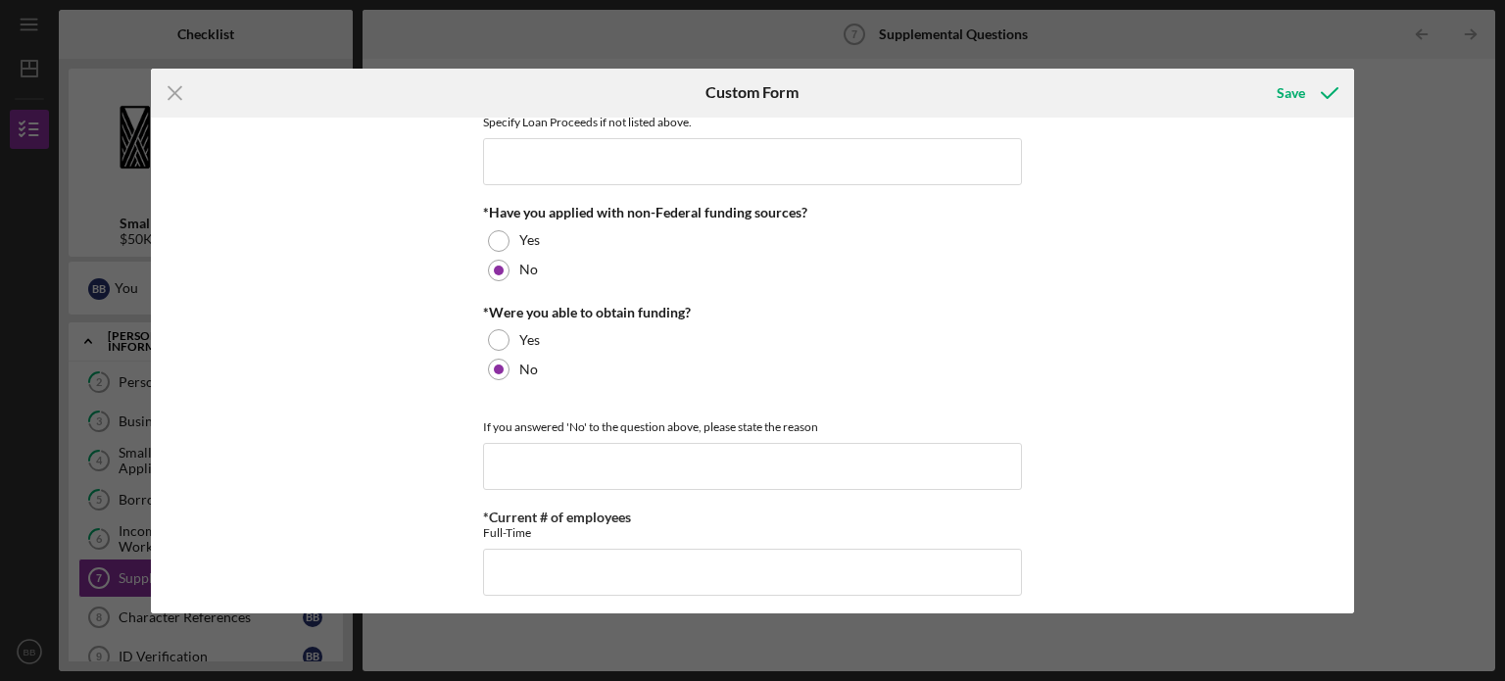
click at [494, 219] on div "*Have you applied with non-Federal funding sources? Yes No" at bounding box center [752, 244] width 539 height 79
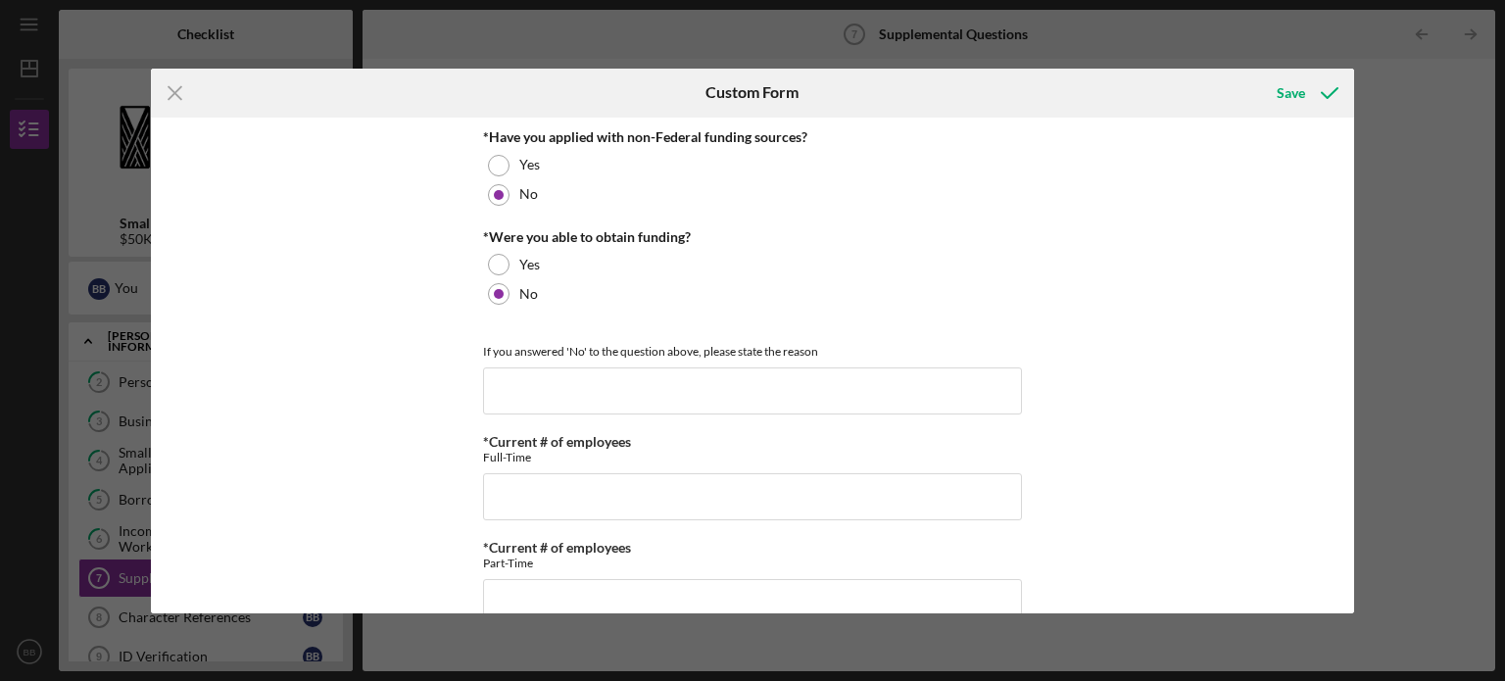
scroll to position [900, 0]
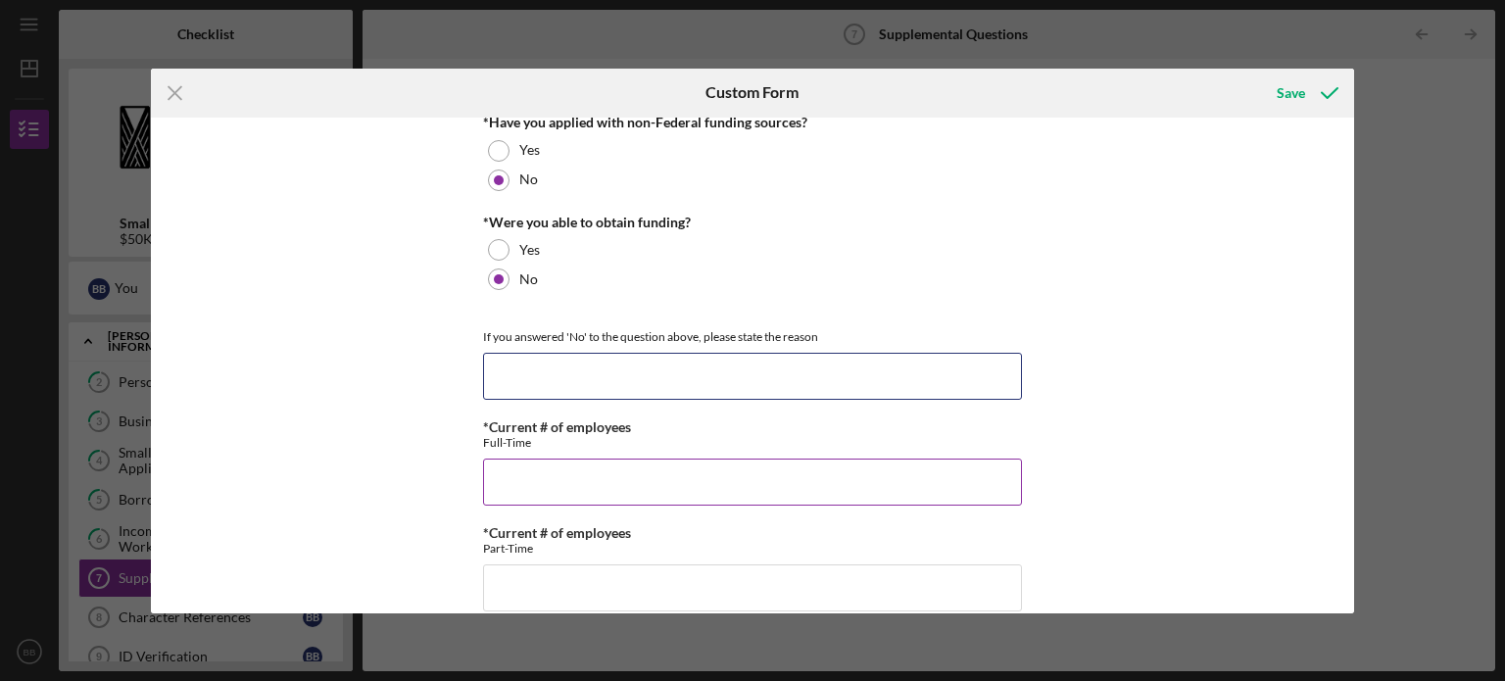
drag, startPoint x: 541, startPoint y: 394, endPoint x: 607, endPoint y: 443, distance: 82.7
click at [607, 443] on div "*Full Legal Name [PERSON_NAME] *Citizenship U.S. Citizen Other Citizenship othe…" at bounding box center [752, 160] width 539 height 1866
click at [607, 443] on div "Full-Time" at bounding box center [752, 442] width 539 height 15
click at [593, 461] on input "*Current # of employees" at bounding box center [752, 482] width 539 height 47
type input "0"
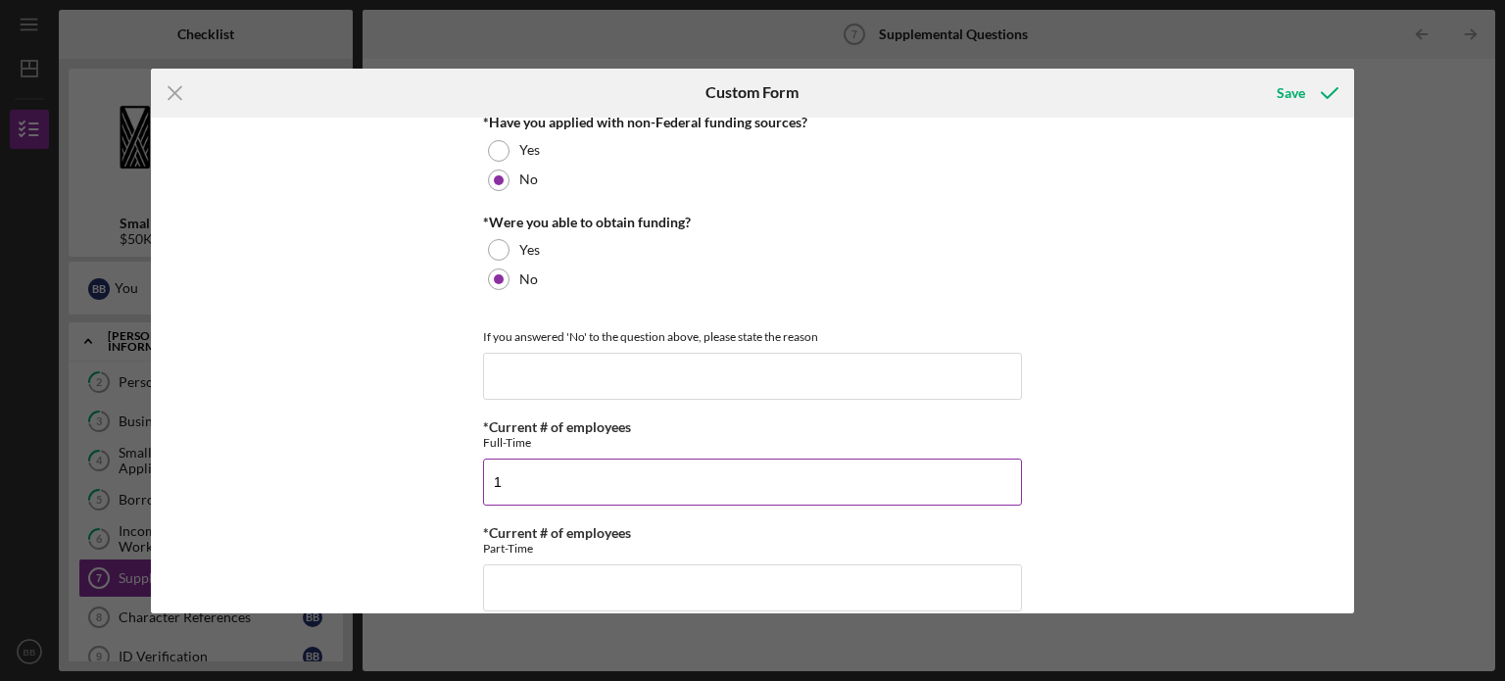
type input "1"
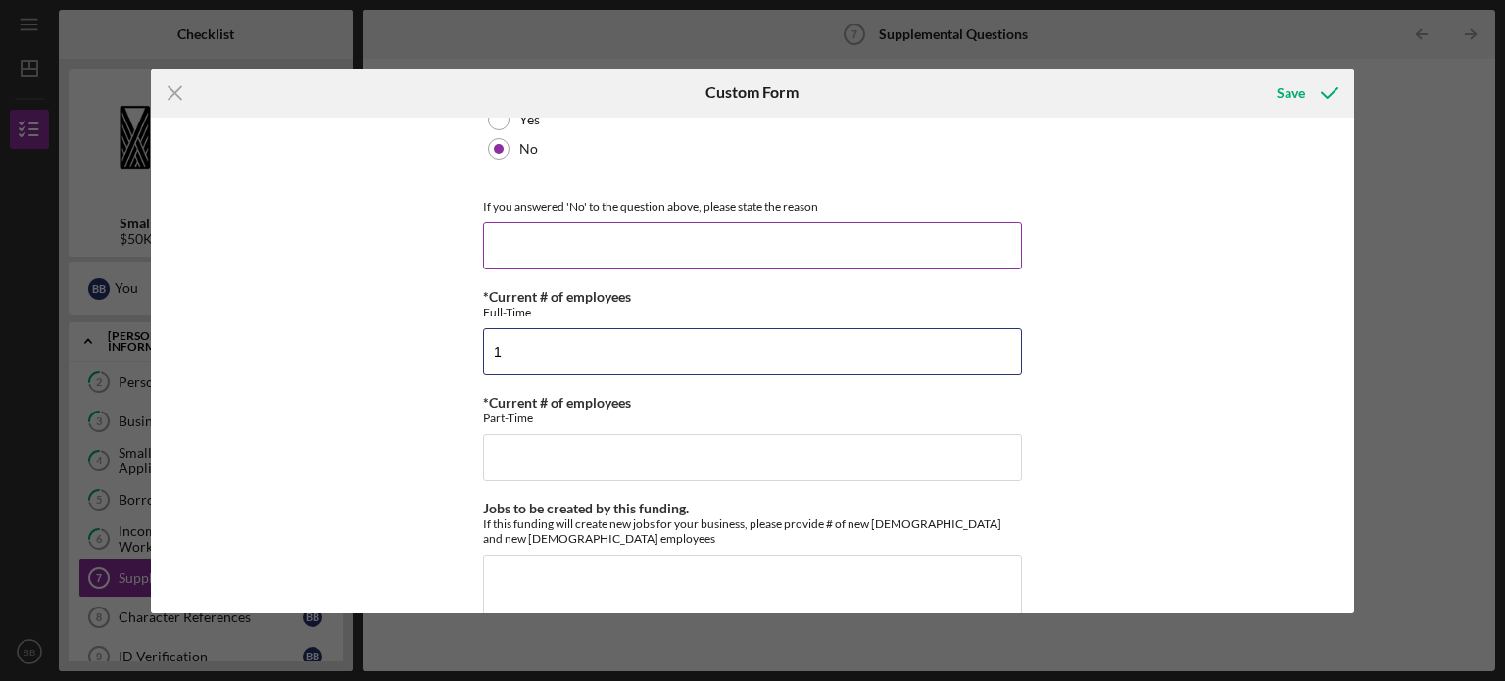
scroll to position [1049, 0]
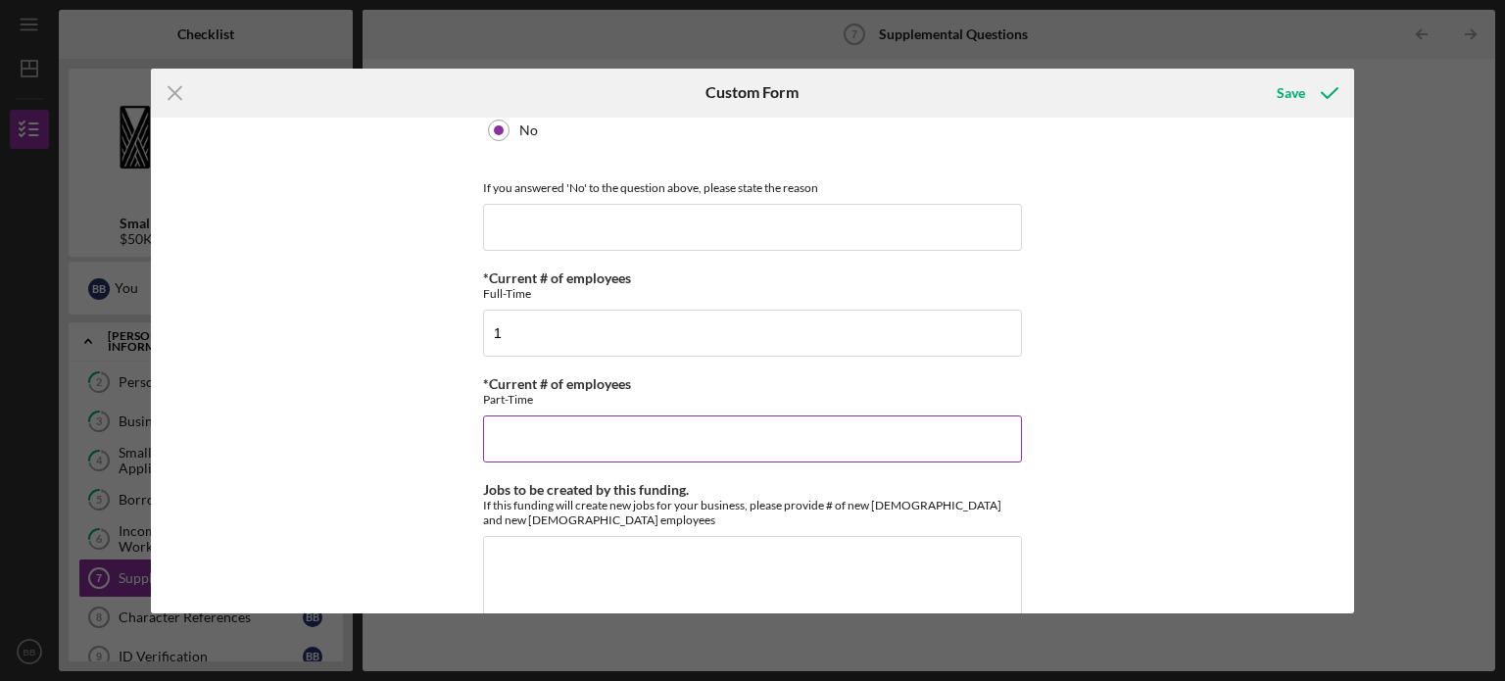
click at [528, 449] on input "*Current # of employees" at bounding box center [752, 438] width 539 height 47
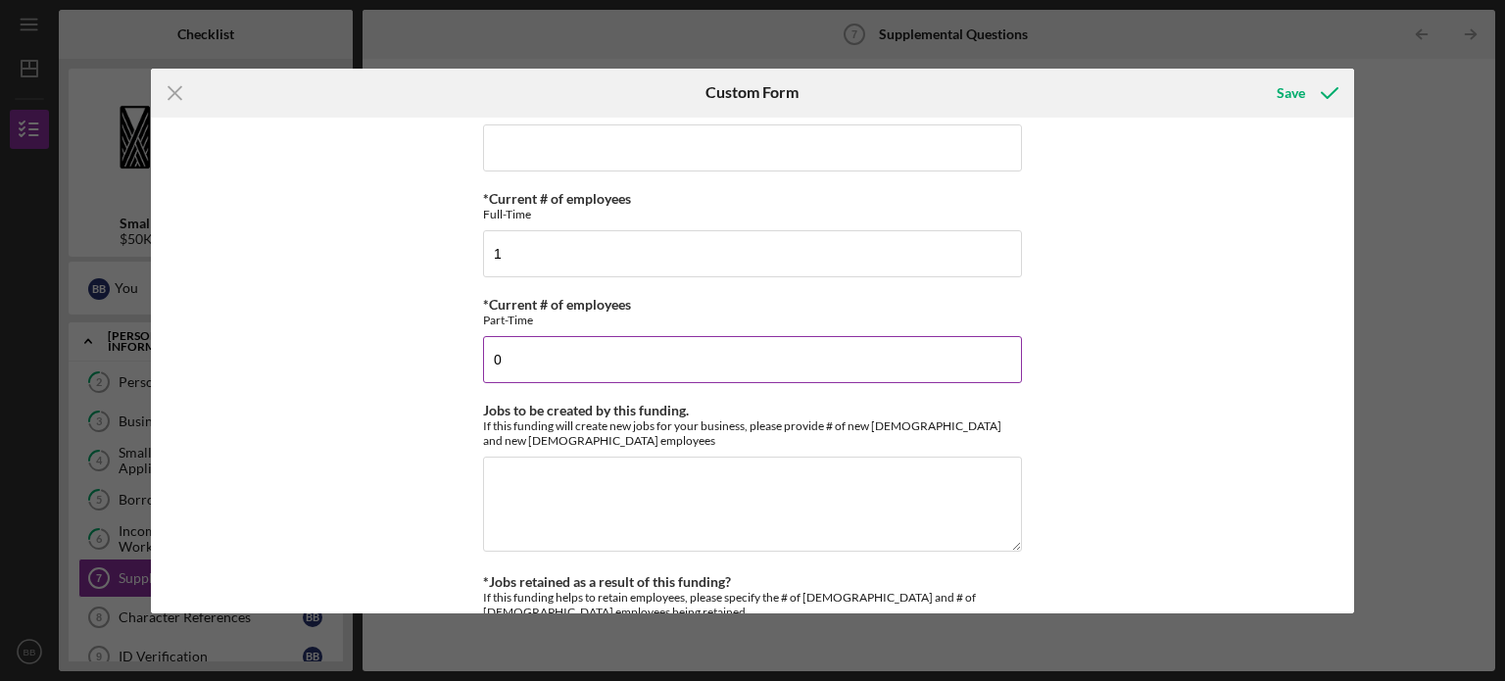
scroll to position [1148, 0]
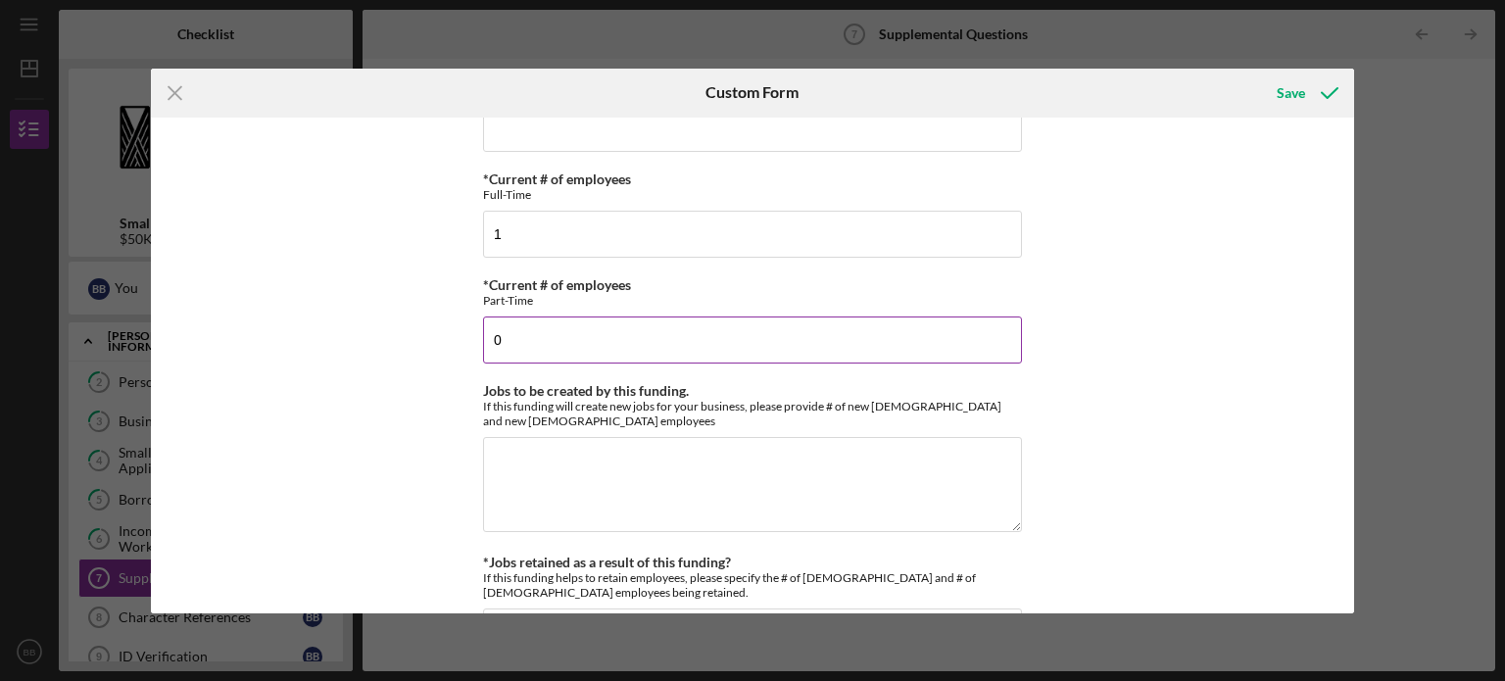
type input "0"
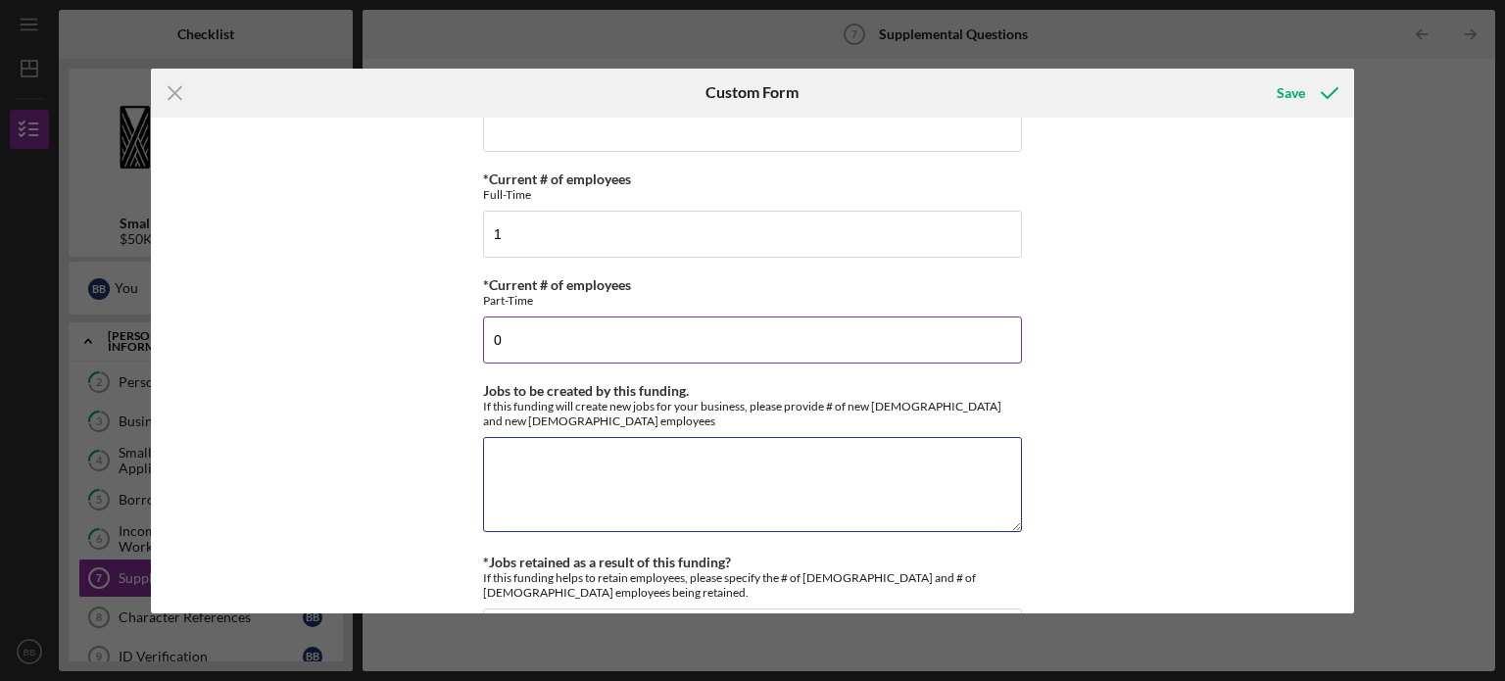
click at [528, 449] on textarea "Jobs to be created by this funding." at bounding box center [752, 484] width 539 height 94
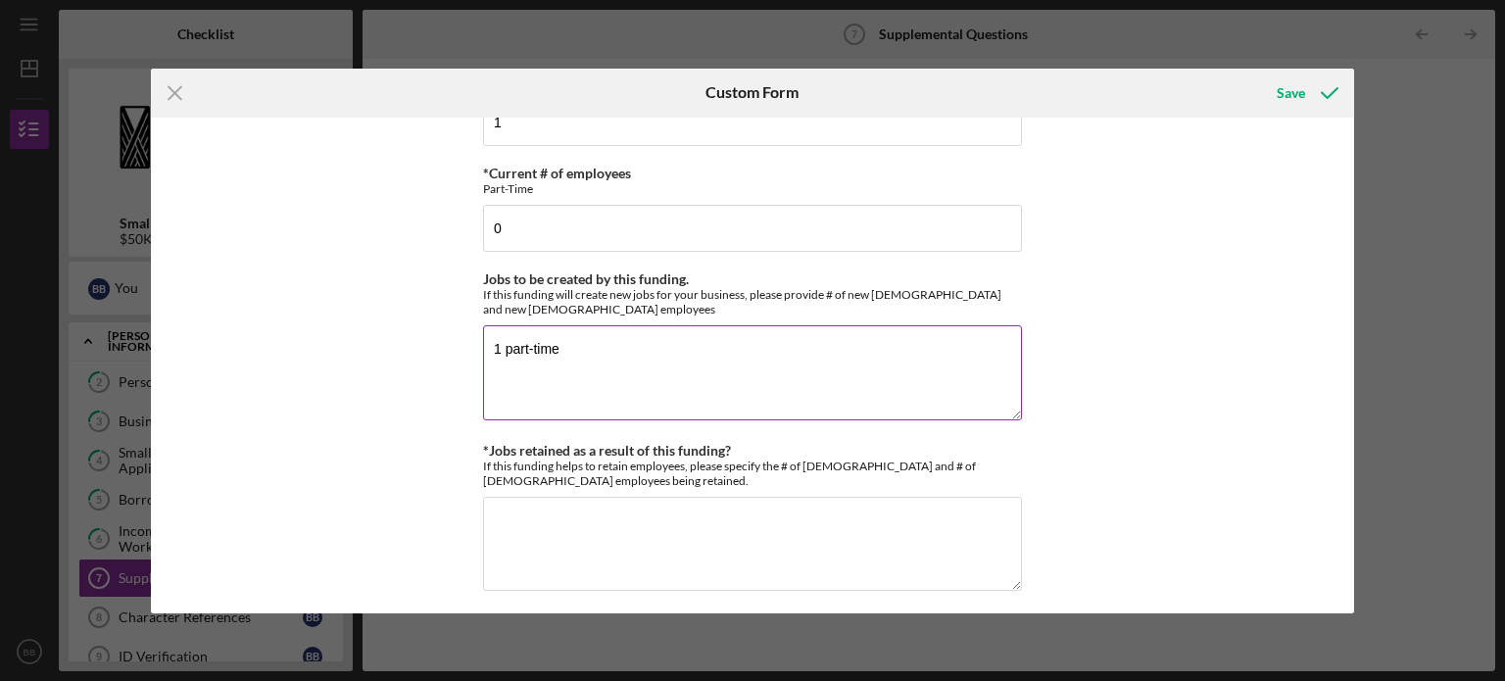
scroll to position [1276, 0]
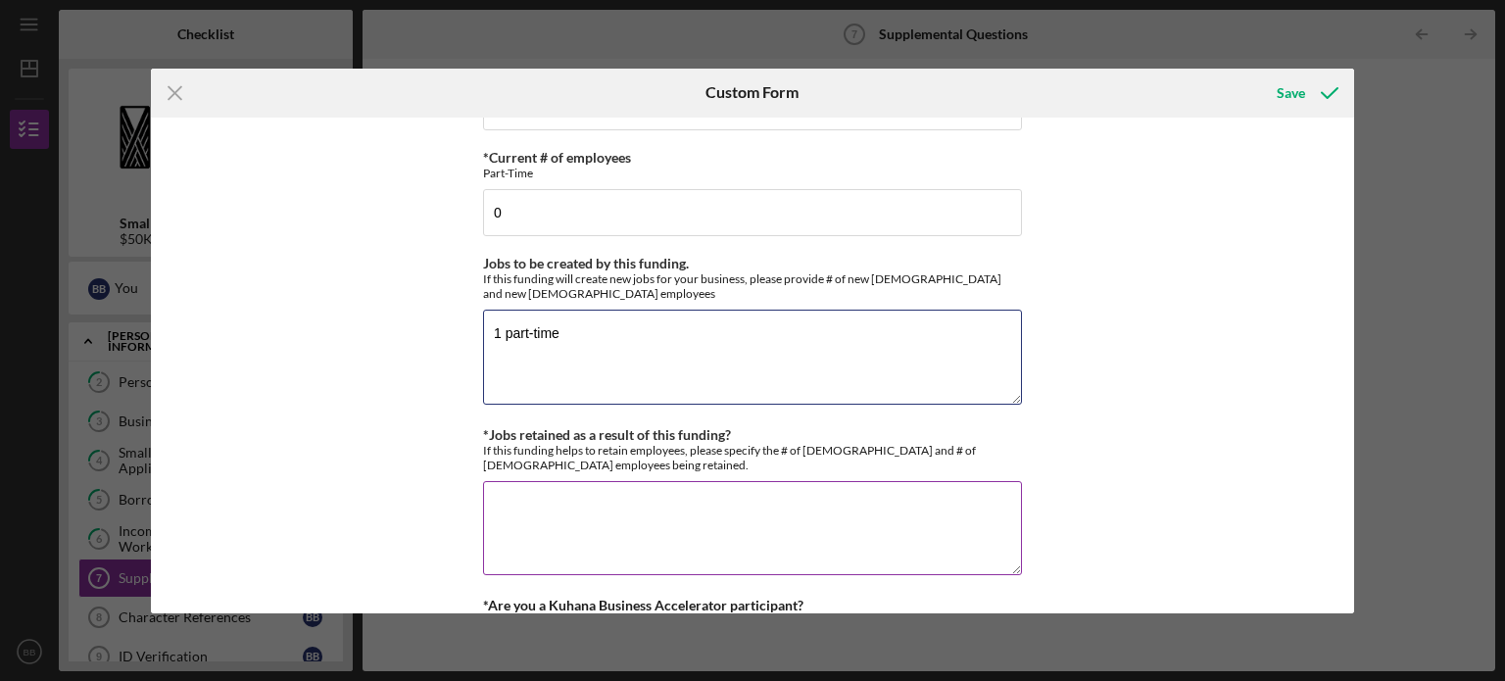
type textarea "1 part-time"
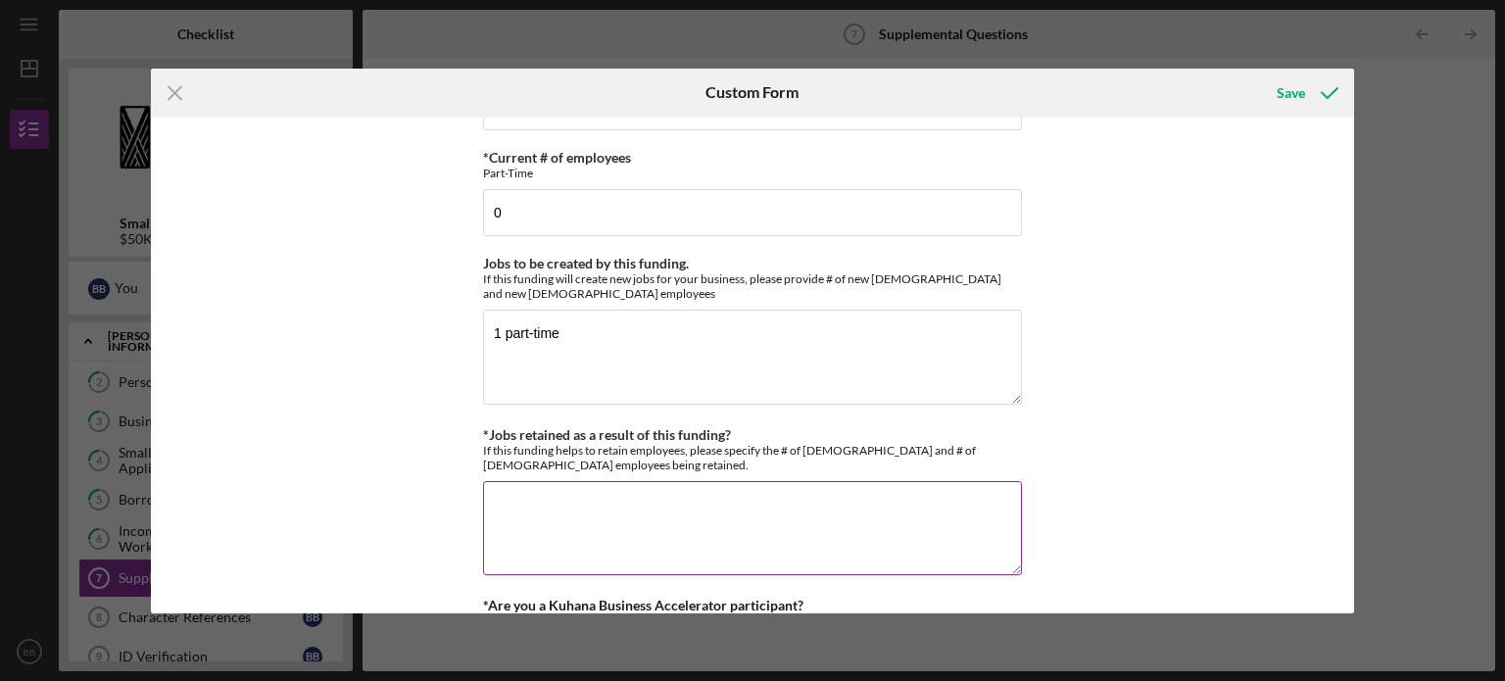
click at [640, 489] on textarea "*Jobs retained as a result of this funding?" at bounding box center [752, 528] width 539 height 94
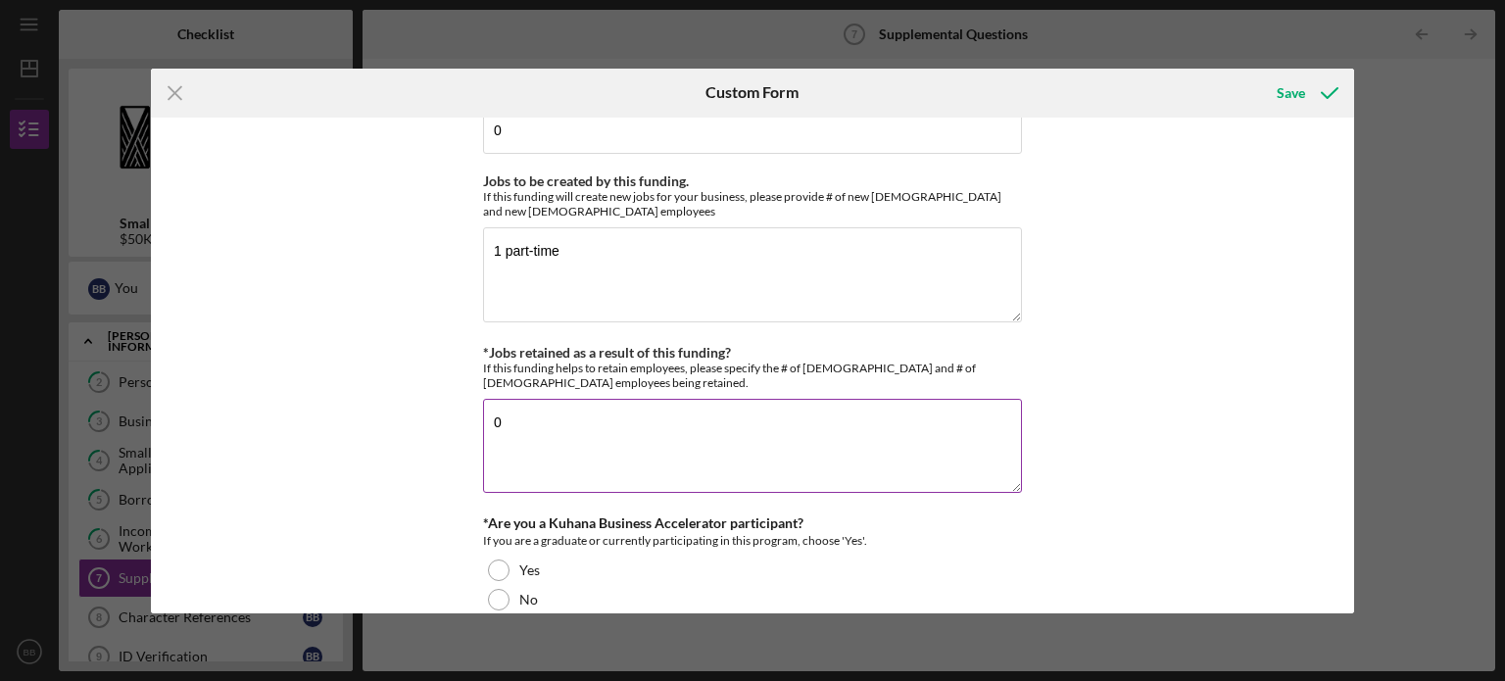
scroll to position [1383, 0]
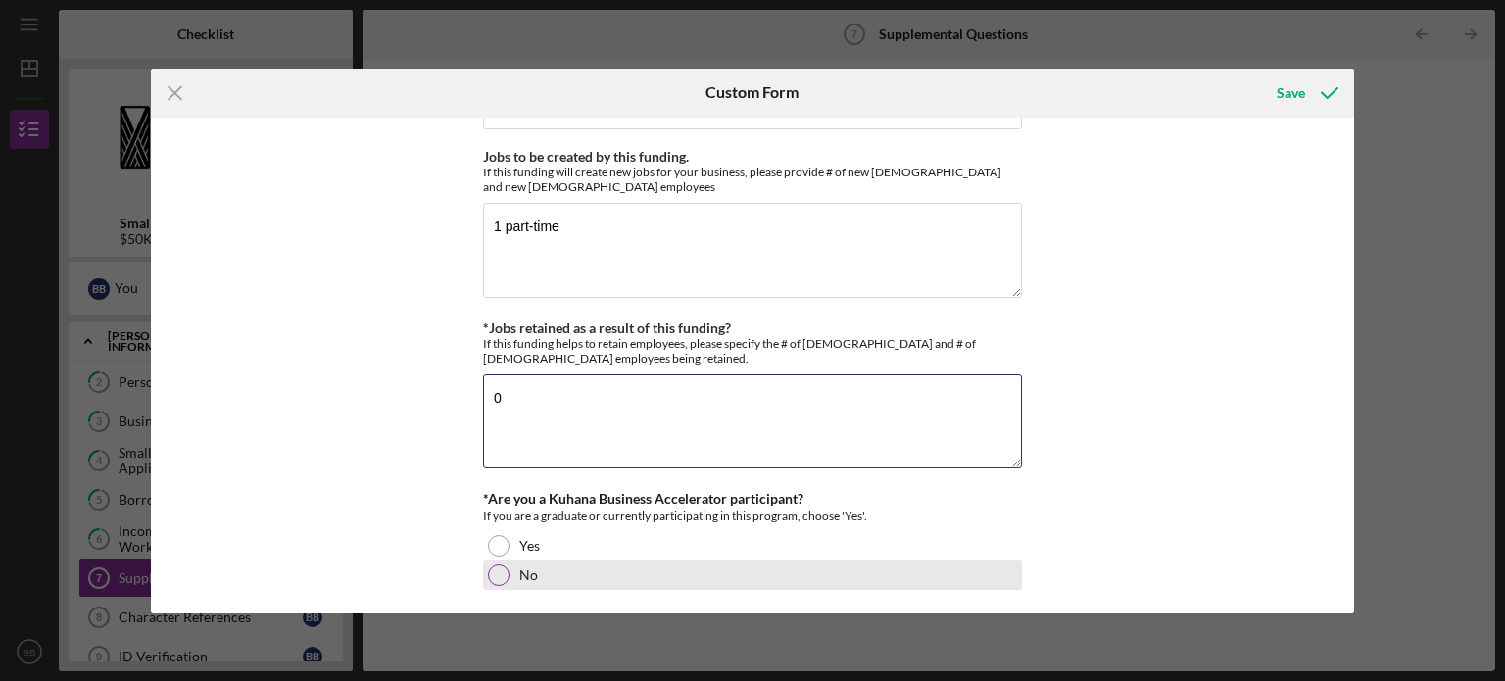
type textarea "0"
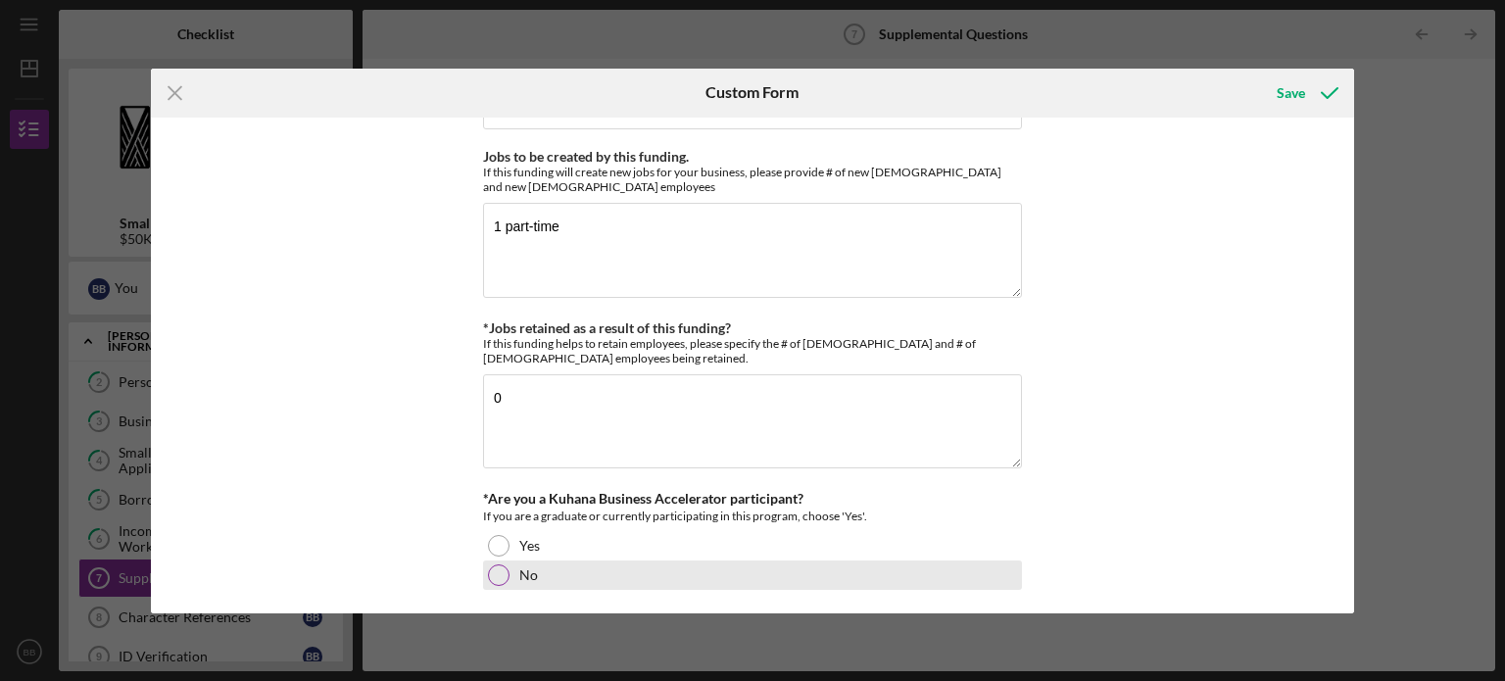
click at [502, 573] on div at bounding box center [499, 575] width 22 height 22
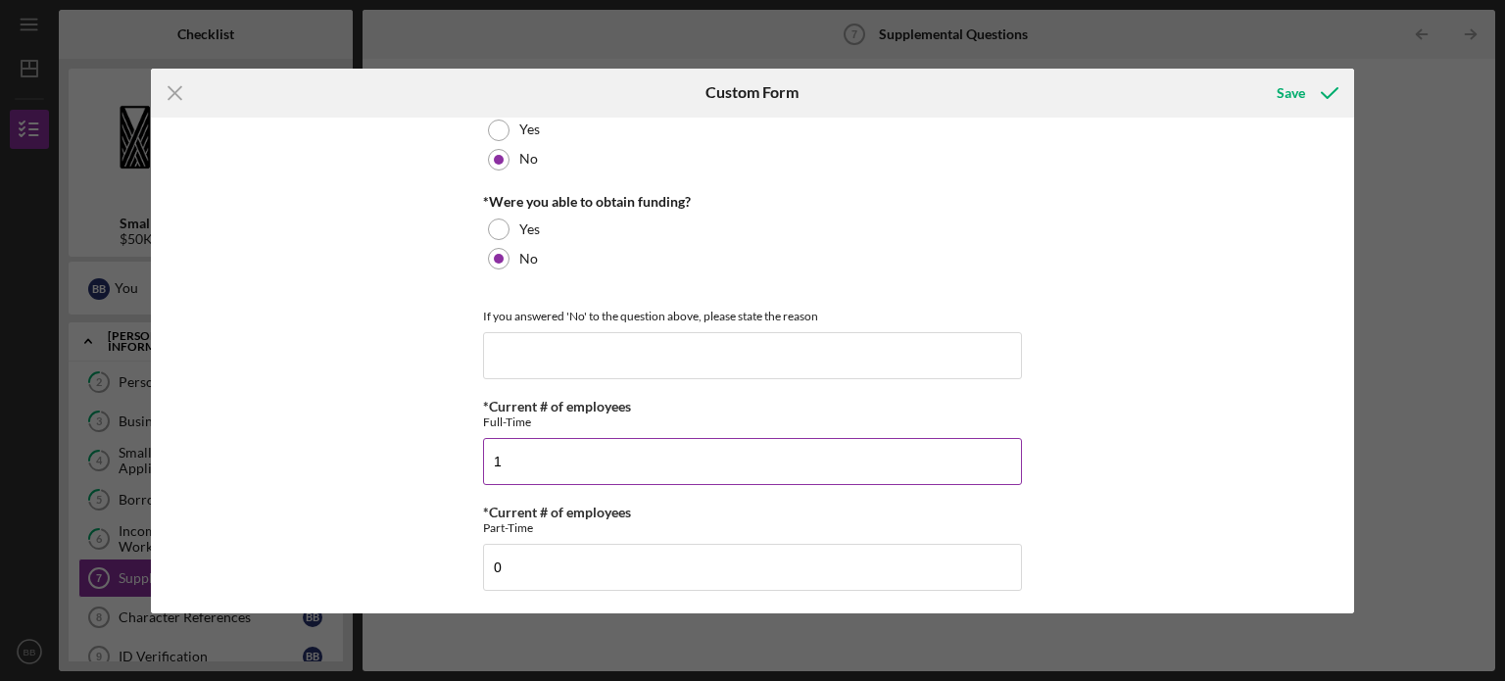
scroll to position [0, 0]
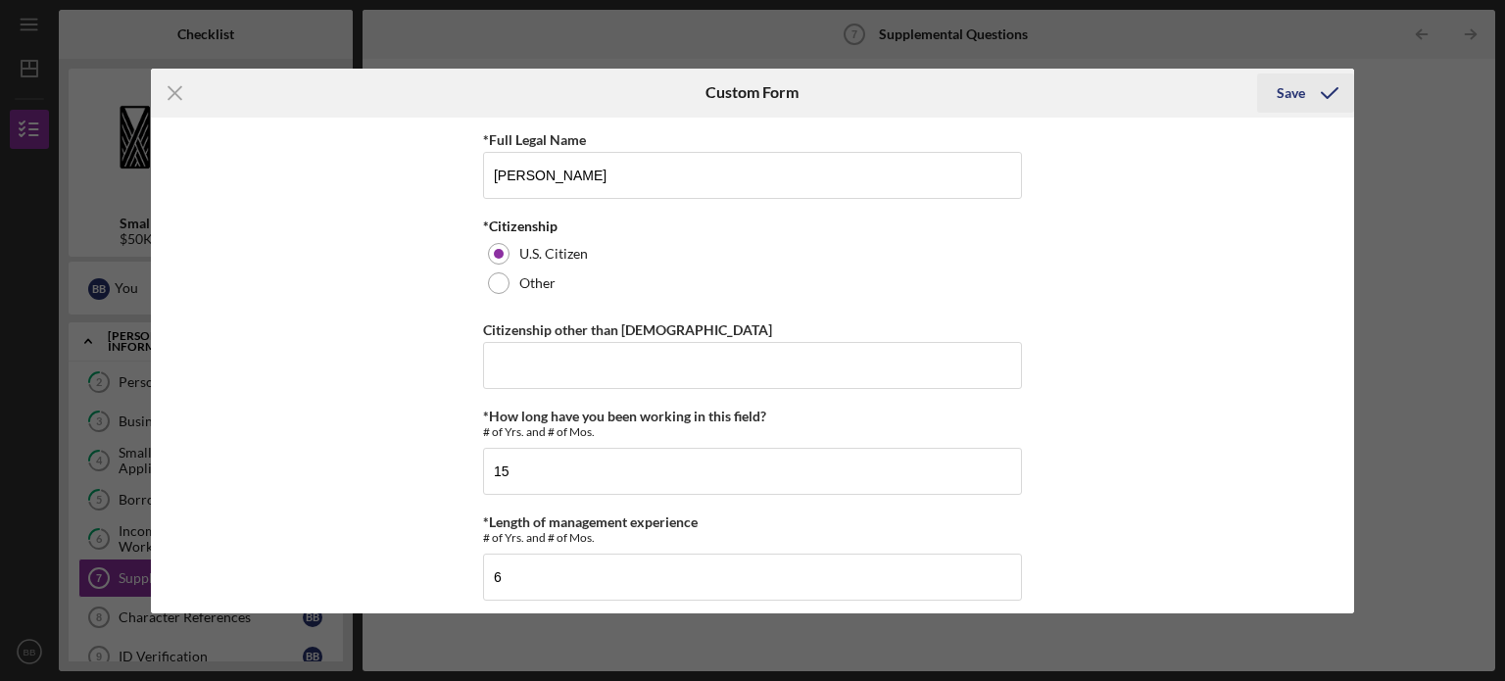
click at [1287, 73] on div "Save" at bounding box center [1291, 92] width 28 height 39
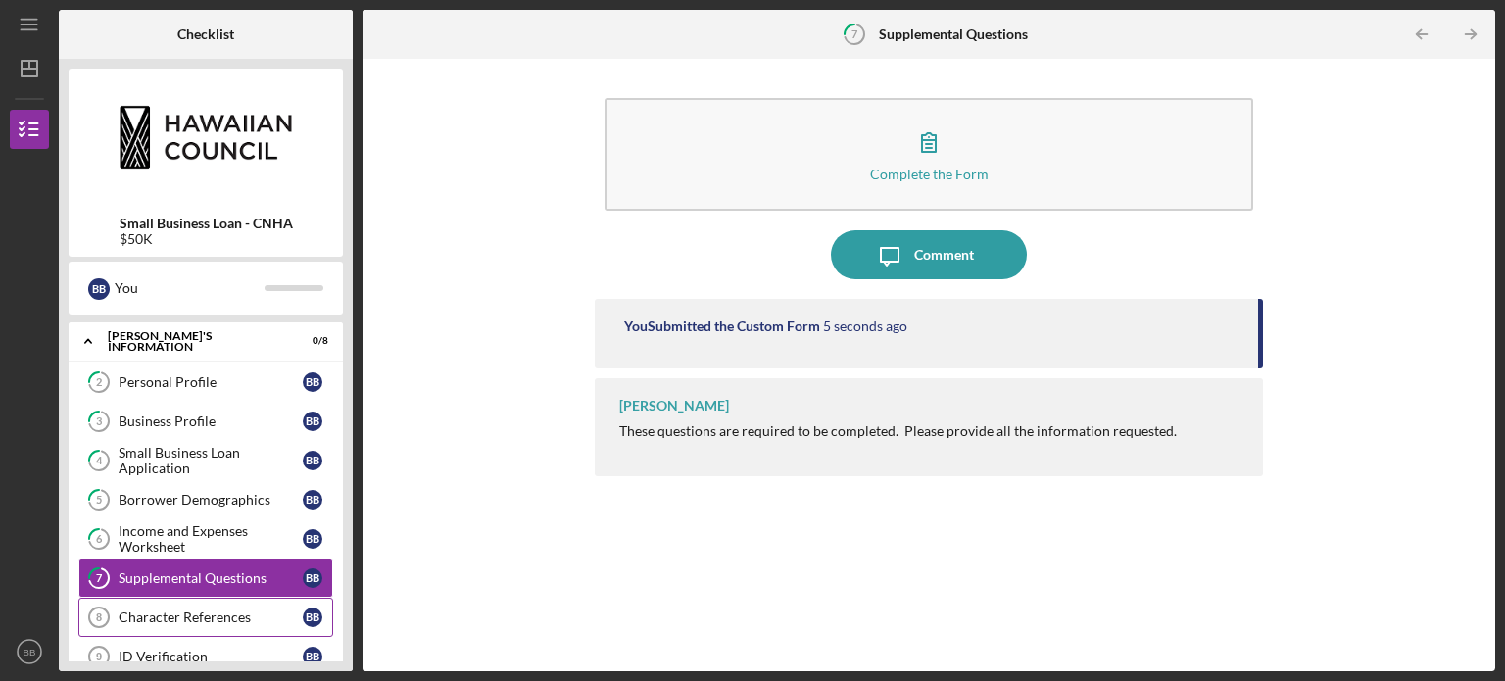
click at [200, 610] on div "Character References" at bounding box center [211, 617] width 184 height 16
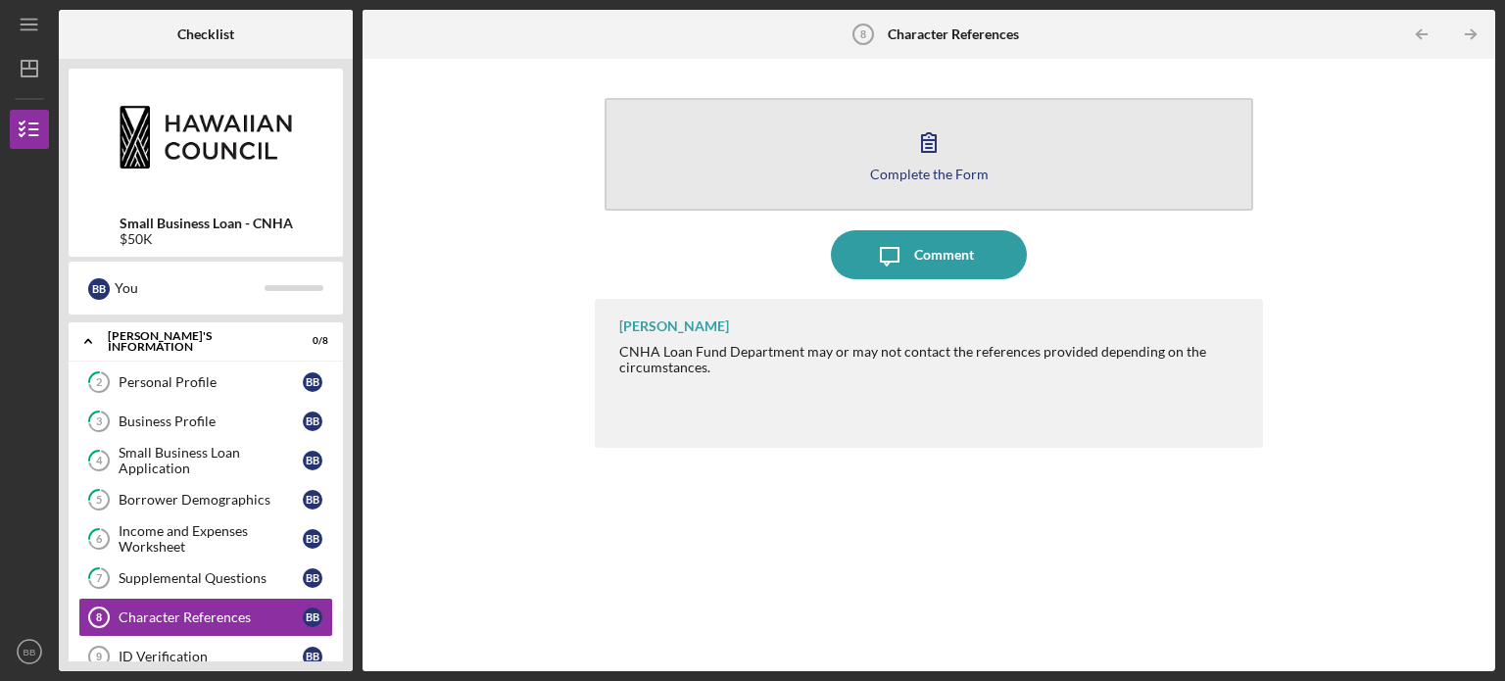
click at [950, 172] on div "Complete the Form" at bounding box center [929, 174] width 119 height 15
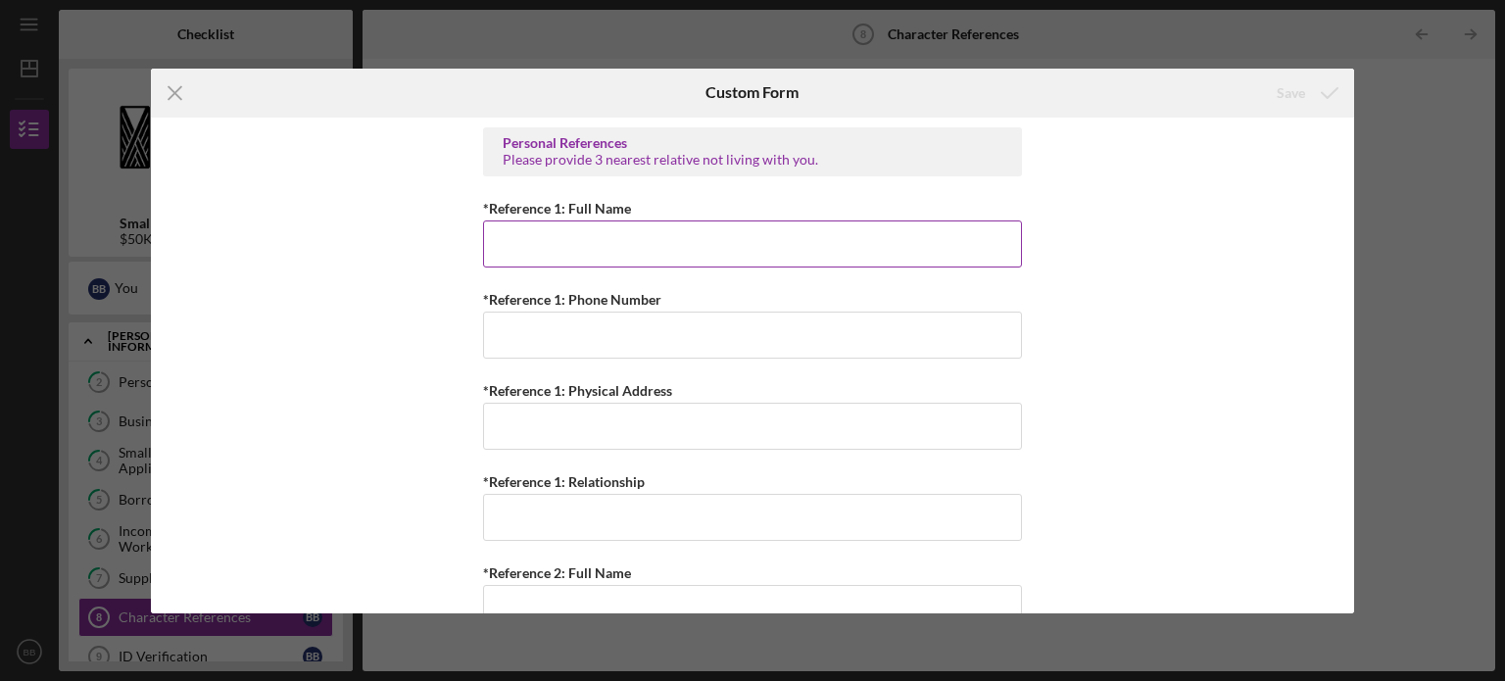
click at [594, 266] on input "*Reference 1: Full Name" at bounding box center [752, 243] width 539 height 47
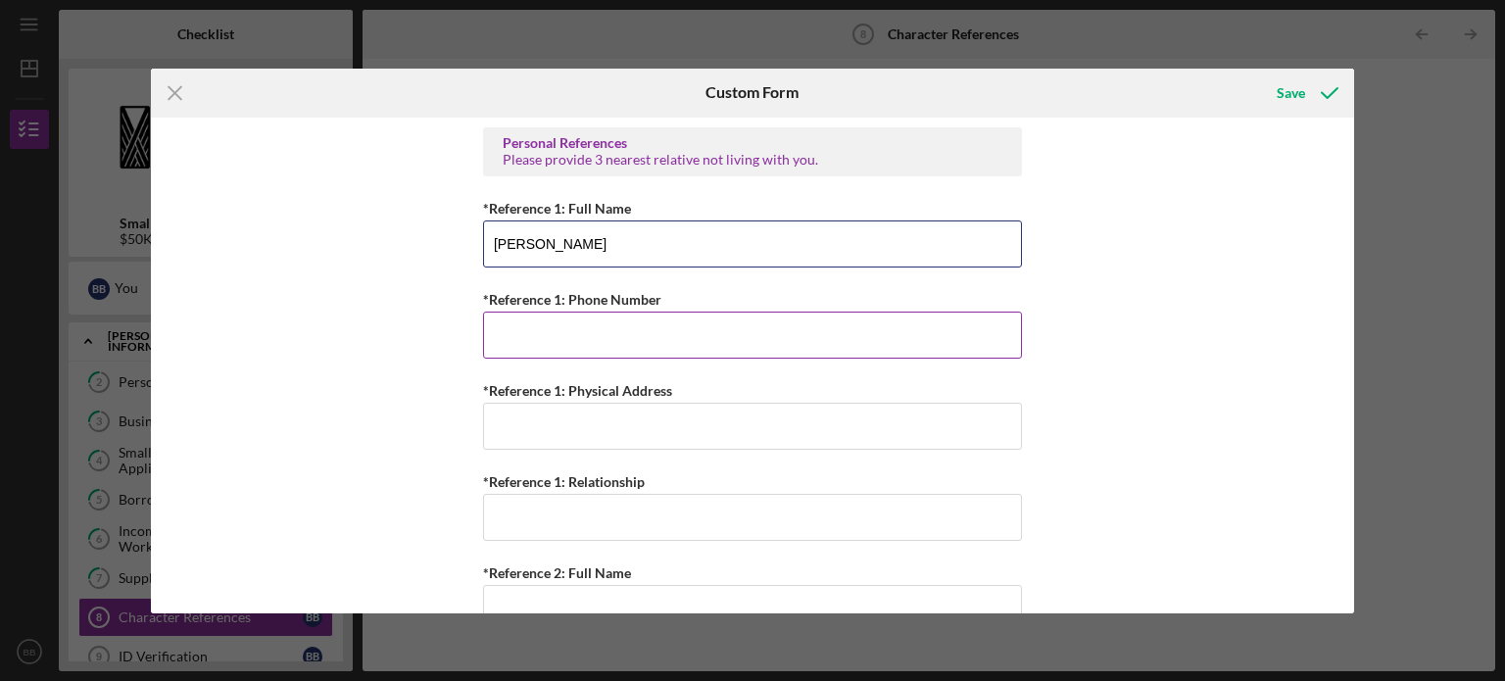
type input "[PERSON_NAME]"
click at [569, 330] on input "*Reference 1: Phone Number" at bounding box center [752, 335] width 539 height 47
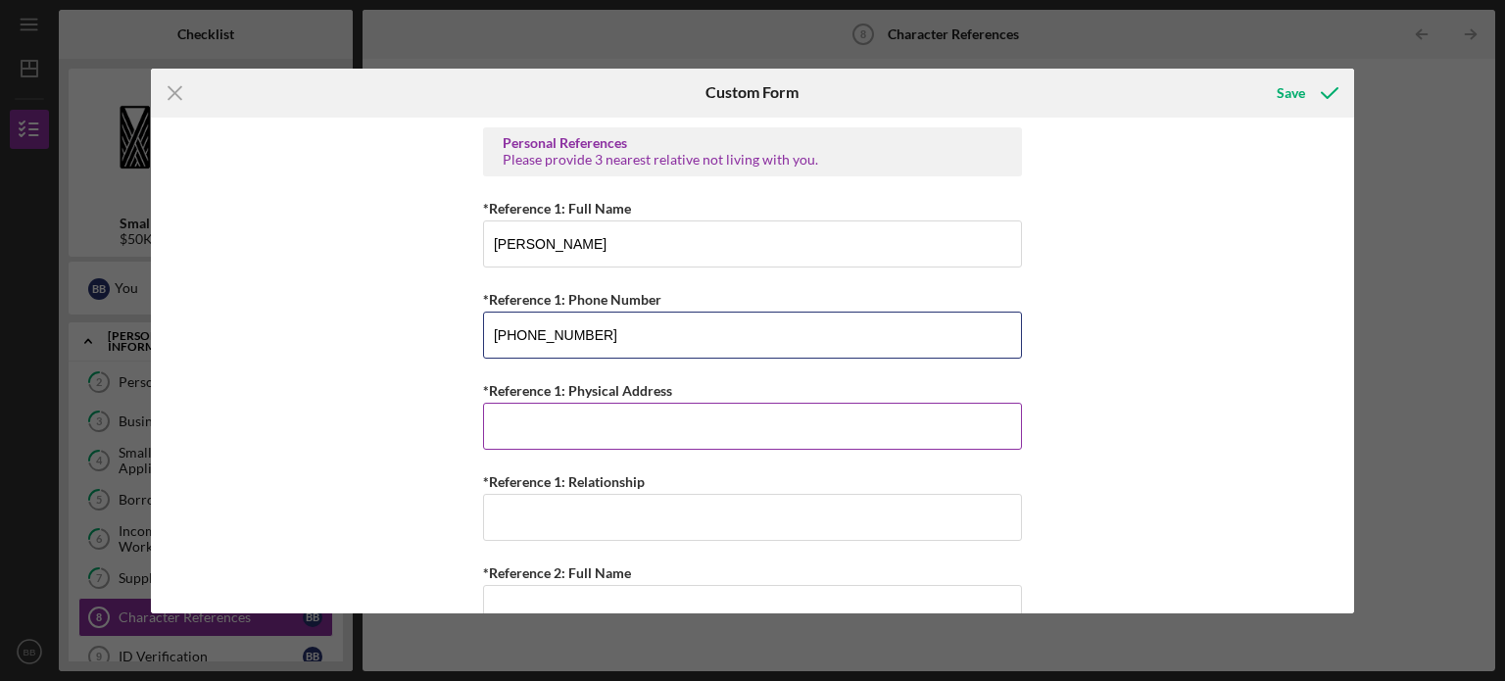
type input "[PHONE_NUMBER]"
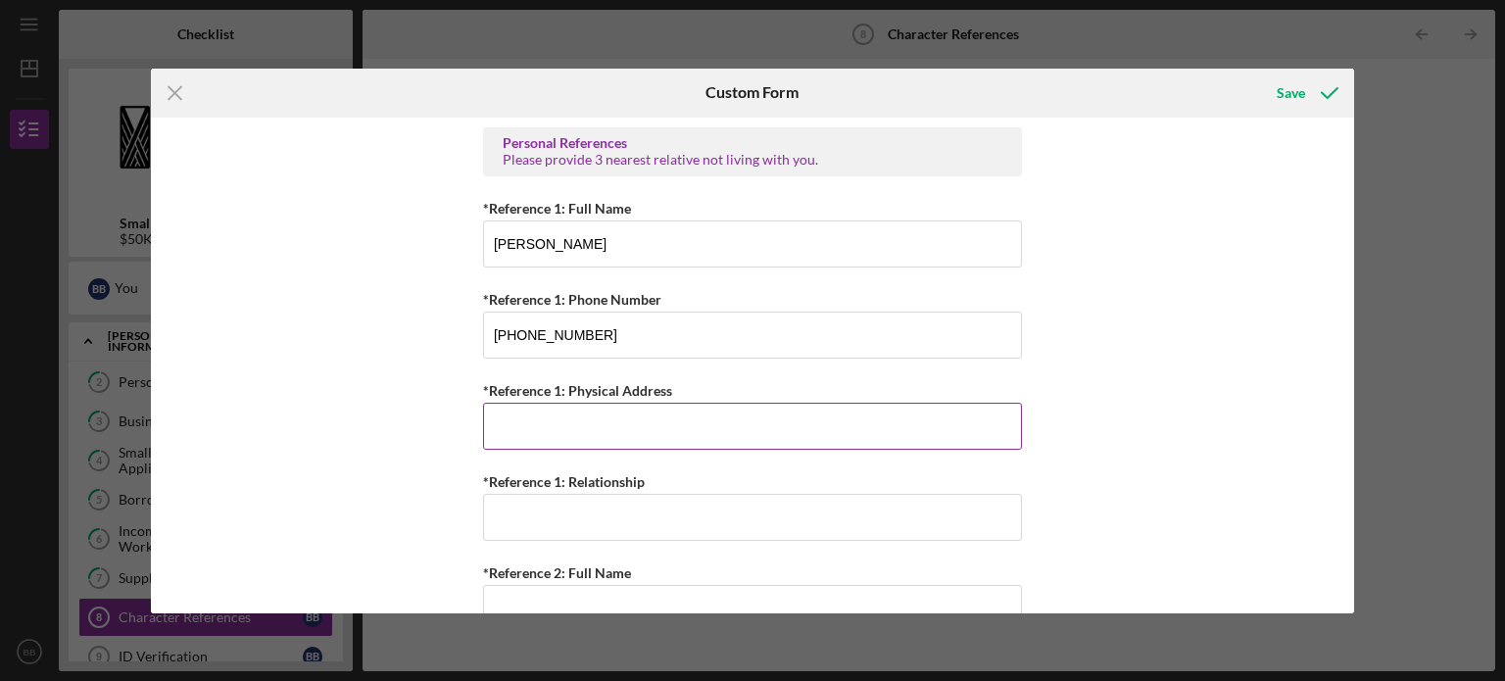
click at [583, 429] on input "*Reference 1: Physical Address" at bounding box center [752, 426] width 539 height 47
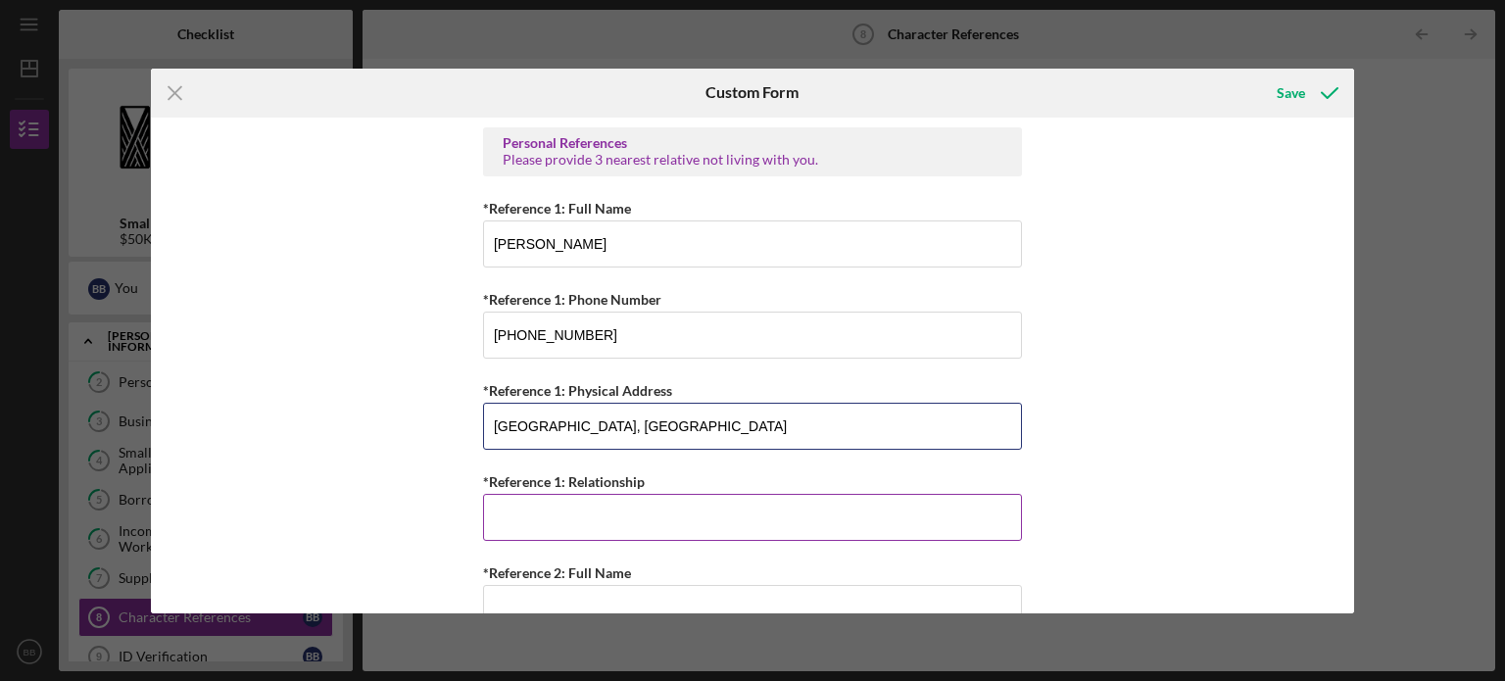
type input "[GEOGRAPHIC_DATA], [GEOGRAPHIC_DATA]"
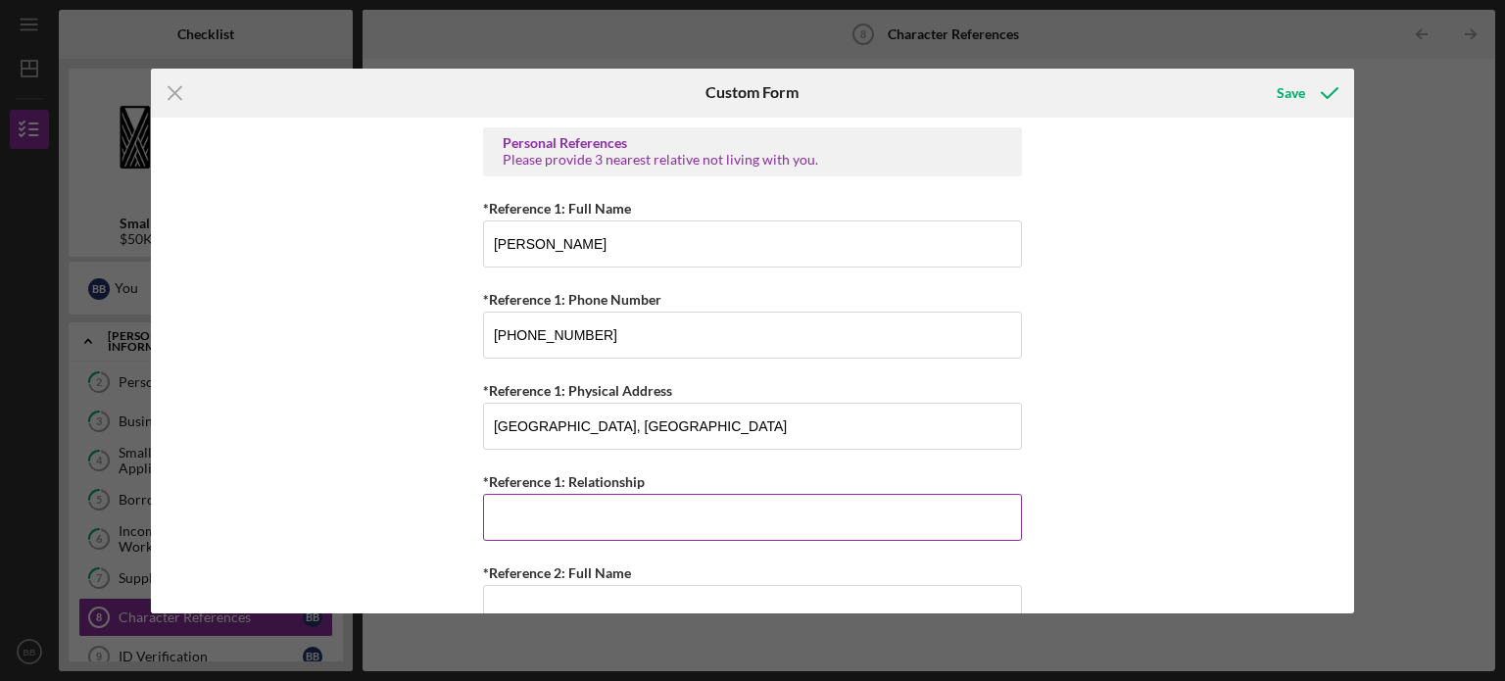
click at [549, 524] on input "*Reference 1: Relationship" at bounding box center [752, 517] width 539 height 47
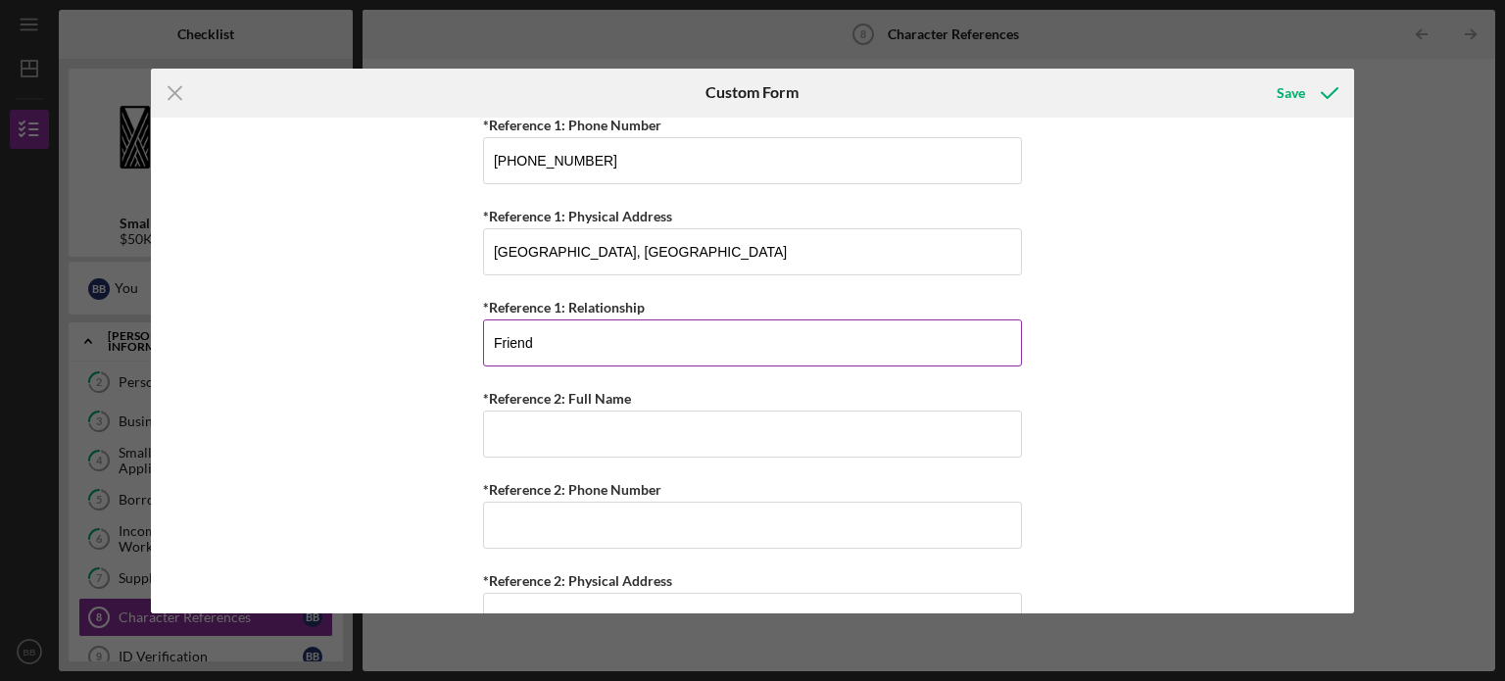
scroll to position [175, 0]
type input "Friend"
click at [602, 427] on input "*Reference 2: Full Name" at bounding box center [752, 433] width 539 height 47
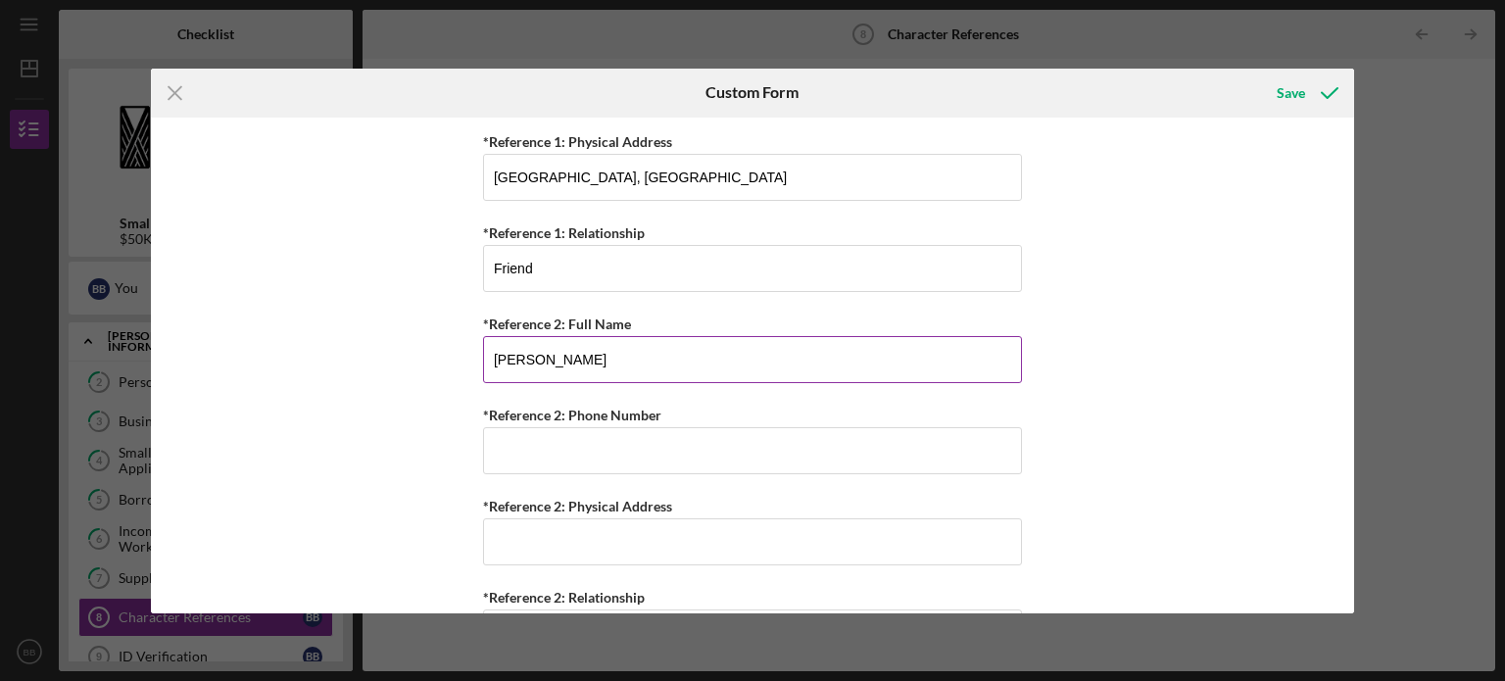
scroll to position [254, 0]
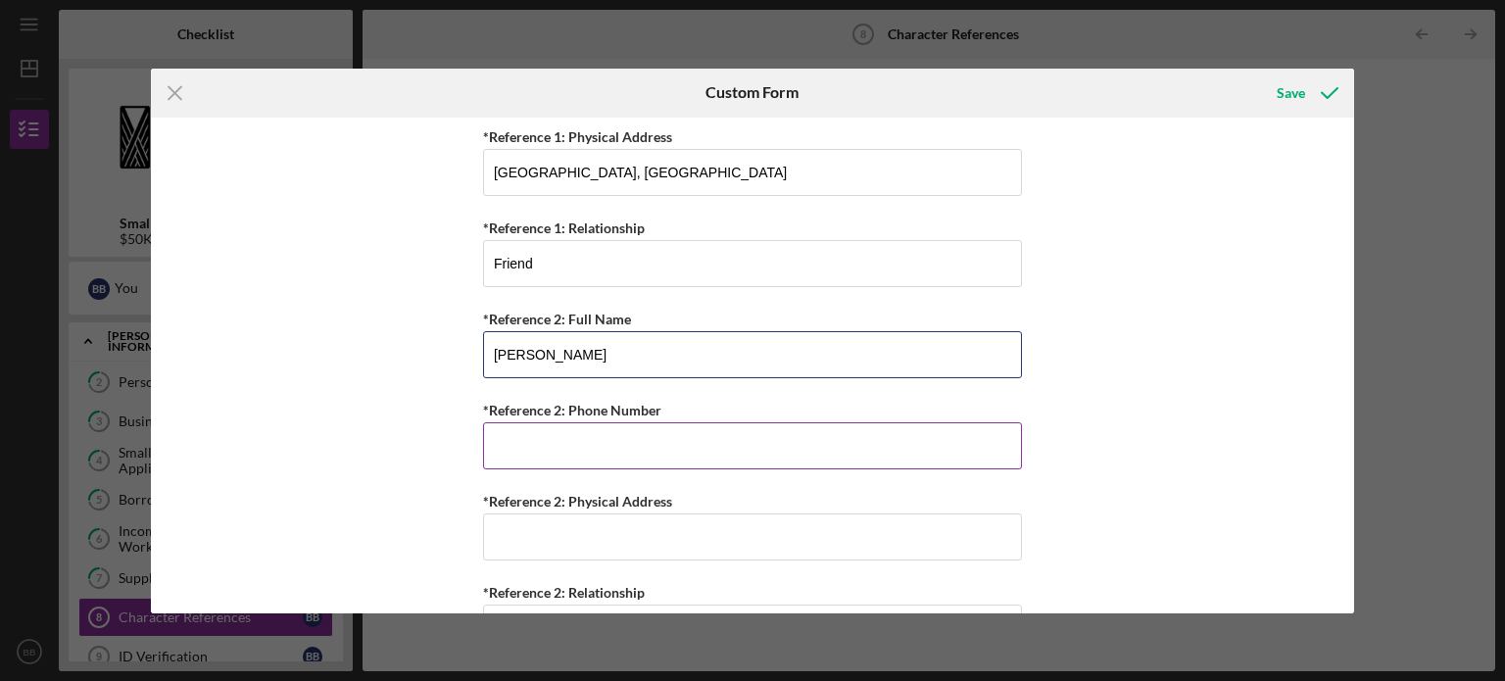
type input "[PERSON_NAME]"
click at [598, 438] on input "*Reference 2: Phone Number" at bounding box center [752, 445] width 539 height 47
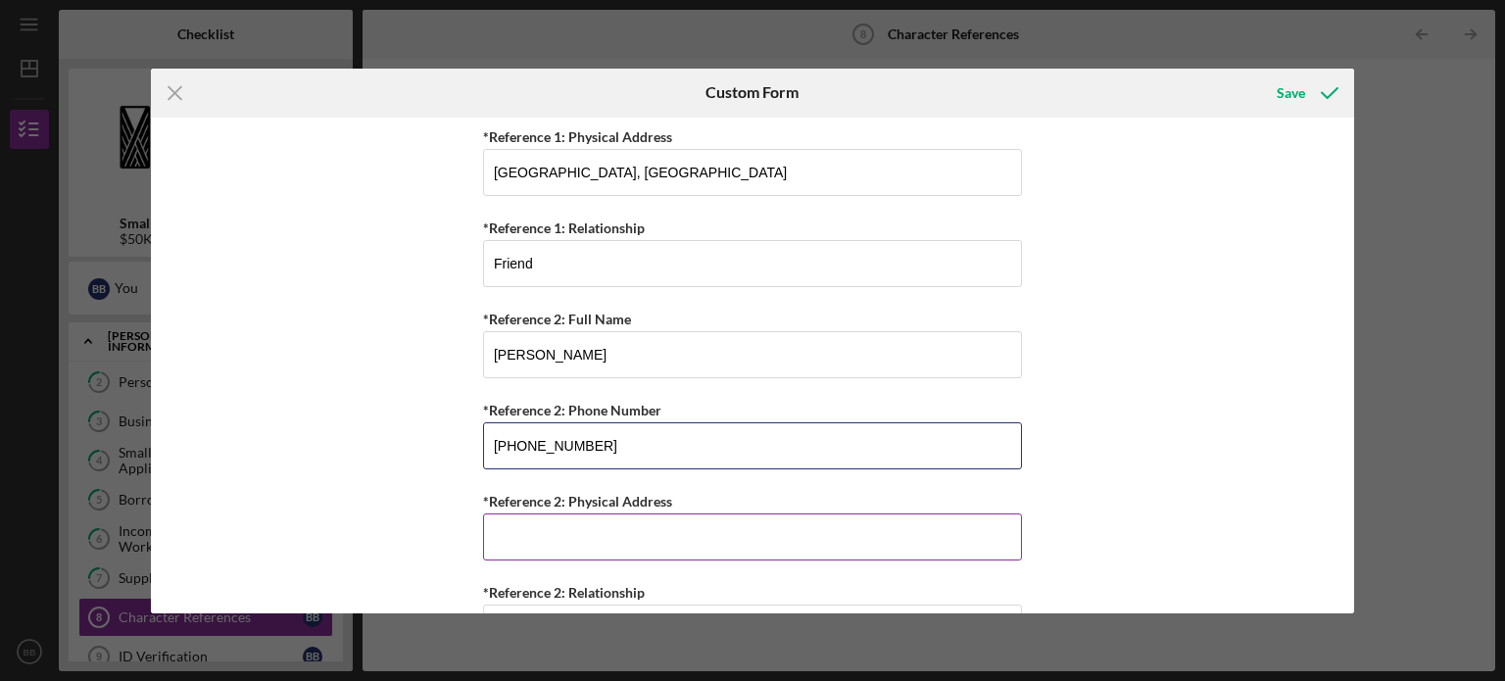
type input "[PHONE_NUMBER]"
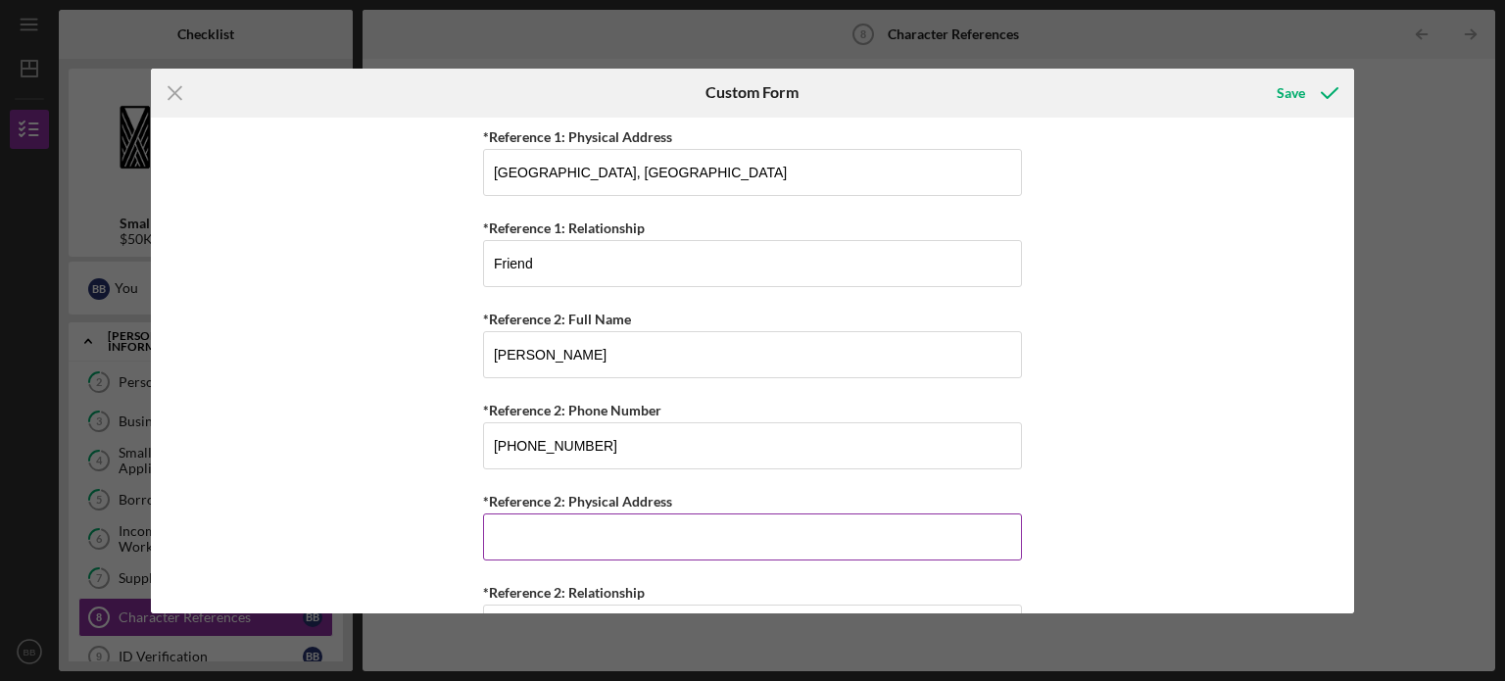
click at [566, 539] on input "*Reference 2: Physical Address" at bounding box center [752, 536] width 539 height 47
click at [498, 537] on input "Kanakakai" at bounding box center [752, 536] width 539 height 47
click at [577, 537] on input "Kaunakakai" at bounding box center [752, 536] width 539 height 47
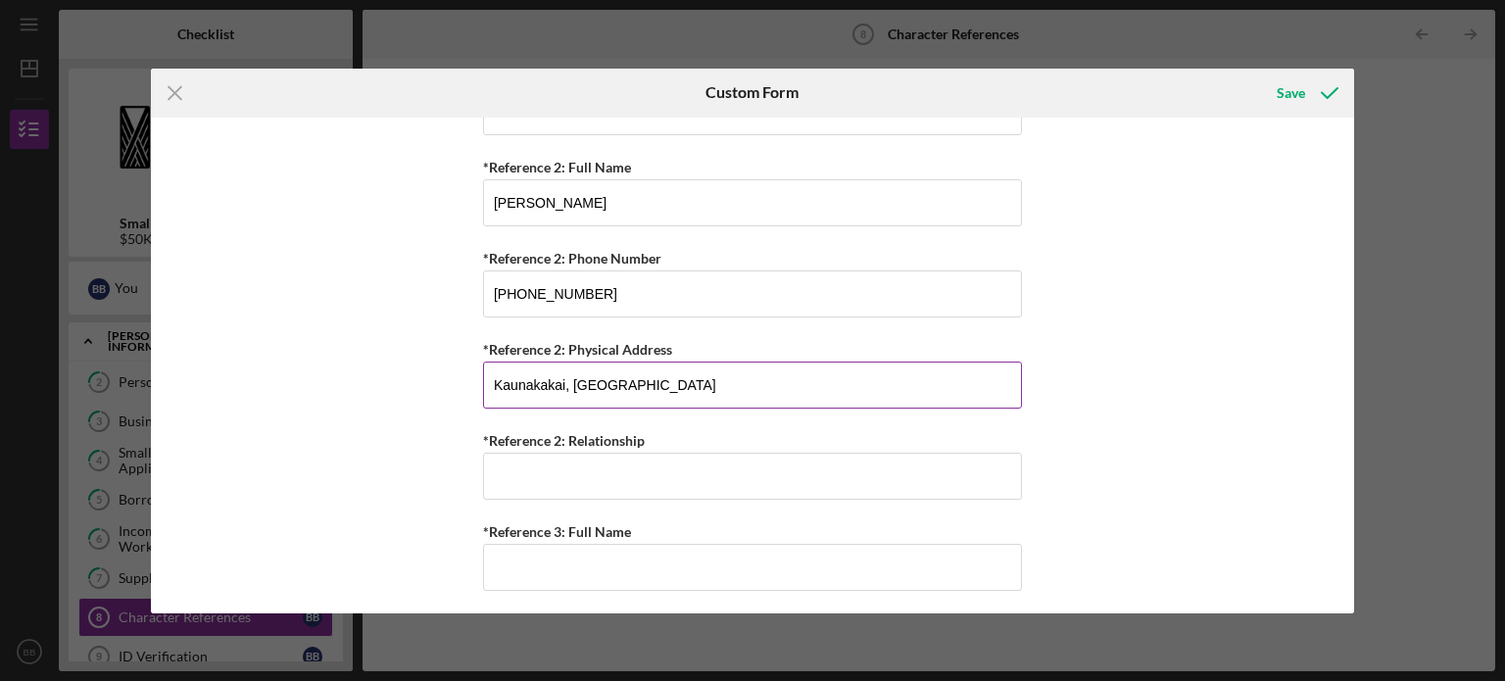
scroll to position [410, 0]
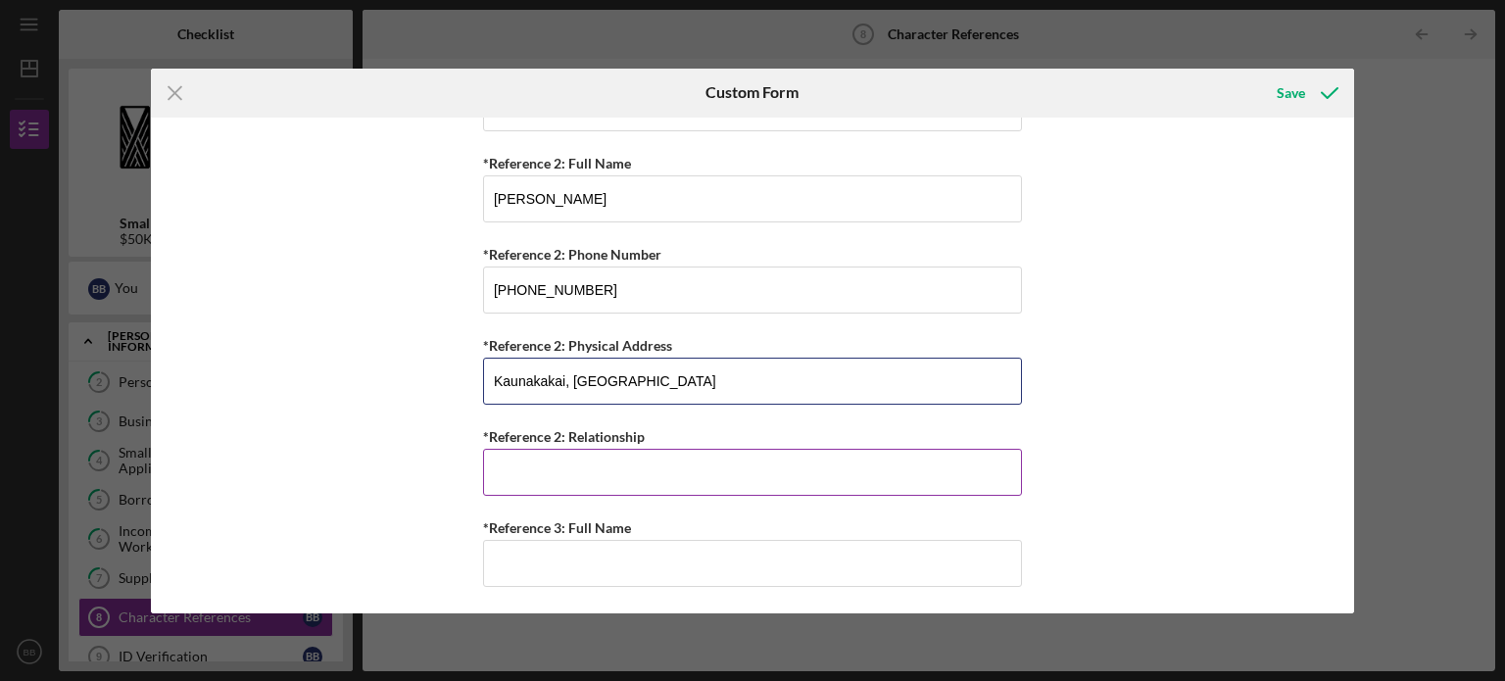
type input "Kaunakakai, [GEOGRAPHIC_DATA]"
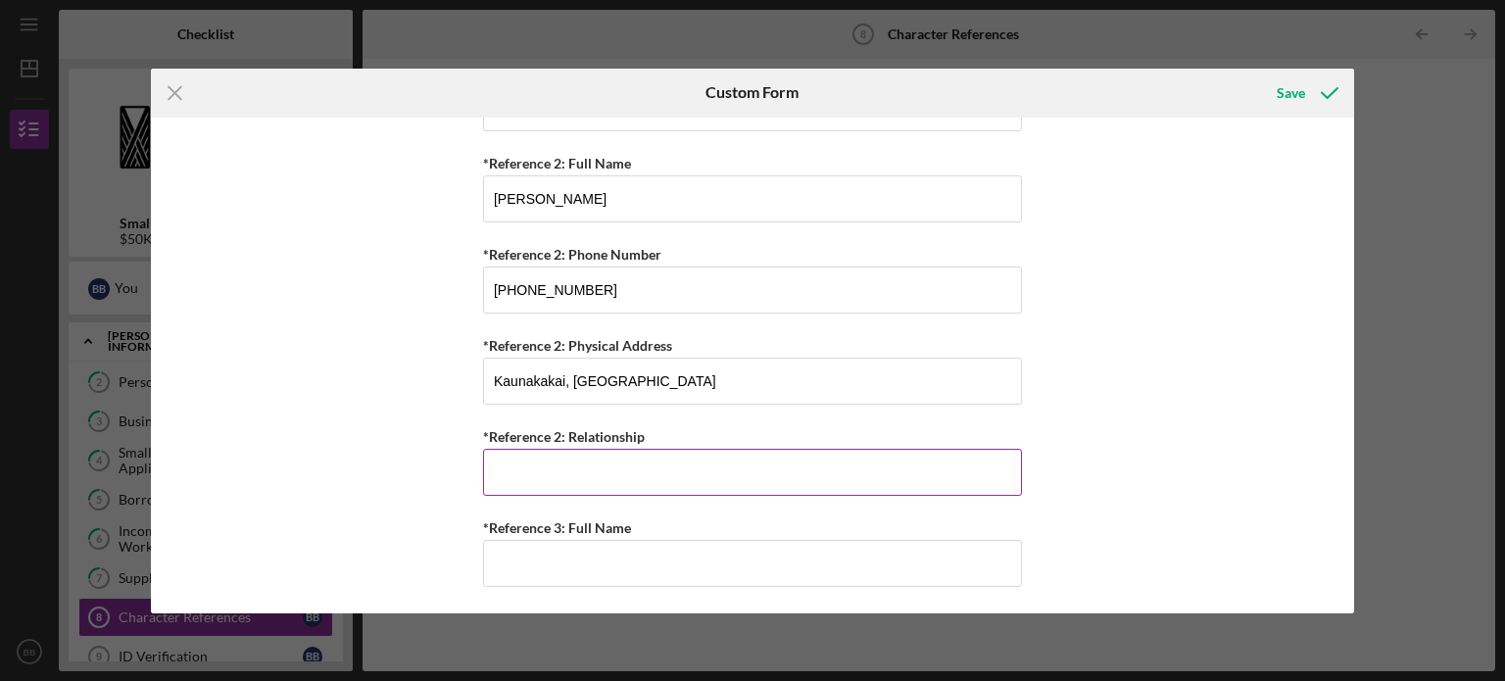
click at [651, 469] on input "*Reference 2: Relationship" at bounding box center [752, 472] width 539 height 47
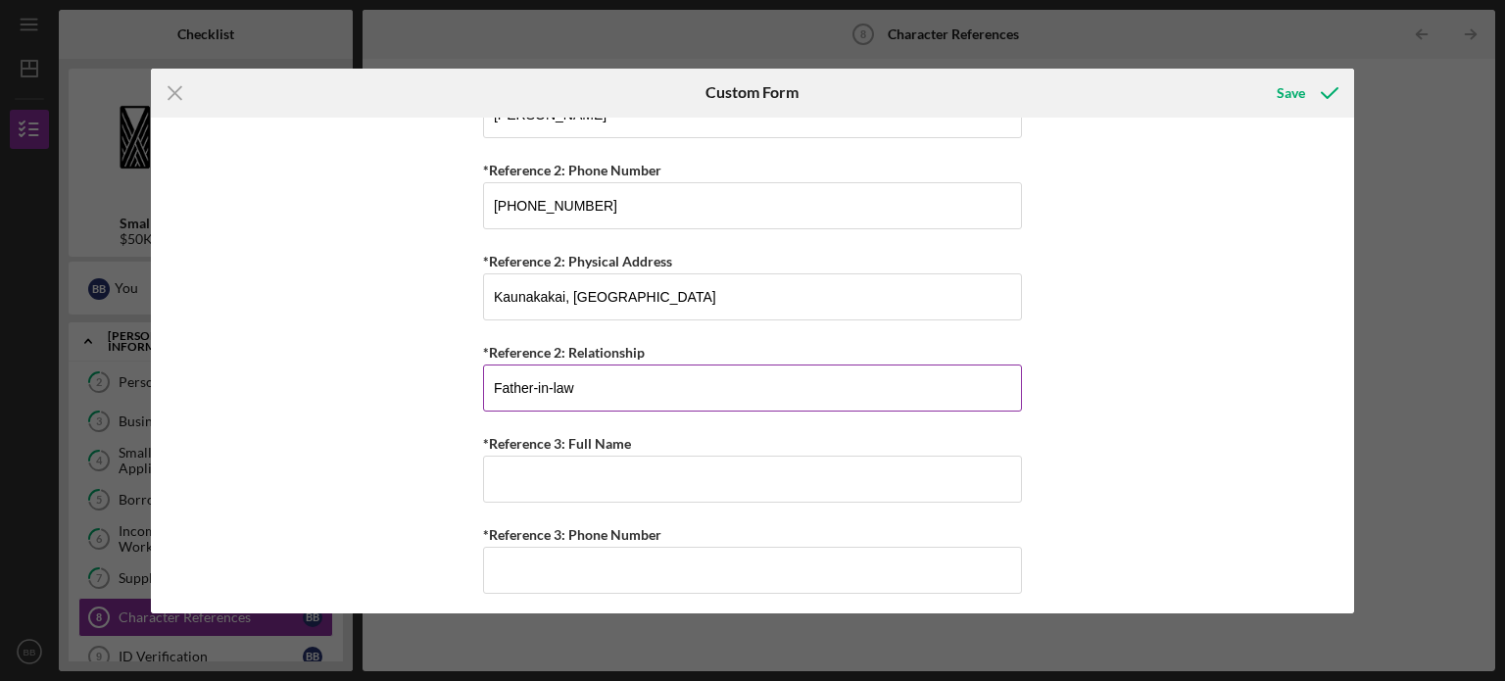
scroll to position [521, 0]
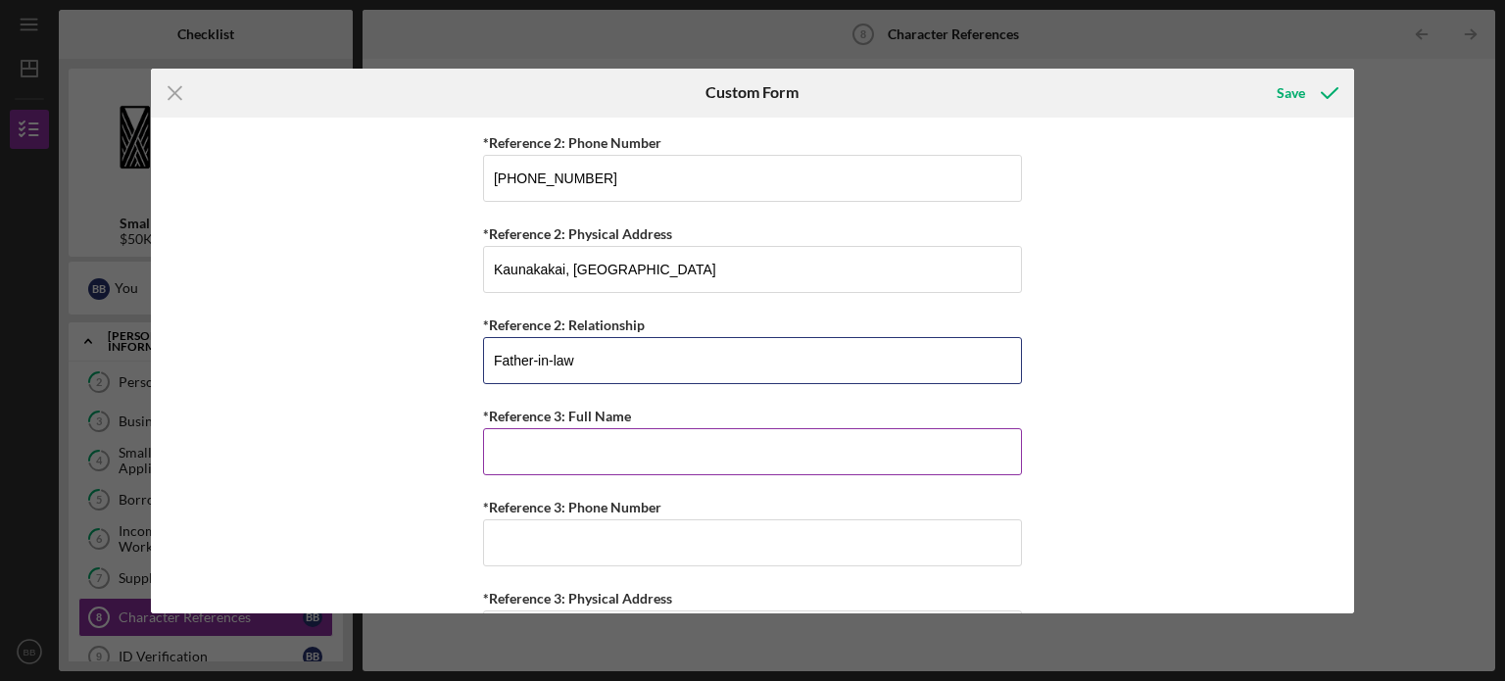
type input "Father-in-law"
click at [596, 451] on input "*Reference 3: Full Name" at bounding box center [752, 451] width 539 height 47
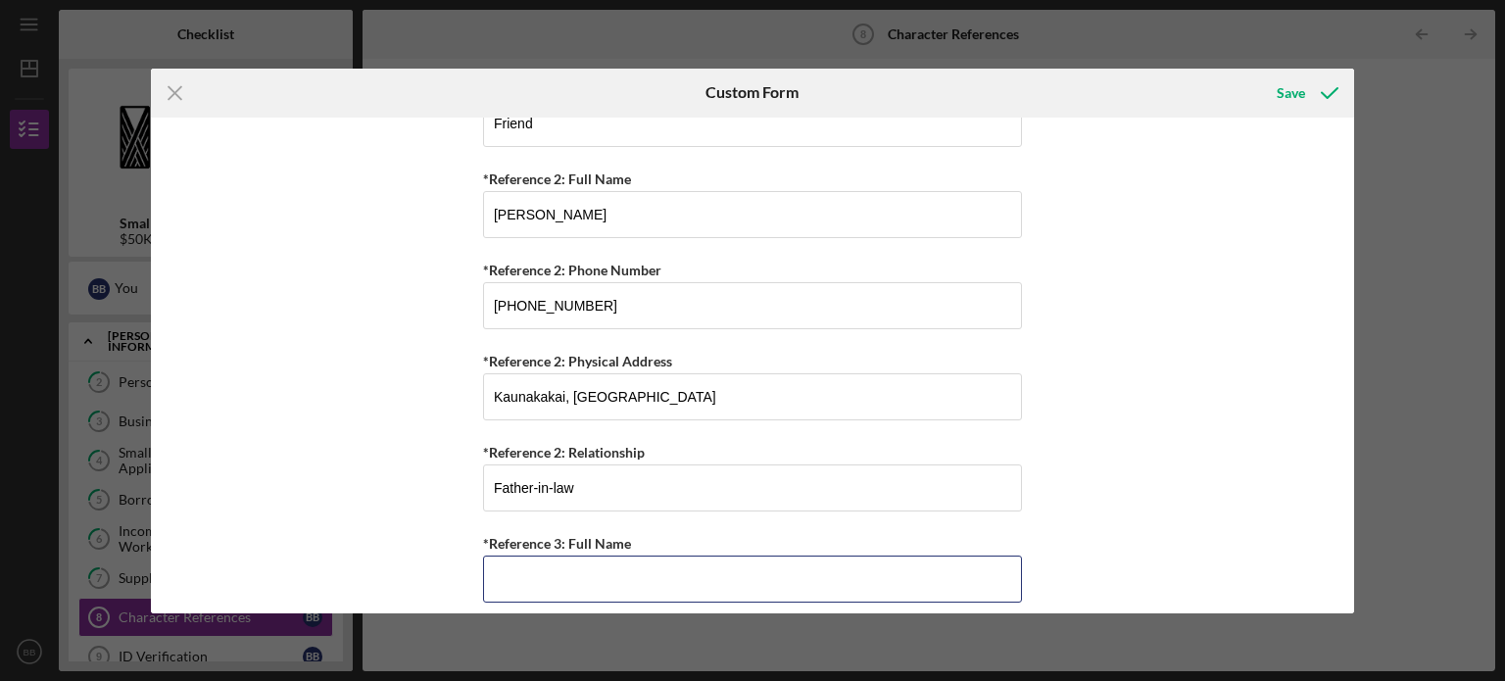
scroll to position [580, 0]
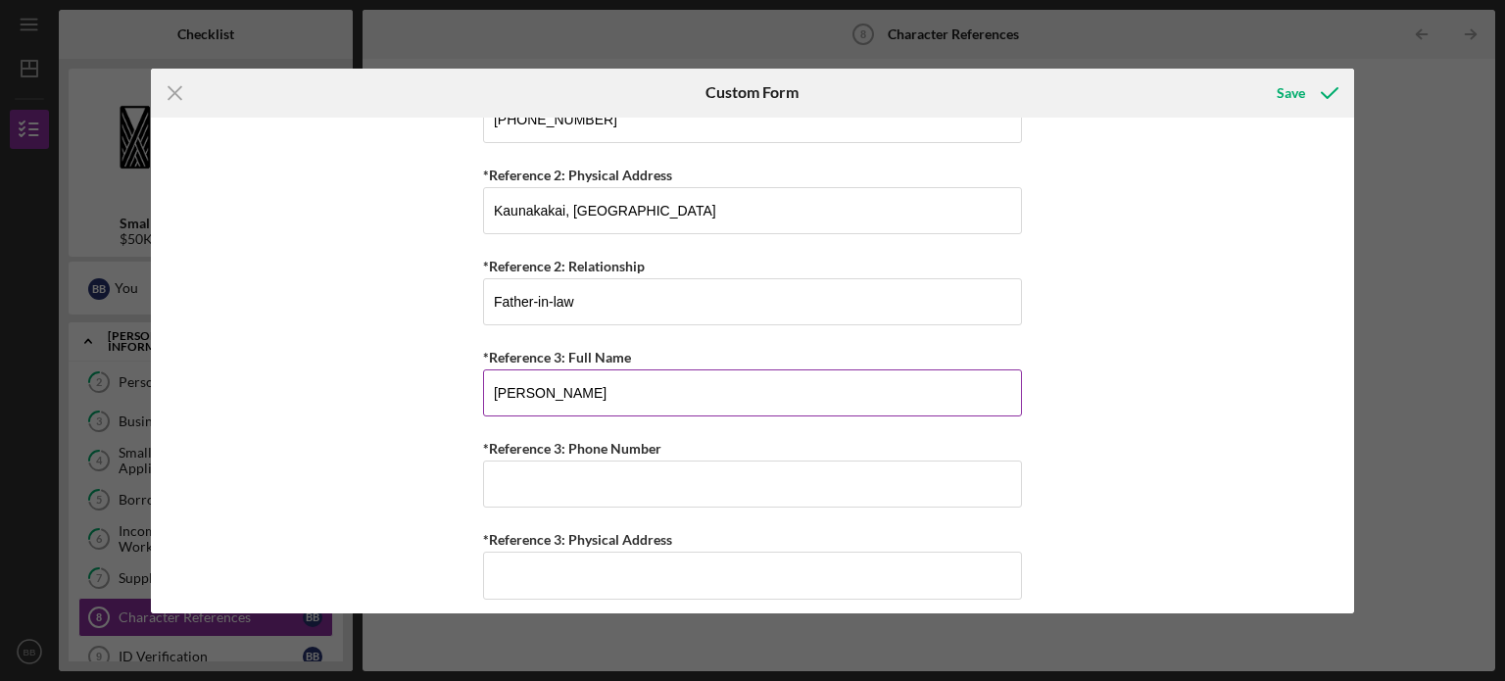
type input "[PERSON_NAME]"
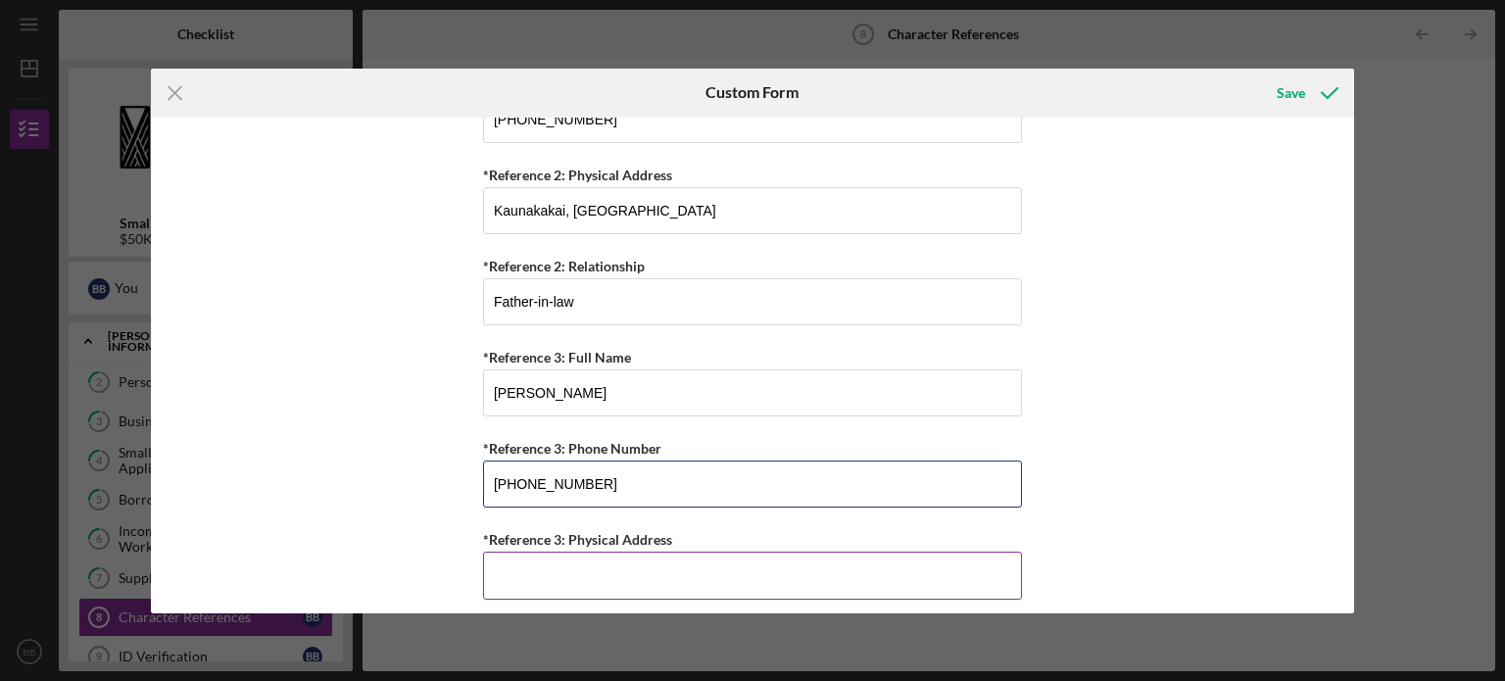
type input "[PHONE_NUMBER]"
click at [655, 570] on input "*Reference 3: Physical Address" at bounding box center [752, 575] width 539 height 47
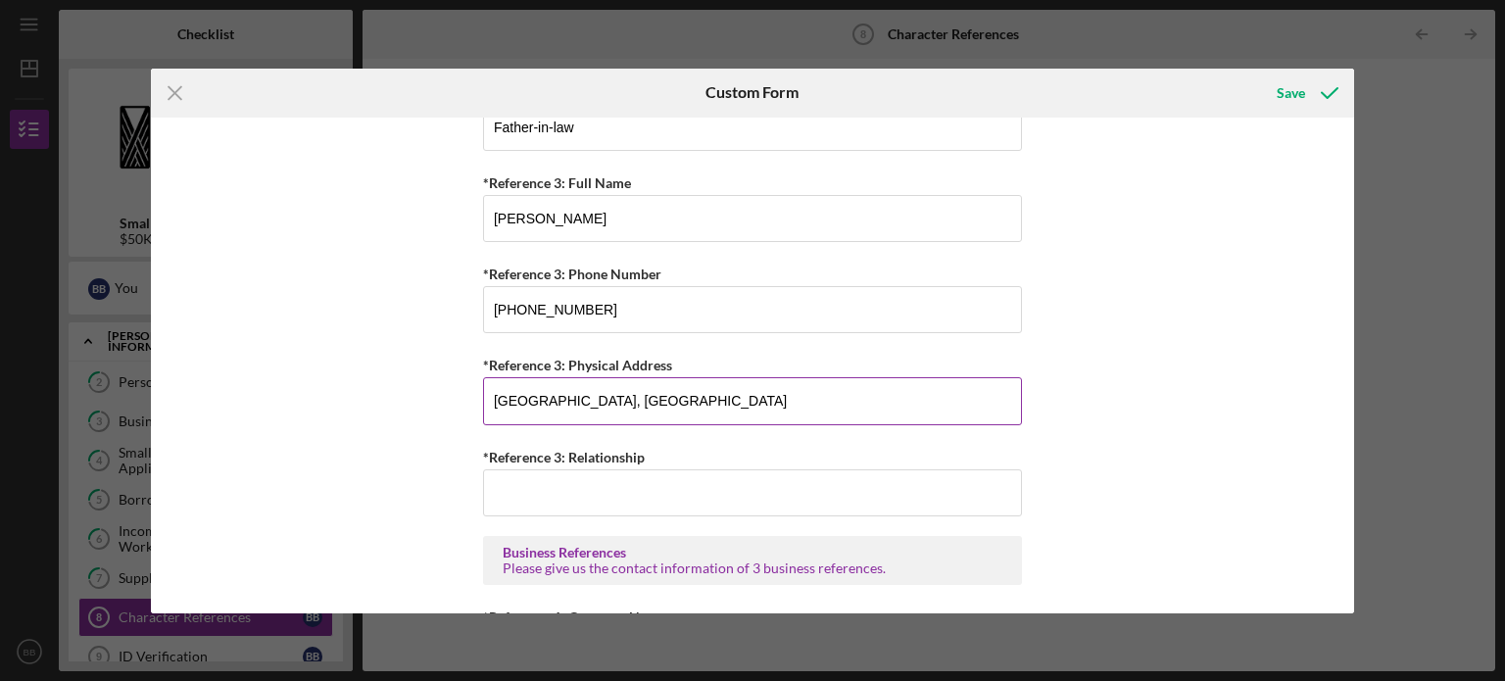
scroll to position [755, 0]
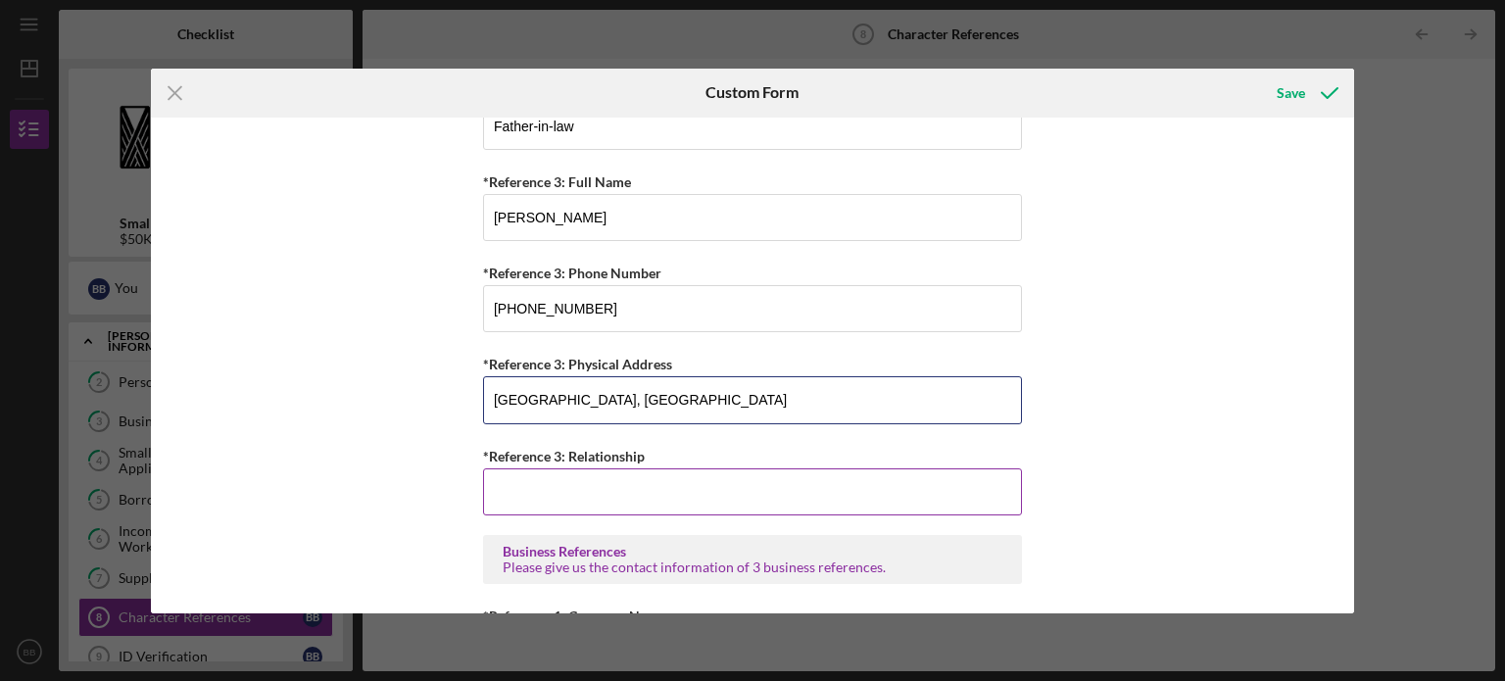
type input "[GEOGRAPHIC_DATA], [GEOGRAPHIC_DATA]"
click at [573, 489] on input "*Reference 3: Relationship" at bounding box center [752, 491] width 539 height 47
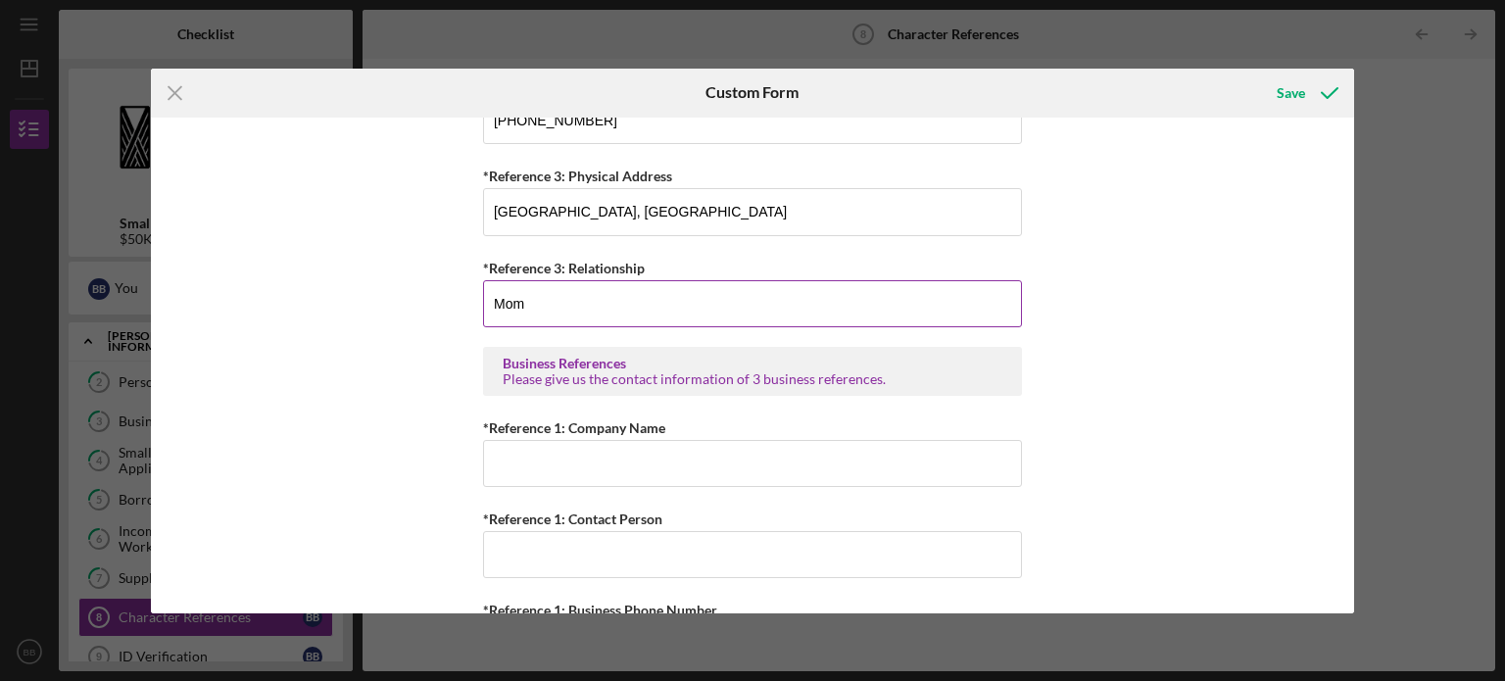
scroll to position [945, 0]
type input "Mom"
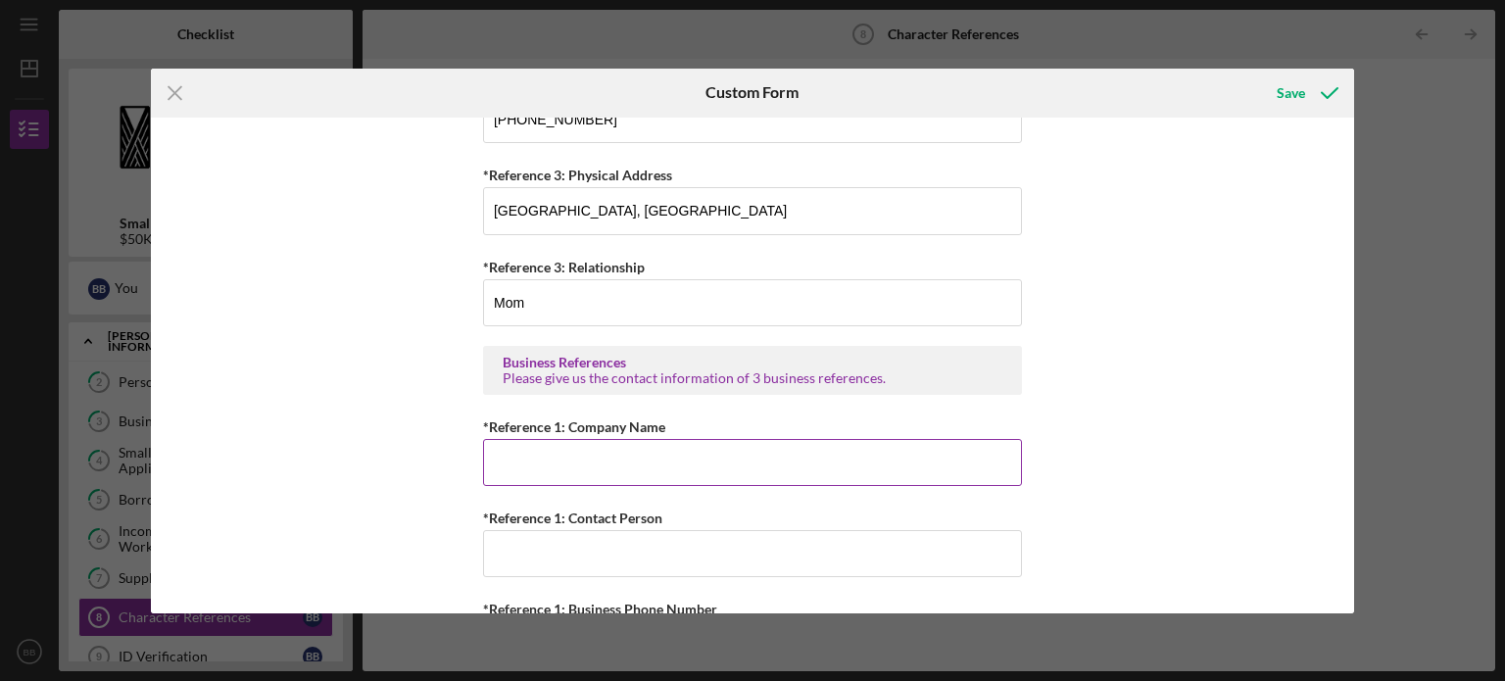
click at [607, 465] on input "*Reference 1: Company Name" at bounding box center [752, 462] width 539 height 47
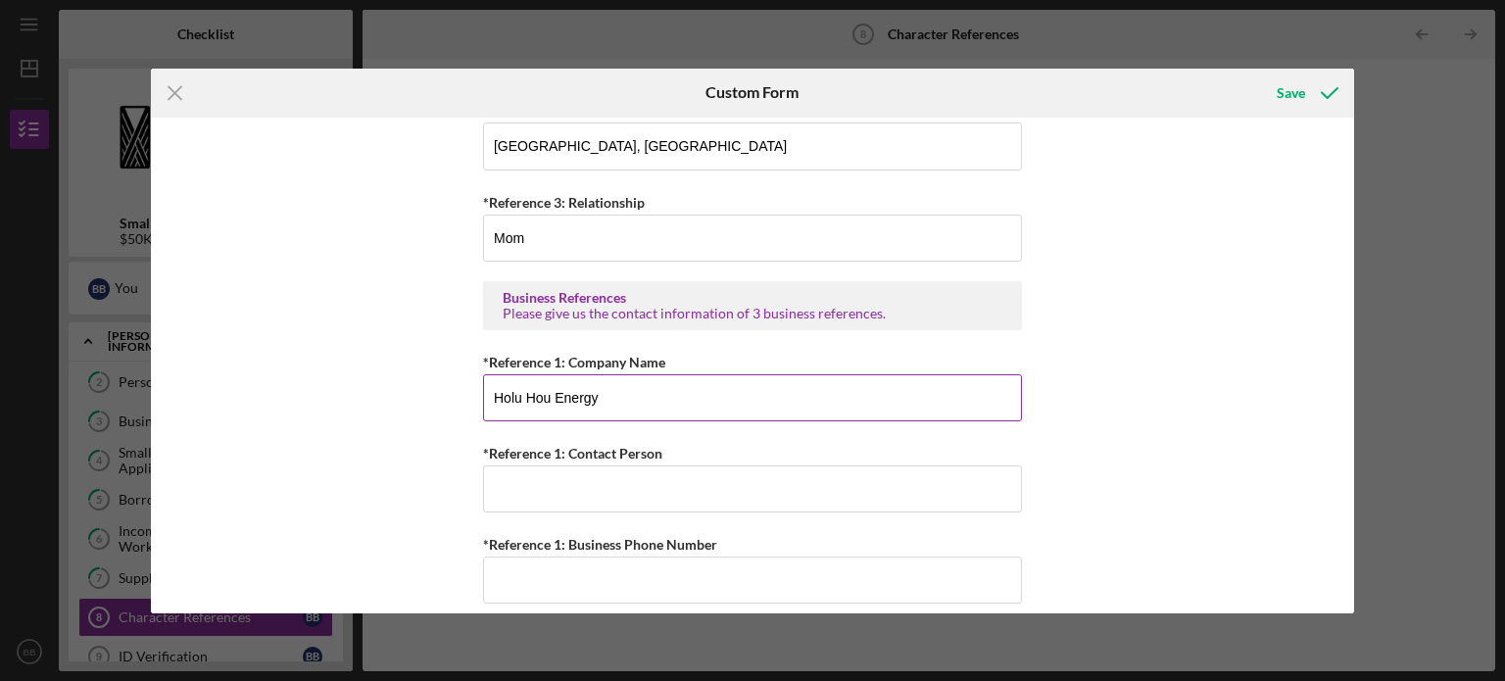
scroll to position [1044, 0]
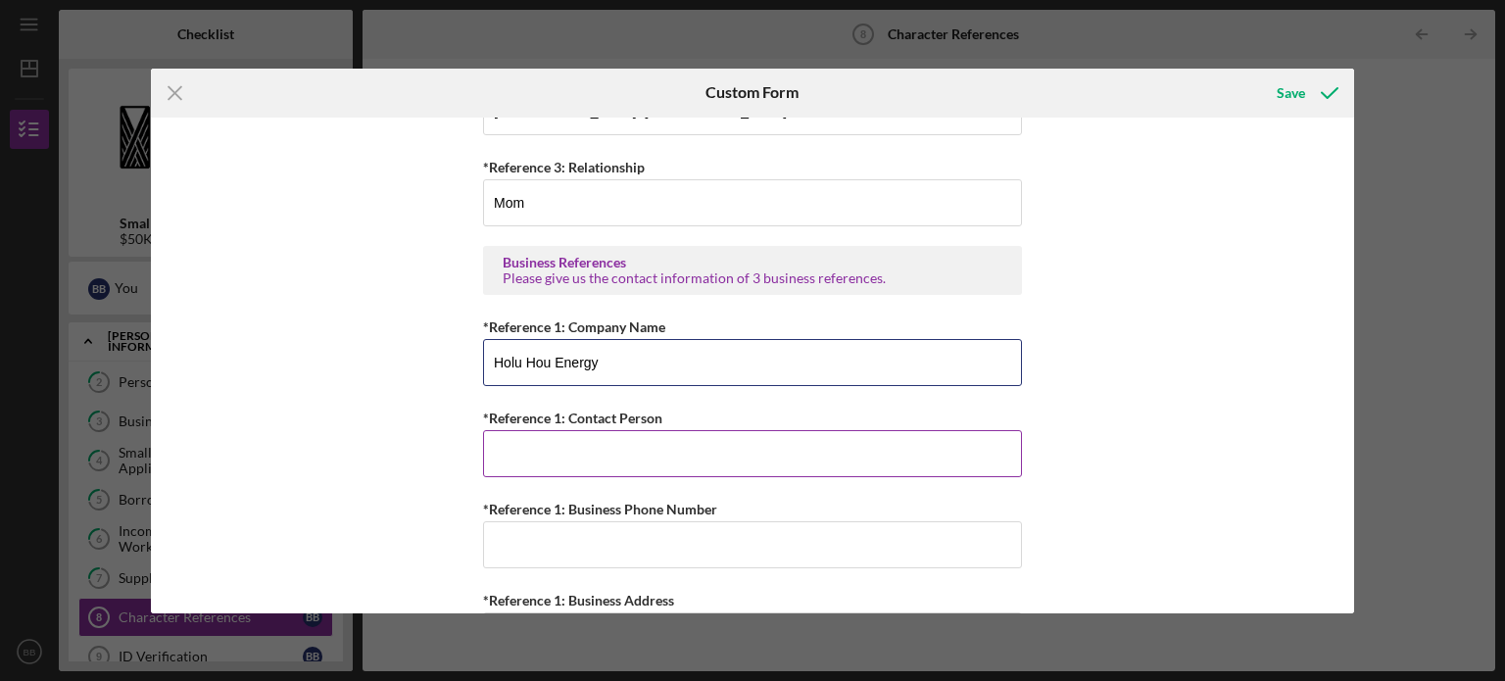
type input "Holu Hou Energy"
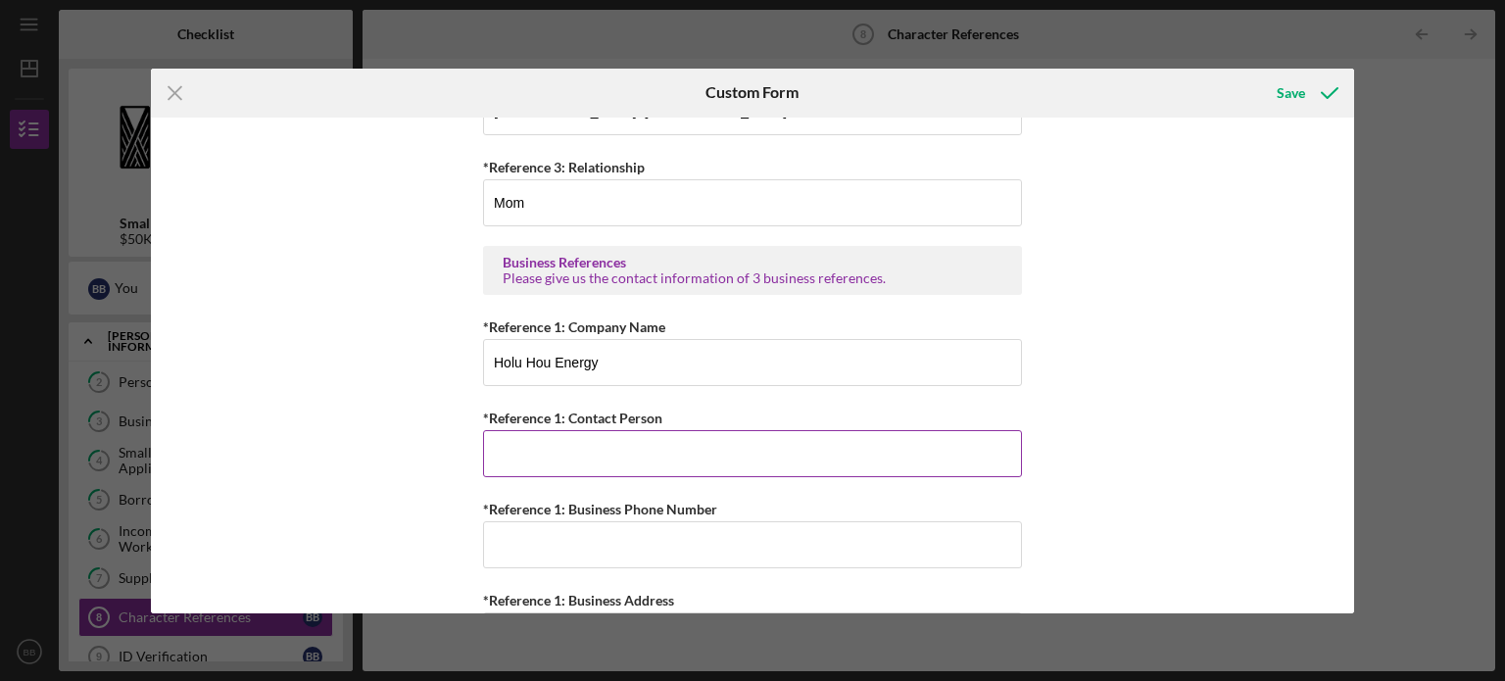
click at [729, 441] on input "*Reference 1: Contact Person" at bounding box center [752, 453] width 539 height 47
type input "[PERSON_NAME]"
click at [623, 550] on input "*Reference 1: Business Phone Number" at bounding box center [752, 544] width 539 height 47
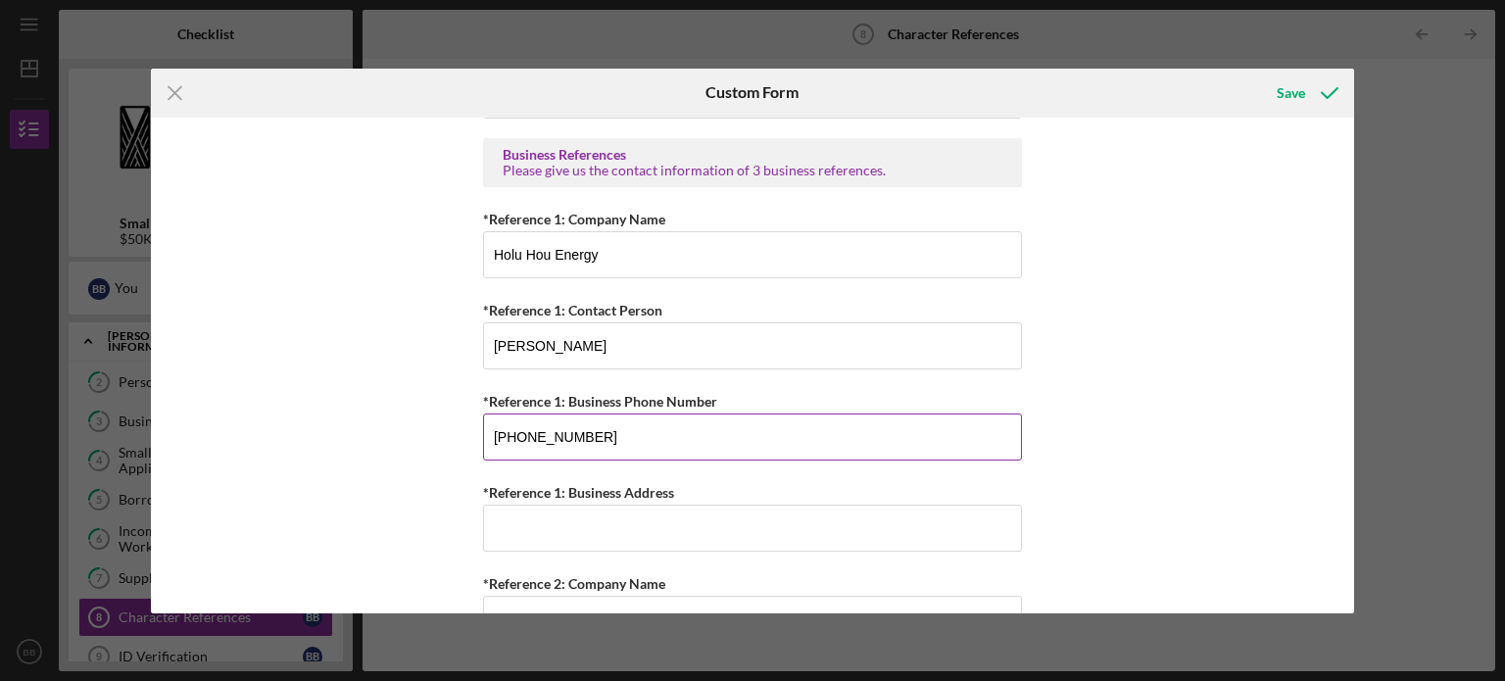
scroll to position [1167, 0]
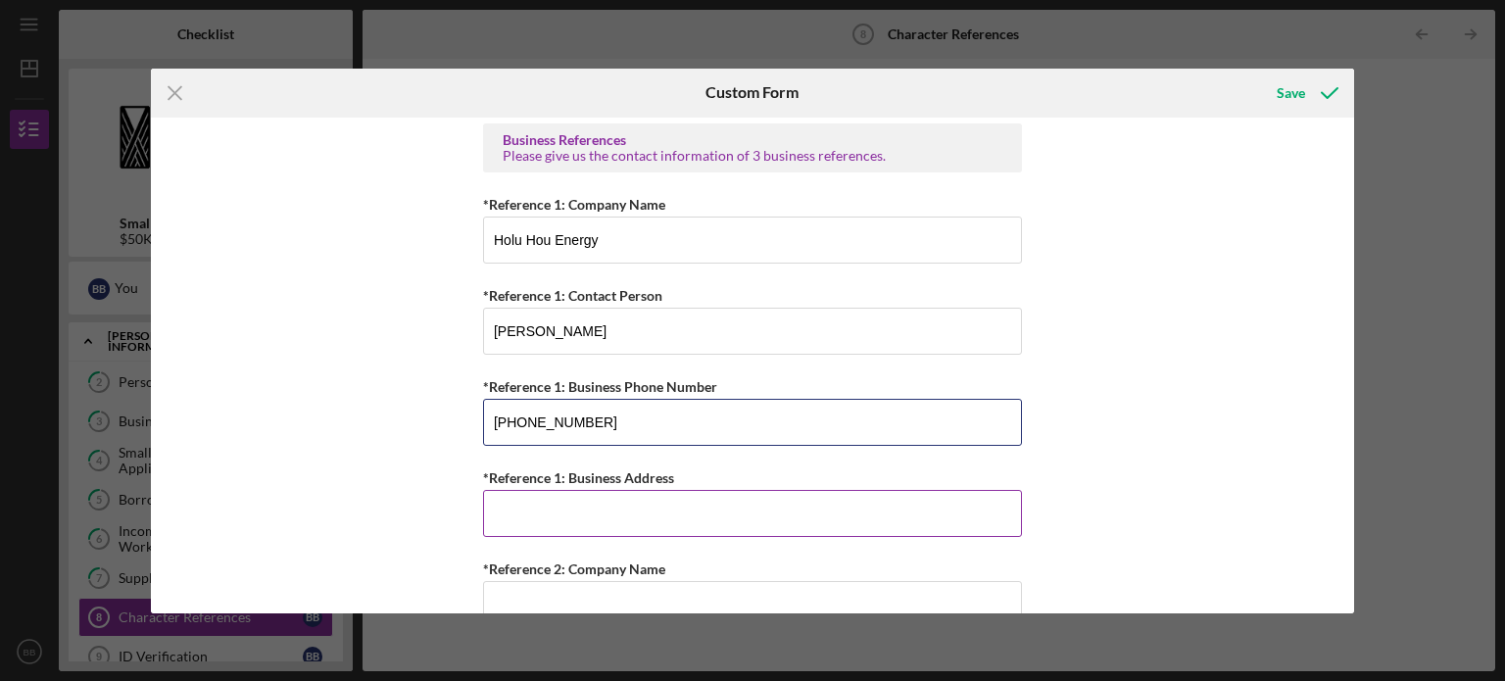
type input "[PHONE_NUMBER]"
click at [604, 501] on input "*Reference 1: Business Address" at bounding box center [752, 513] width 539 height 47
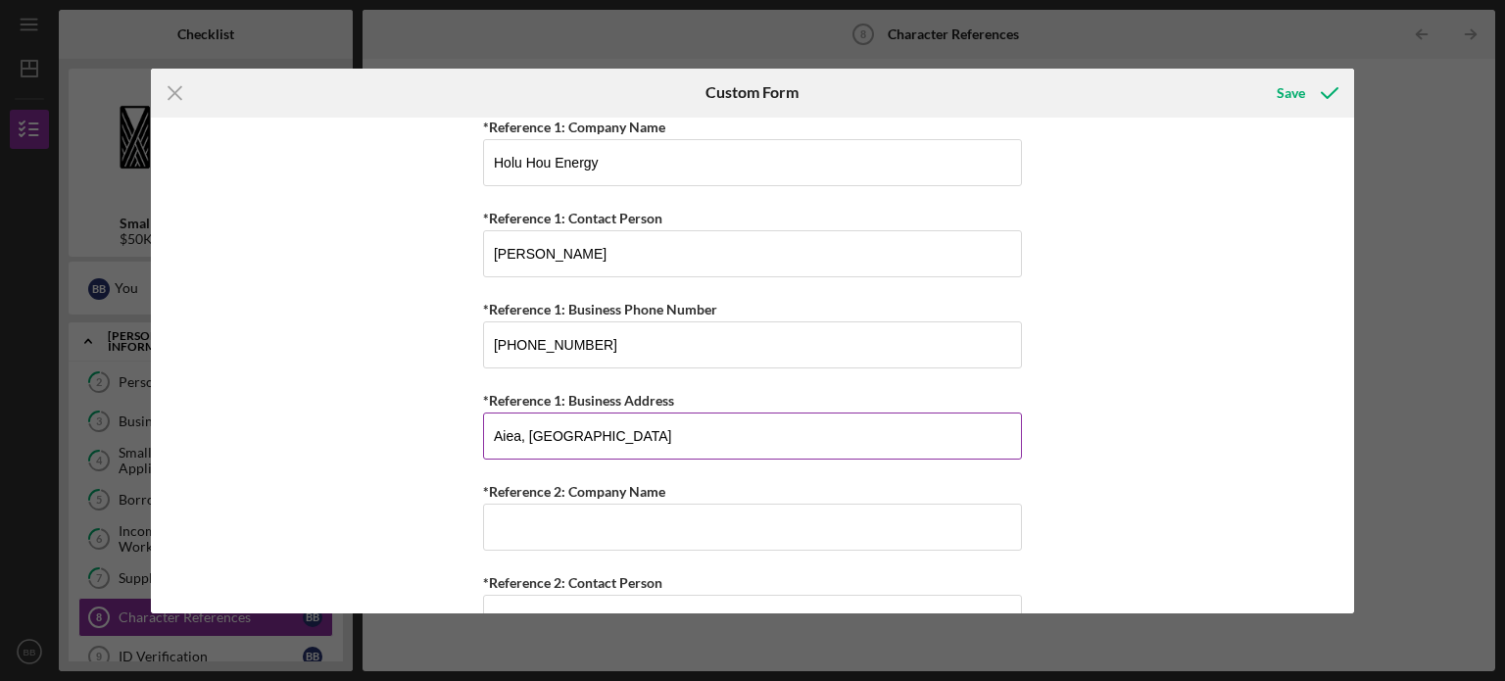
scroll to position [1258, 0]
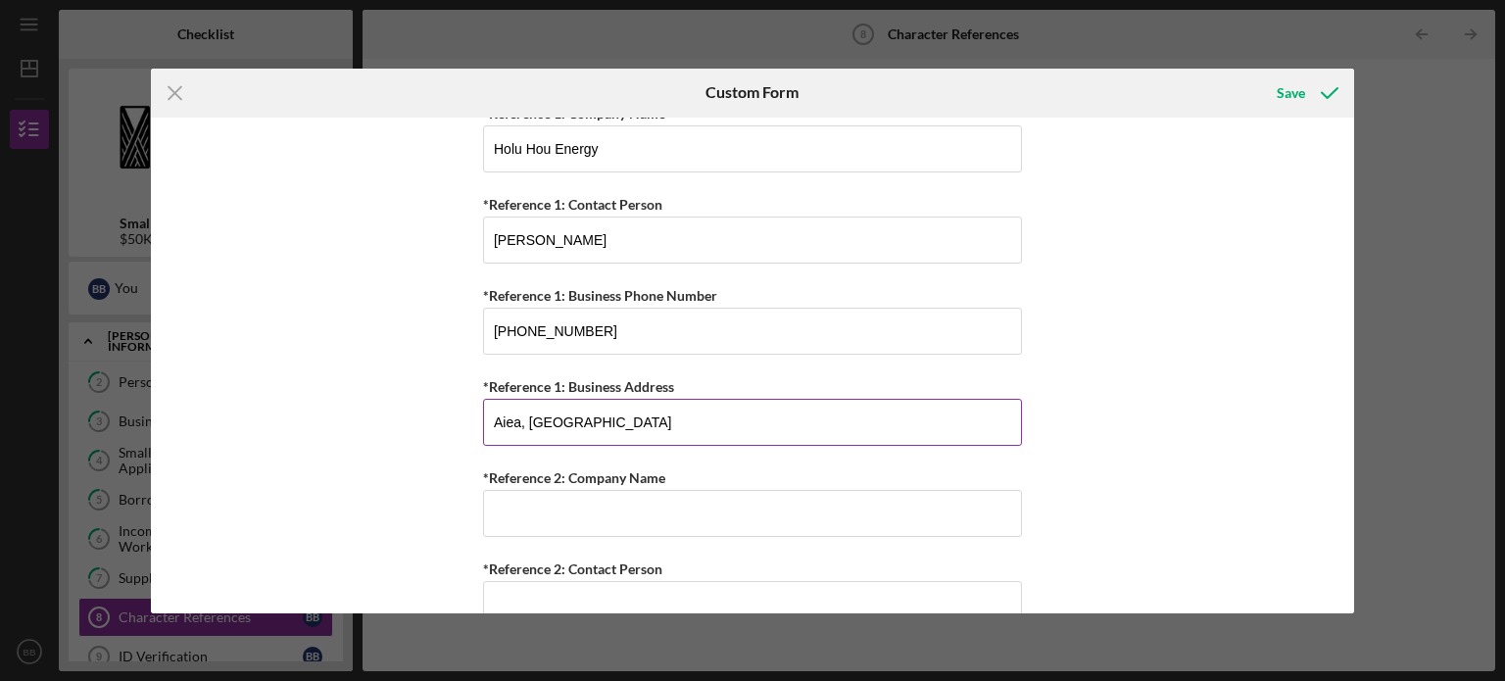
type input "Aiea, [GEOGRAPHIC_DATA]"
click at [604, 501] on input "*Reference 2: Company Name" at bounding box center [752, 513] width 539 height 47
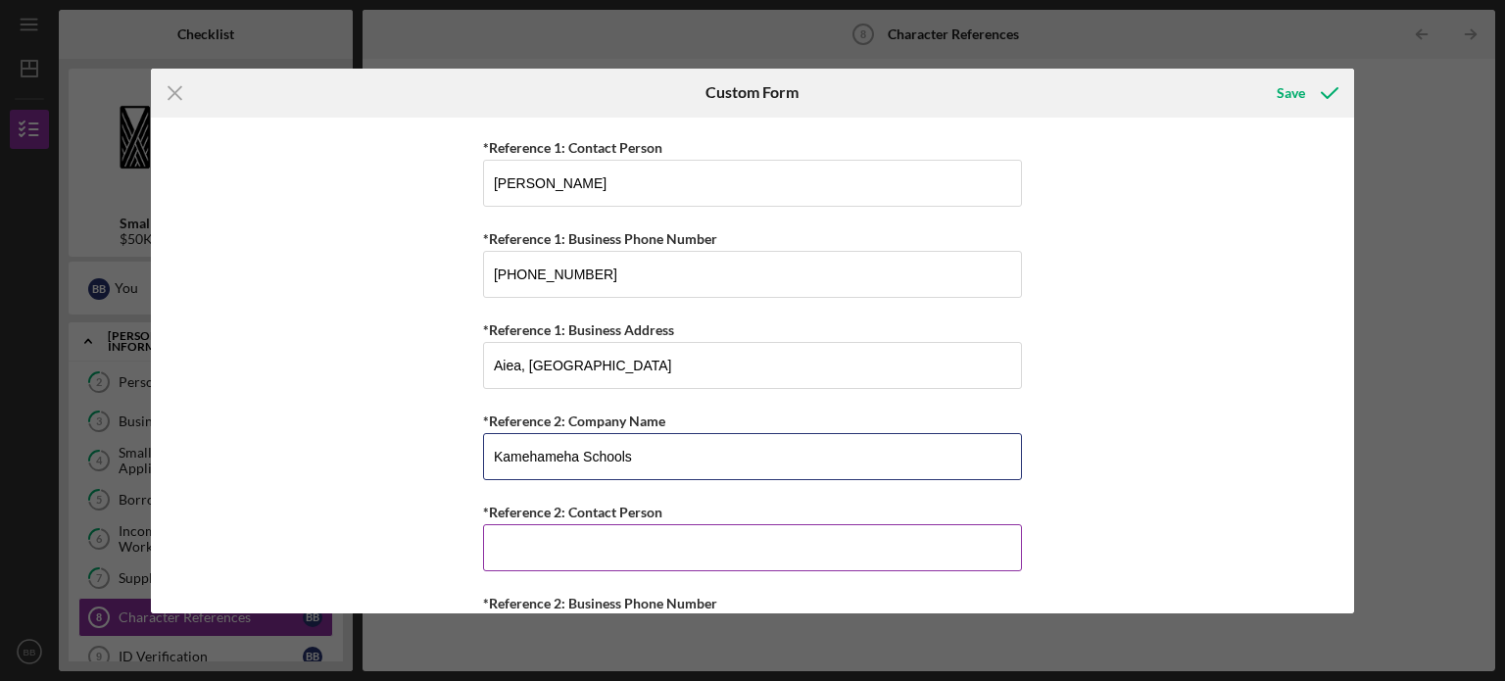
type input "Kamehameha Schools"
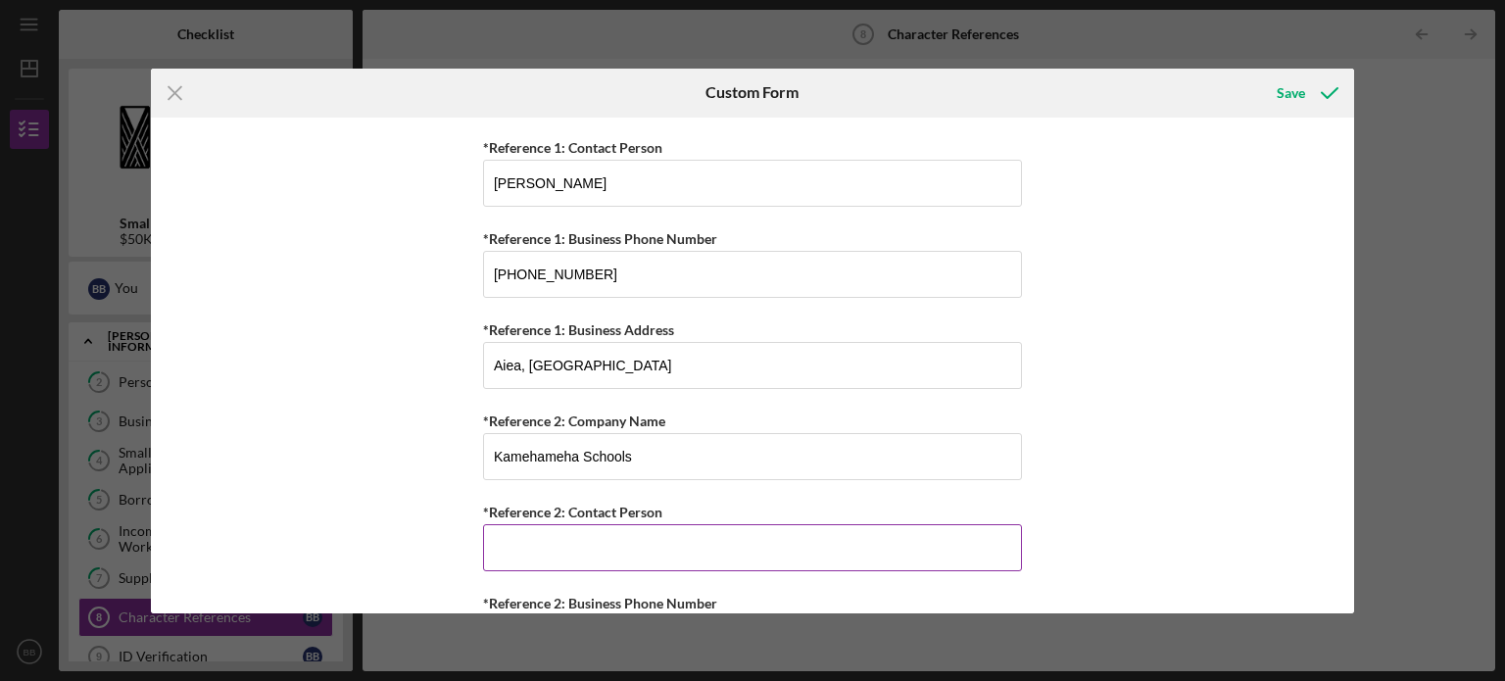
click at [578, 555] on input "*Reference 2: Contact Person" at bounding box center [752, 547] width 539 height 47
type input "[PERSON_NAME]"
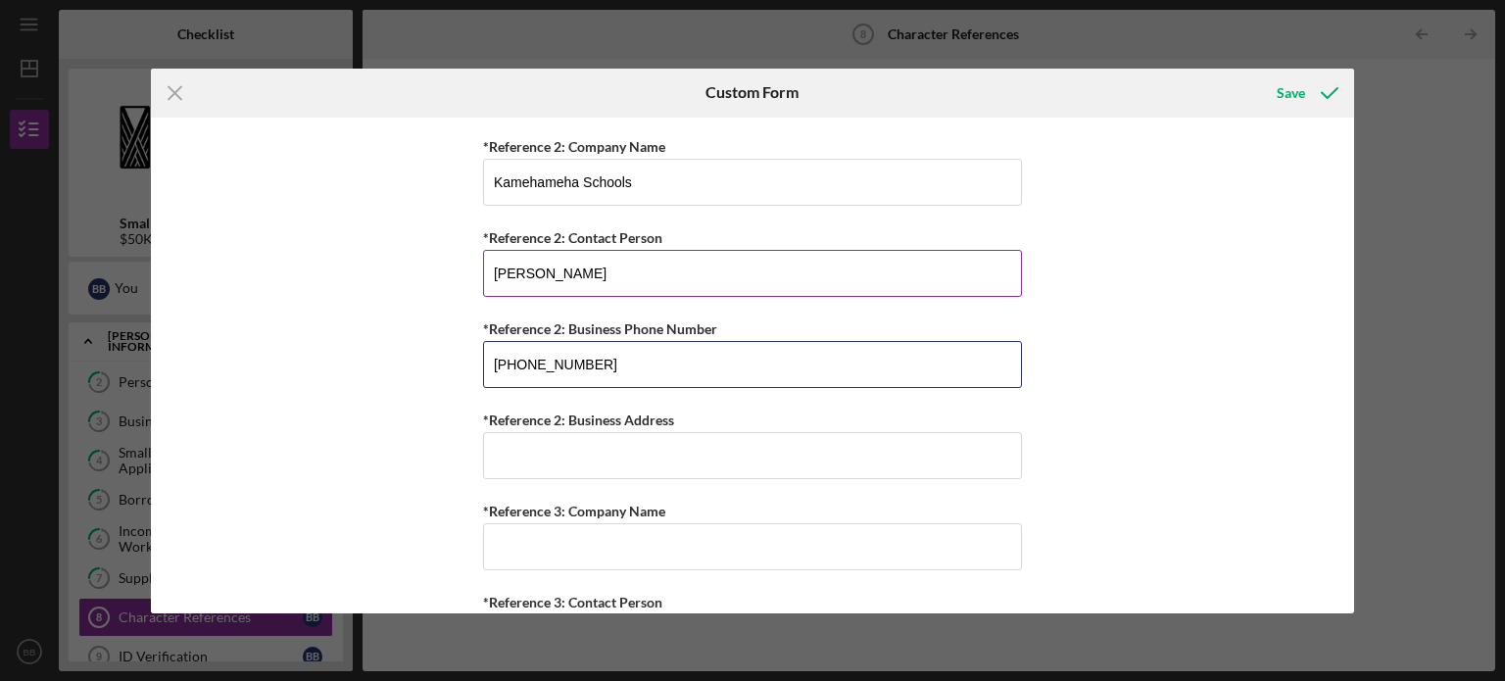
scroll to position [1590, 0]
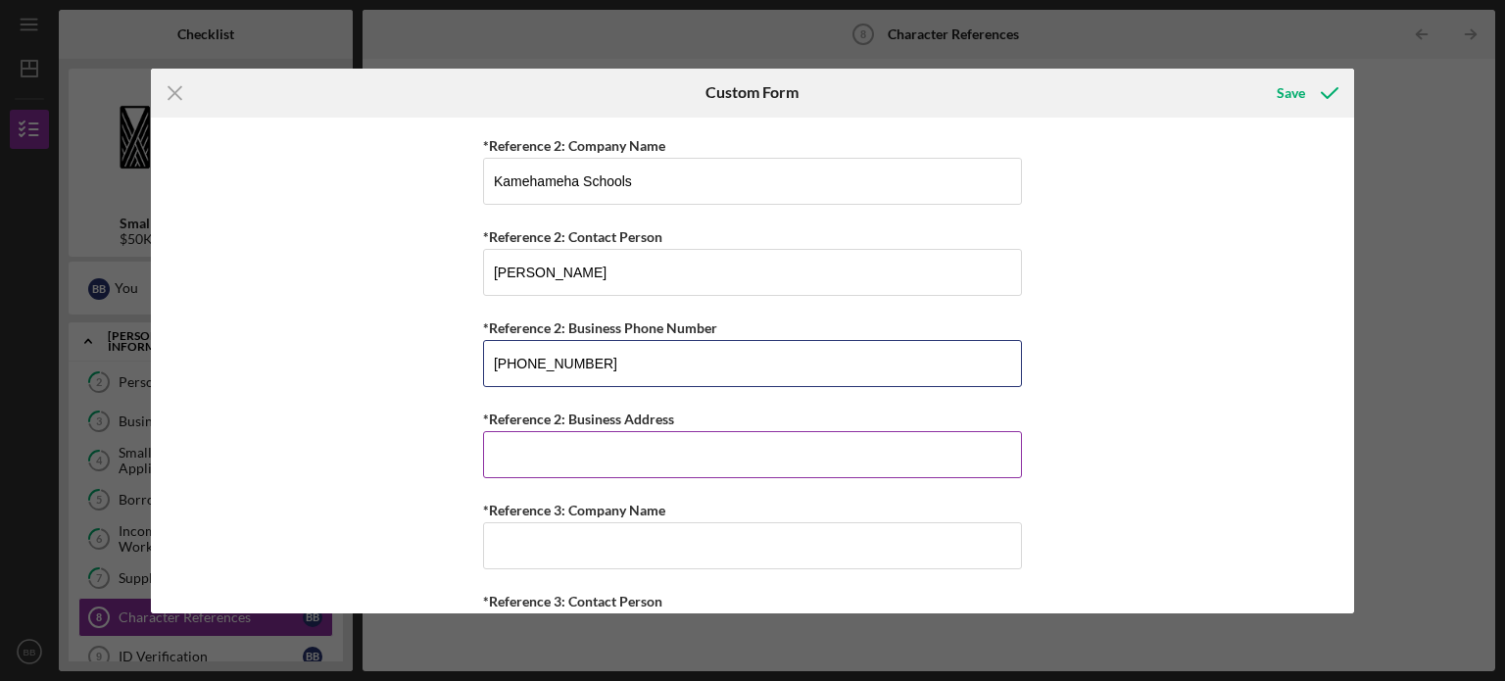
type input "[PHONE_NUMBER]"
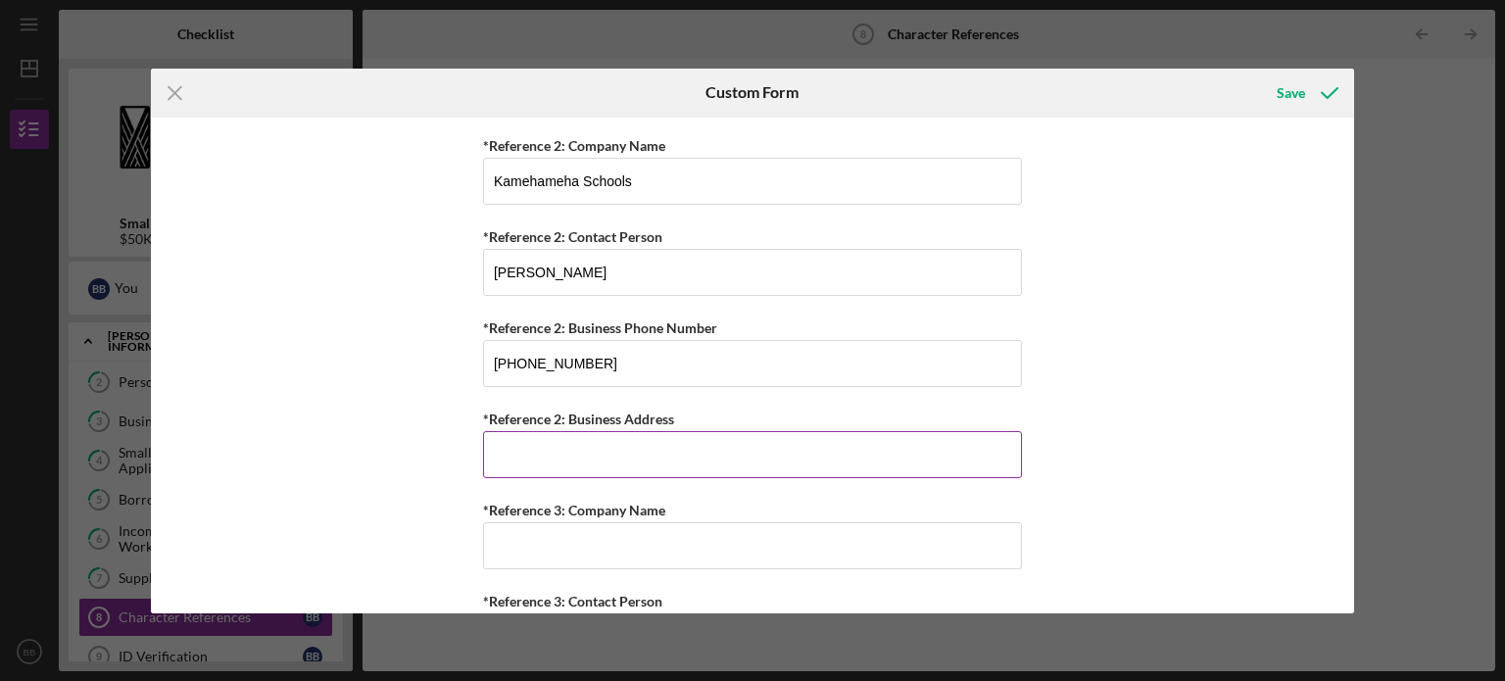
click at [593, 455] on input "*Reference 2: Business Address" at bounding box center [752, 454] width 539 height 47
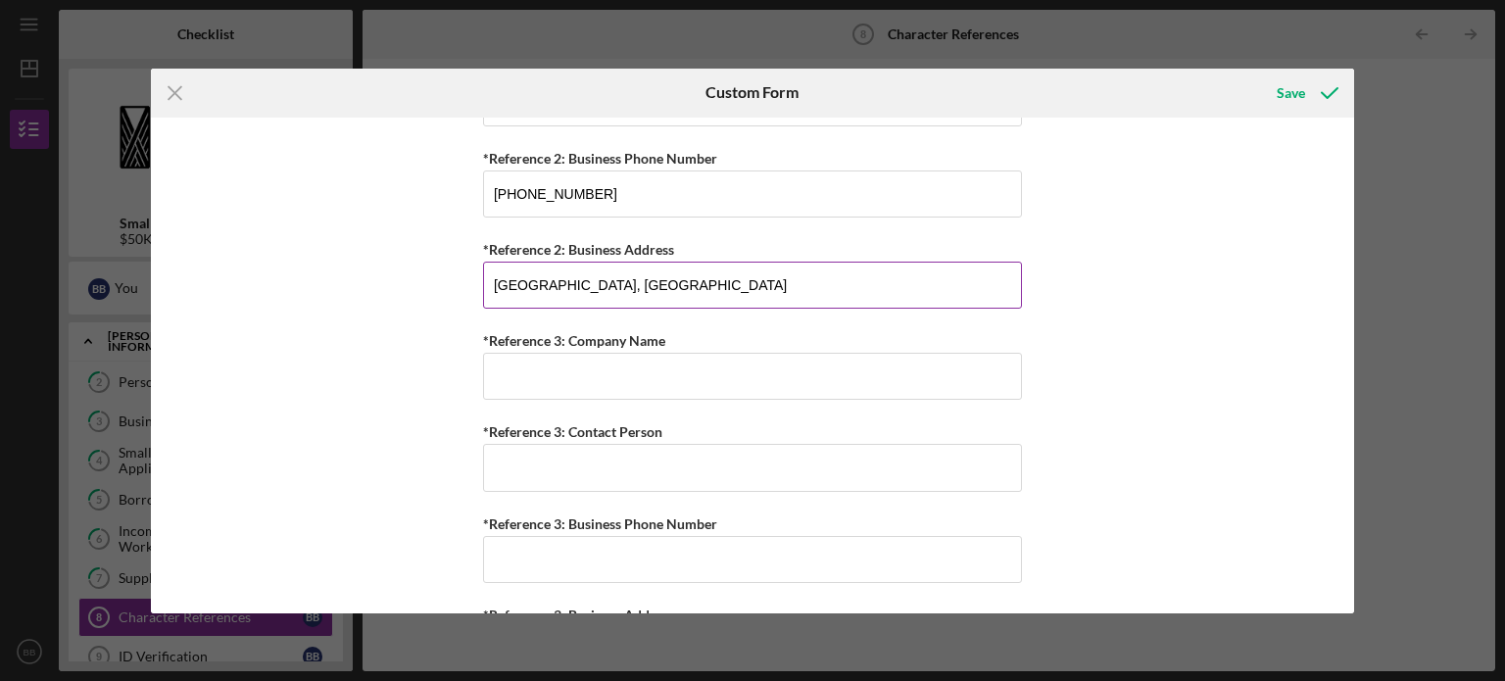
scroll to position [1831, 0]
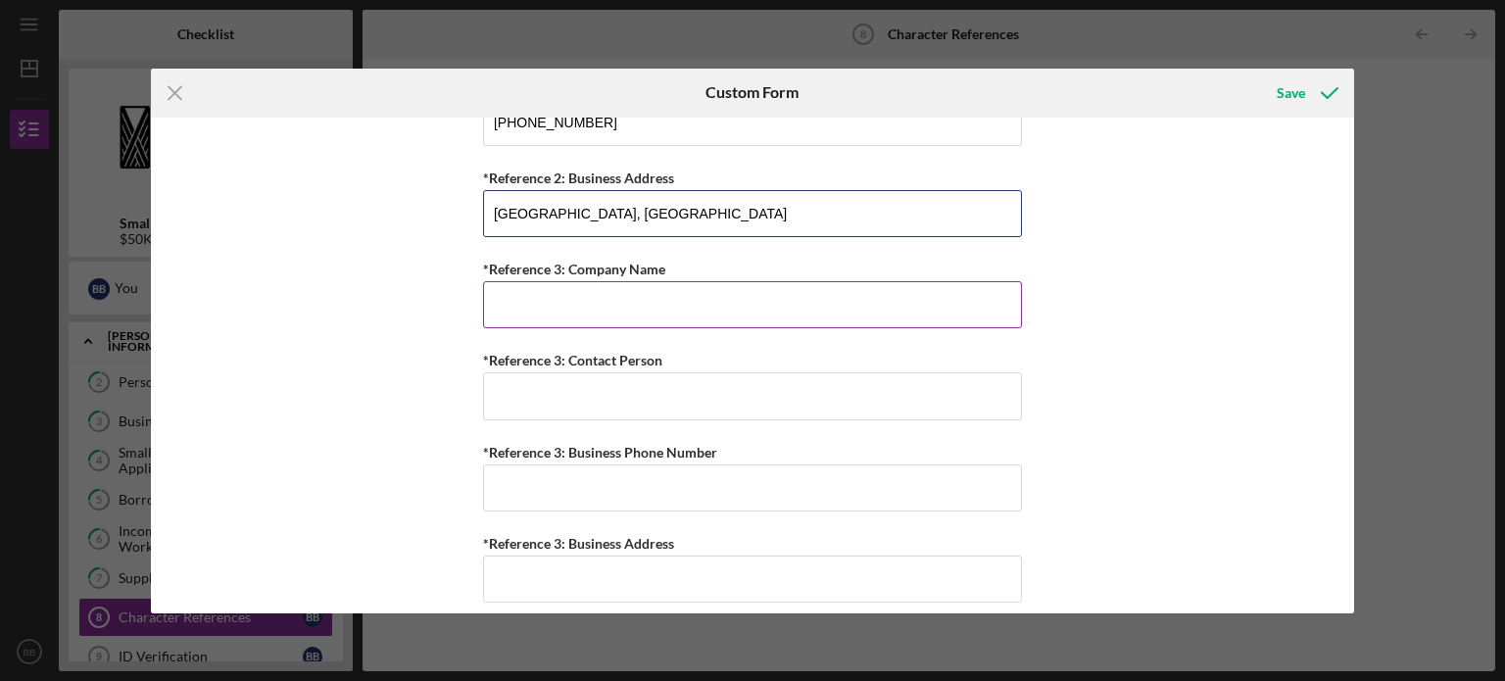
type input "[GEOGRAPHIC_DATA], [GEOGRAPHIC_DATA]"
click at [627, 300] on input "*Reference 3: Company Name" at bounding box center [752, 304] width 539 height 47
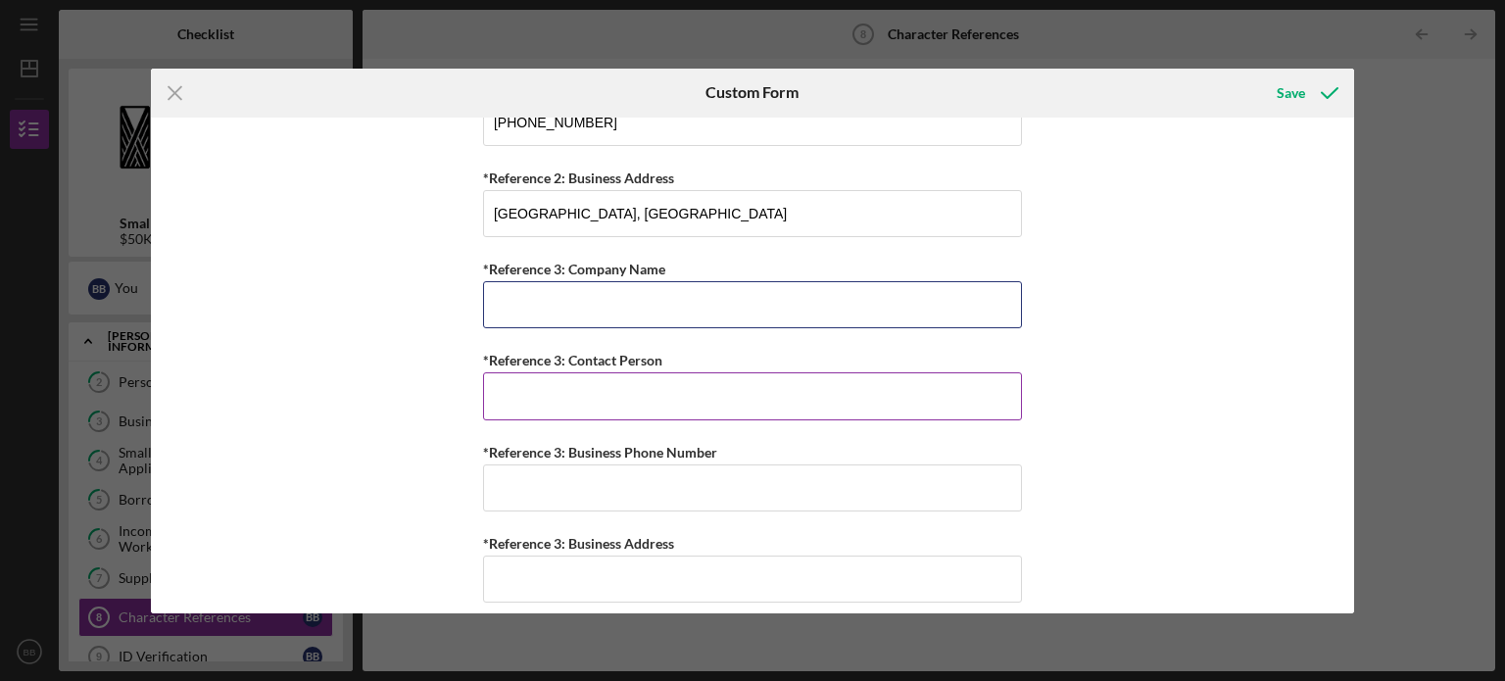
scroll to position [1840, 0]
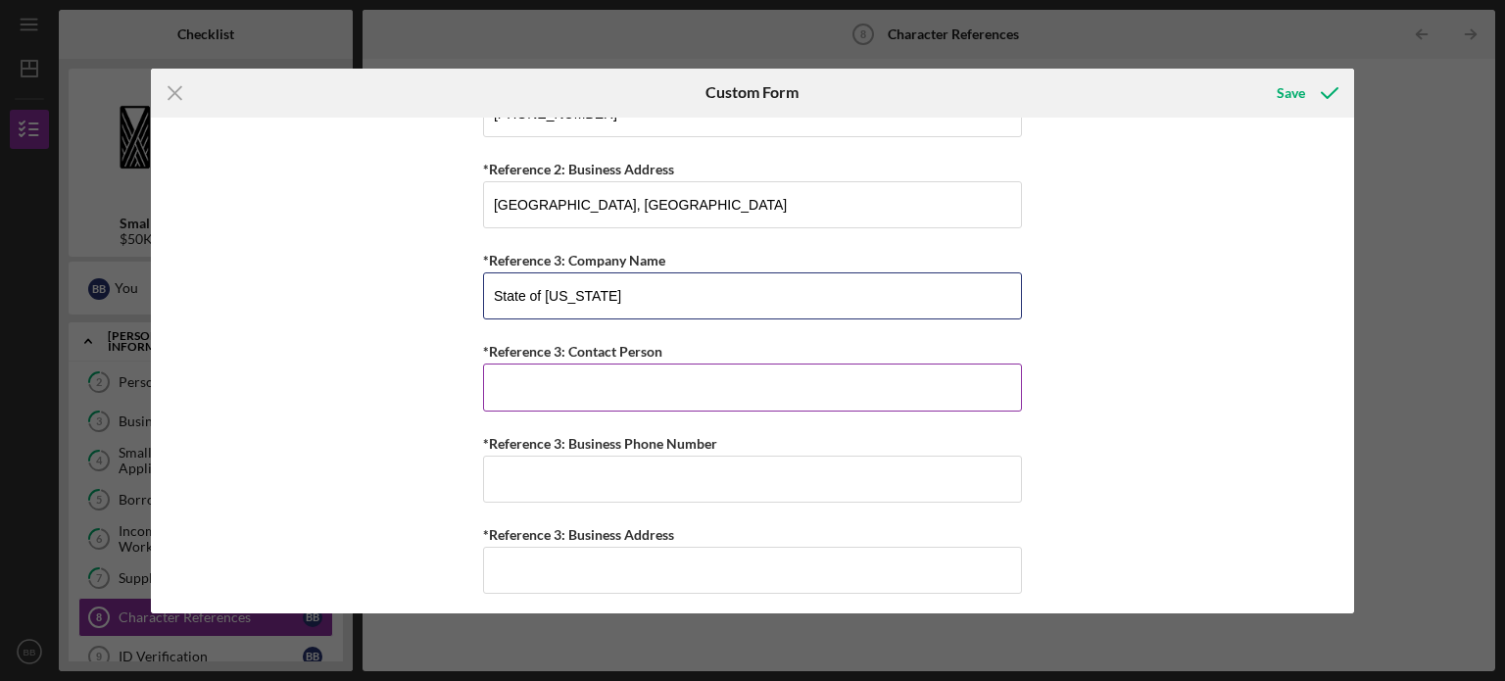
type input "State of [US_STATE]"
click at [608, 373] on input "*Reference 3: Contact Person" at bounding box center [752, 387] width 539 height 47
type input "[PERSON_NAME]"
click at [562, 475] on input "*Reference 3: Business Phone Number" at bounding box center [752, 479] width 539 height 47
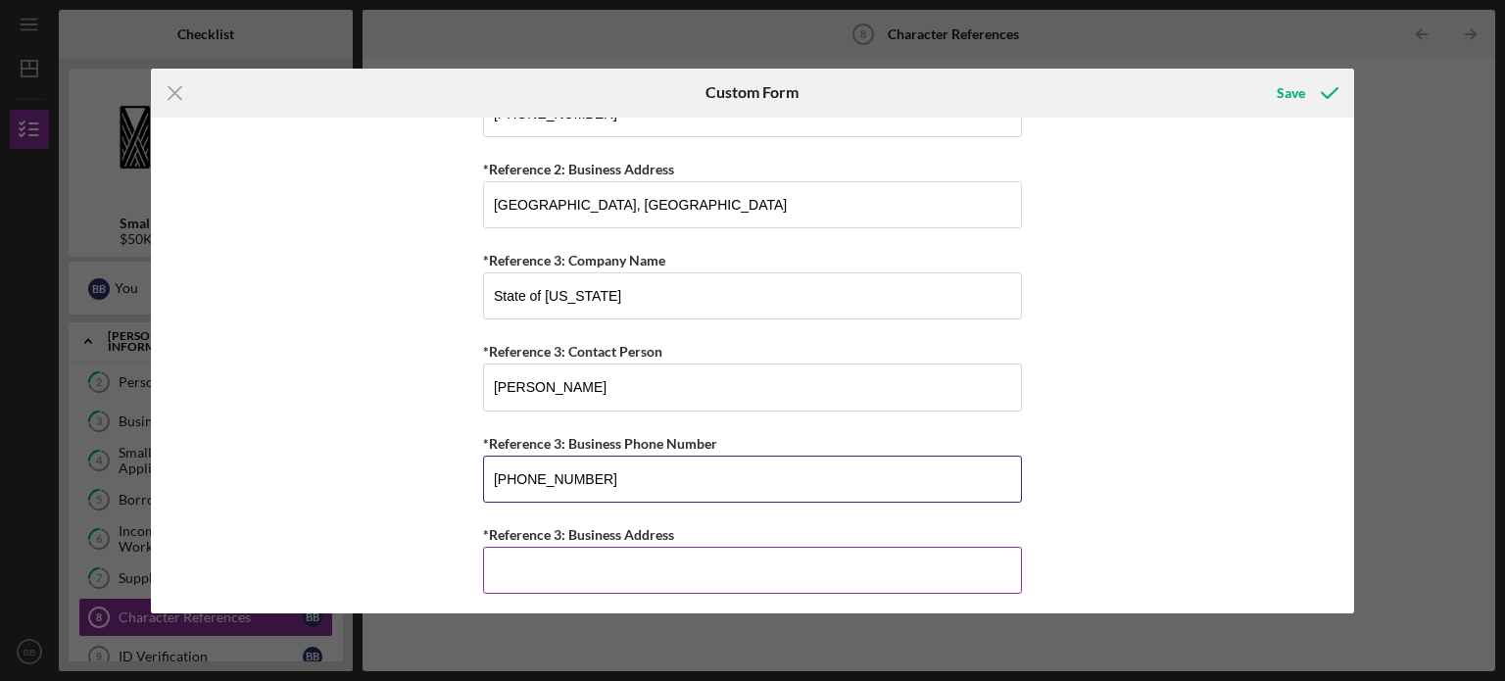
type input "[PHONE_NUMBER]"
click at [643, 558] on input "*Reference 3: Business Address" at bounding box center [752, 570] width 539 height 47
type input "[GEOGRAPHIC_DATA], [GEOGRAPHIC_DATA]"
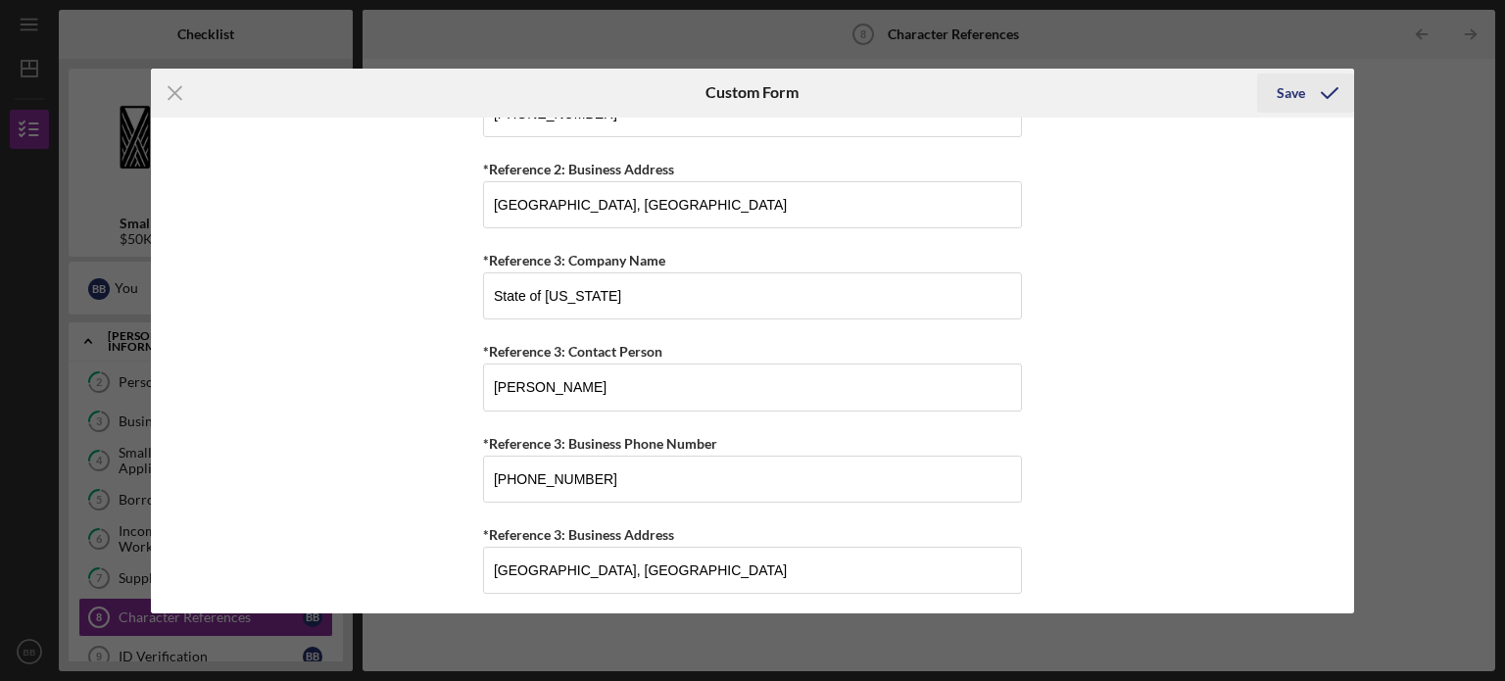
click at [1286, 99] on div "Save" at bounding box center [1291, 92] width 28 height 39
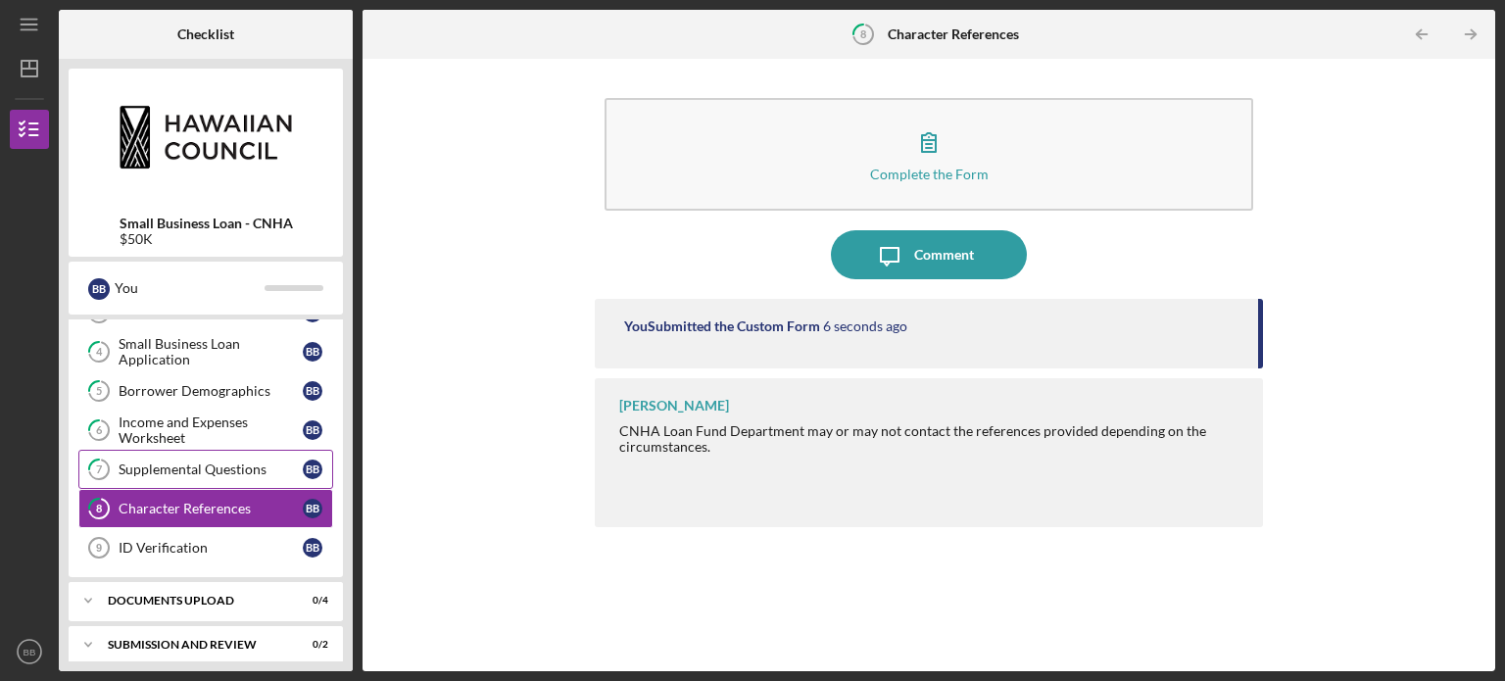
scroll to position [248, 0]
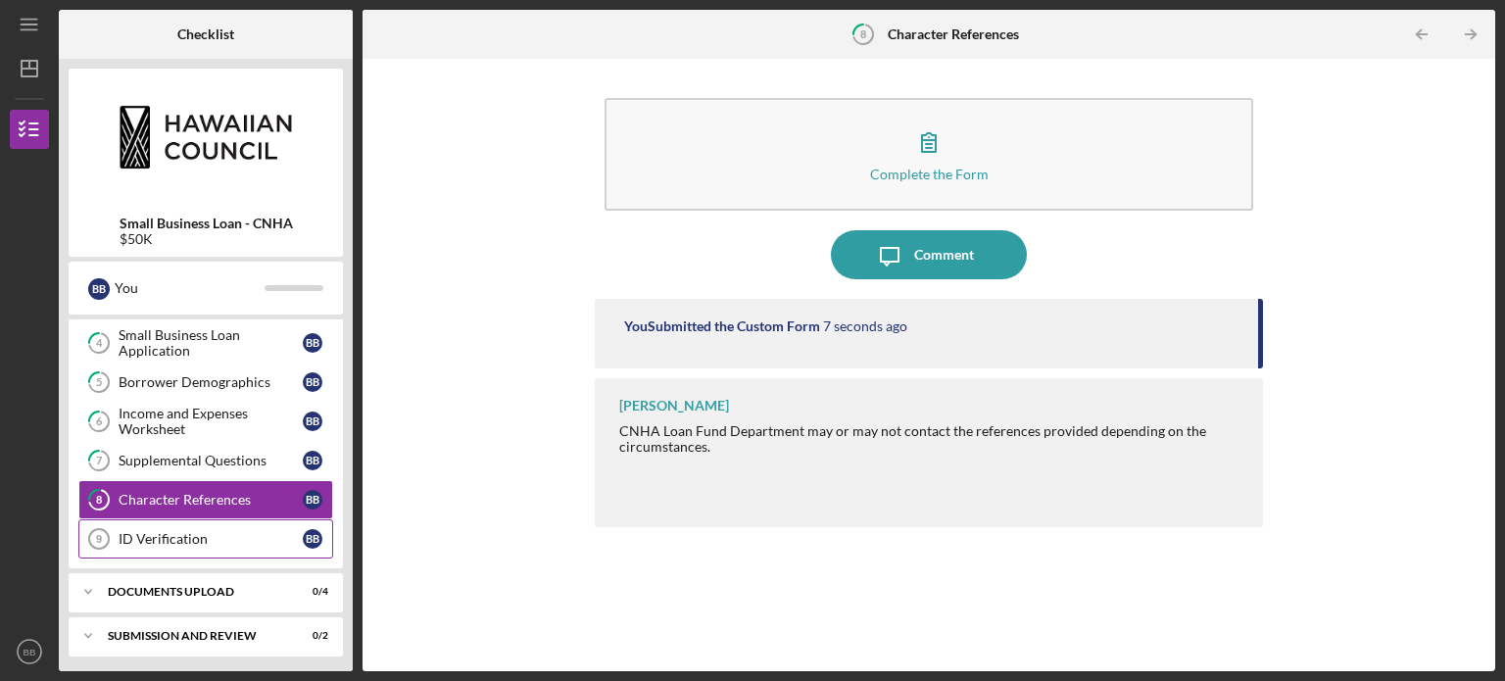
click at [184, 535] on div "ID Verification" at bounding box center [211, 539] width 184 height 16
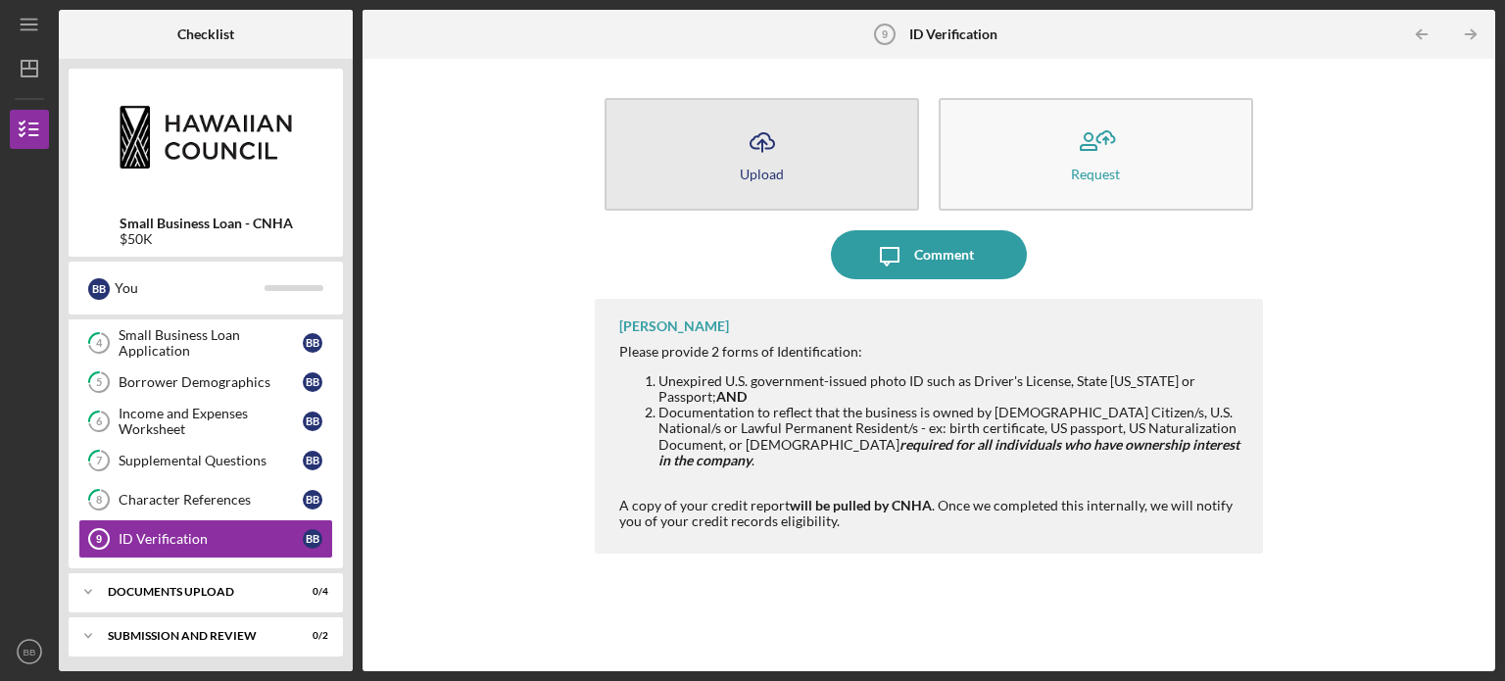
click at [756, 172] on div "Upload" at bounding box center [762, 174] width 44 height 15
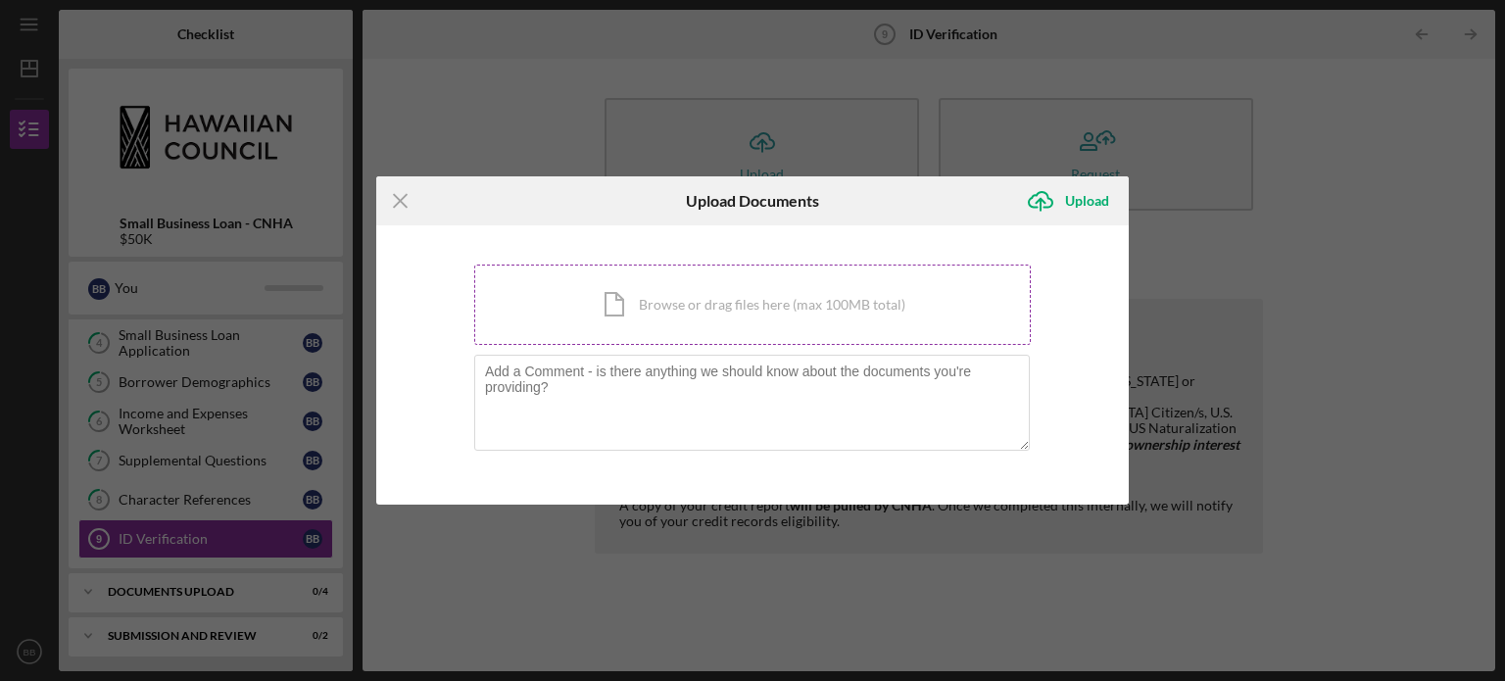
click at [707, 321] on div "Icon/Document Browse or drag files here (max 100MB total) Tap to choose files o…" at bounding box center [752, 305] width 557 height 80
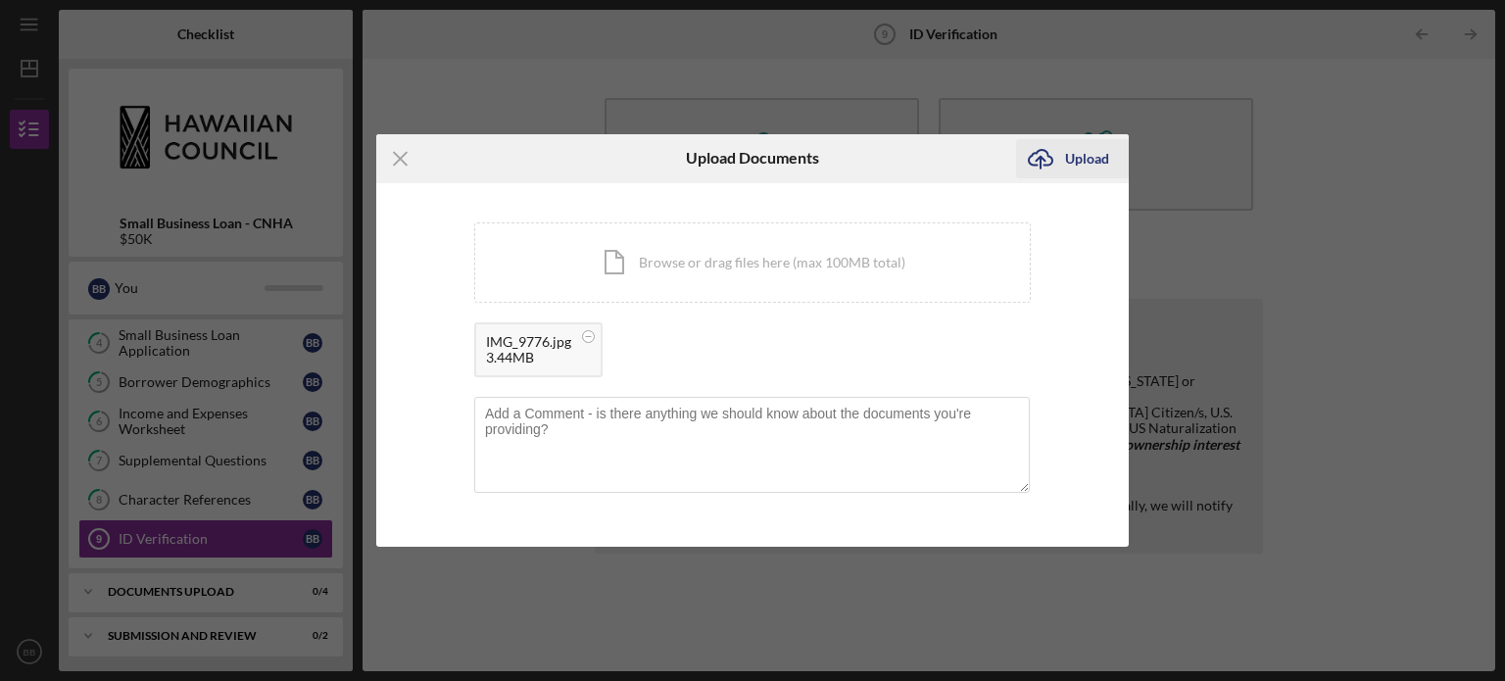
click at [1081, 169] on div "Upload" at bounding box center [1087, 158] width 44 height 39
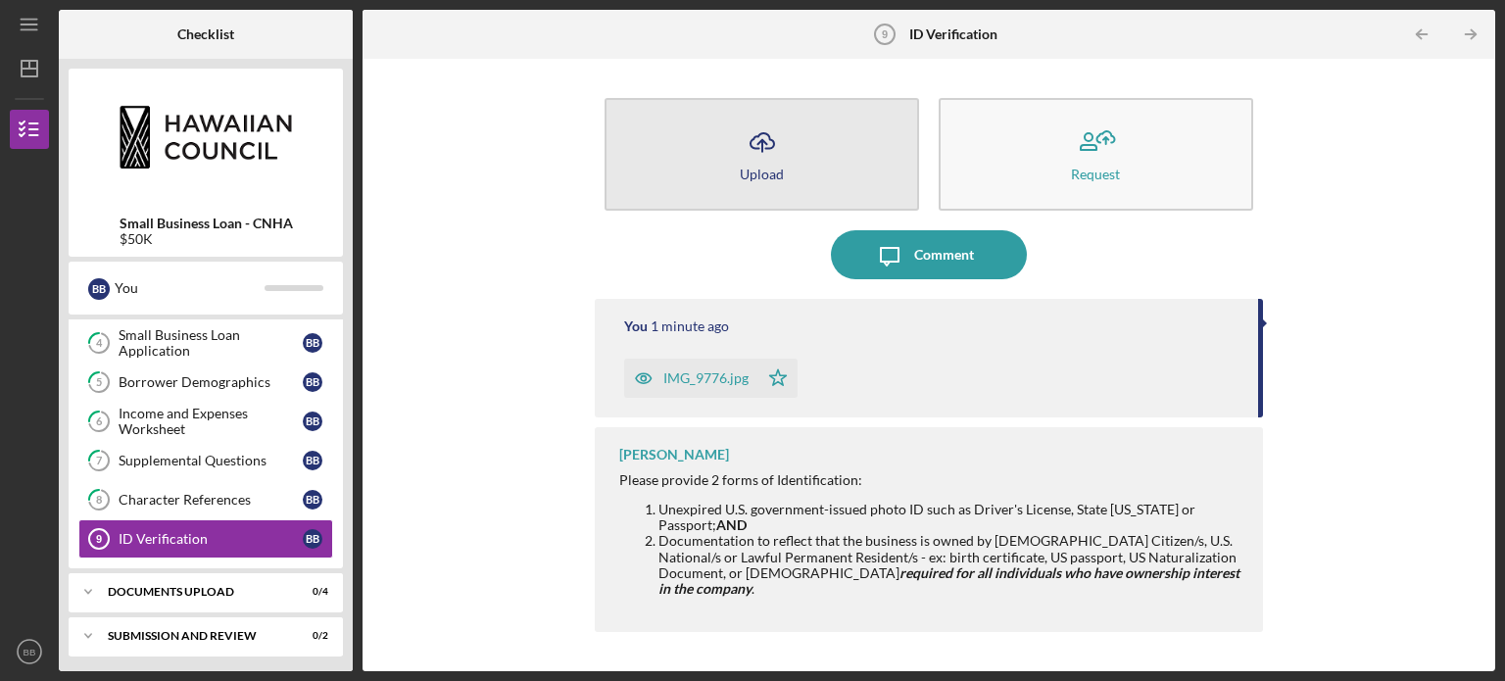
click at [891, 173] on button "Icon/Upload Upload" at bounding box center [762, 154] width 315 height 113
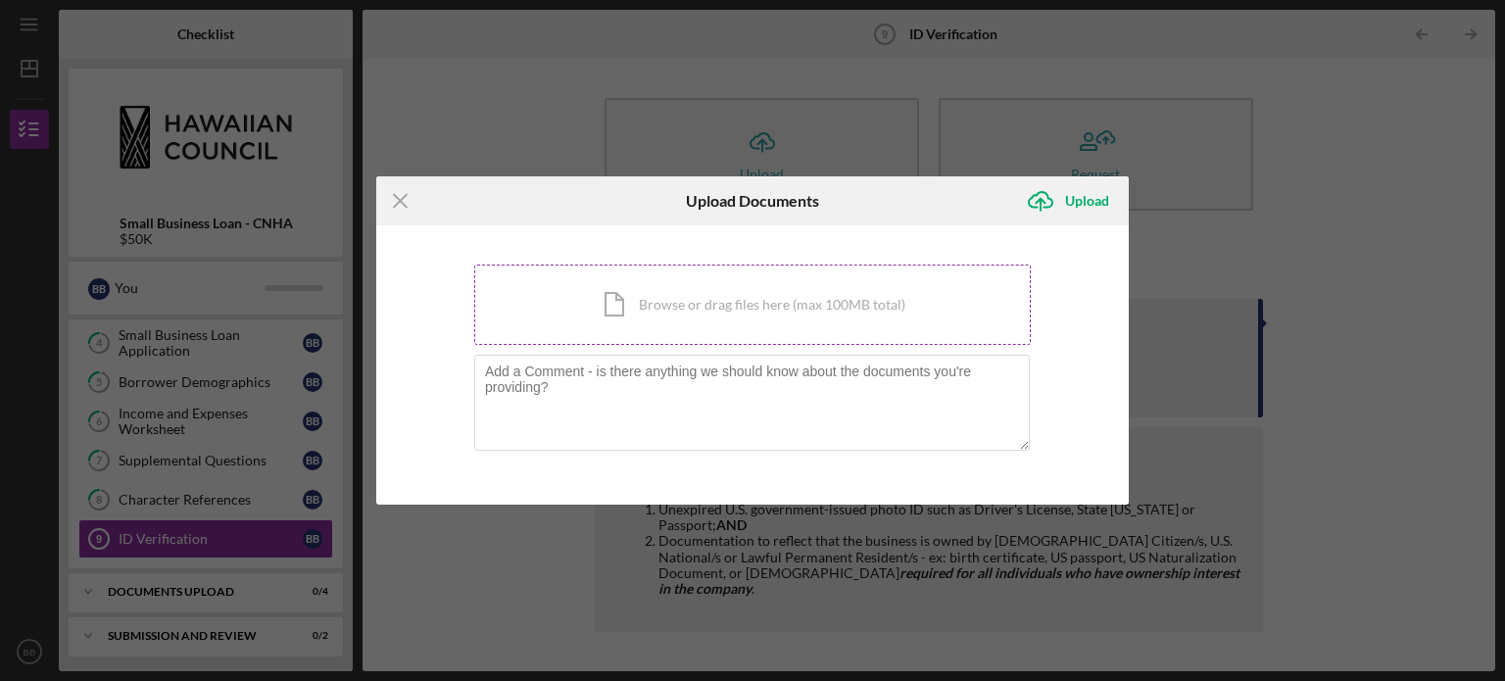
click at [743, 327] on div "Icon/Document Browse or drag files here (max 100MB total) Tap to choose files o…" at bounding box center [752, 305] width 557 height 80
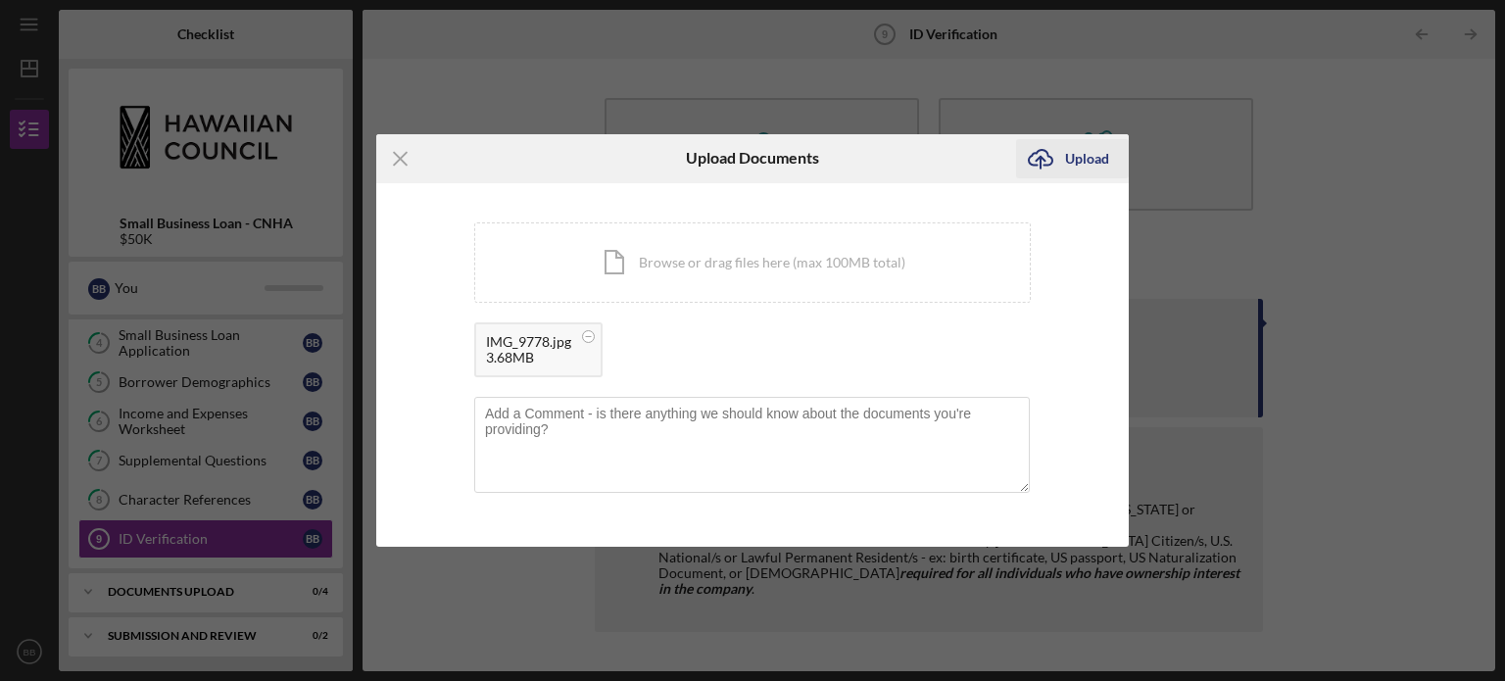
click at [1074, 169] on div "Upload" at bounding box center [1087, 158] width 44 height 39
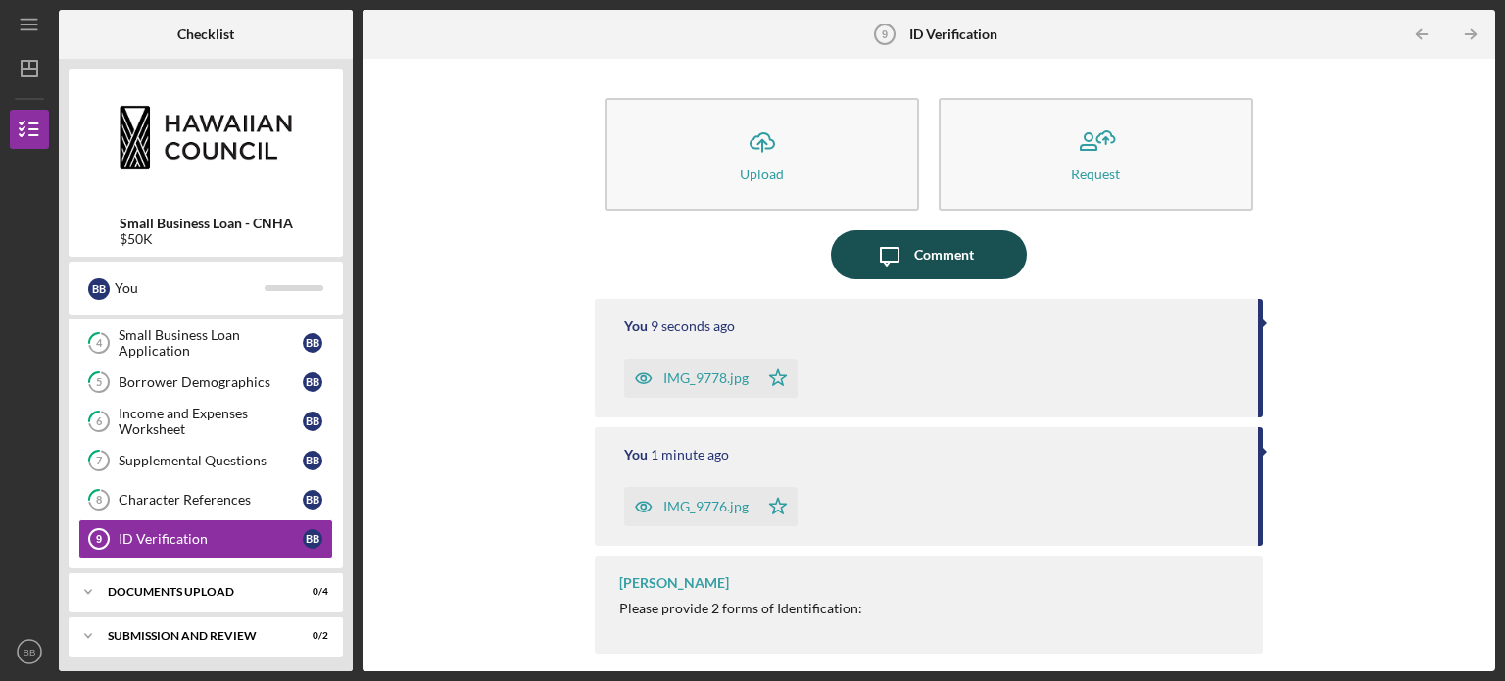
click at [897, 262] on icon "button" at bounding box center [890, 257] width 18 height 18
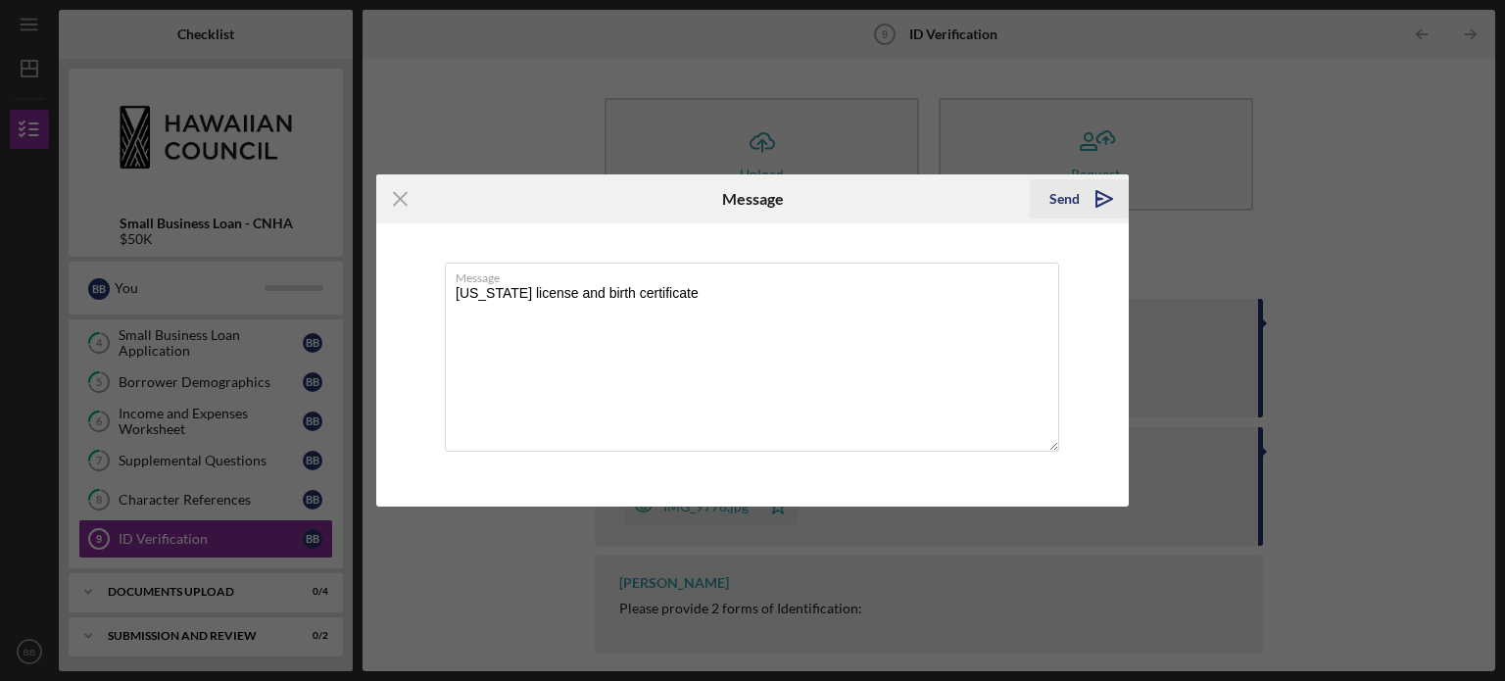
type textarea "[US_STATE] license and birth certificate"
click at [1082, 195] on icon "Icon/icon-invite-send" at bounding box center [1104, 198] width 49 height 49
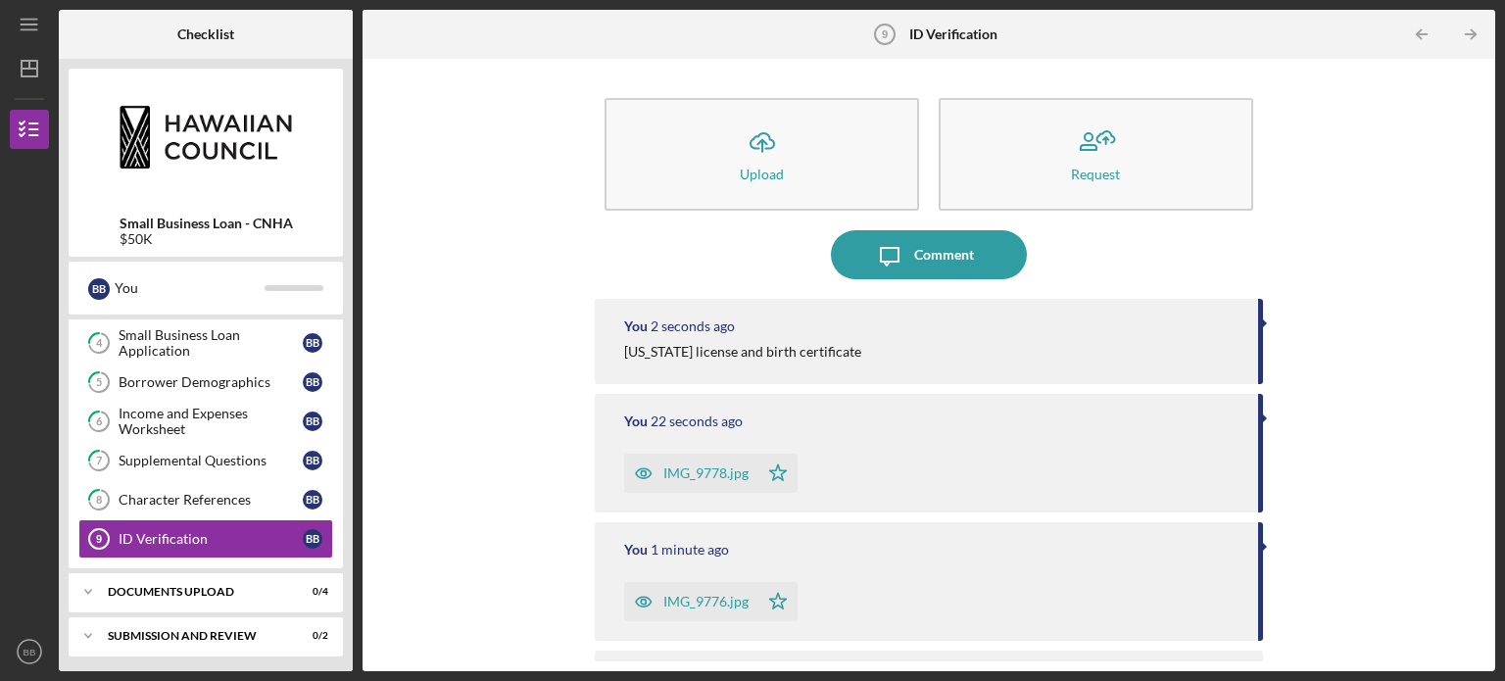
scroll to position [86, 0]
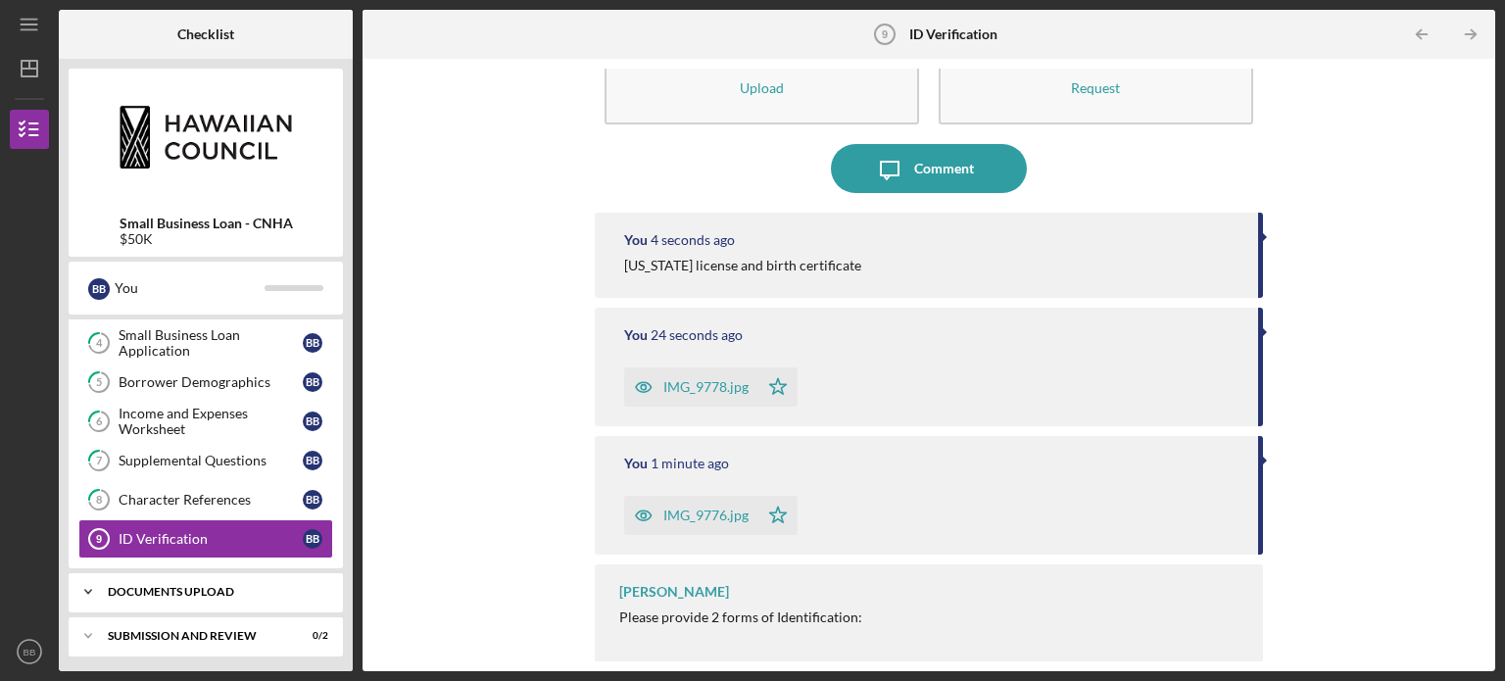
click at [131, 586] on div "DOCUMENTS UPLOAD" at bounding box center [213, 592] width 211 height 12
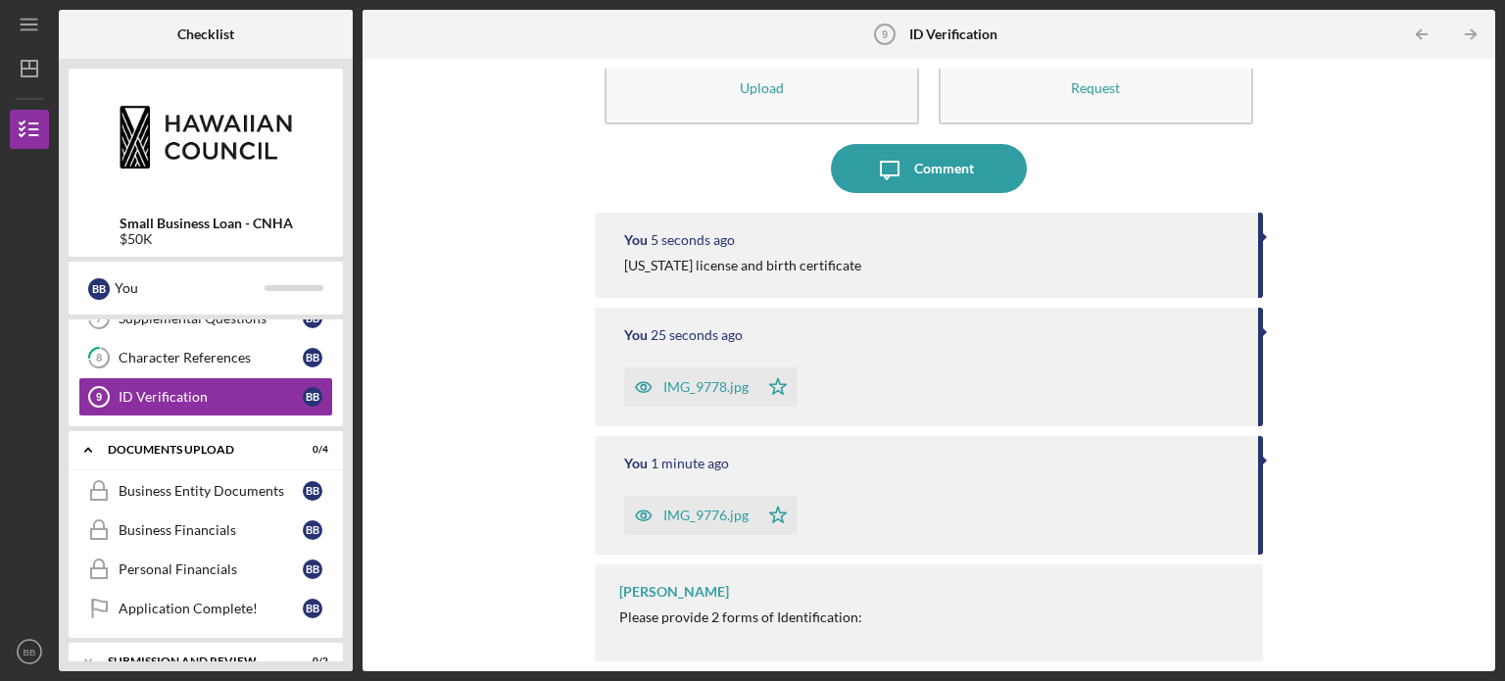
scroll to position [414, 0]
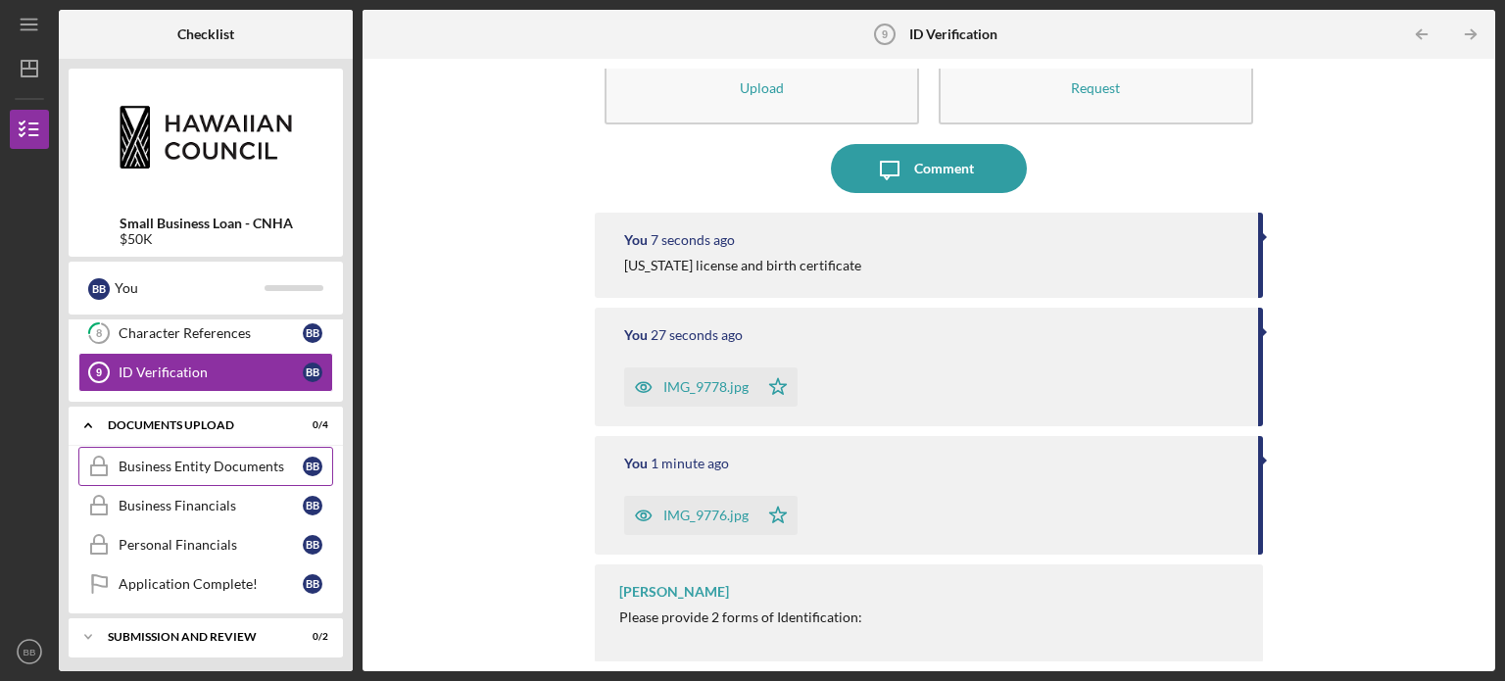
click at [188, 470] on link "Business Entity Documents Business Entity Documents B B" at bounding box center [205, 466] width 255 height 39
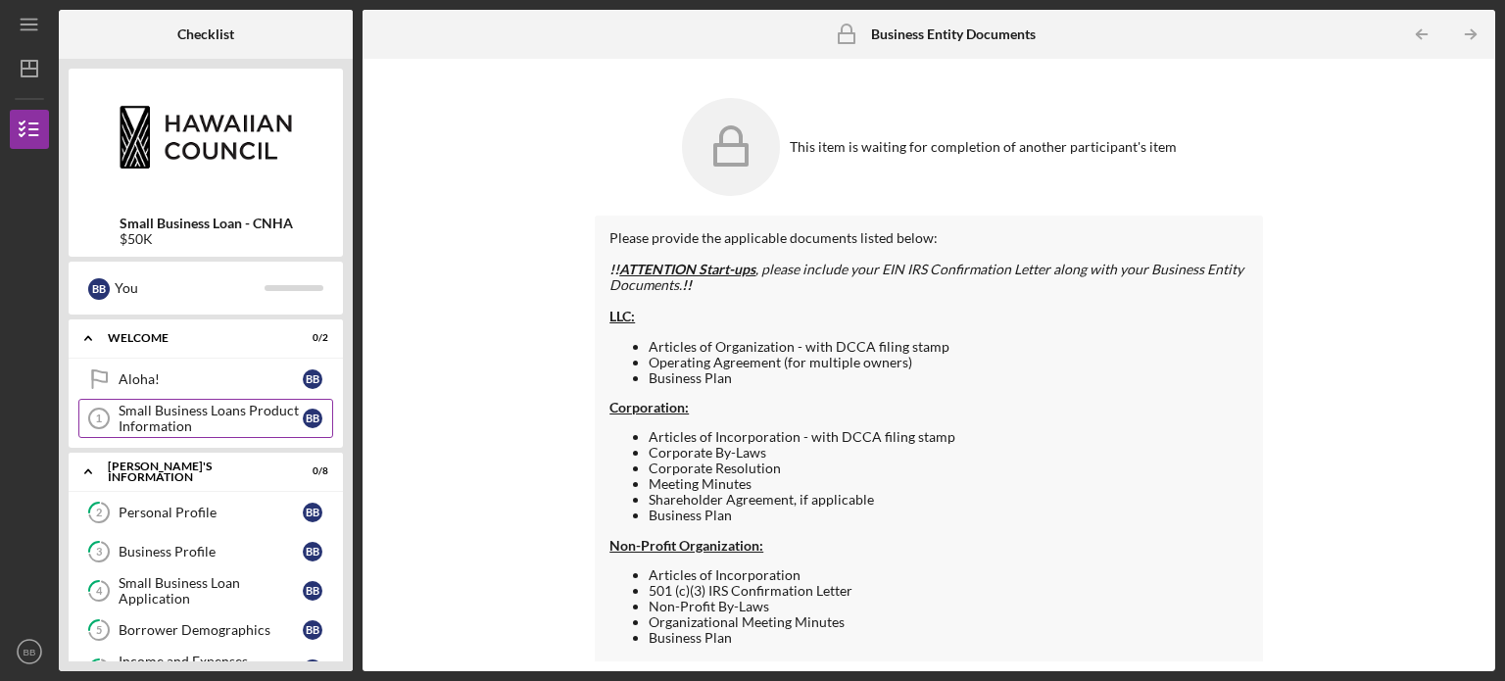
click at [210, 404] on div "Small Business Loans Product Information" at bounding box center [211, 418] width 184 height 31
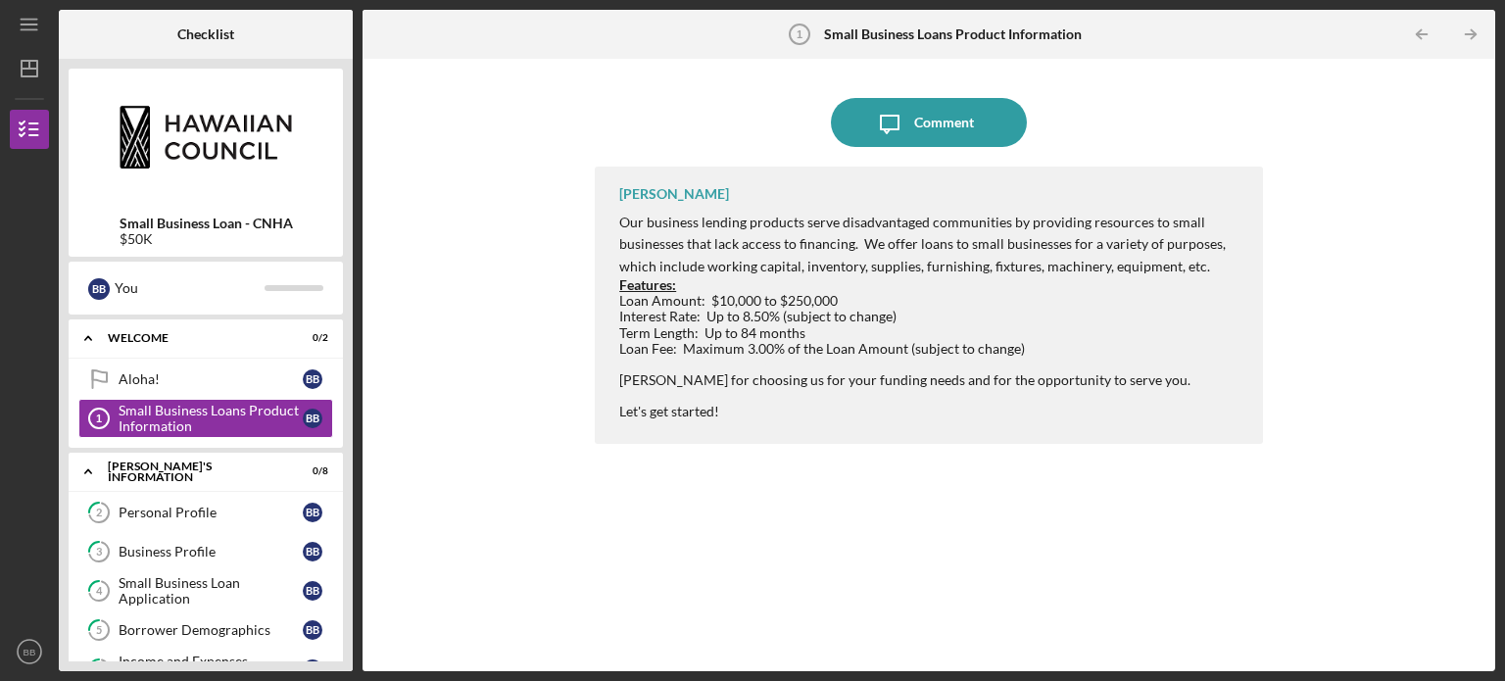
click at [818, 269] on span "Our business lending products serve disadvantaged communities by providing reso…" at bounding box center [922, 244] width 607 height 61
click at [209, 385] on div "Aloha!" at bounding box center [211, 379] width 184 height 16
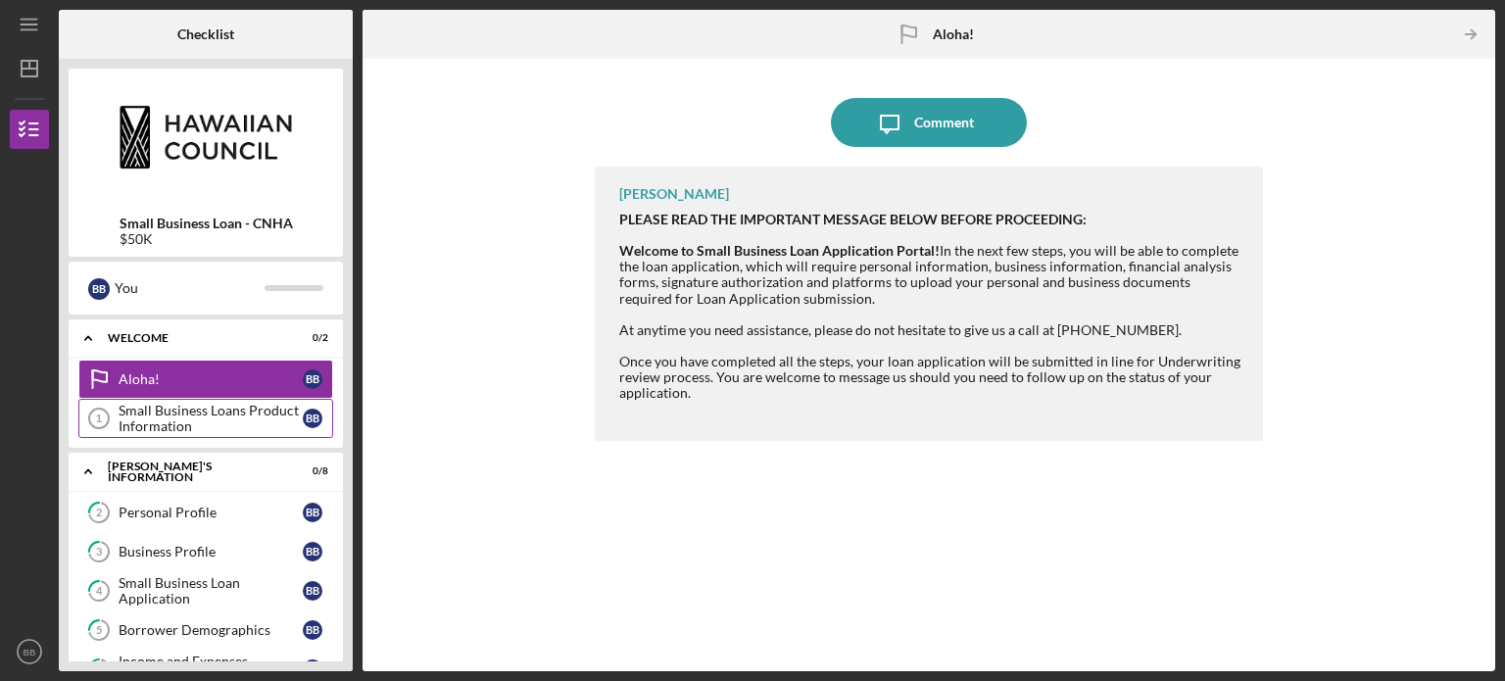
click at [217, 414] on div "Small Business Loans Product Information" at bounding box center [211, 418] width 184 height 31
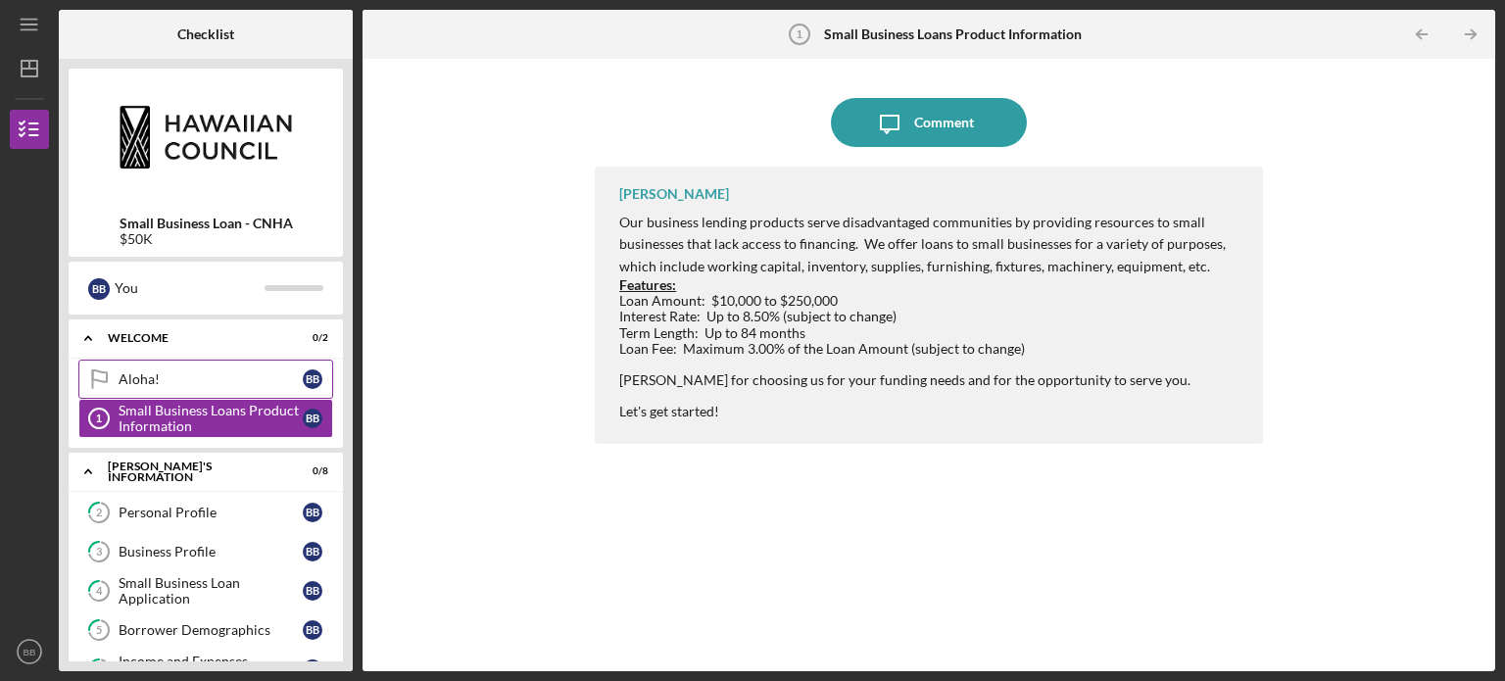
click at [235, 382] on div "Aloha!" at bounding box center [211, 379] width 184 height 16
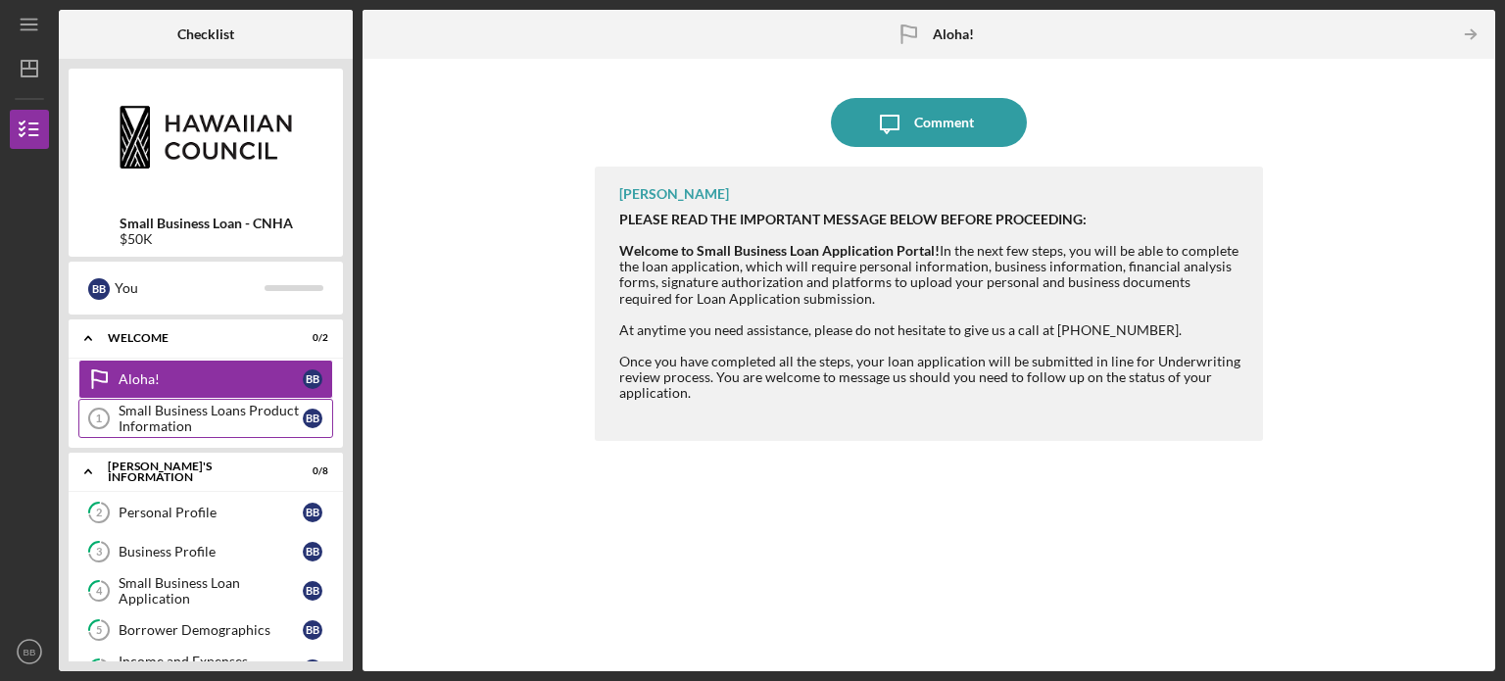
click at [210, 426] on div "Small Business Loans Product Information" at bounding box center [211, 418] width 184 height 31
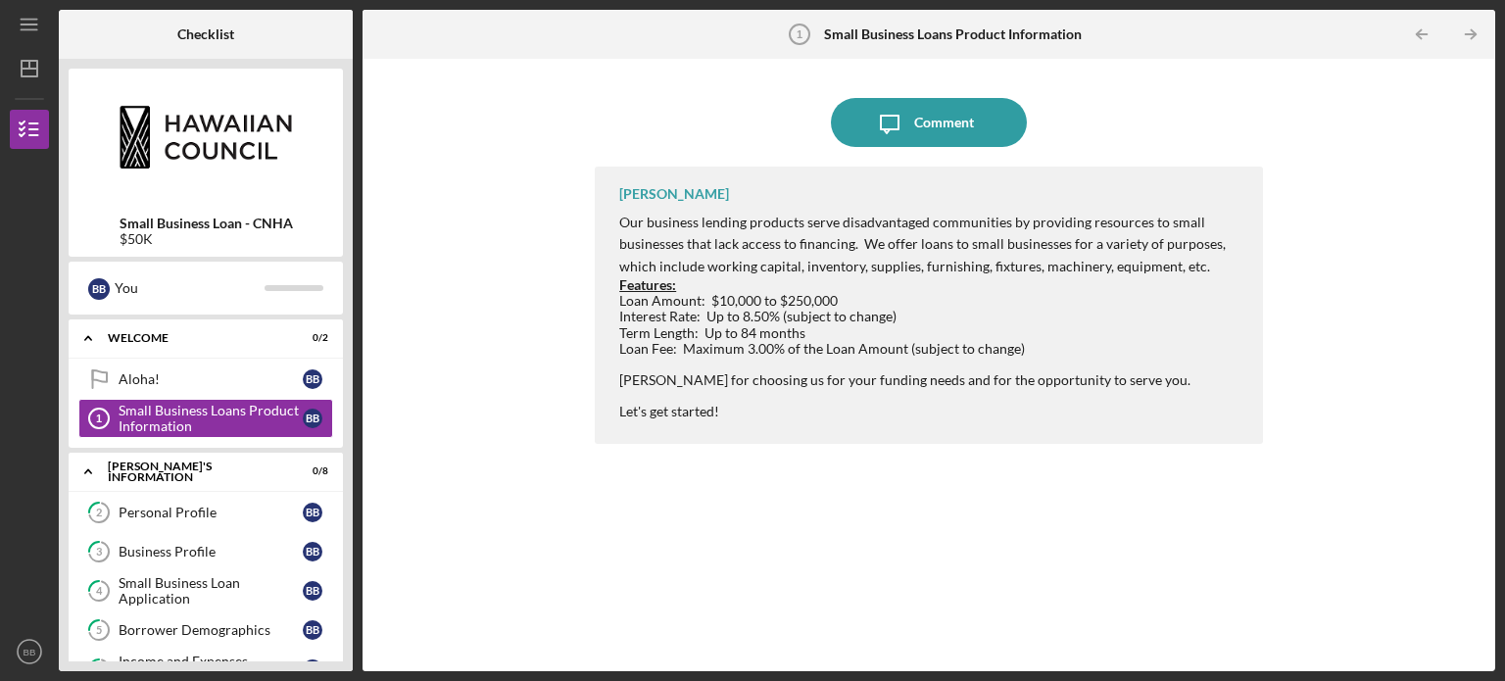
click at [709, 324] on span "Term Length: Up to 84 months" at bounding box center [712, 332] width 186 height 17
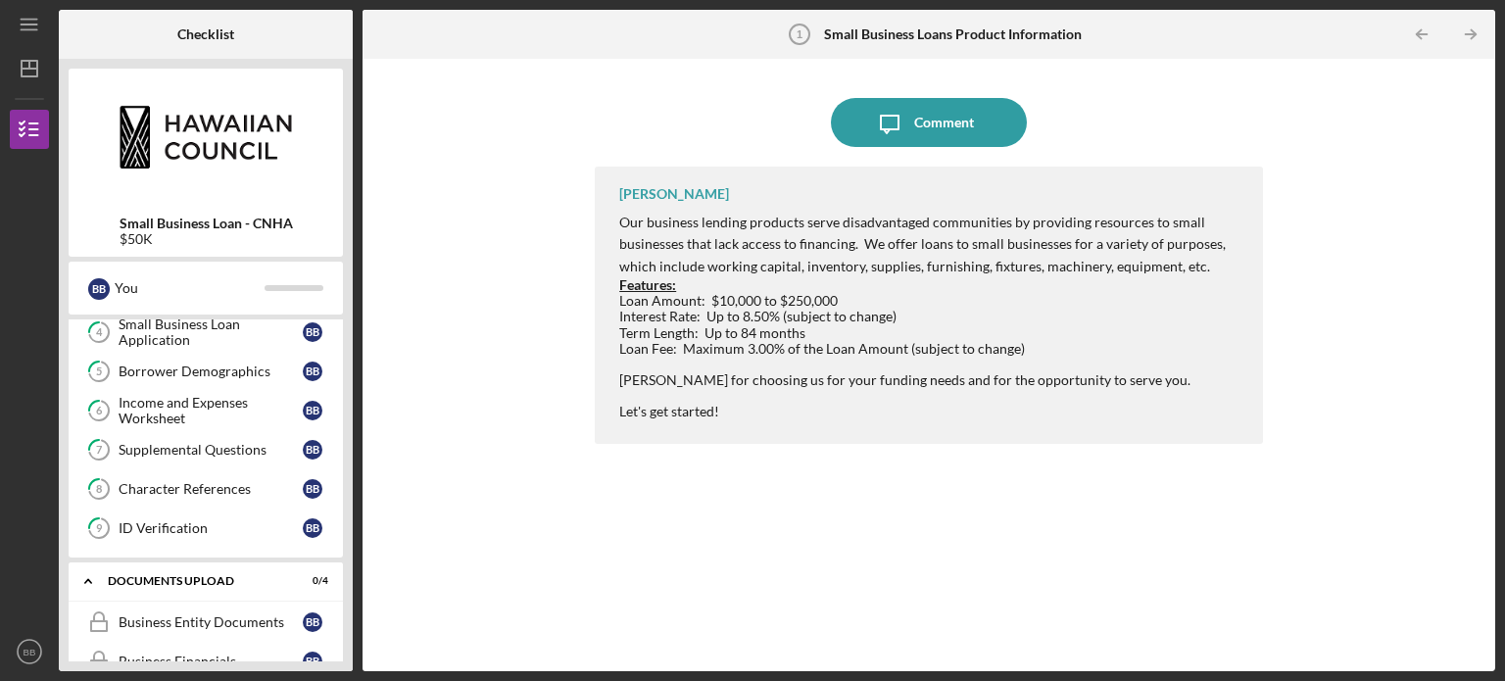
scroll to position [267, 0]
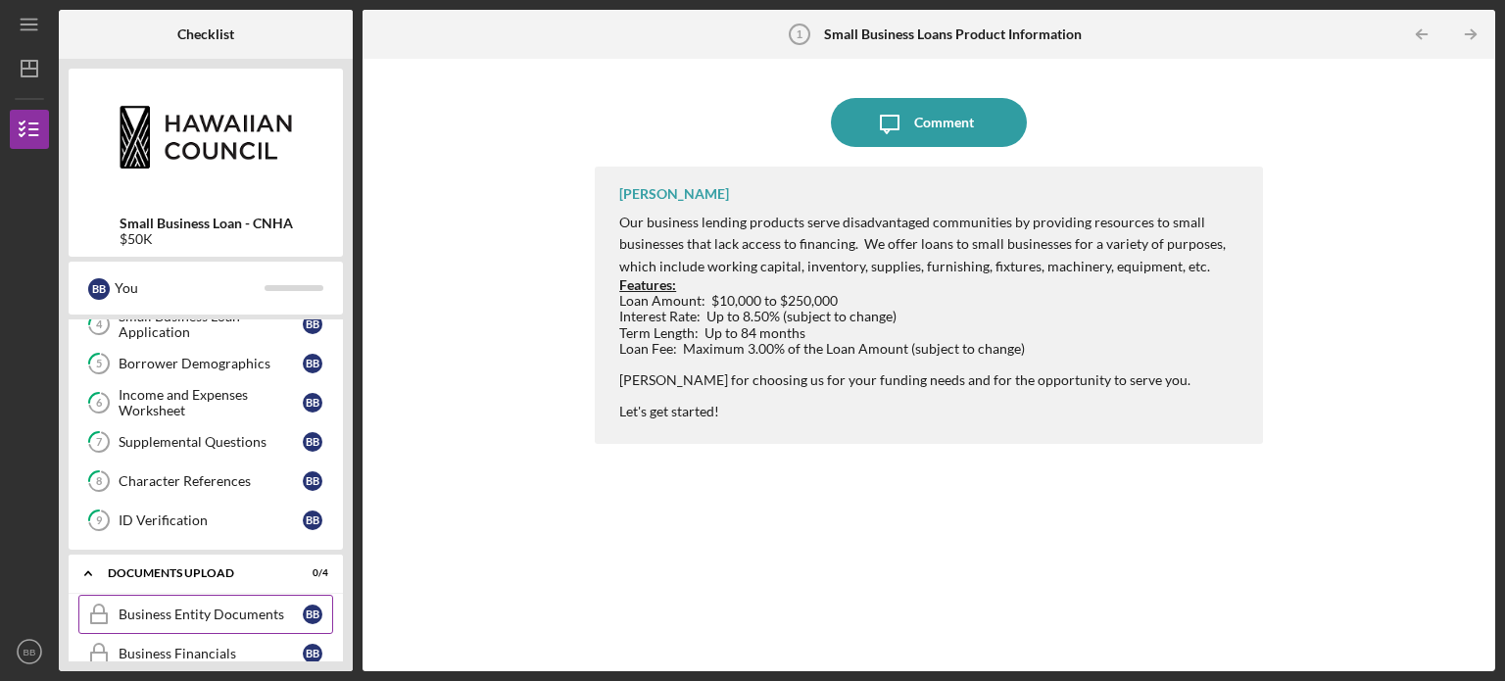
click at [171, 599] on link "Business Entity Documents Business Entity Documents B B" at bounding box center [205, 614] width 255 height 39
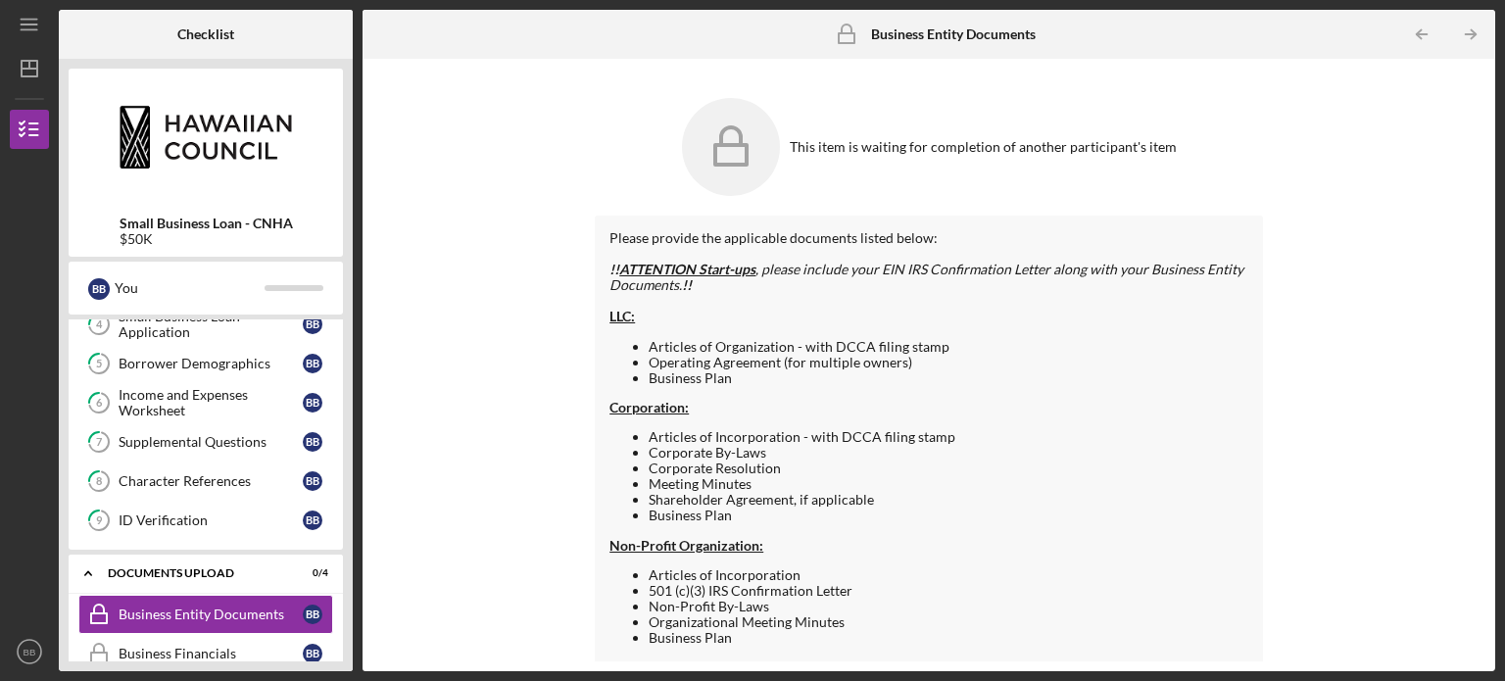
scroll to position [102, 0]
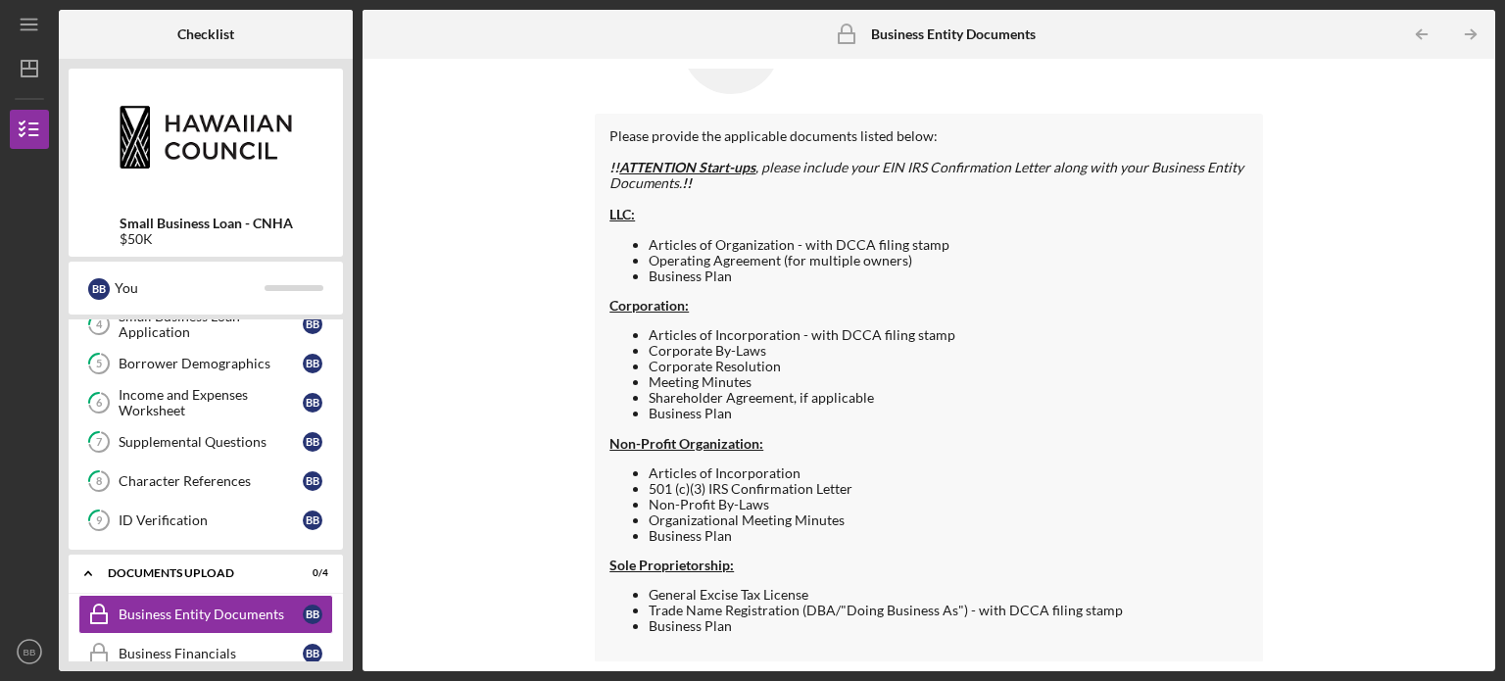
click at [613, 418] on ul "Articles of Incorporation - with DCCA filing stamp Corporate By-Laws Corporate …" at bounding box center [928, 374] width 639 height 95
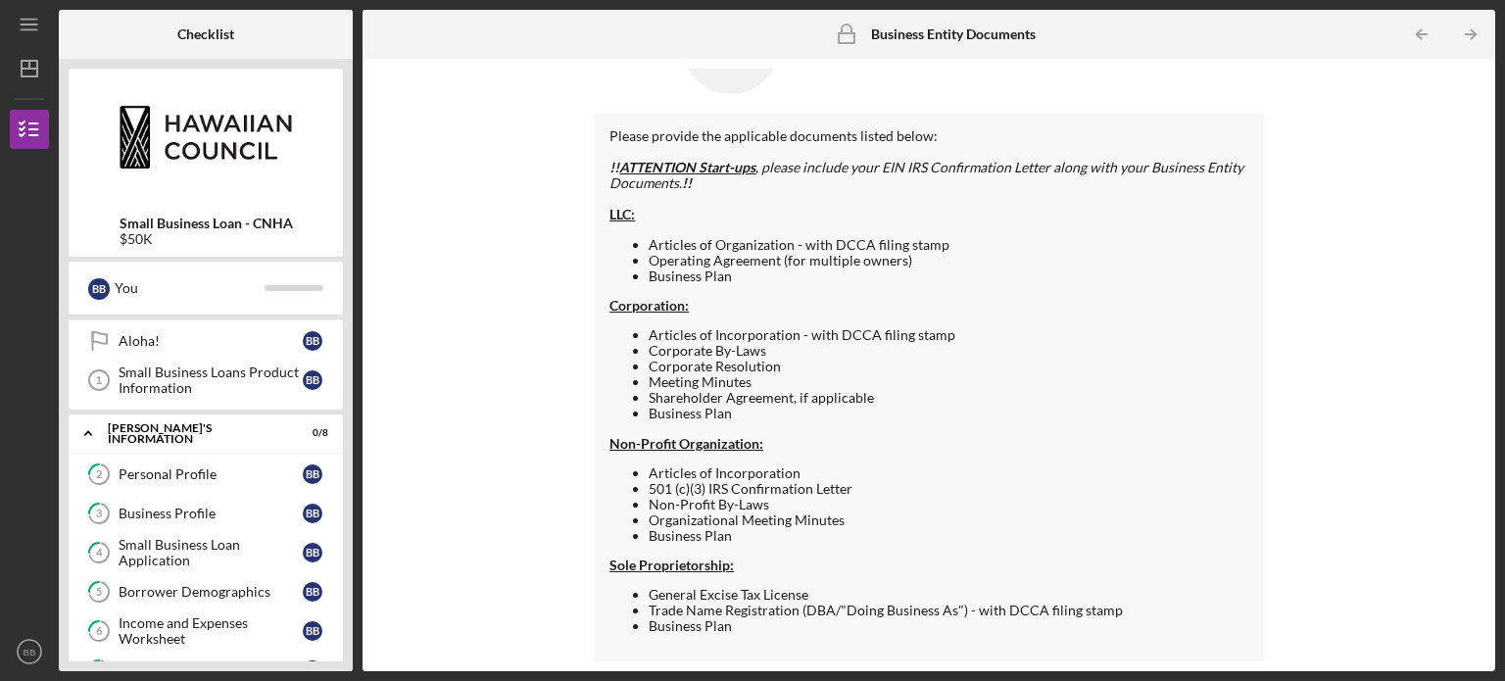
scroll to position [0, 0]
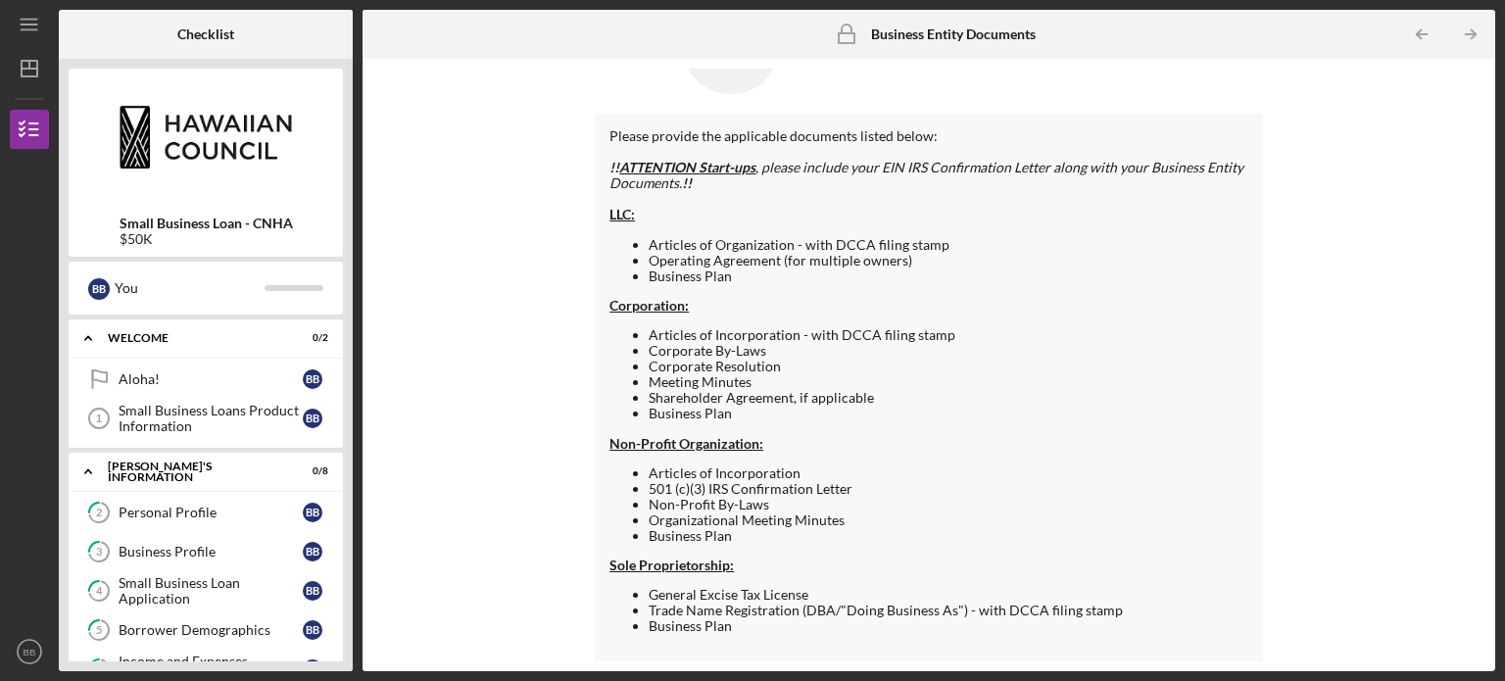
click at [194, 517] on div "Personal Profile" at bounding box center [211, 513] width 184 height 16
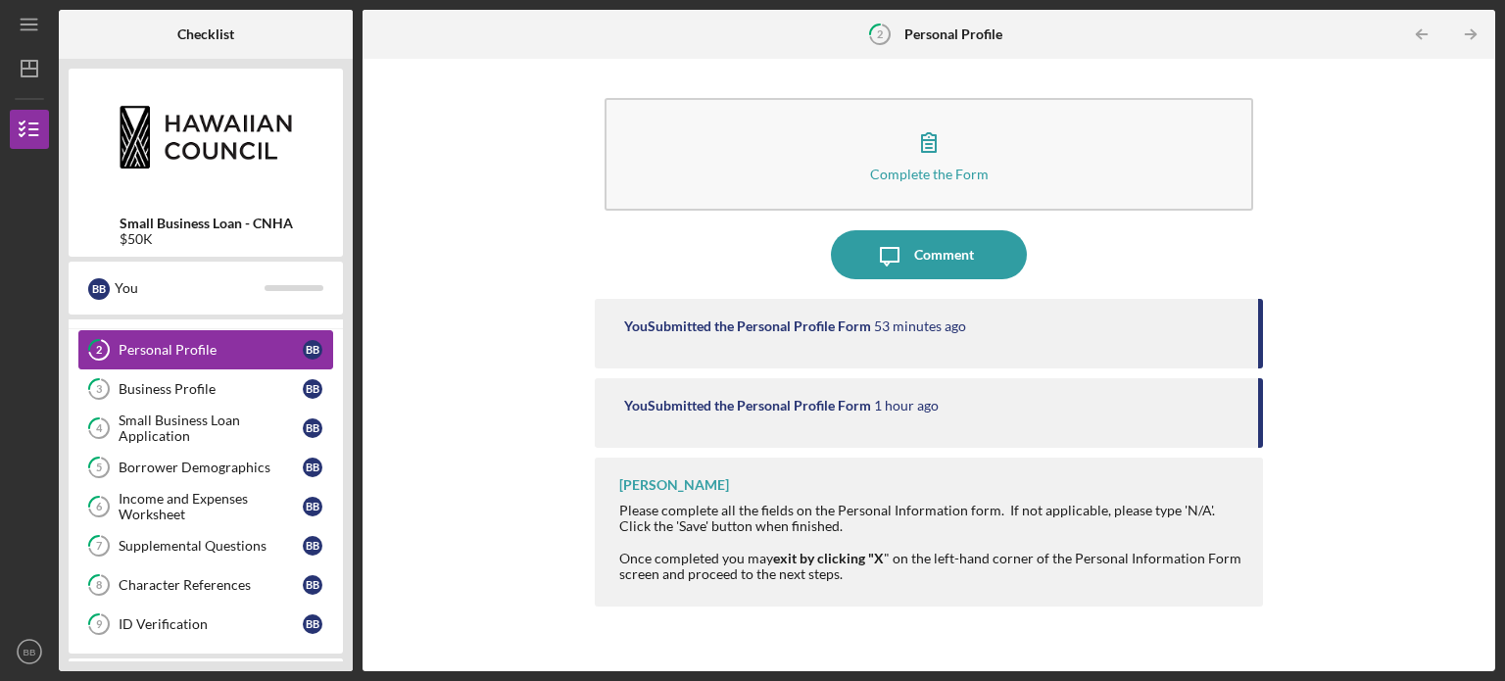
scroll to position [179, 0]
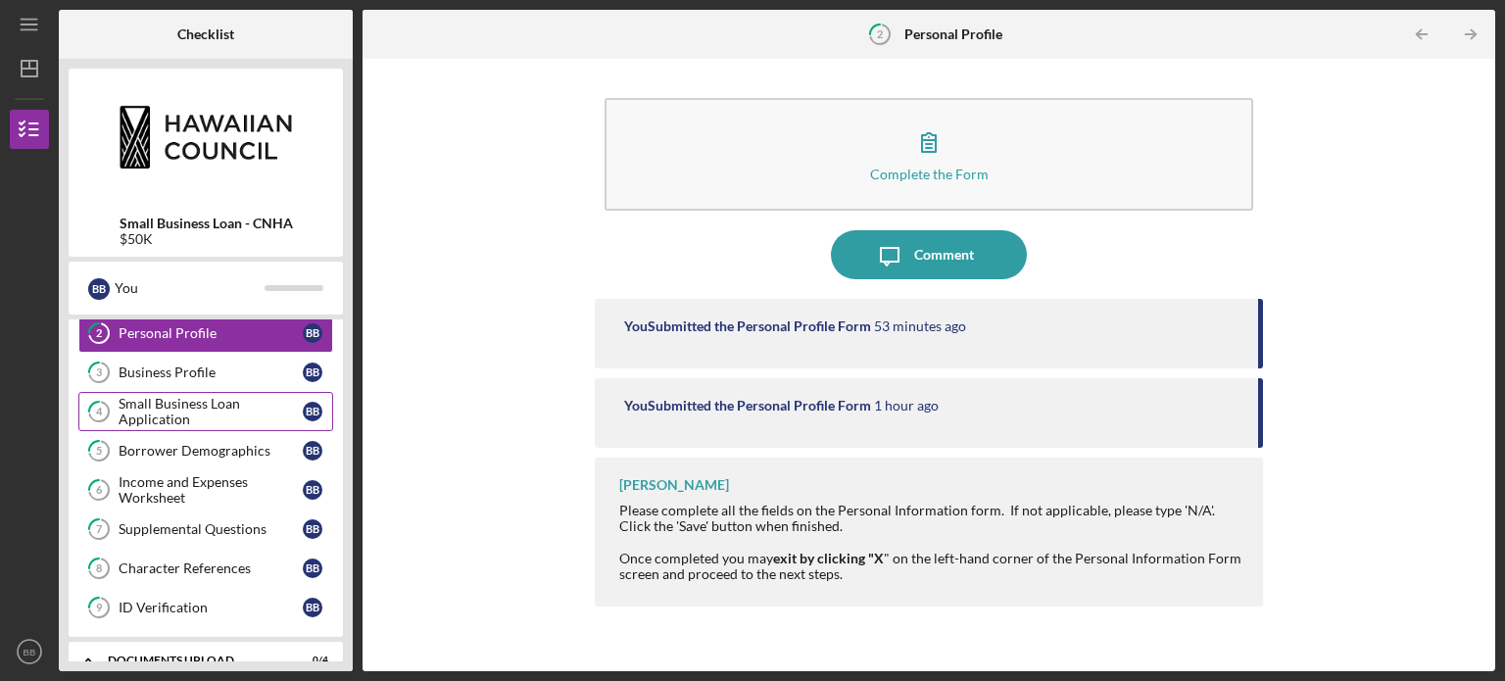
click at [226, 418] on div "Small Business Loan Application" at bounding box center [211, 411] width 184 height 31
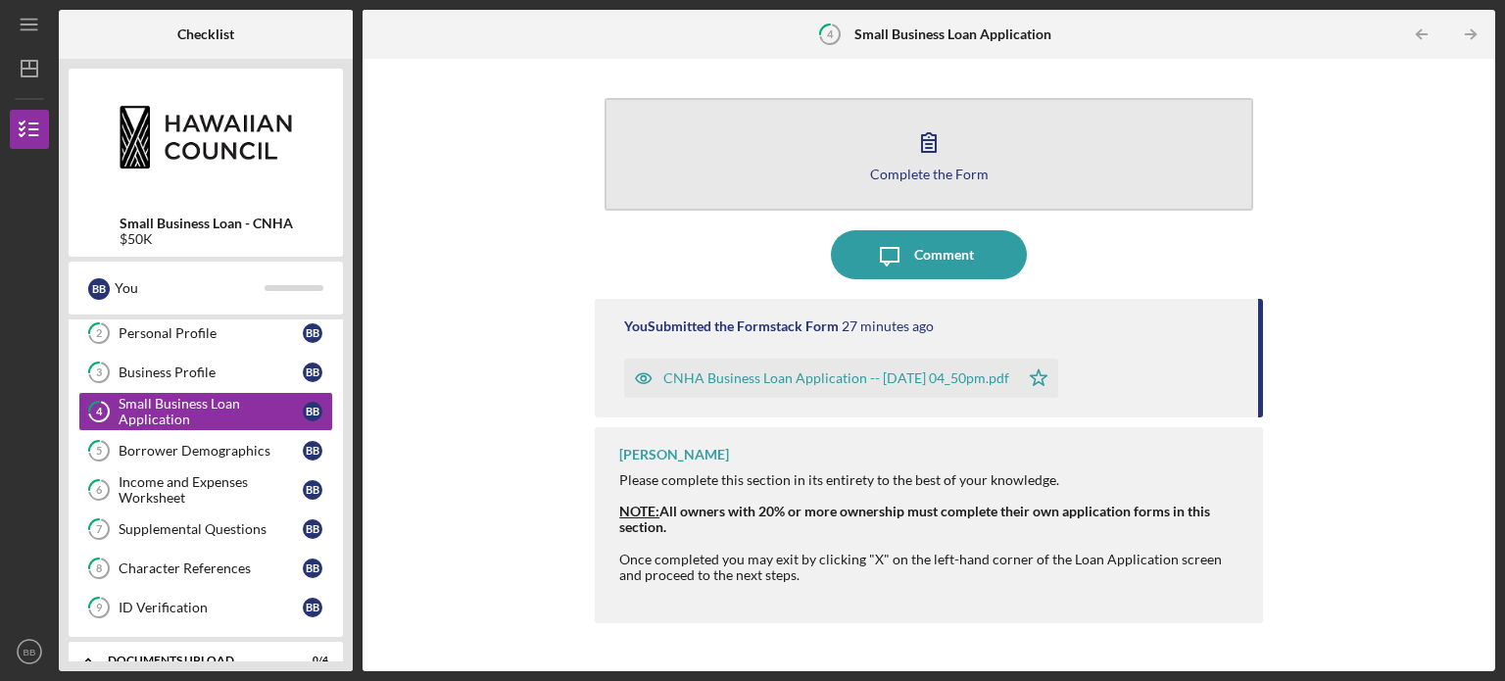
click at [866, 166] on button "Complete the Form Form" at bounding box center [929, 154] width 649 height 113
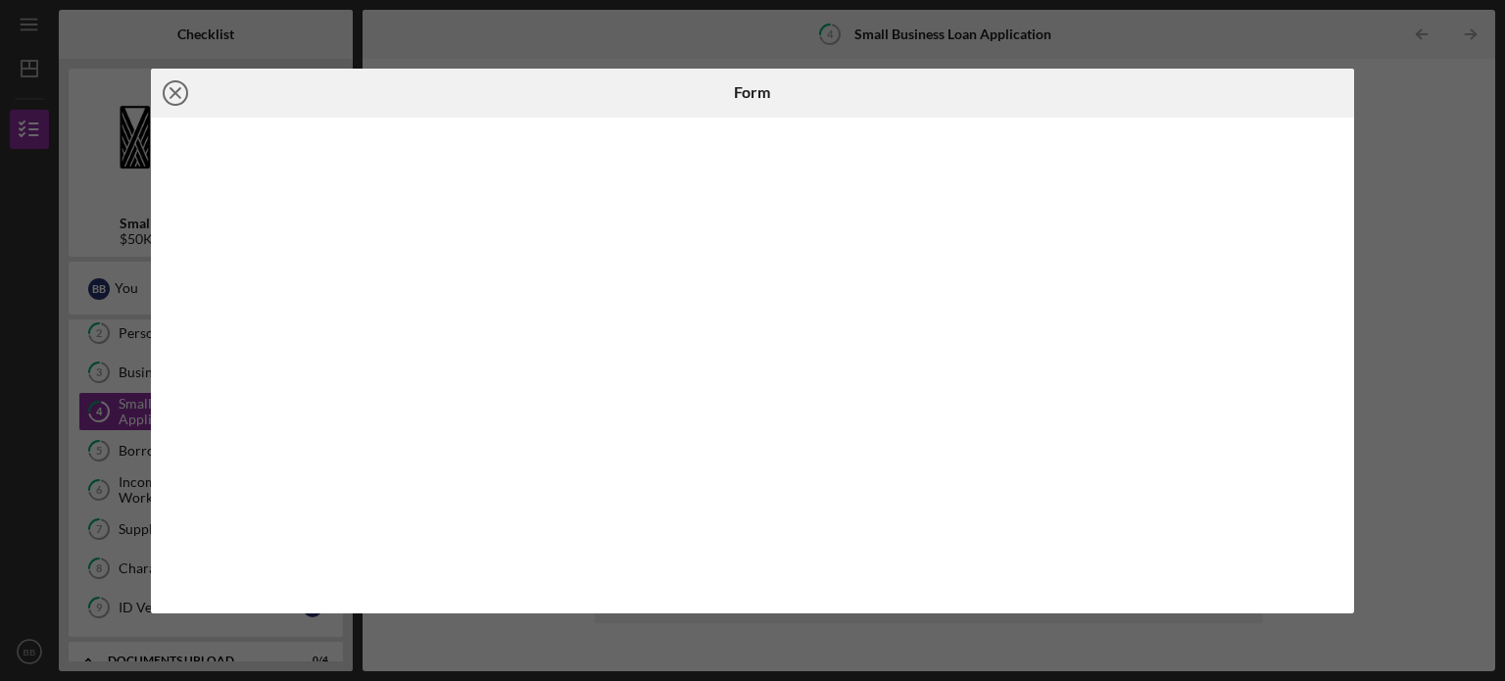
click at [169, 83] on circle at bounding box center [176, 93] width 24 height 24
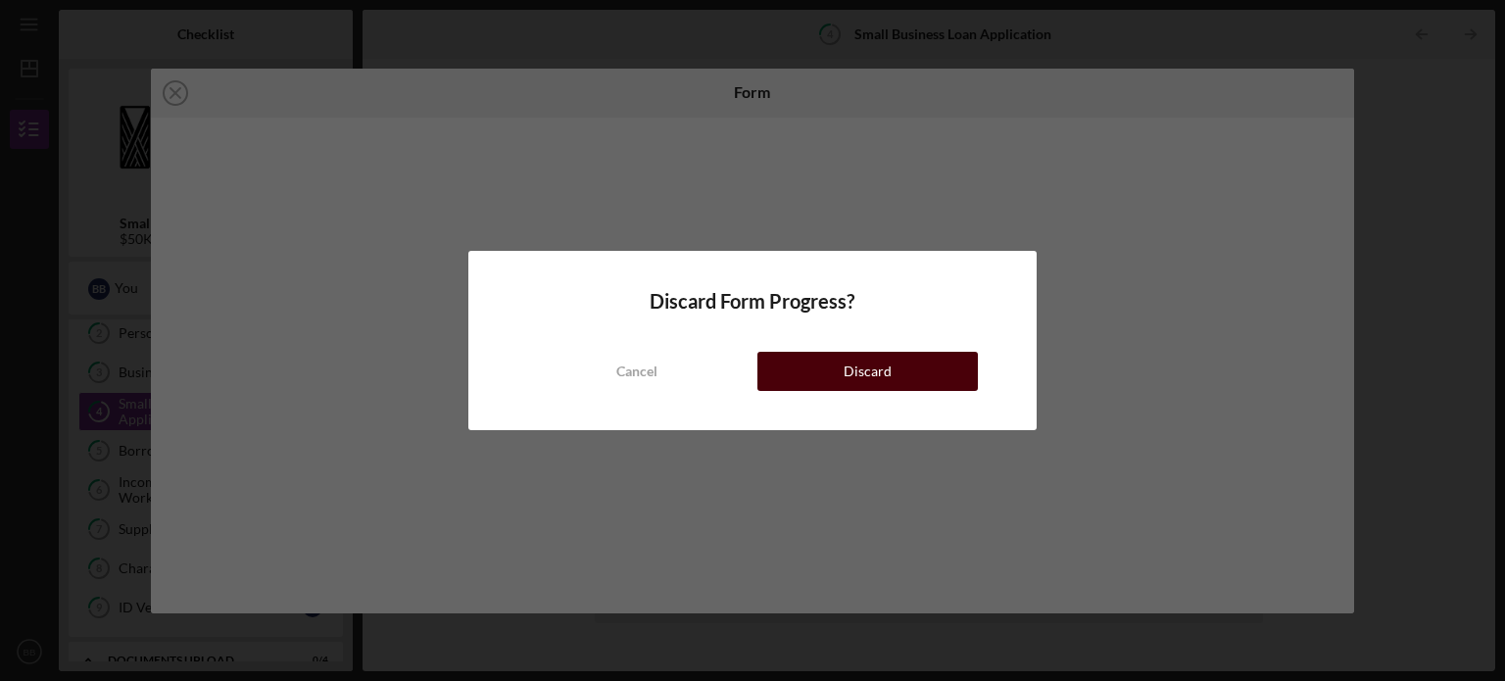
click at [801, 367] on button "Discard" at bounding box center [867, 371] width 220 height 39
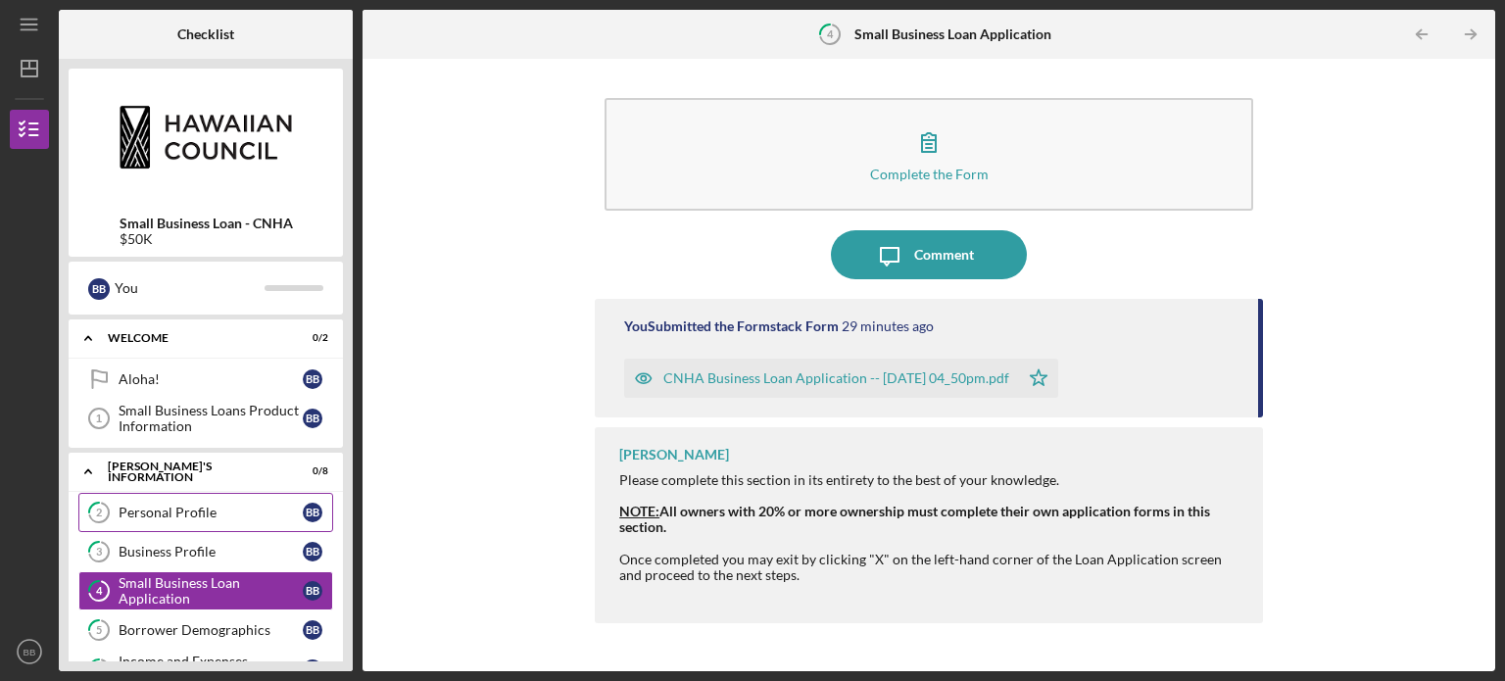
click at [178, 526] on link "2 Personal Profile B B" at bounding box center [205, 512] width 255 height 39
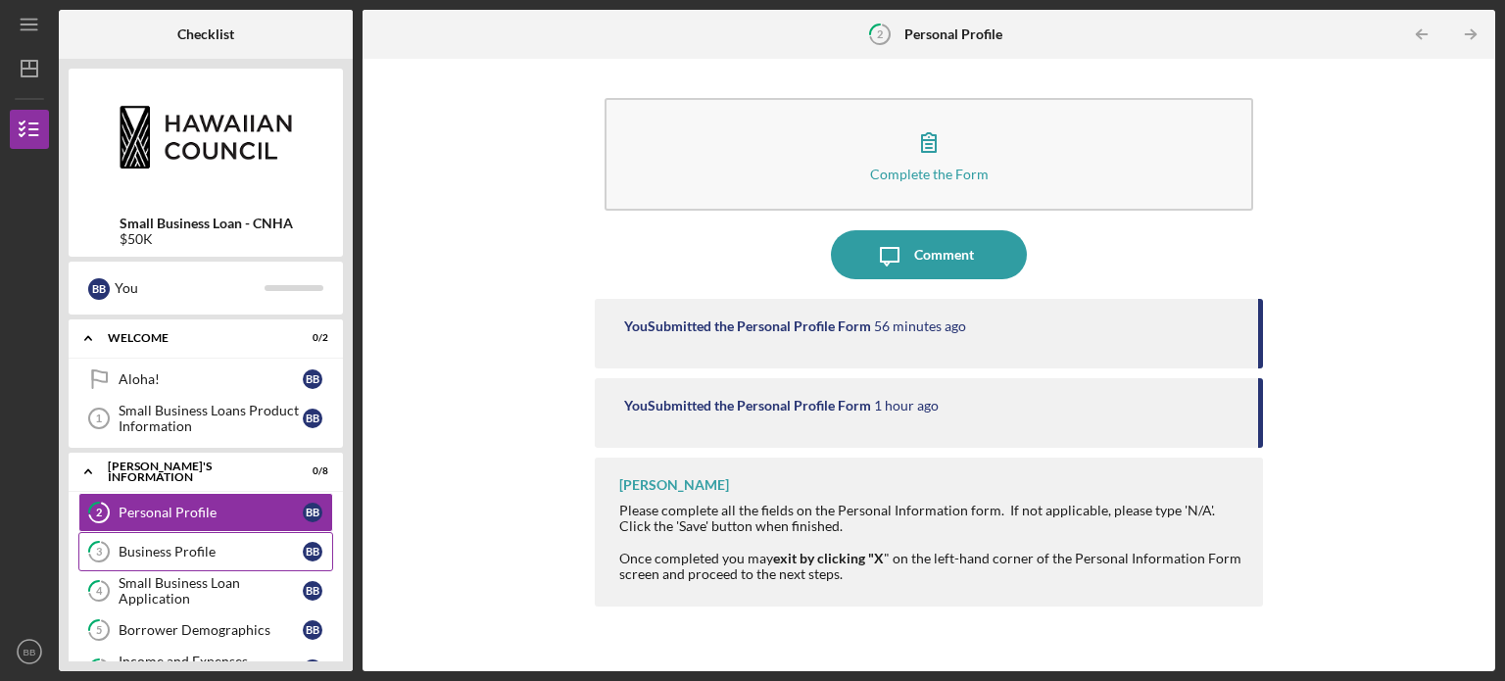
click at [227, 544] on div "Business Profile" at bounding box center [211, 552] width 184 height 16
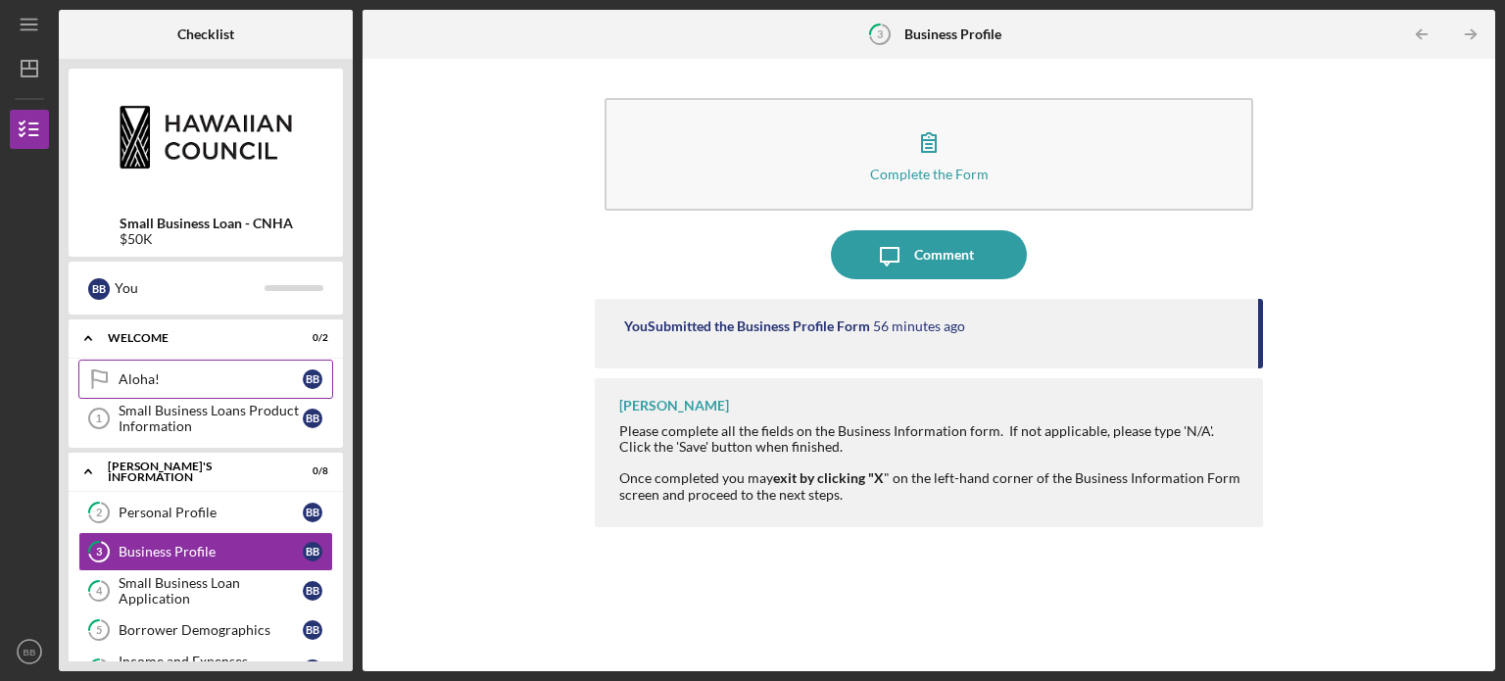
click at [214, 380] on div "Aloha!" at bounding box center [211, 379] width 184 height 16
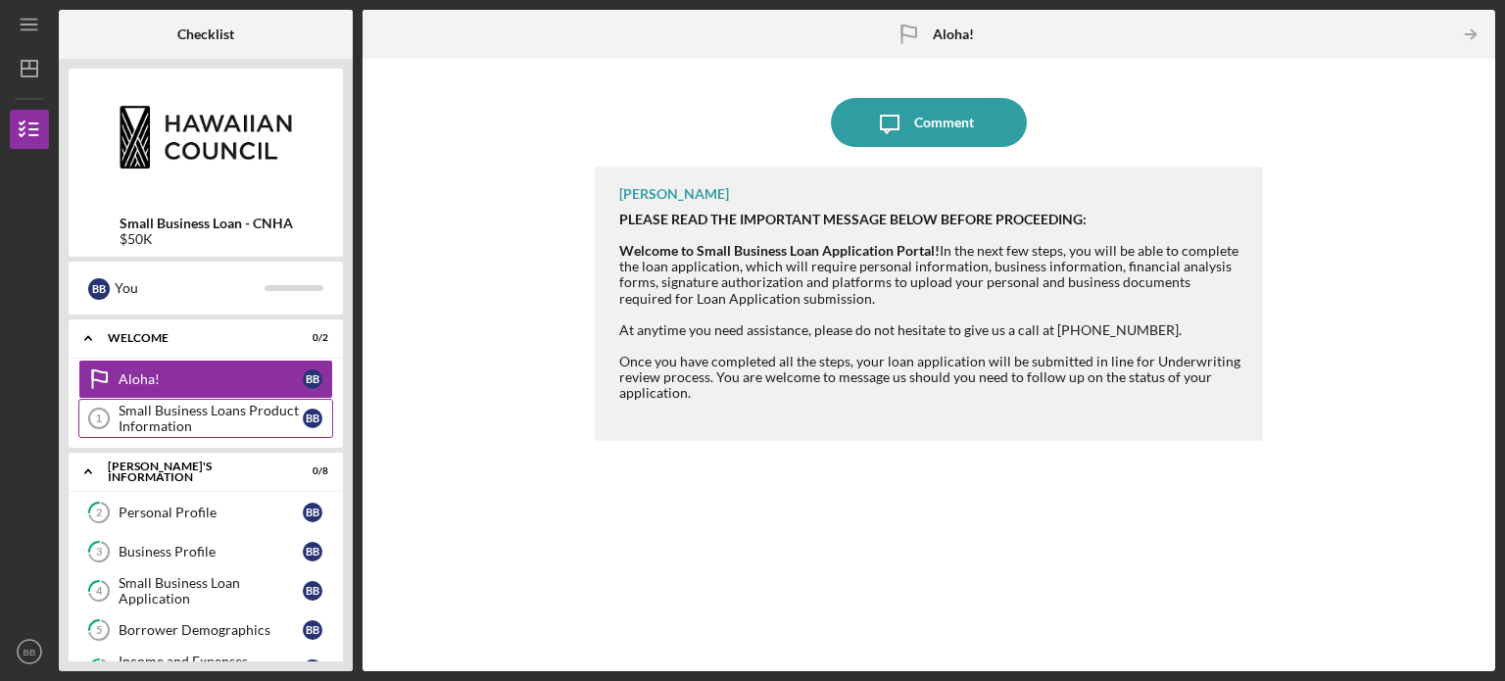
click at [200, 404] on div "Small Business Loans Product Information" at bounding box center [211, 418] width 184 height 31
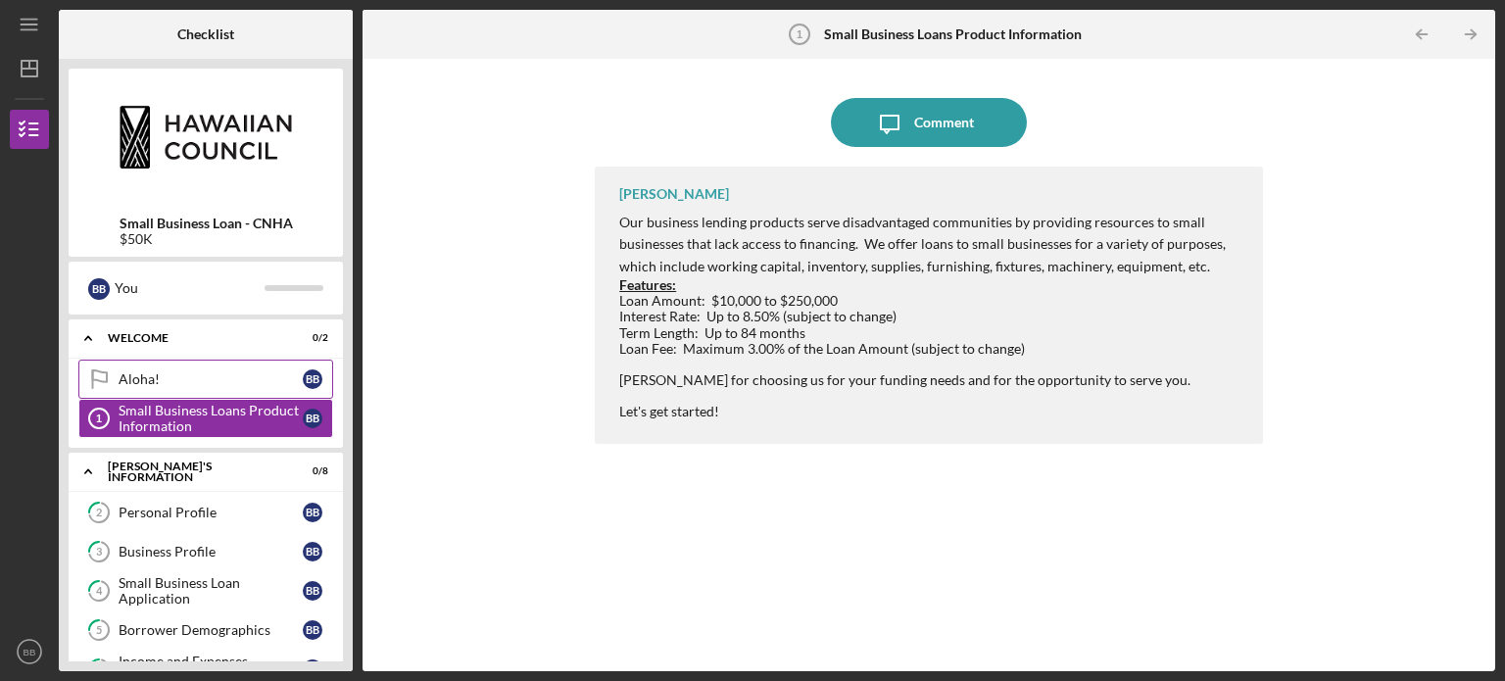
click at [161, 368] on link "Aloha! Aloha! B B" at bounding box center [205, 379] width 255 height 39
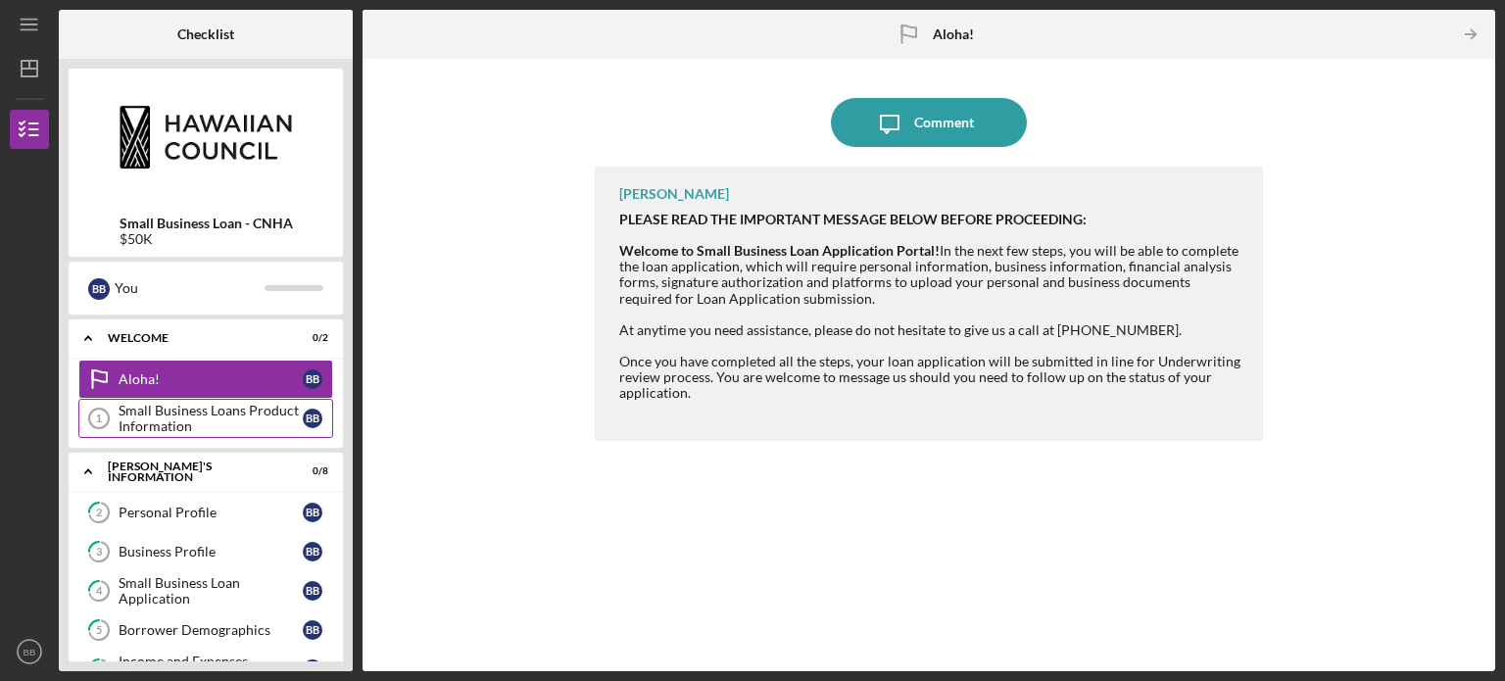
click at [178, 411] on div "Small Business Loans Product Information" at bounding box center [211, 418] width 184 height 31
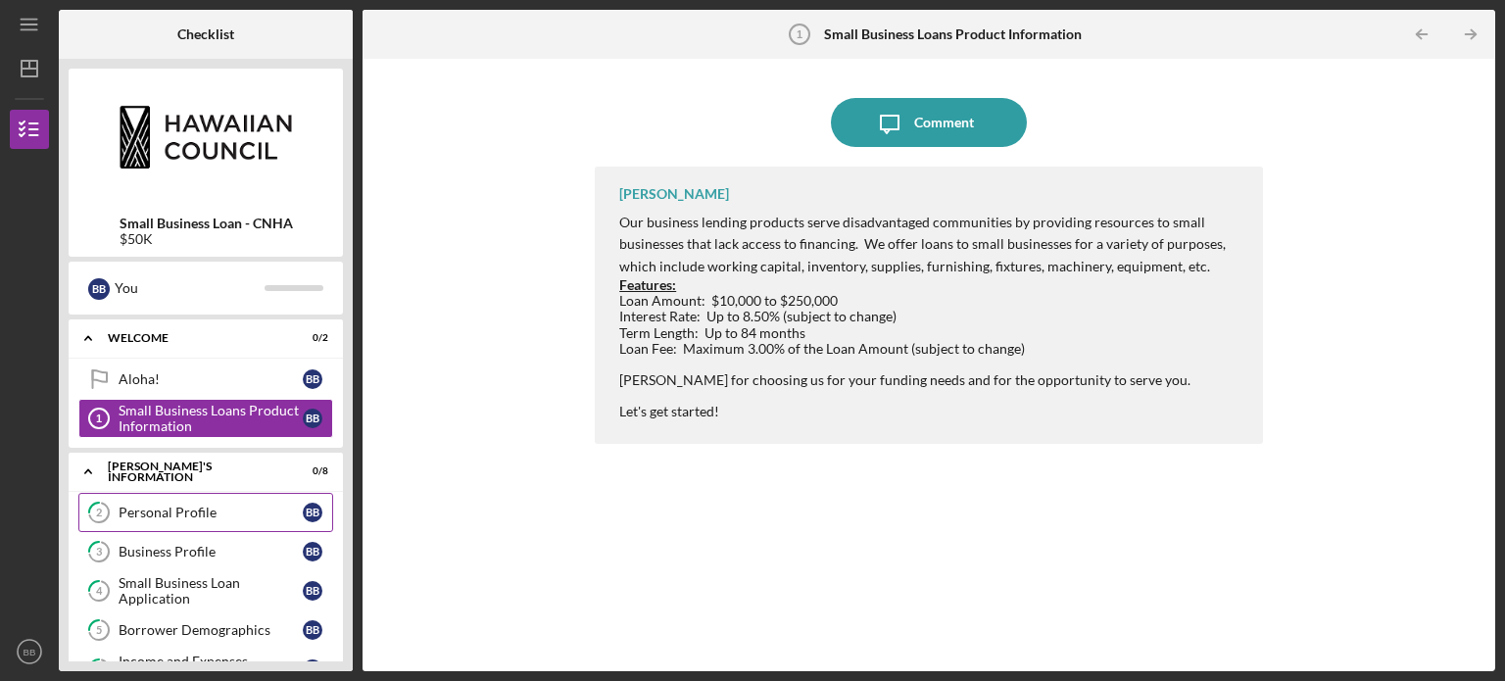
click at [205, 510] on div "Personal Profile" at bounding box center [211, 513] width 184 height 16
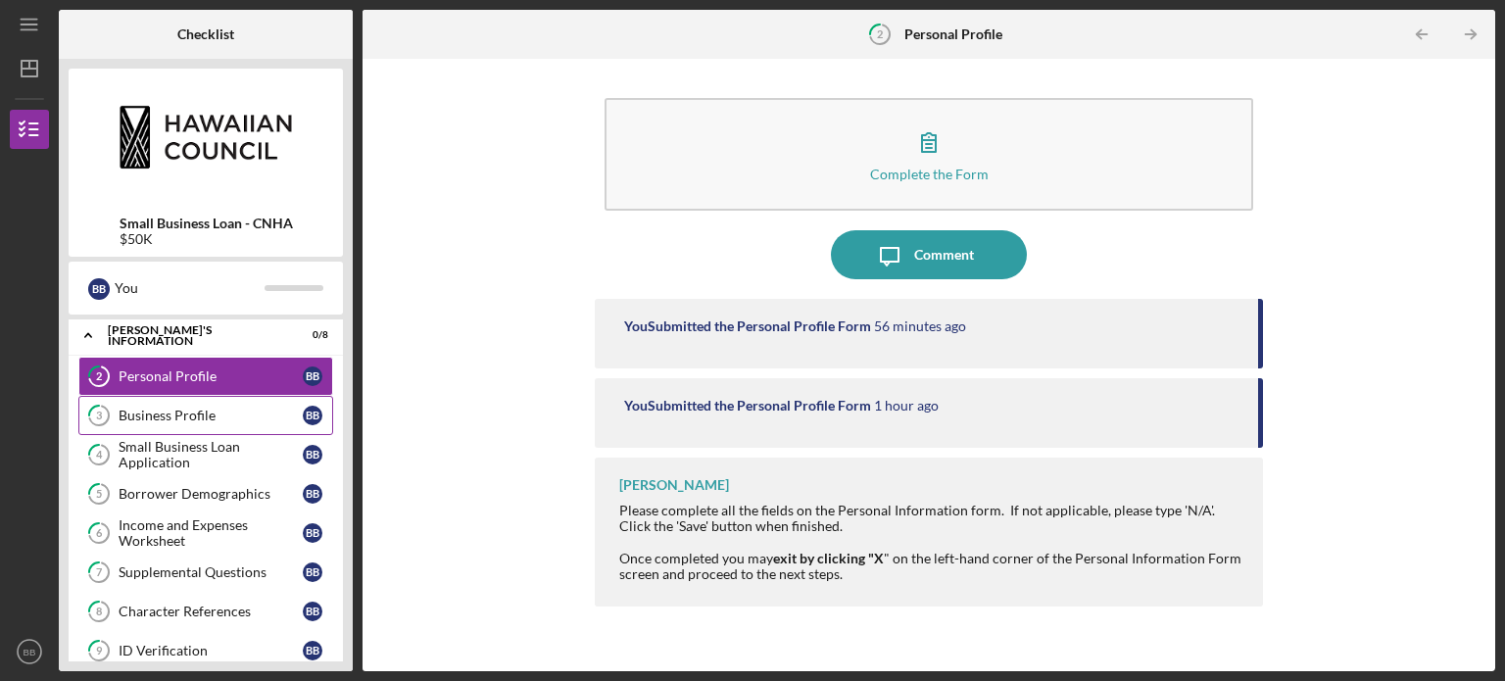
scroll to position [137, 0]
click at [184, 460] on div "Small Business Loan Application" at bounding box center [211, 453] width 184 height 31
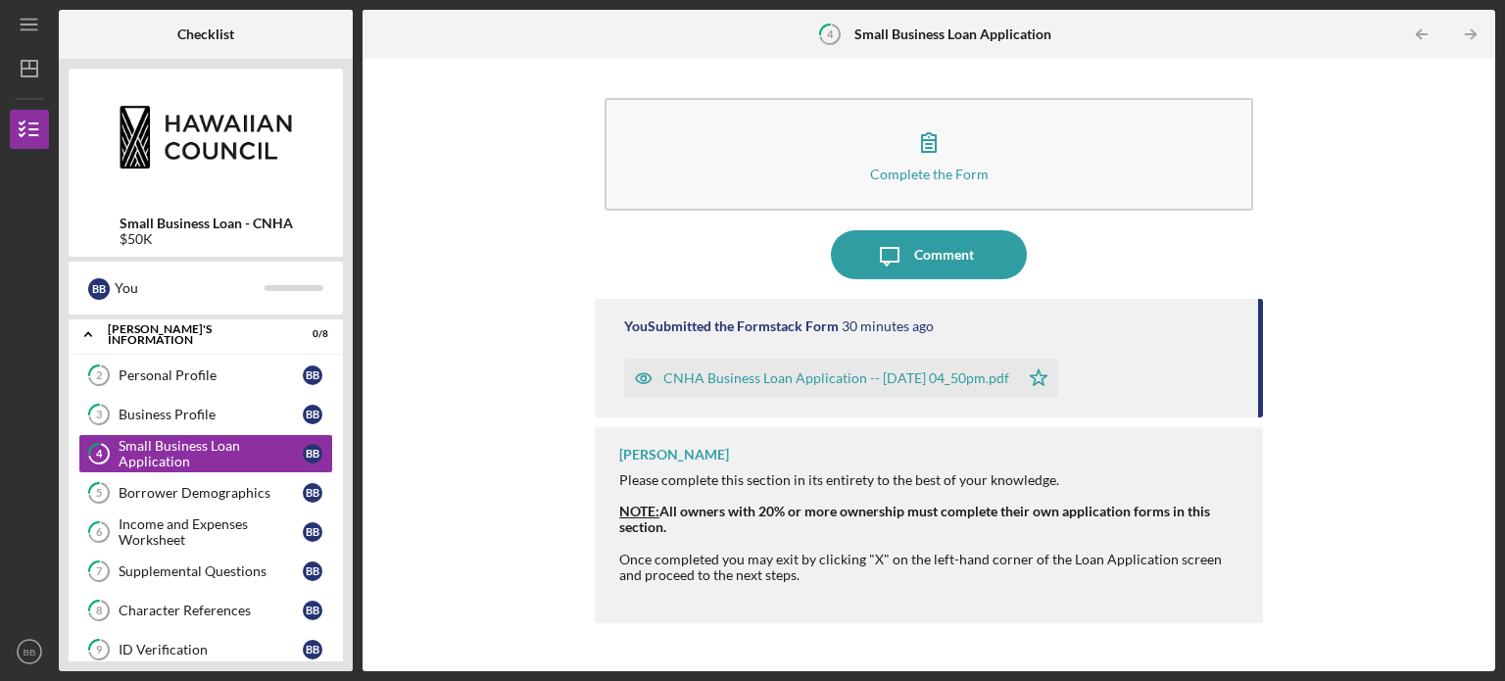
click at [793, 372] on div "CNHA Business Loan Application -- [DATE] 04_50pm.pdf" at bounding box center [836, 378] width 346 height 16
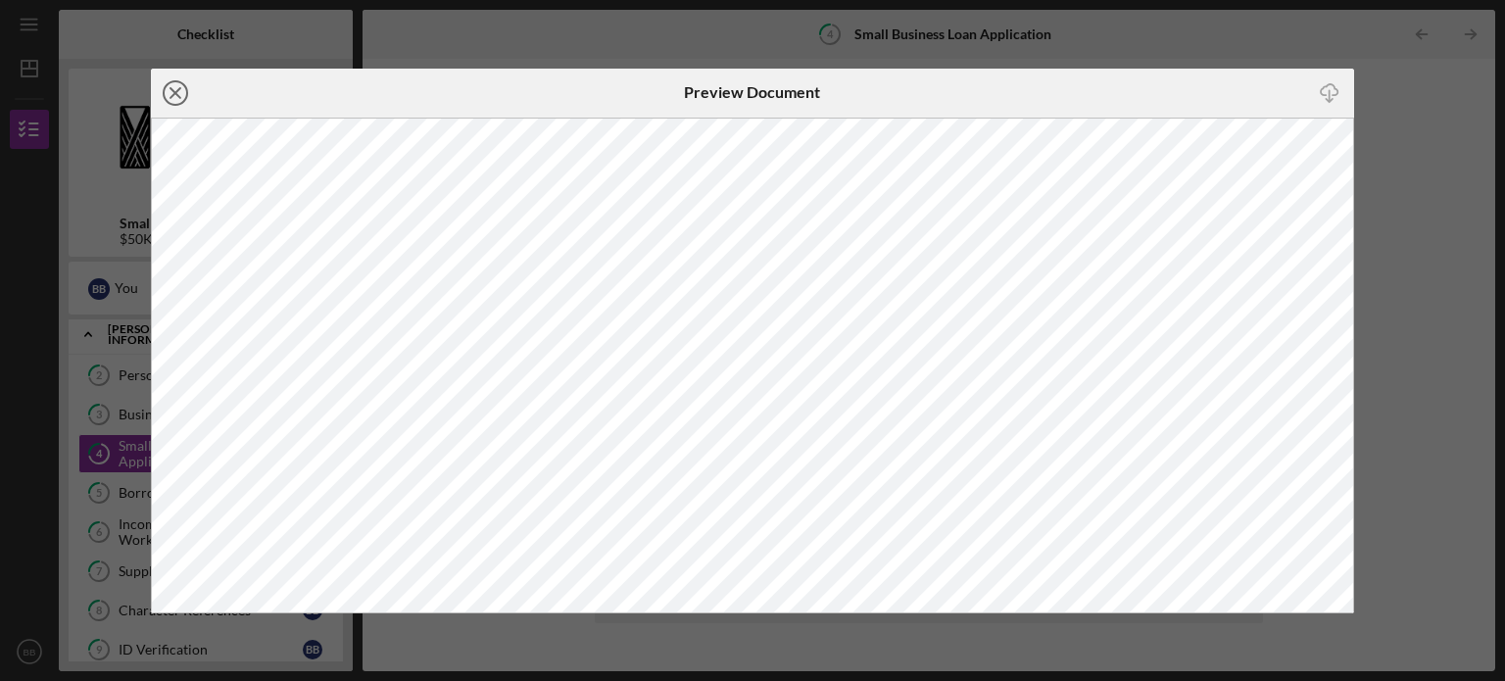
click at [177, 90] on line at bounding box center [175, 93] width 10 height 10
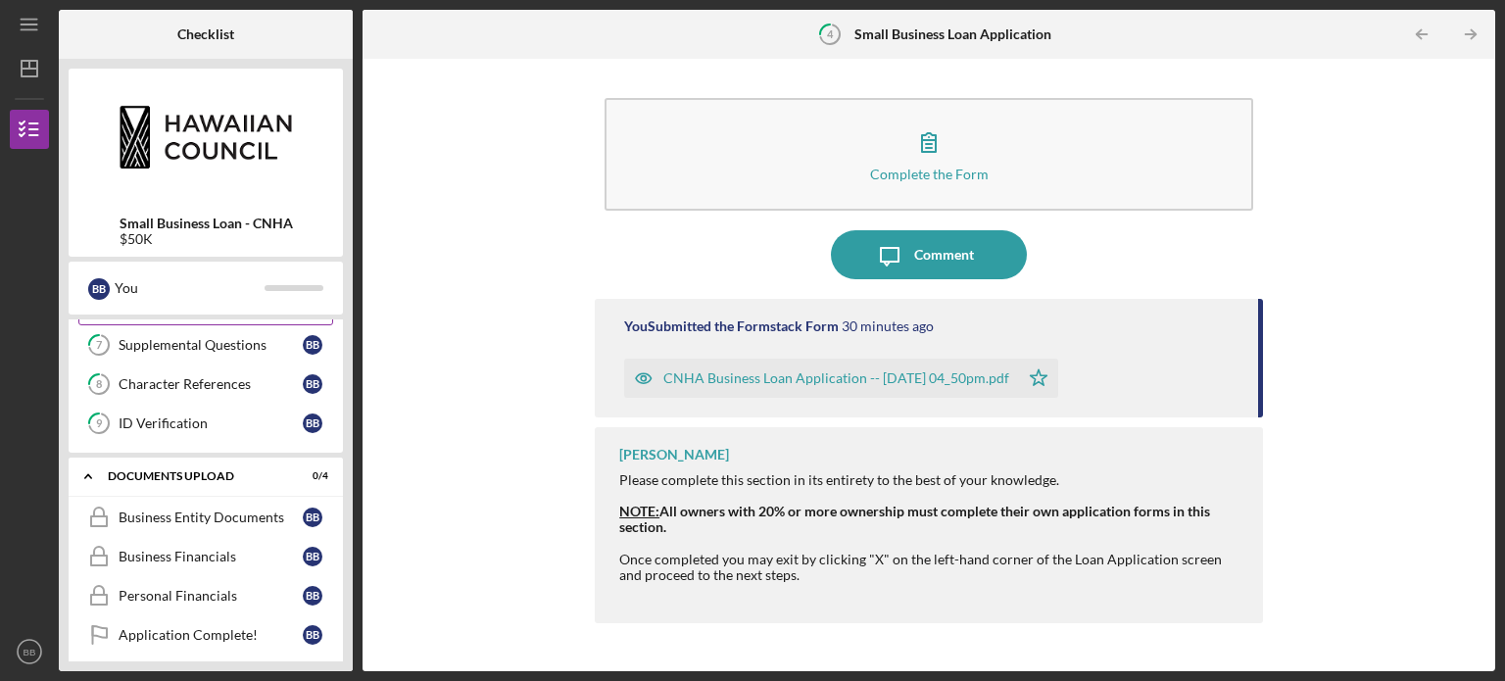
scroll to position [364, 0]
click at [212, 512] on div "Business Entity Documents" at bounding box center [211, 517] width 184 height 16
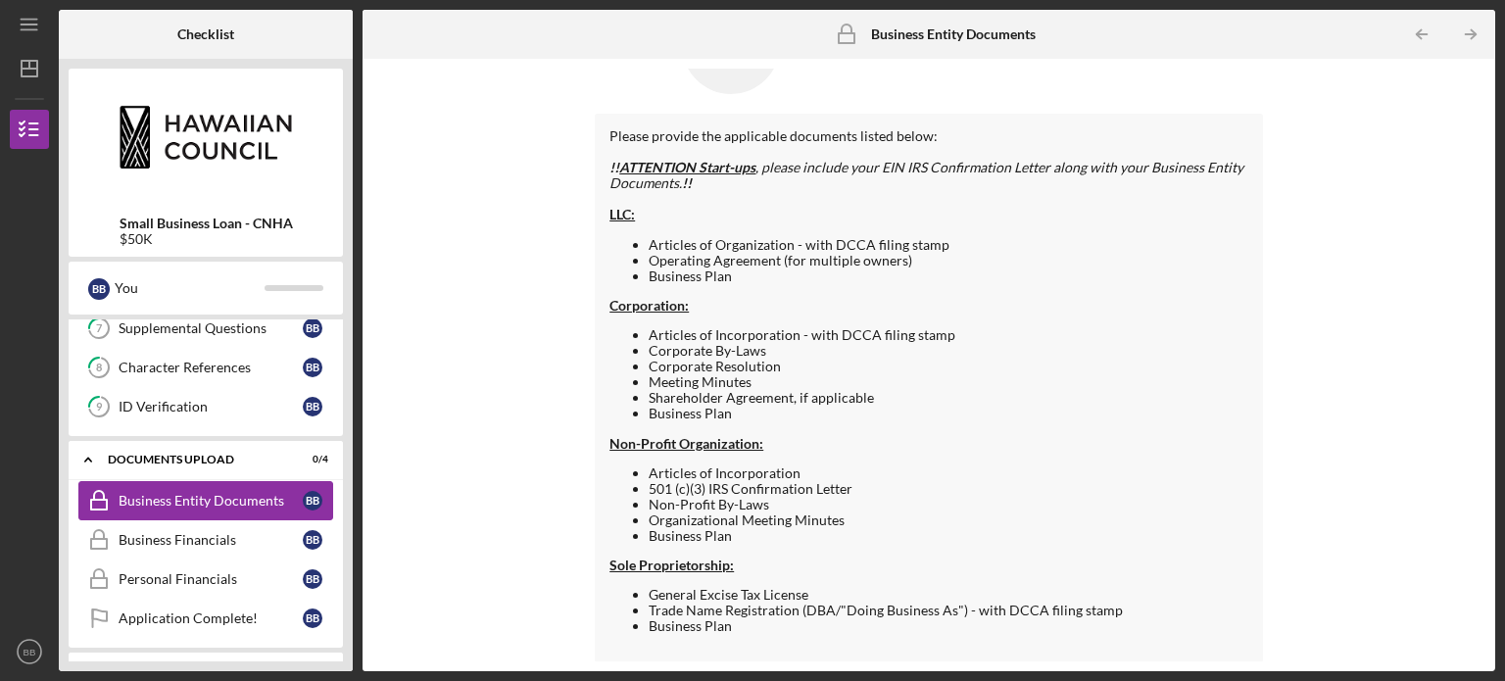
scroll to position [414, 0]
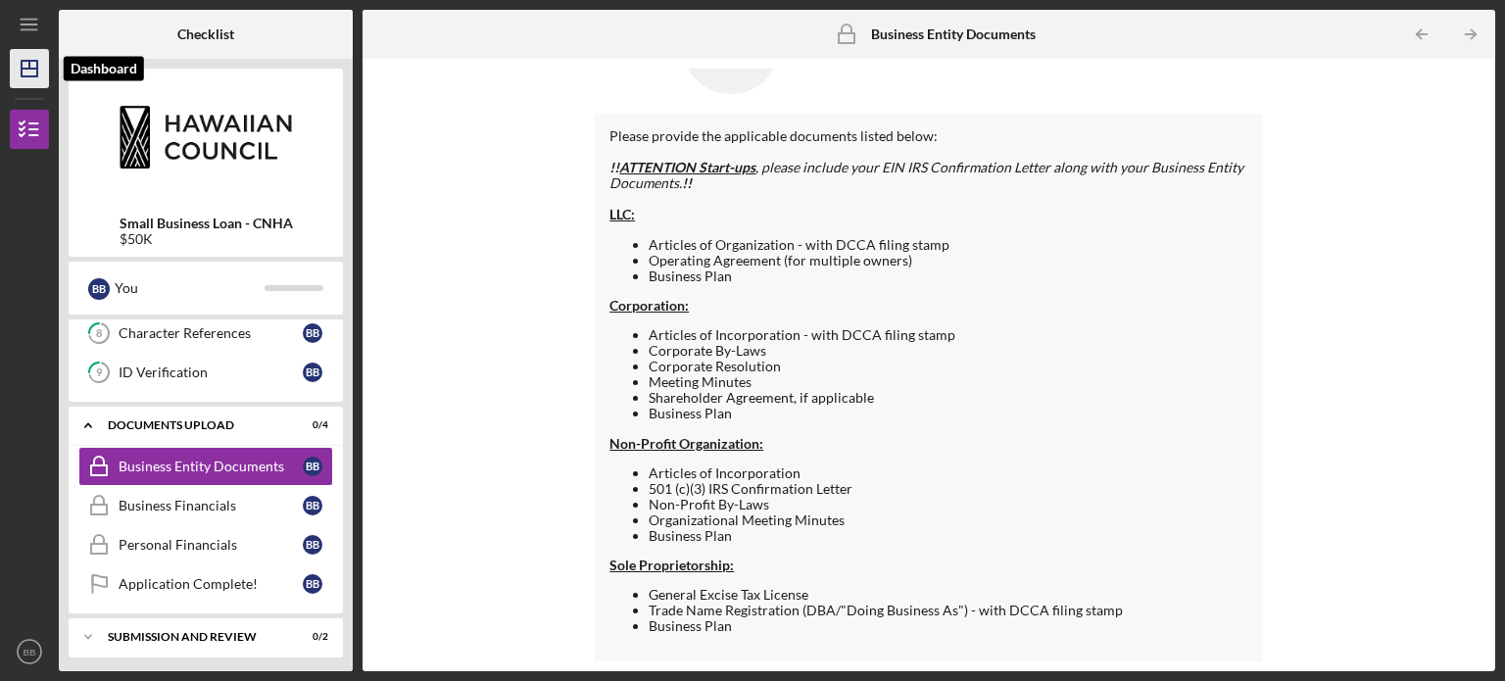
click at [37, 86] on icon "Icon/Dashboard" at bounding box center [29, 68] width 49 height 49
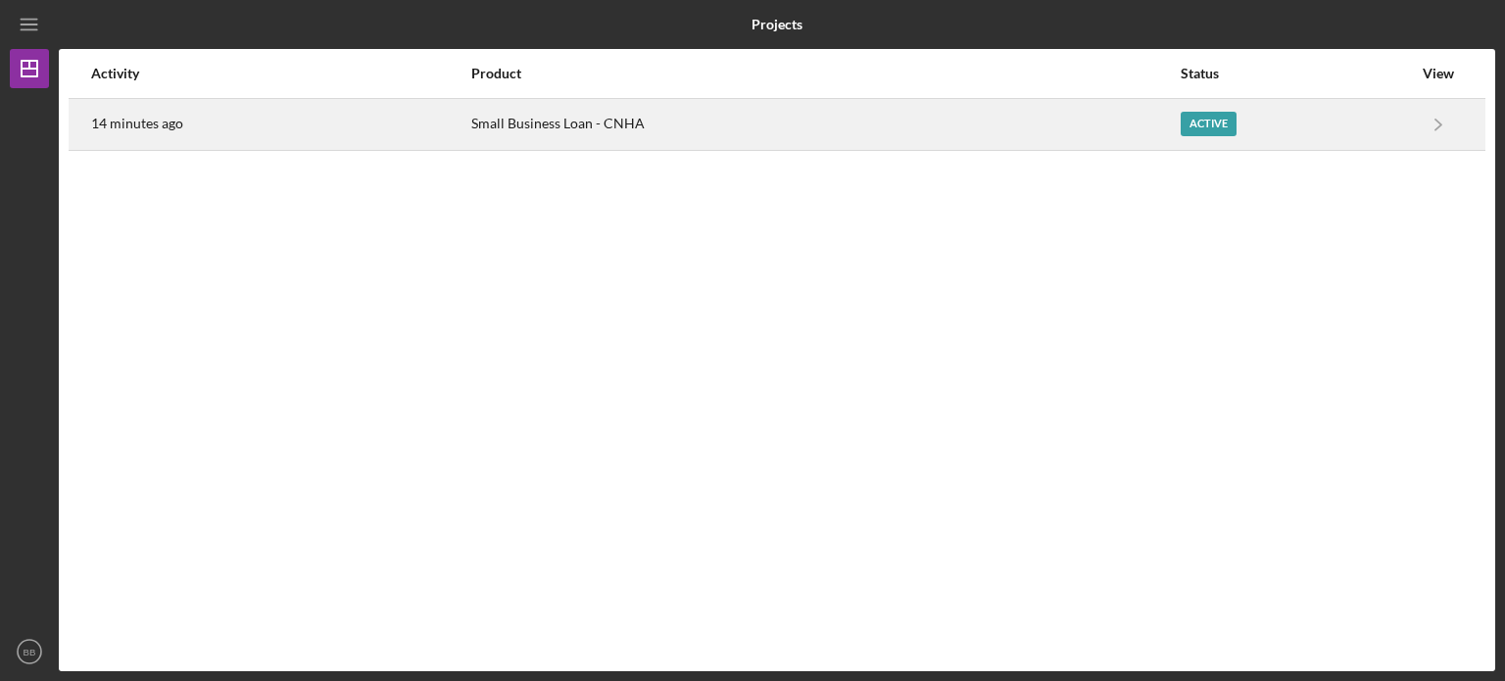
click at [267, 138] on div "14 minutes ago" at bounding box center [280, 124] width 378 height 49
